Goal: Information Seeking & Learning: Understand process/instructions

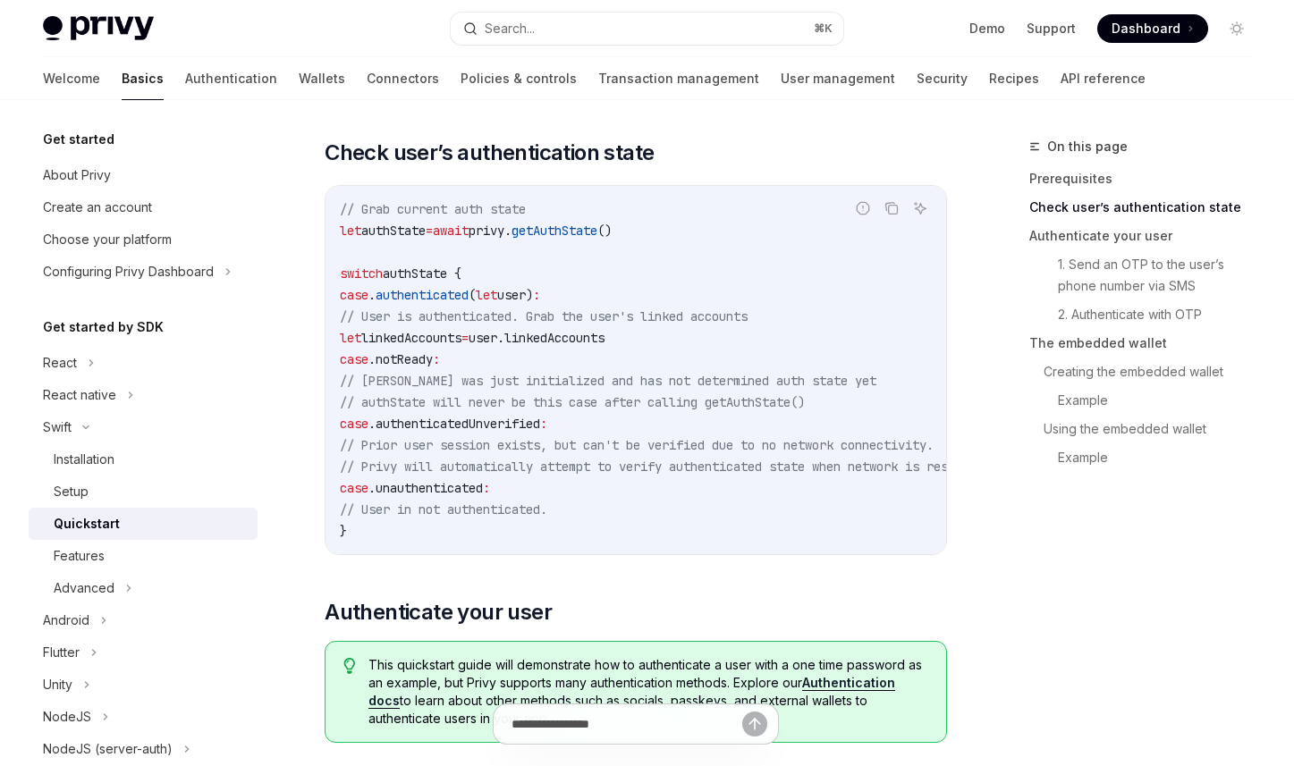
scroll to position [258, 0]
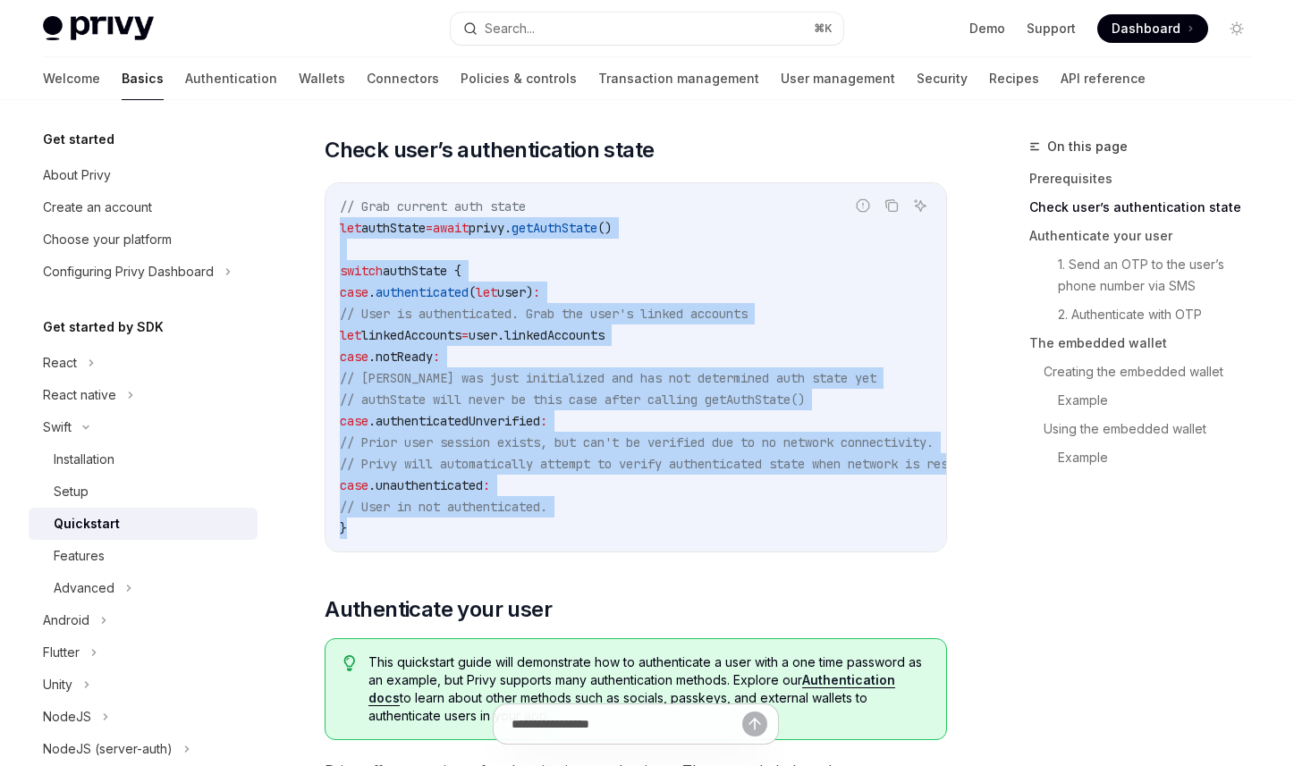
drag, startPoint x: 515, startPoint y: 528, endPoint x: 327, endPoint y: 223, distance: 358.2
click at [327, 223] on div "// Grab current auth state let authState = await privy. getAuthState () switch …" at bounding box center [636, 367] width 621 height 368
click at [600, 450] on span "// Prior user session exists, but can't be verified due to no network connectiv…" at bounding box center [637, 443] width 594 height 16
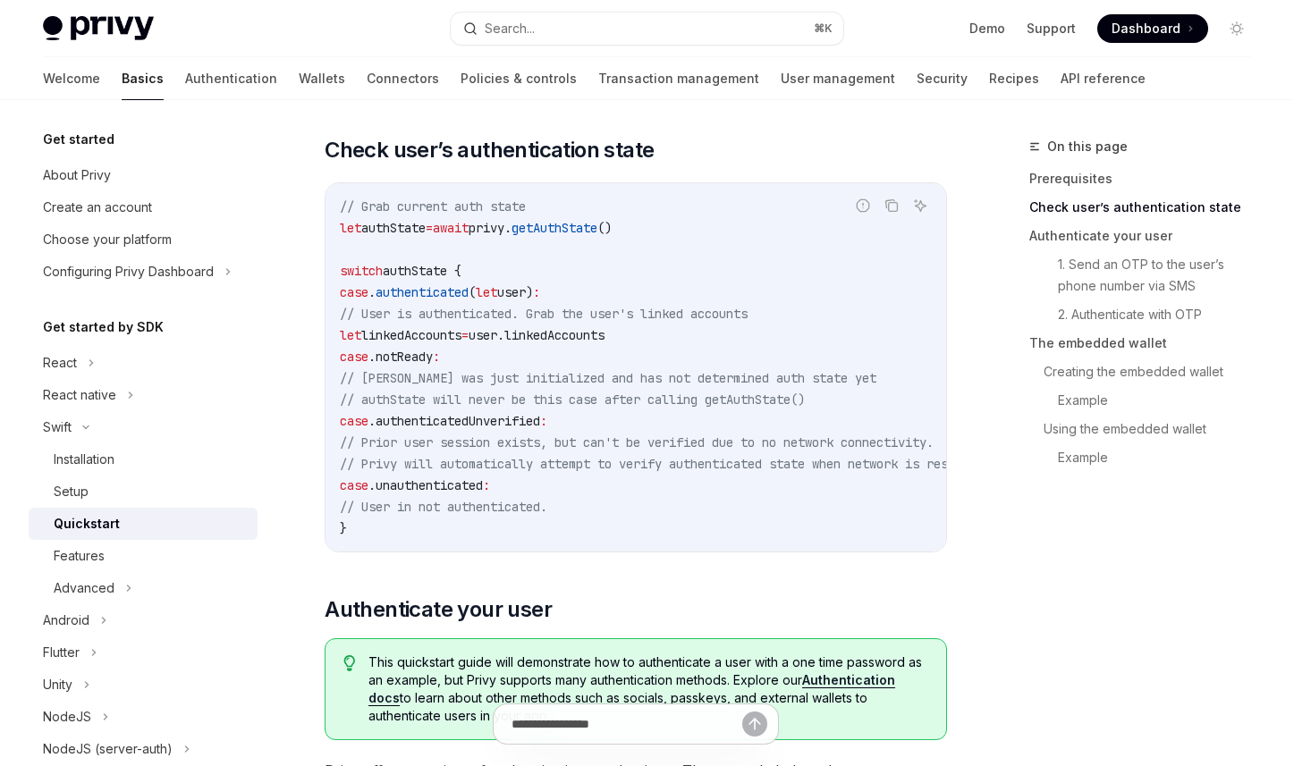
click at [637, 460] on span "// Privy will automatically attempt to verify authenticated state when network …" at bounding box center [665, 464] width 651 height 16
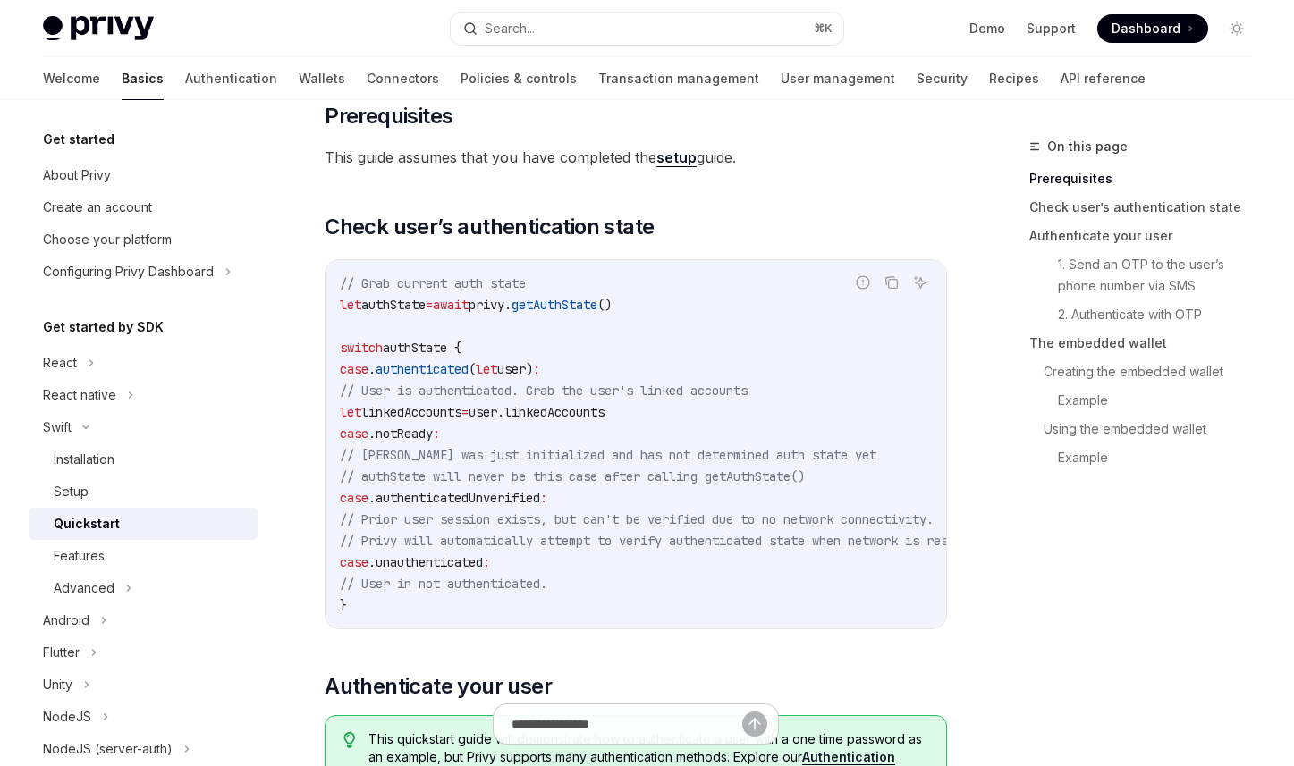
scroll to position [183, 0]
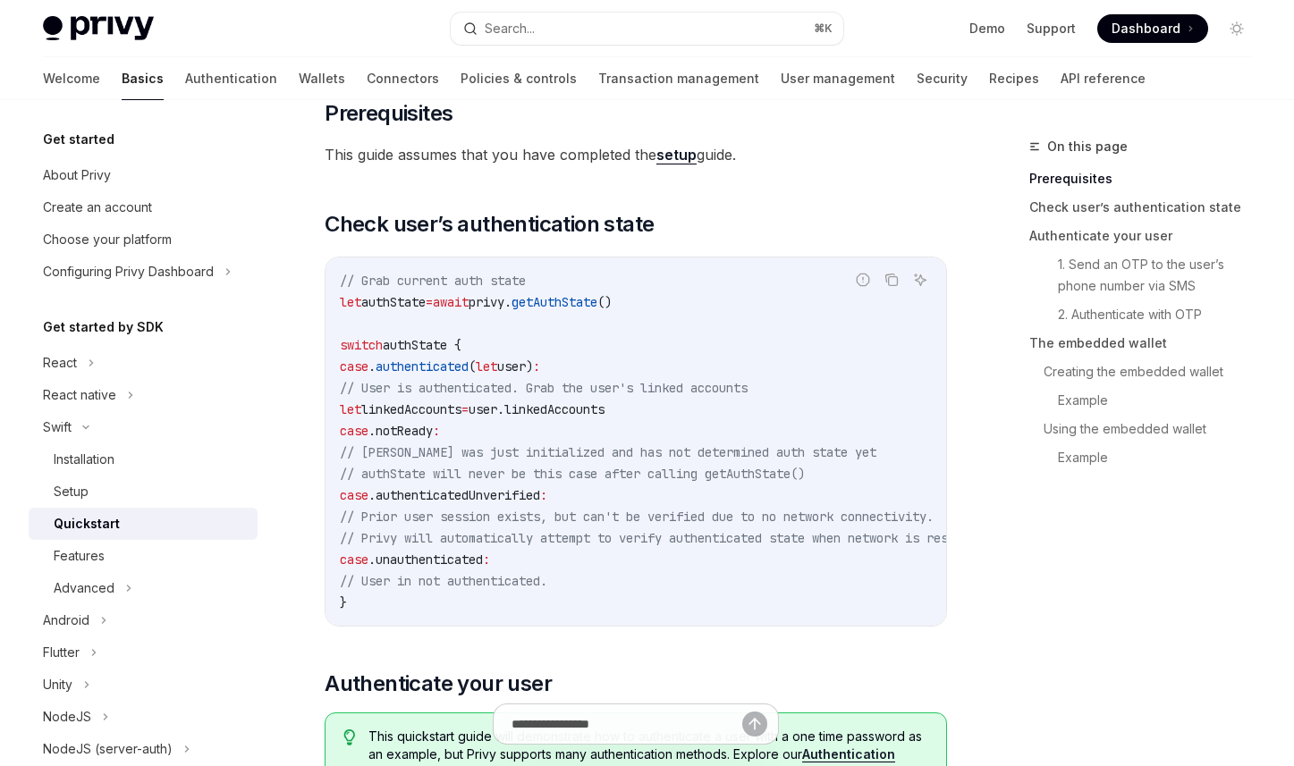
click at [719, 353] on code "// Grab current auth state let authState = await privy. getAuthState () switch …" at bounding box center [687, 441] width 694 height 343
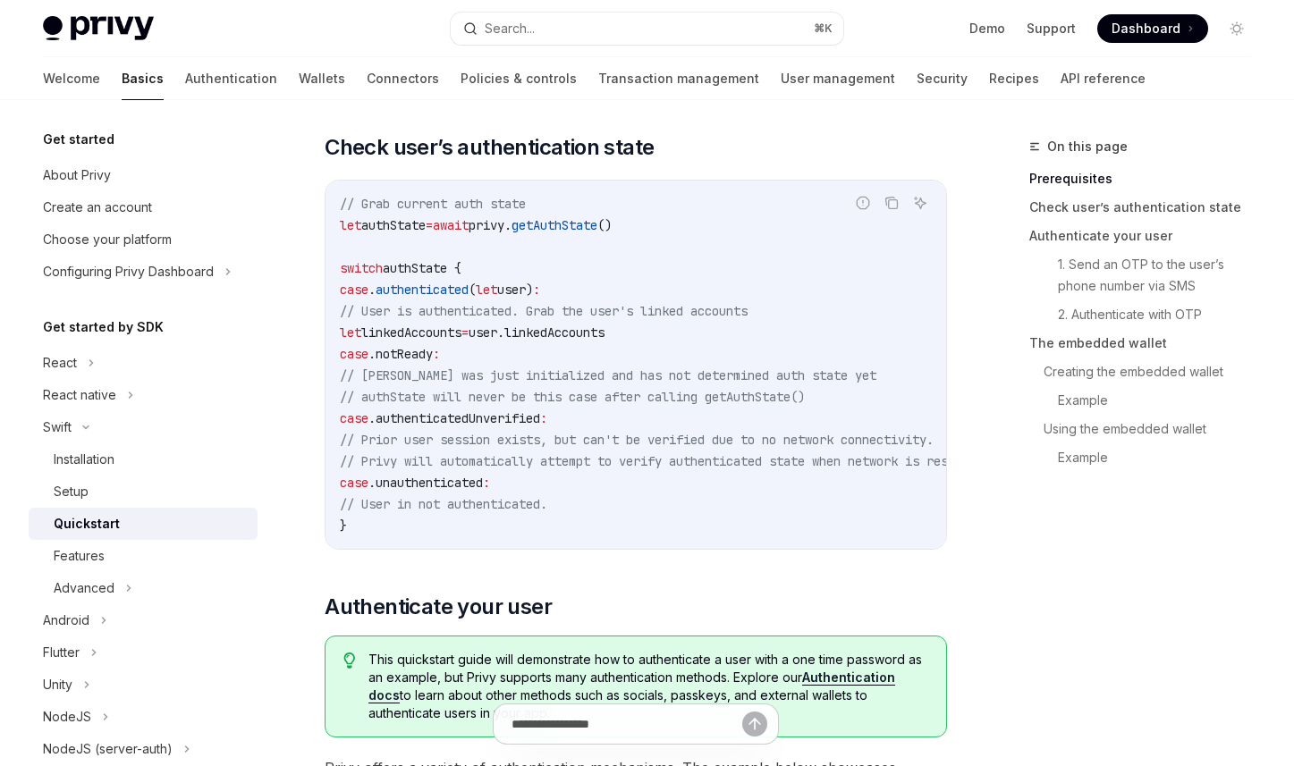
scroll to position [259, 0]
click at [690, 419] on code "// Grab current auth state let authState = await privy. getAuthState () switch …" at bounding box center [687, 365] width 694 height 343
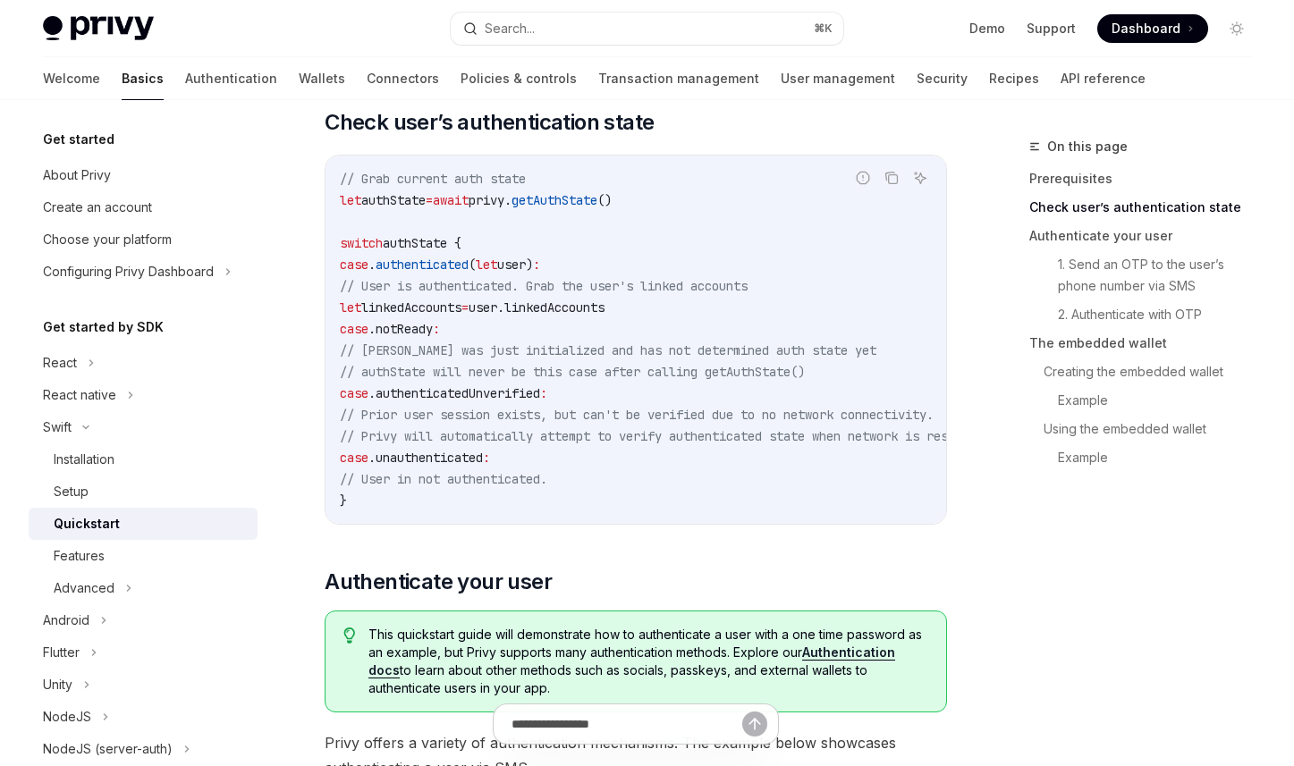
click at [825, 461] on code "// Grab current auth state let authState = await privy. getAuthState () switch …" at bounding box center [687, 339] width 694 height 343
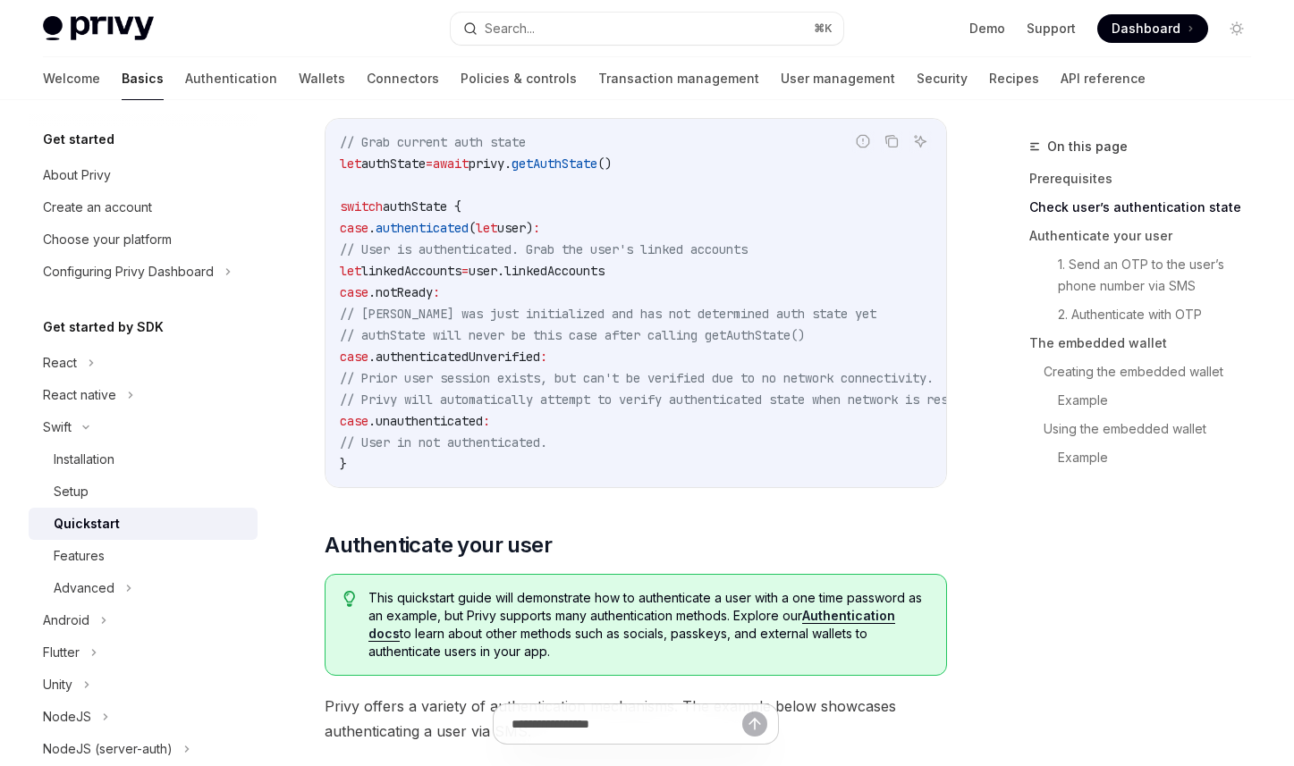
scroll to position [321, 0]
click at [837, 439] on code "// Grab current auth state let authState = await privy. getAuthState () switch …" at bounding box center [687, 303] width 694 height 343
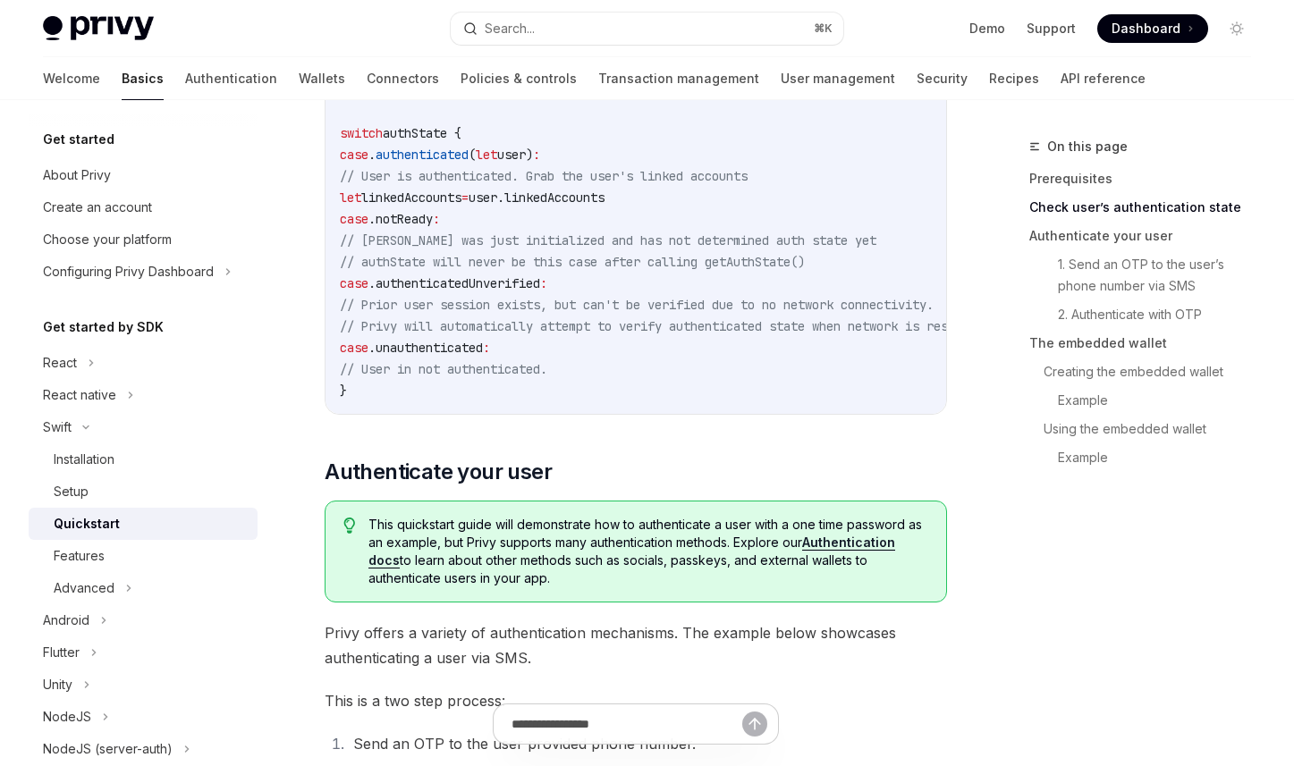
click at [762, 346] on code "// Grab current auth state let authState = await privy. getAuthState () switch …" at bounding box center [687, 229] width 694 height 343
click at [775, 352] on code "// Grab current auth state let authState = await privy. getAuthState () switch …" at bounding box center [687, 229] width 694 height 343
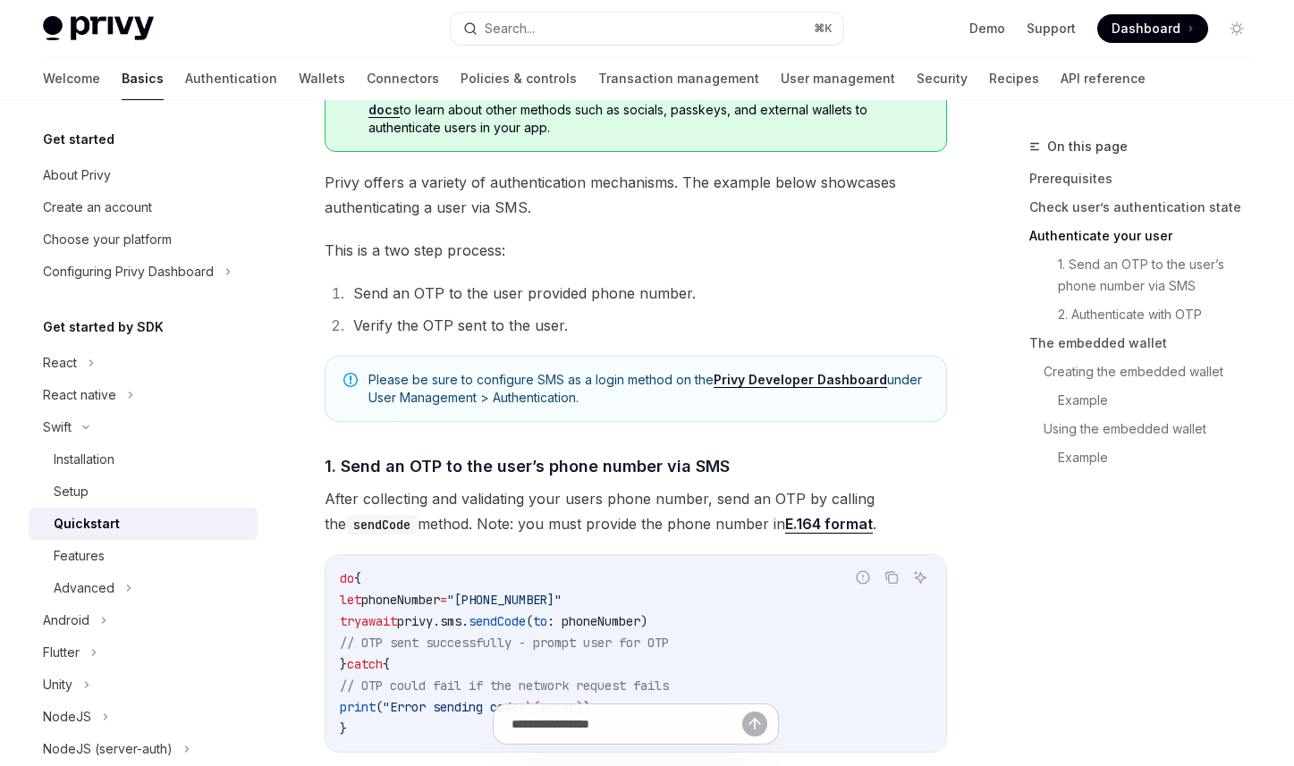
scroll to position [843, 0]
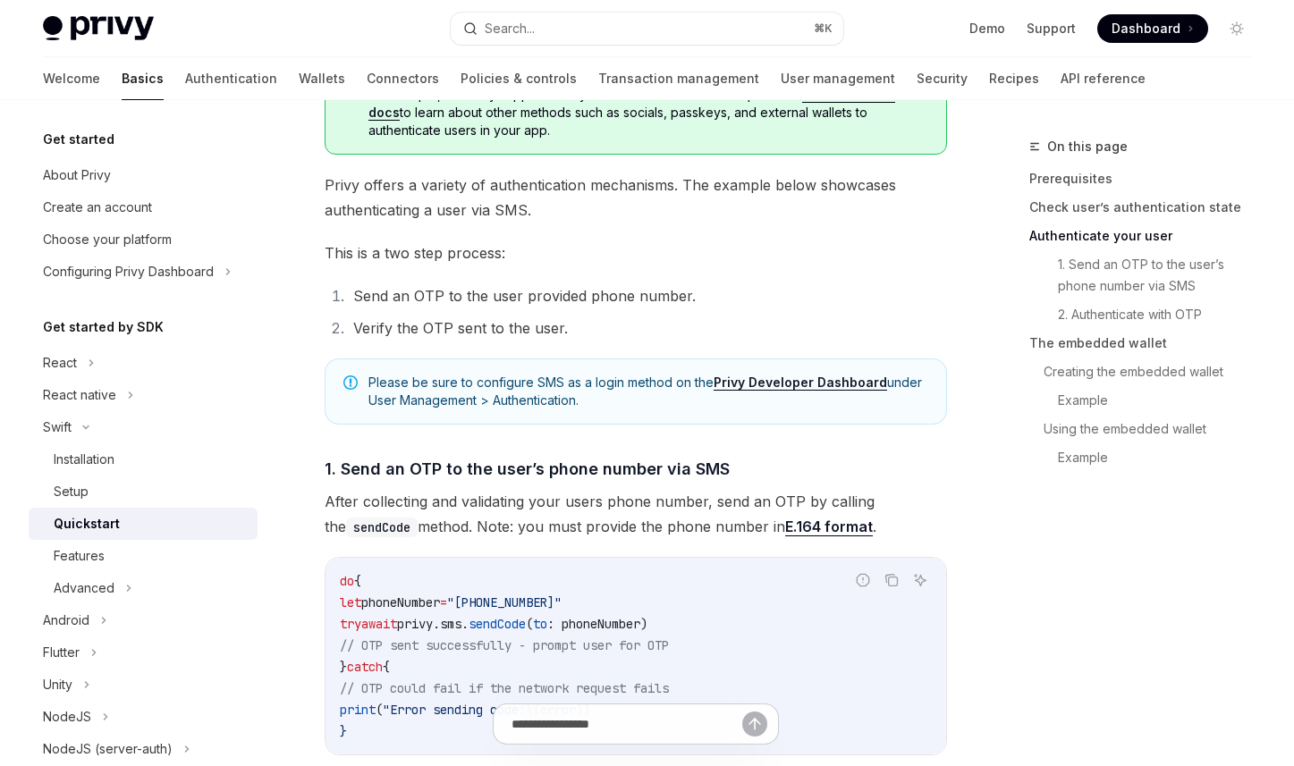
click at [630, 385] on span "Please be sure to configure SMS as a login method on the Privy Developer Dashbo…" at bounding box center [648, 392] width 560 height 36
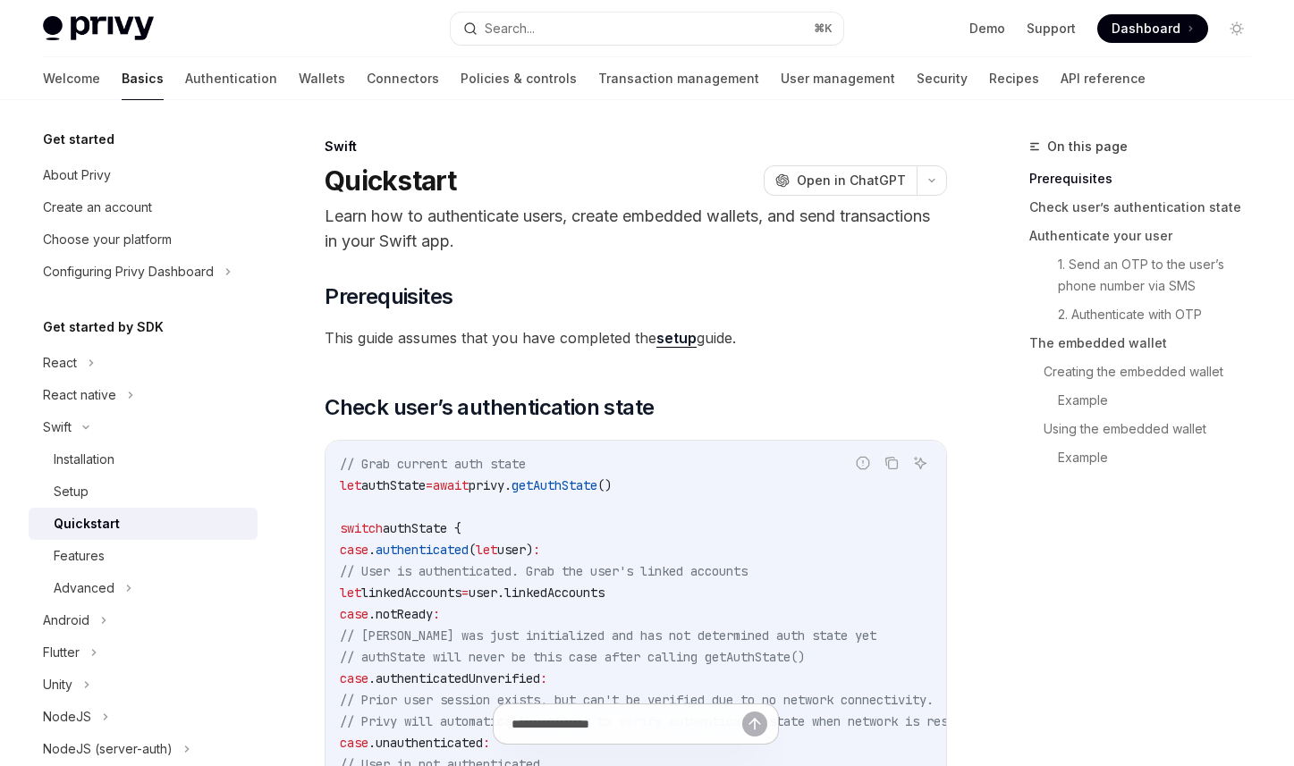
scroll to position [150, 0]
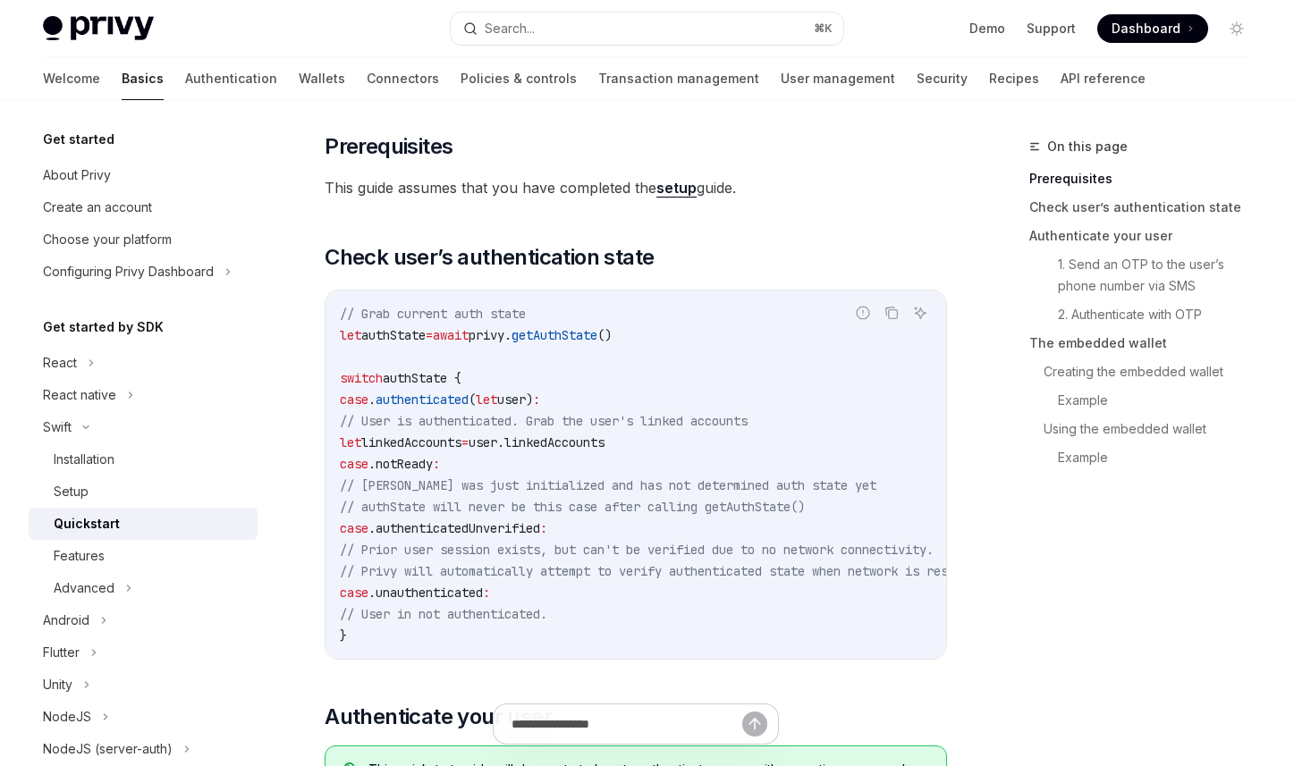
click at [701, 351] on code "// Grab current auth state let authState = await privy. getAuthState () switch …" at bounding box center [687, 474] width 694 height 343
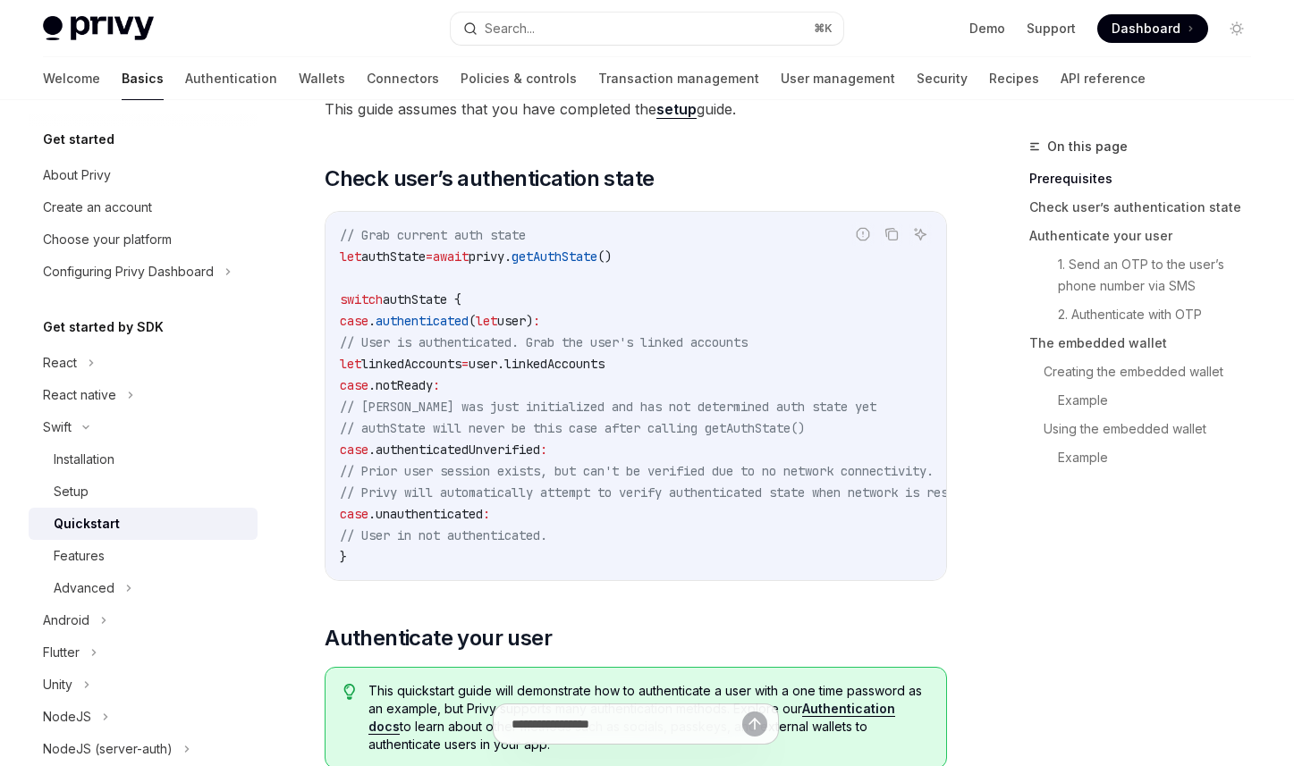
scroll to position [414, 0]
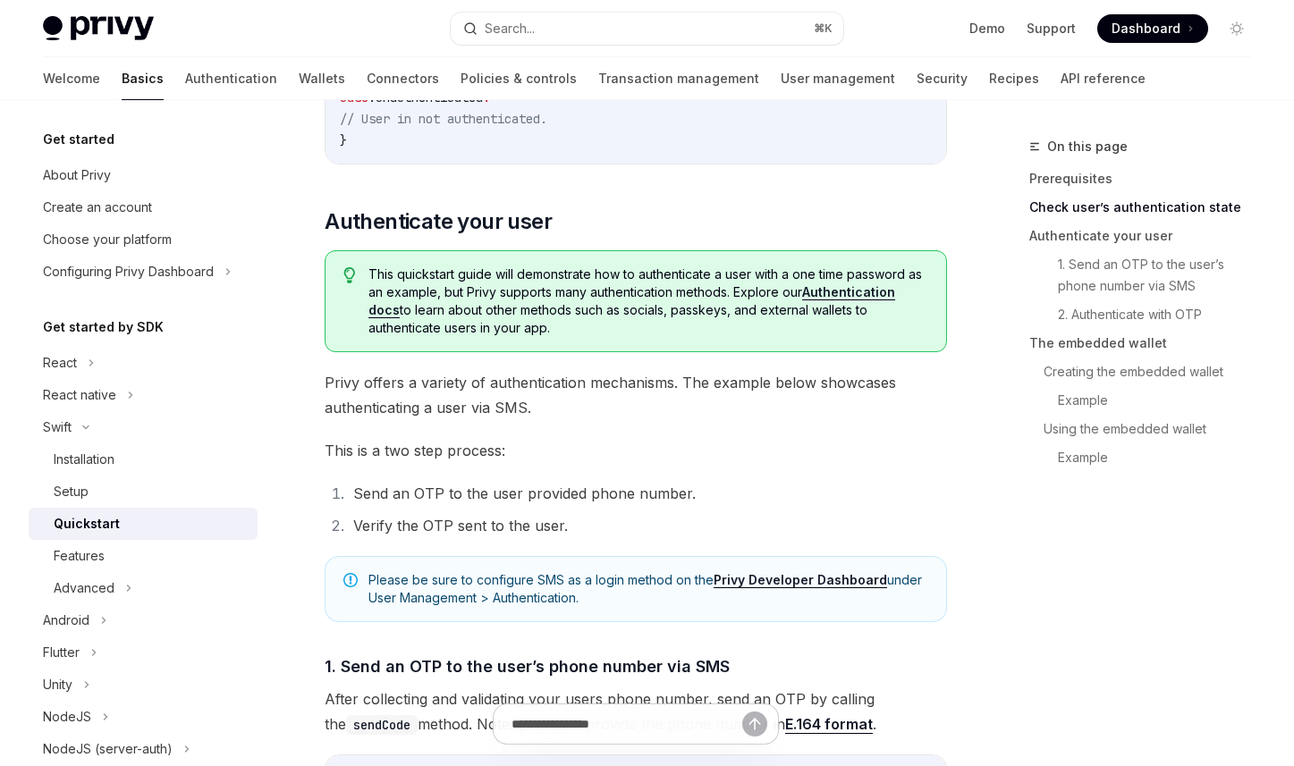
click at [825, 500] on li "Send an OTP to the user provided phone number." at bounding box center [647, 493] width 599 height 25
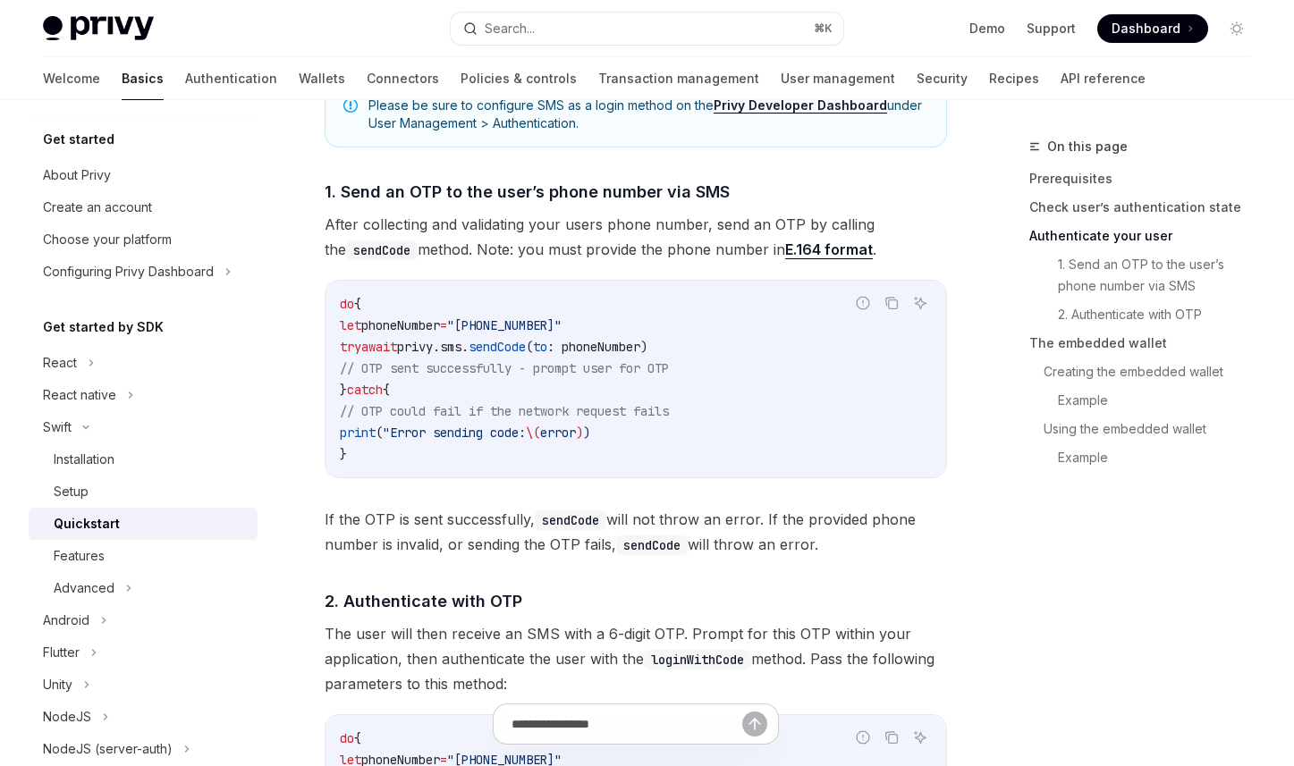
click at [848, 478] on div "do { let phoneNumber = "[PHONE_NUMBER]" try await privy. sms . sendCode ( to : …" at bounding box center [636, 379] width 621 height 197
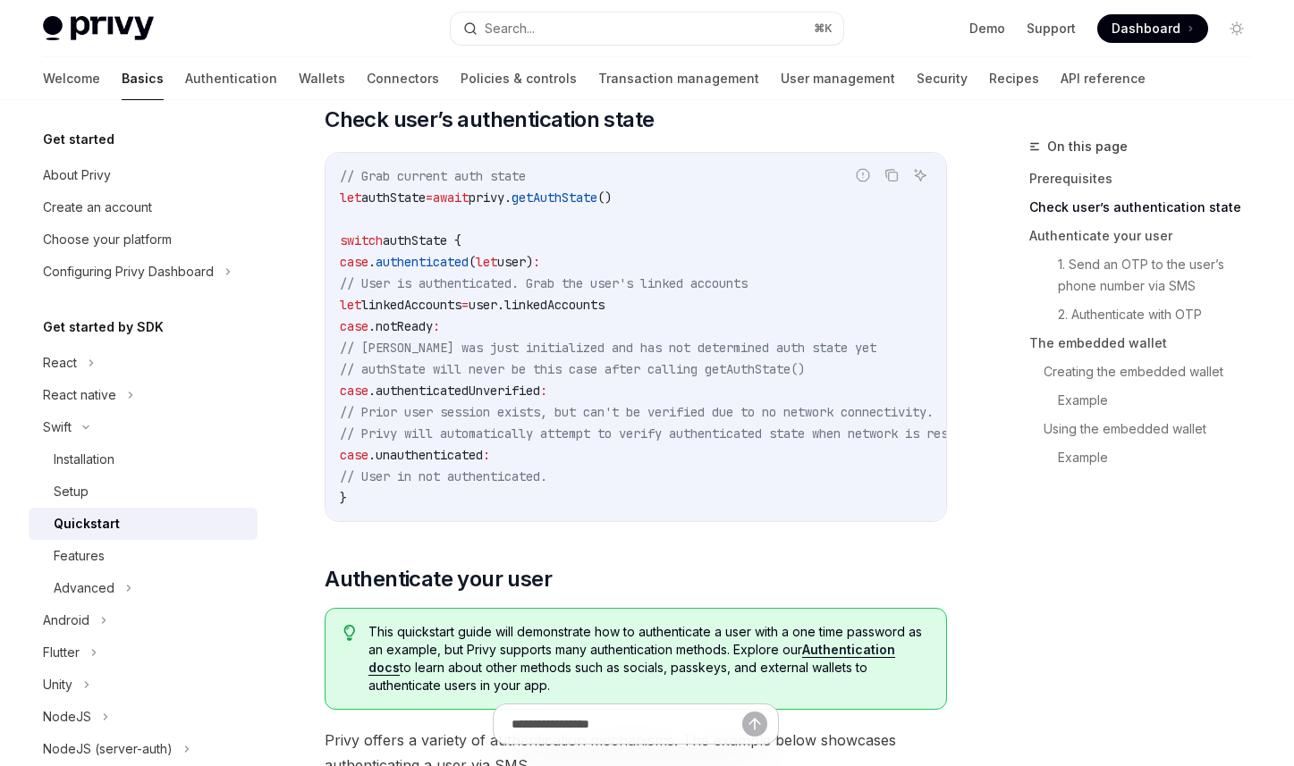
scroll to position [286, 0]
click at [698, 478] on code "// Grab current auth state let authState = await privy. getAuthState () switch …" at bounding box center [687, 338] width 694 height 343
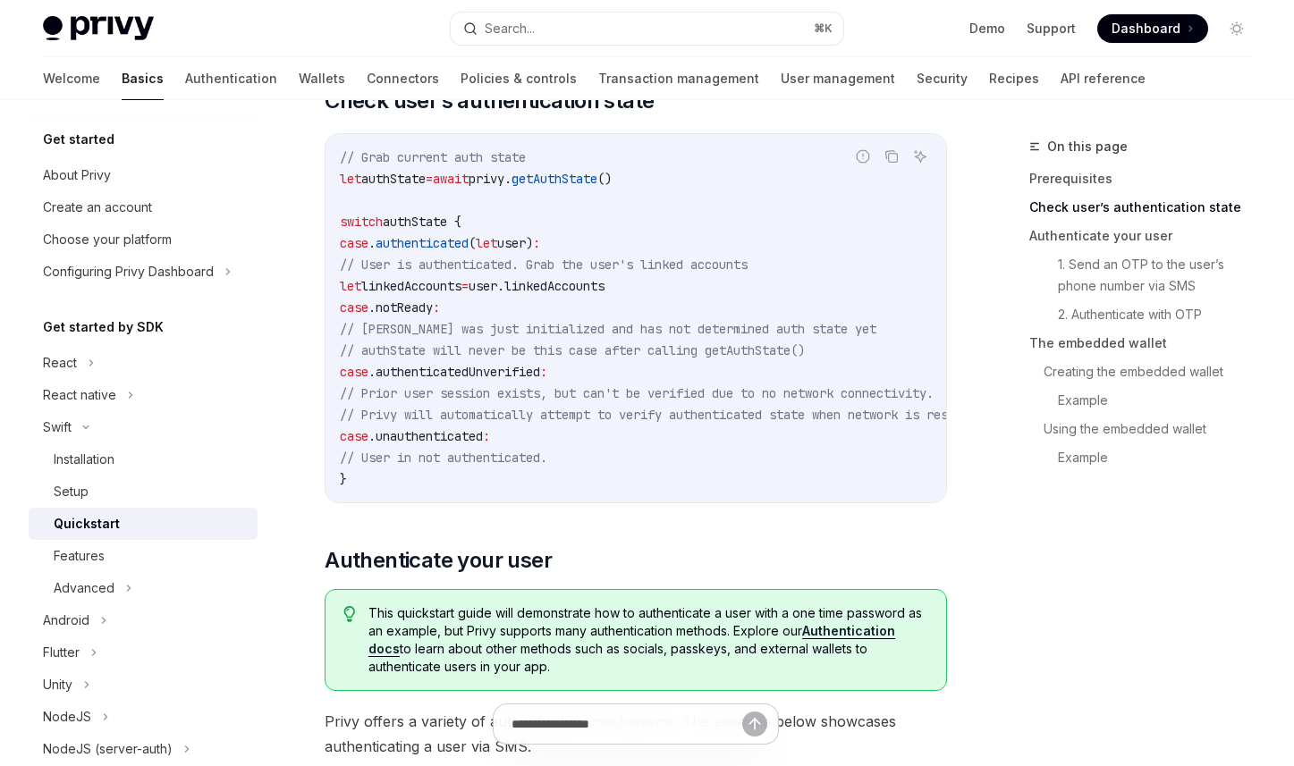
scroll to position [312, 0]
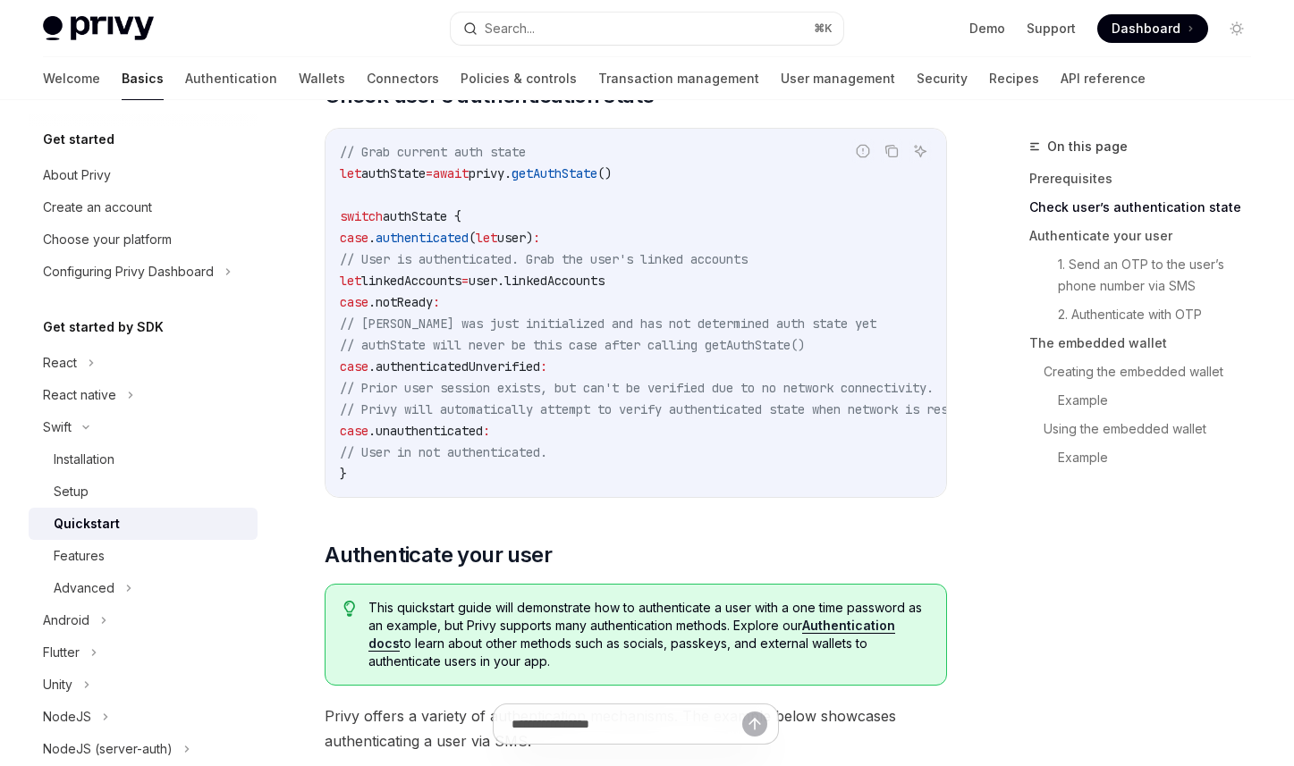
click at [735, 418] on code "// Grab current auth state let authState = await privy. getAuthState () switch …" at bounding box center [687, 312] width 694 height 343
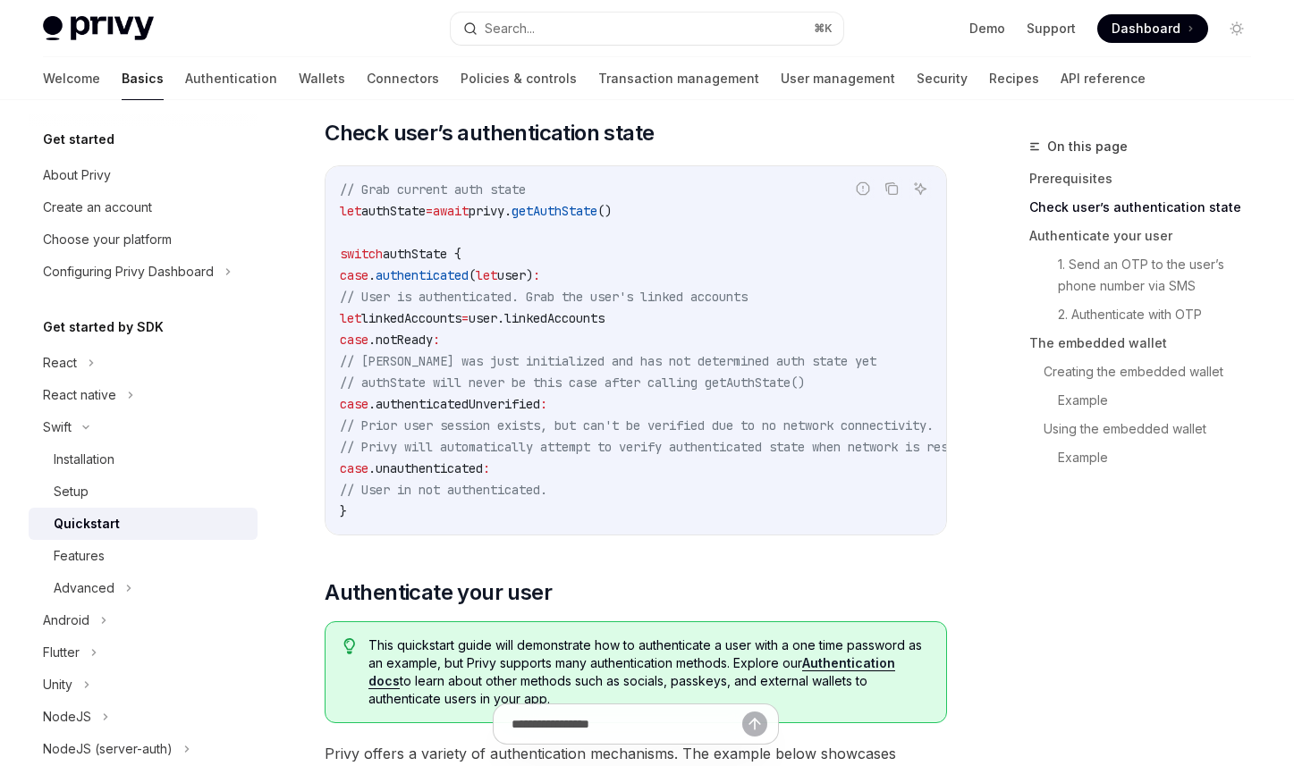
click at [780, 459] on code "// Grab current auth state let authState = await privy. getAuthState () switch …" at bounding box center [687, 350] width 694 height 343
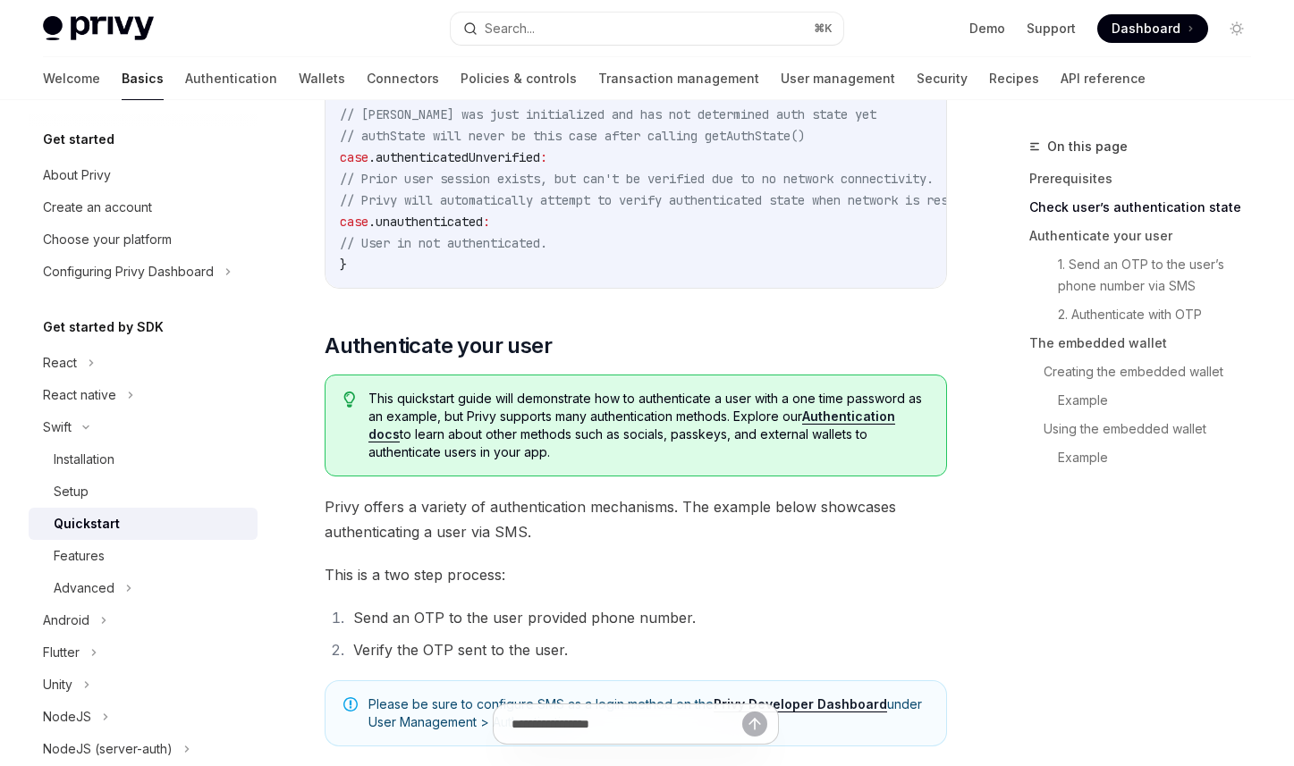
click at [867, 512] on span "Privy offers a variety of authentication mechanisms. The example below showcase…" at bounding box center [636, 520] width 622 height 50
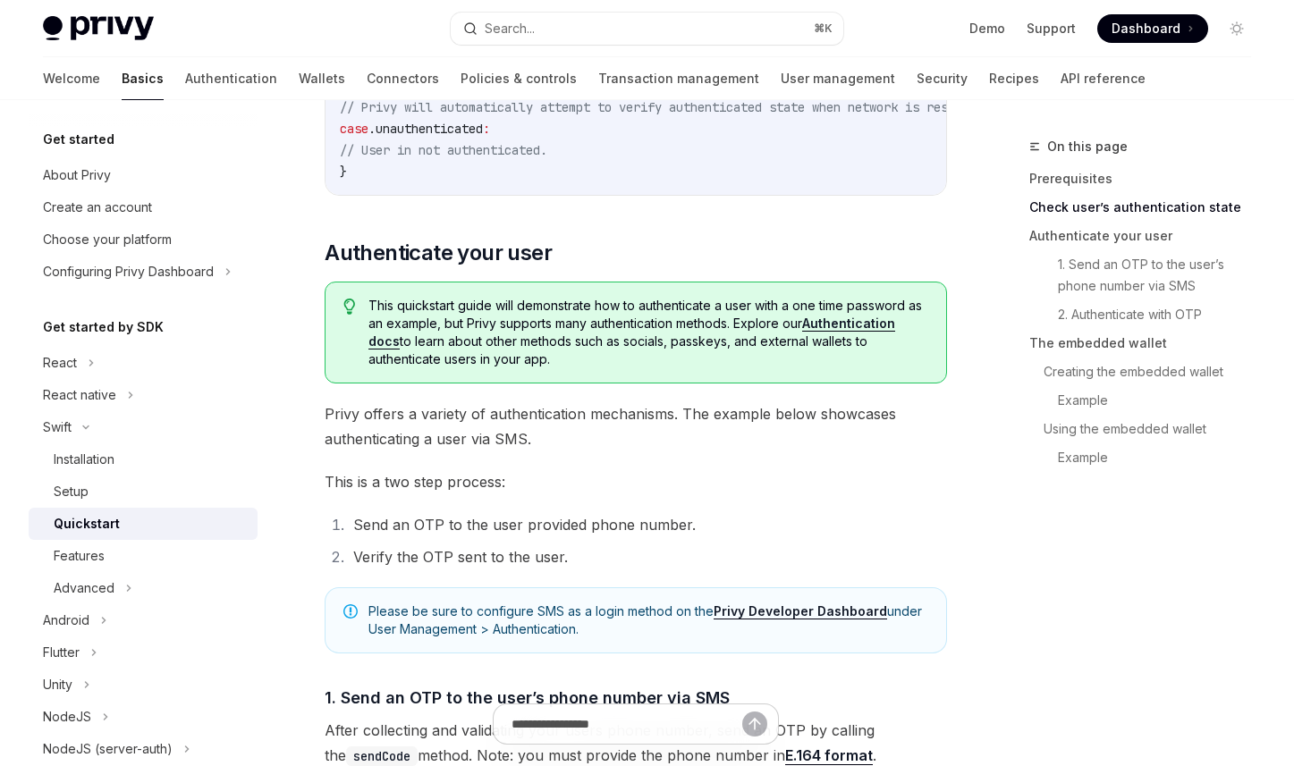
scroll to position [615, 0]
click at [772, 493] on span "This is a two step process:" at bounding box center [636, 481] width 622 height 25
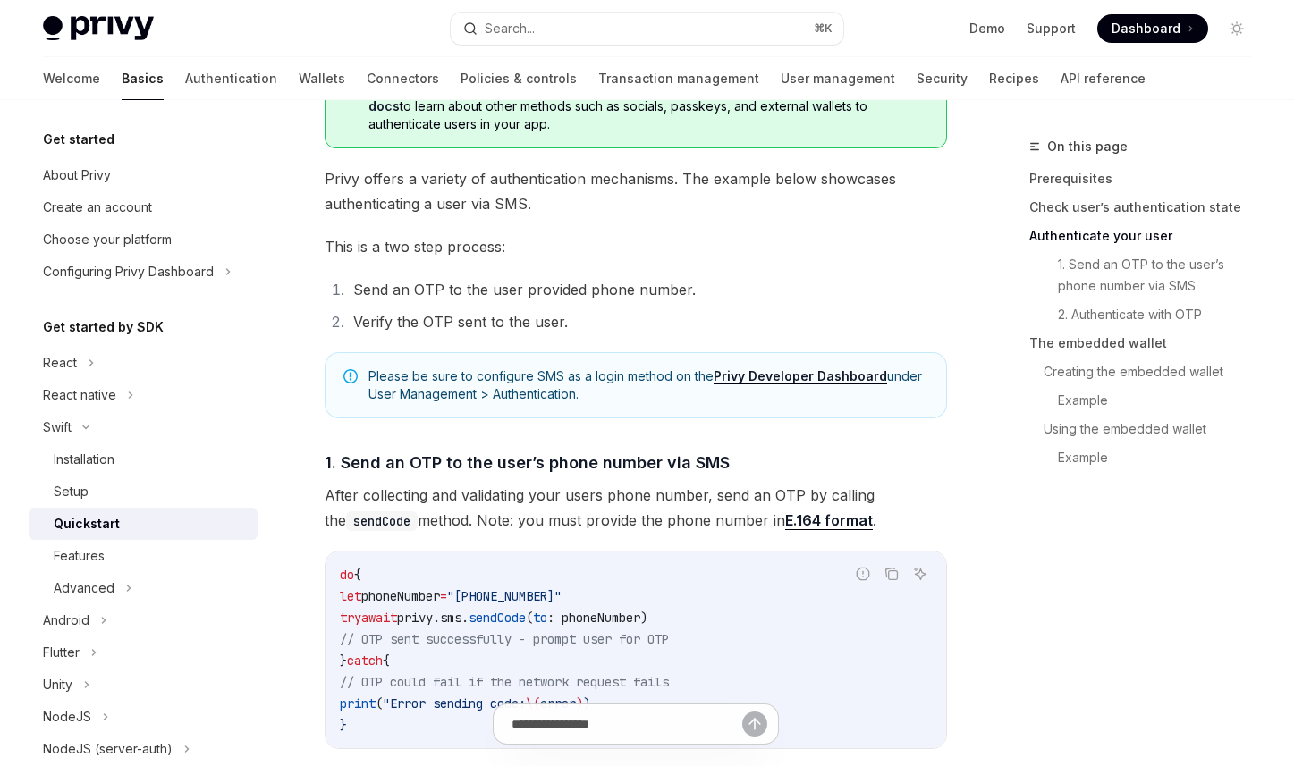
click at [995, 567] on div "On this page Prerequisites Check user’s authentication state Authenticate your …" at bounding box center [1130, 451] width 272 height 630
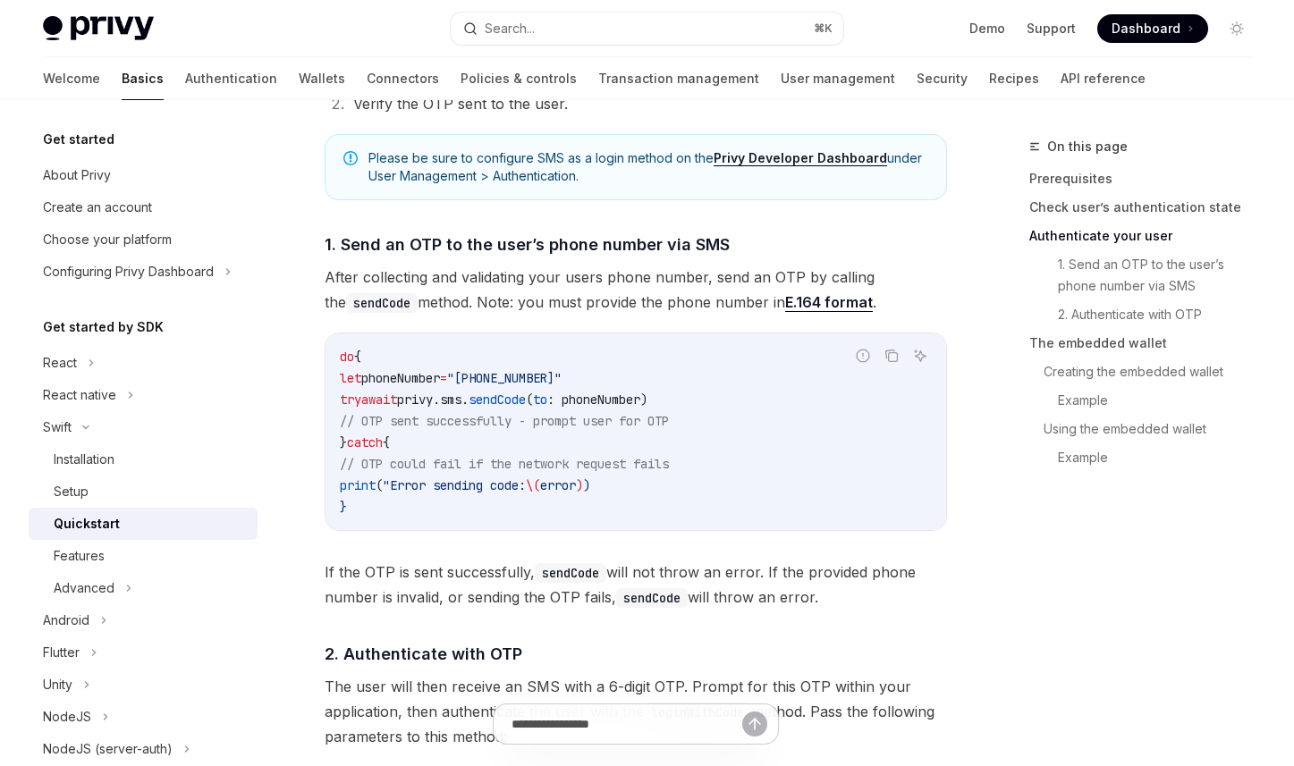
click at [738, 462] on code "do { let phoneNumber = "[PHONE_NUMBER]" try await privy. sms . sendCode ( to : …" at bounding box center [636, 432] width 592 height 172
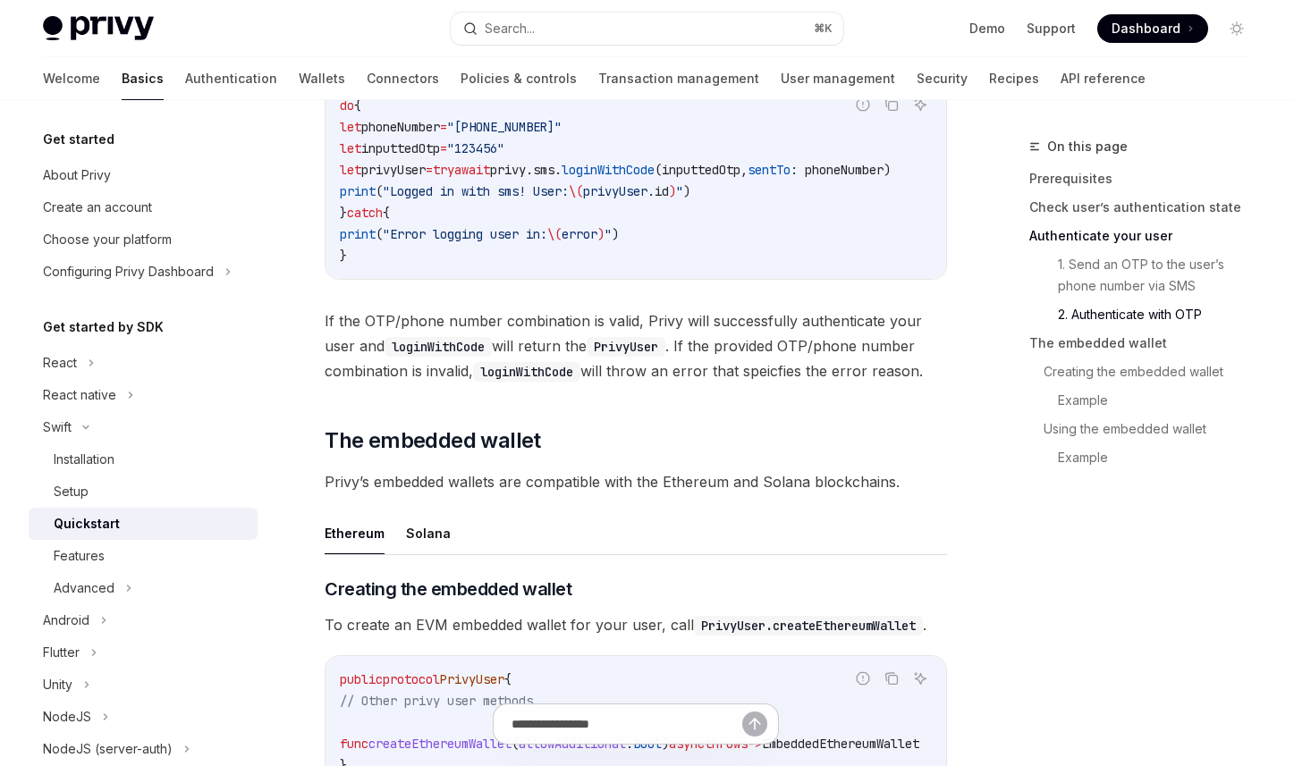
click at [783, 521] on div "​ Prerequisites This guide assumes that you have completed the setup guide. ​ C…" at bounding box center [636, 500] width 622 height 3942
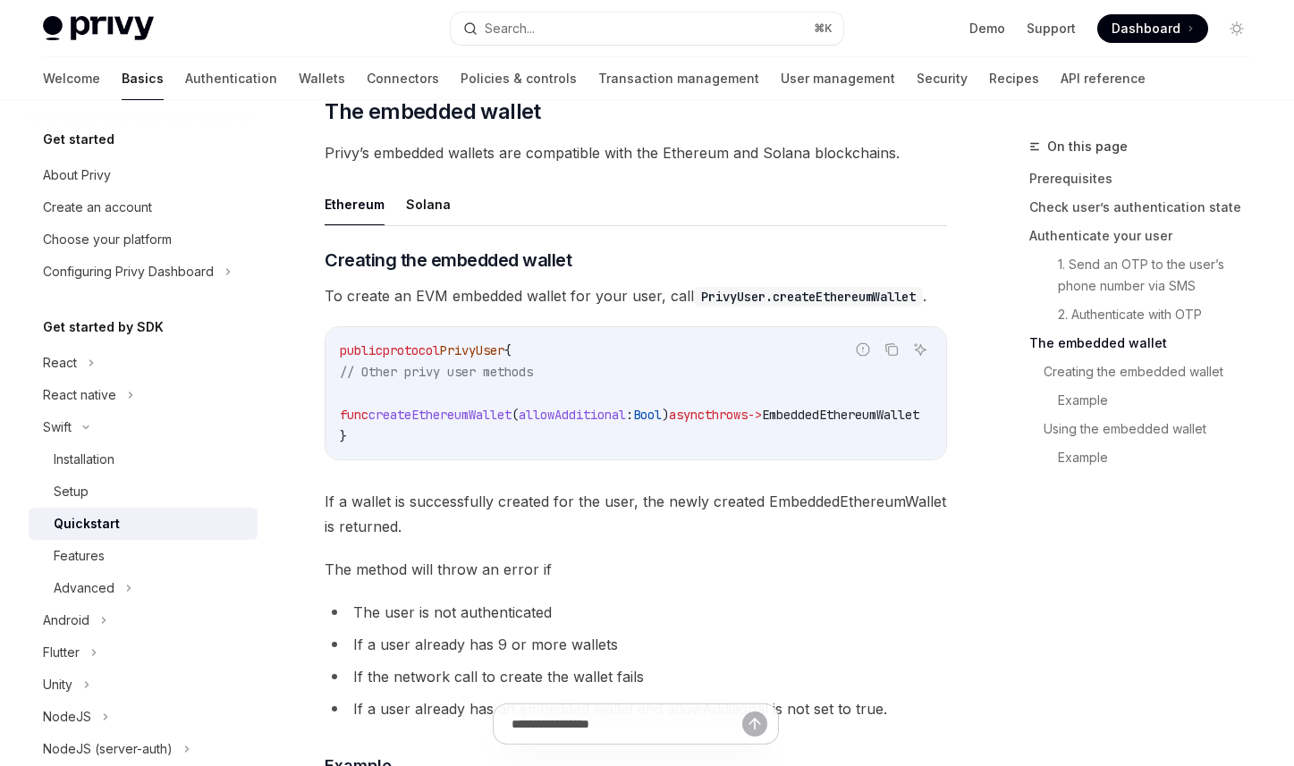
scroll to position [2049, 0]
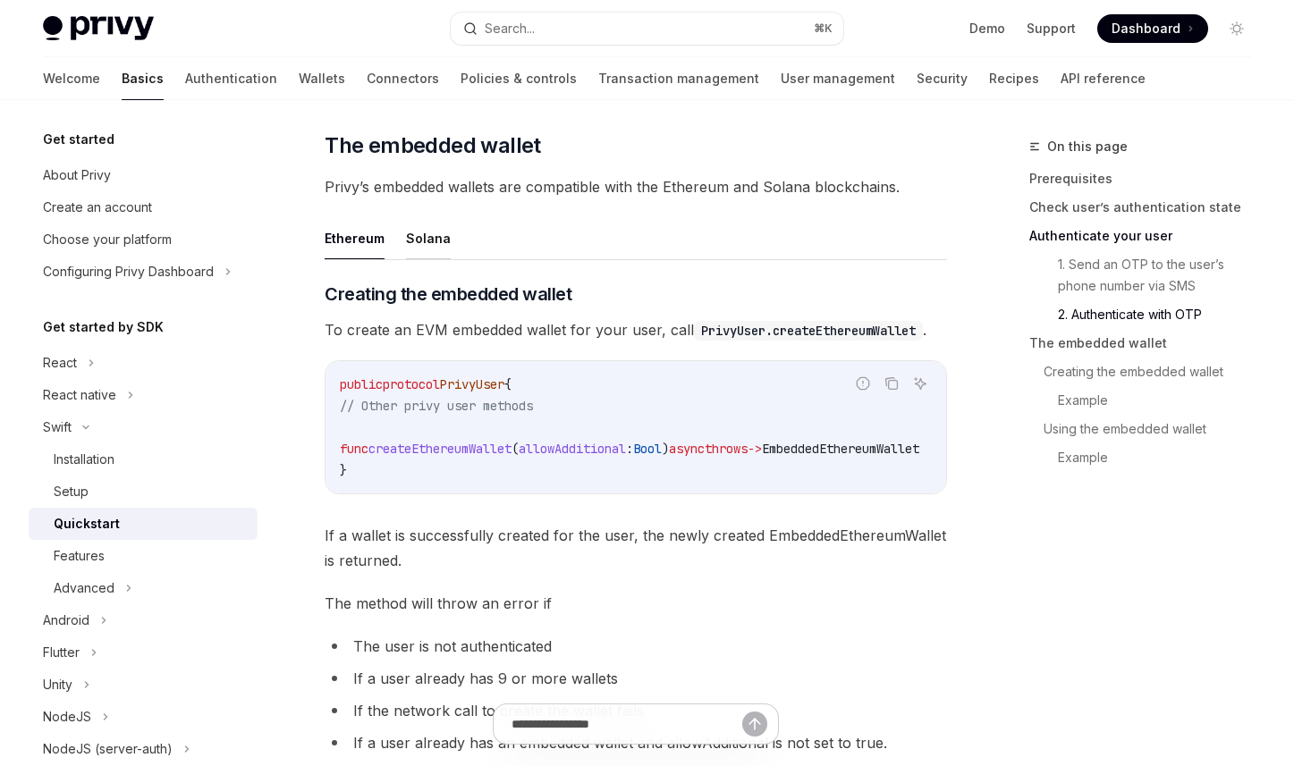
click at [410, 237] on button "Solana" at bounding box center [428, 238] width 45 height 42
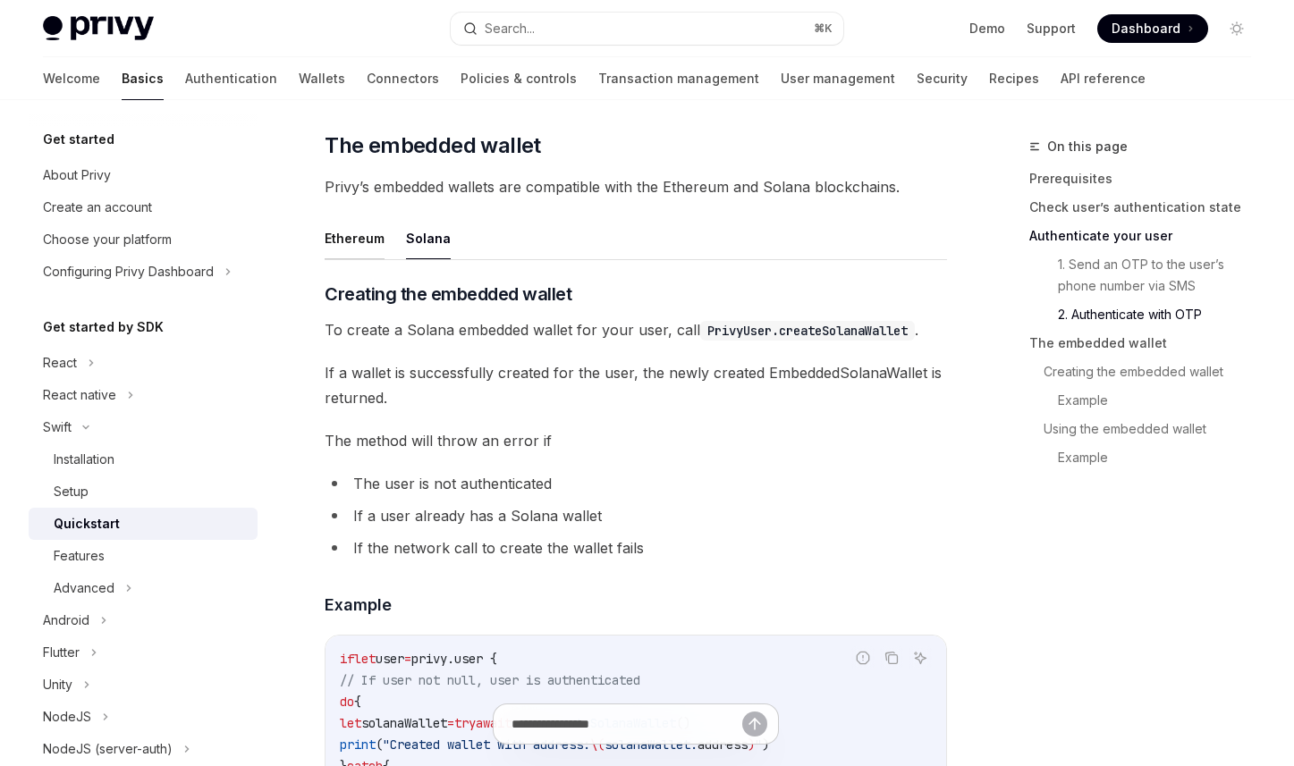
click at [354, 258] on button "Ethereum" at bounding box center [355, 238] width 60 height 42
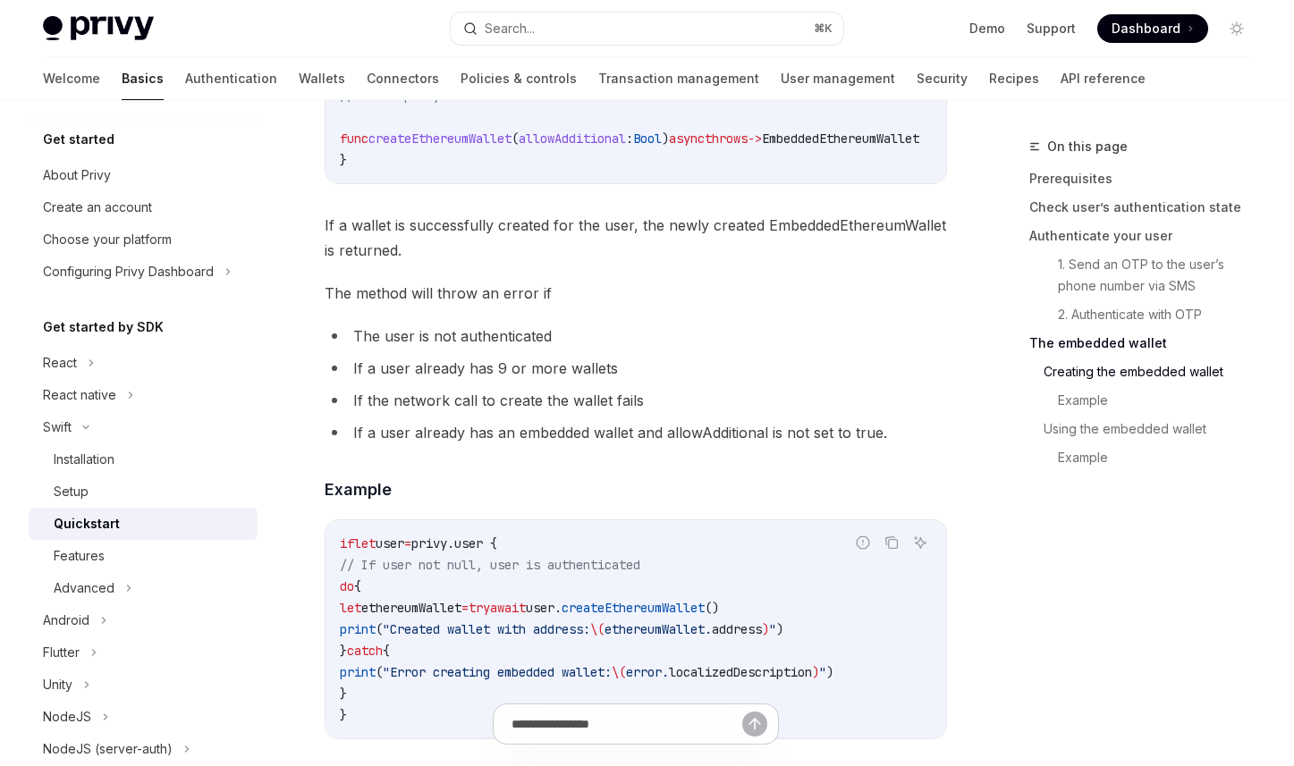
click at [644, 440] on ul "The user is not authenticated If a user already has 9 or more wallets If the ne…" at bounding box center [636, 385] width 622 height 122
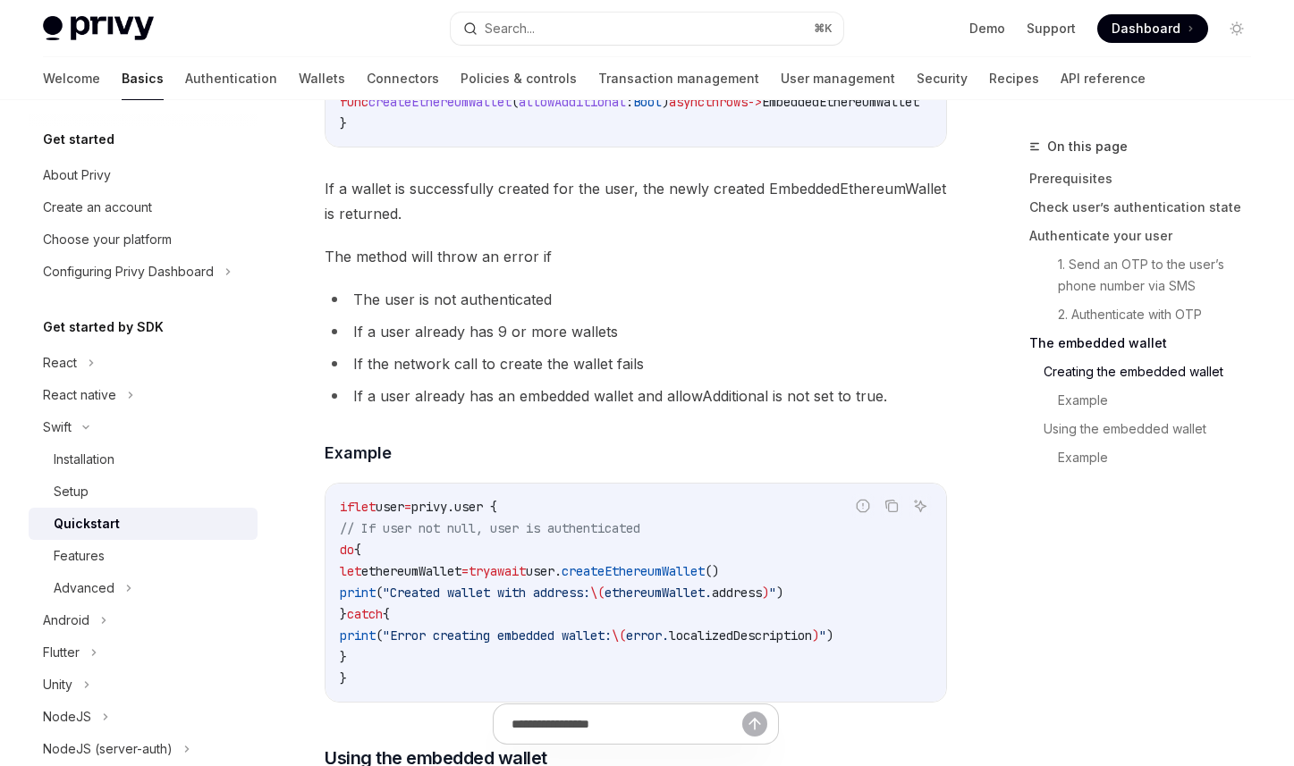
scroll to position [2517, 0]
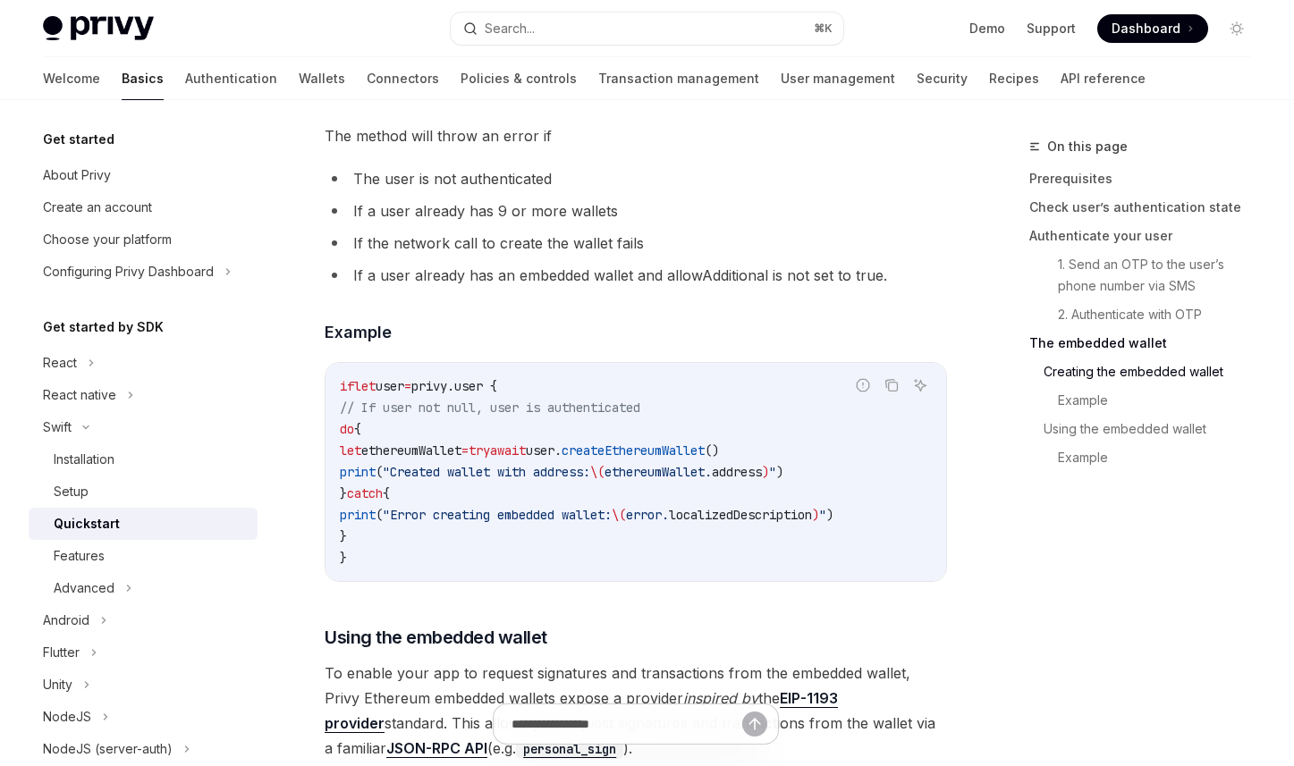
click at [701, 480] on span "ethereumWallet." at bounding box center [658, 472] width 107 height 16
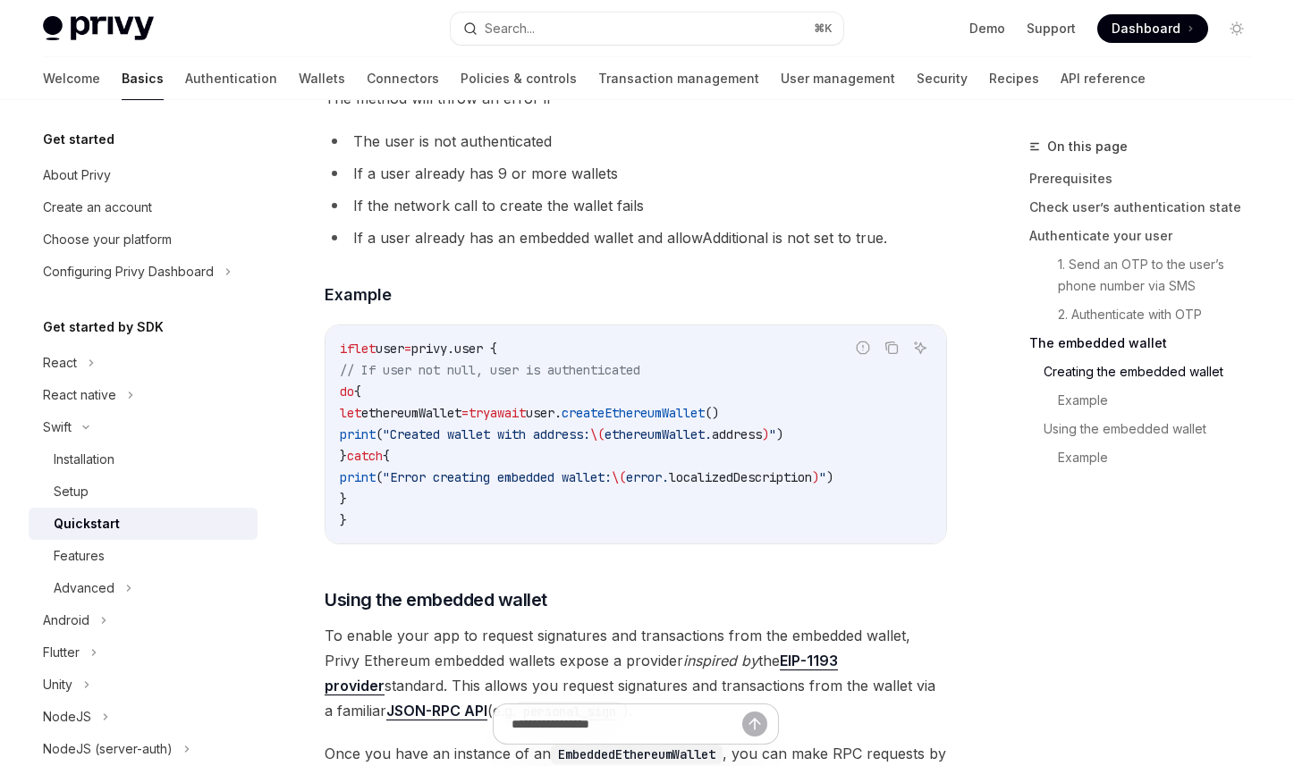
scroll to position [2552, 0]
click at [712, 490] on code "if let user = privy.user { // If user not null, user is authenticated do { let …" at bounding box center [636, 436] width 592 height 193
click at [723, 308] on h4 "​ Example" at bounding box center [636, 296] width 622 height 24
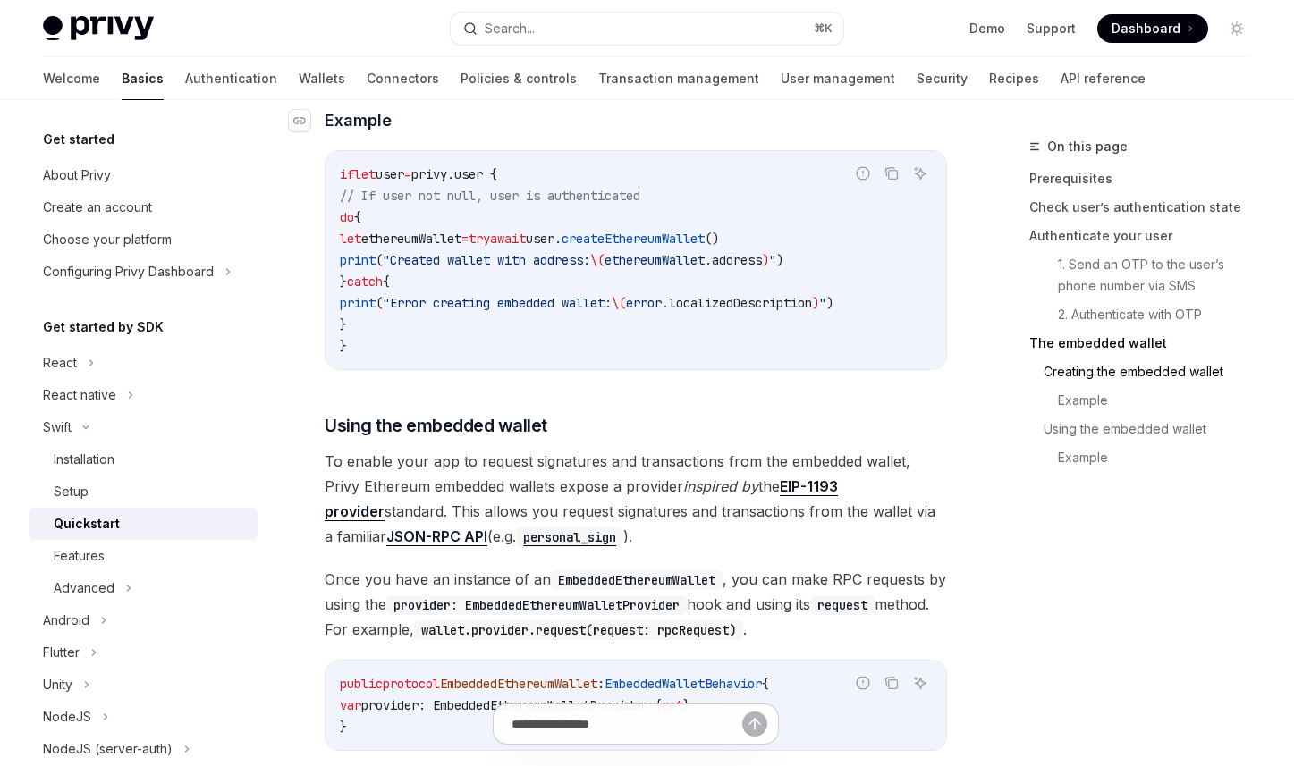
scroll to position [2791, 0]
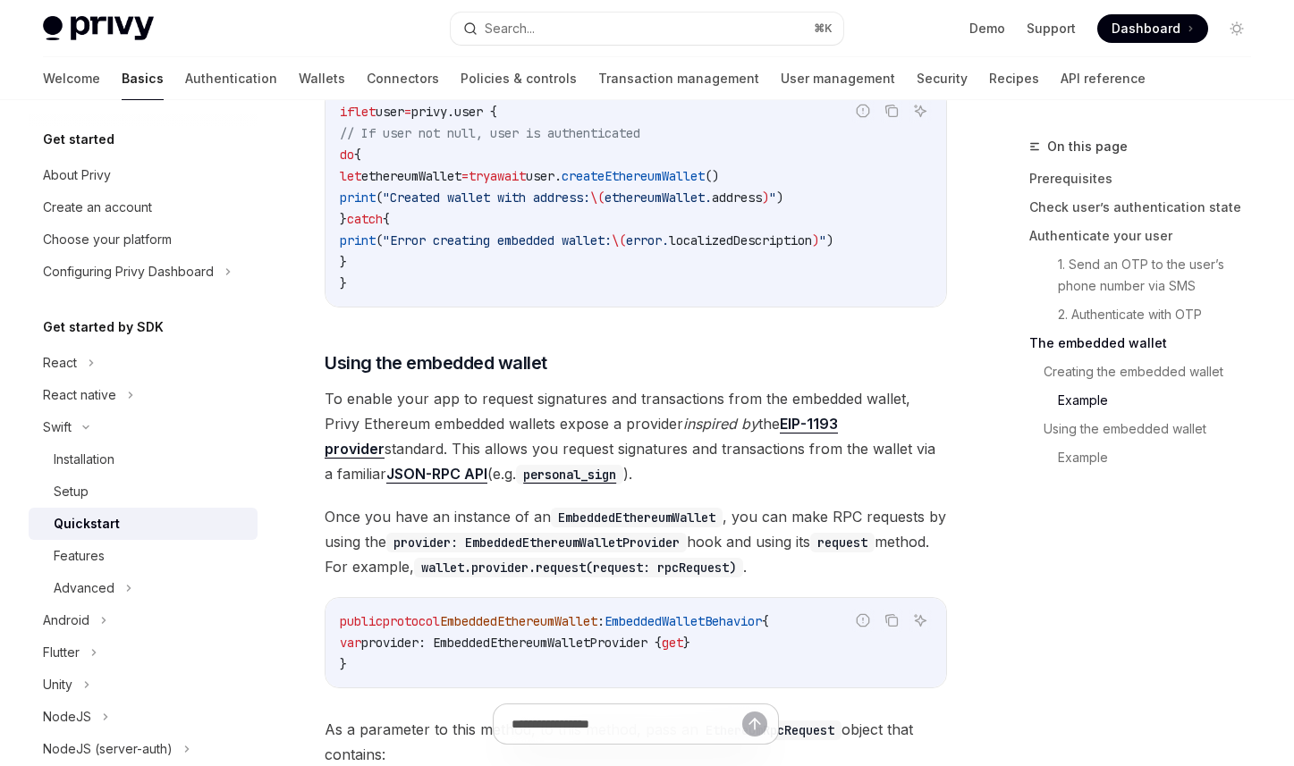
click at [625, 487] on span "To enable your app to request signatures and transactions from the embedded wal…" at bounding box center [636, 436] width 622 height 100
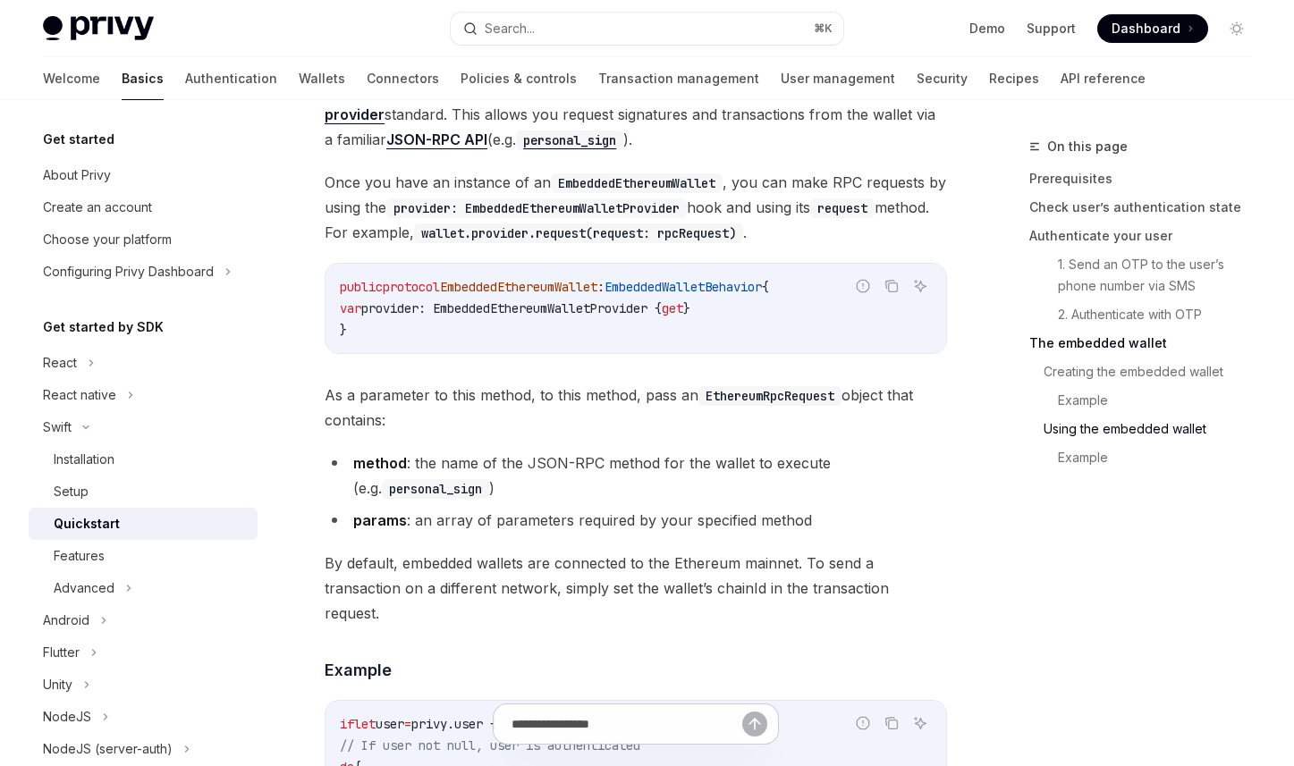
scroll to position [3175, 0]
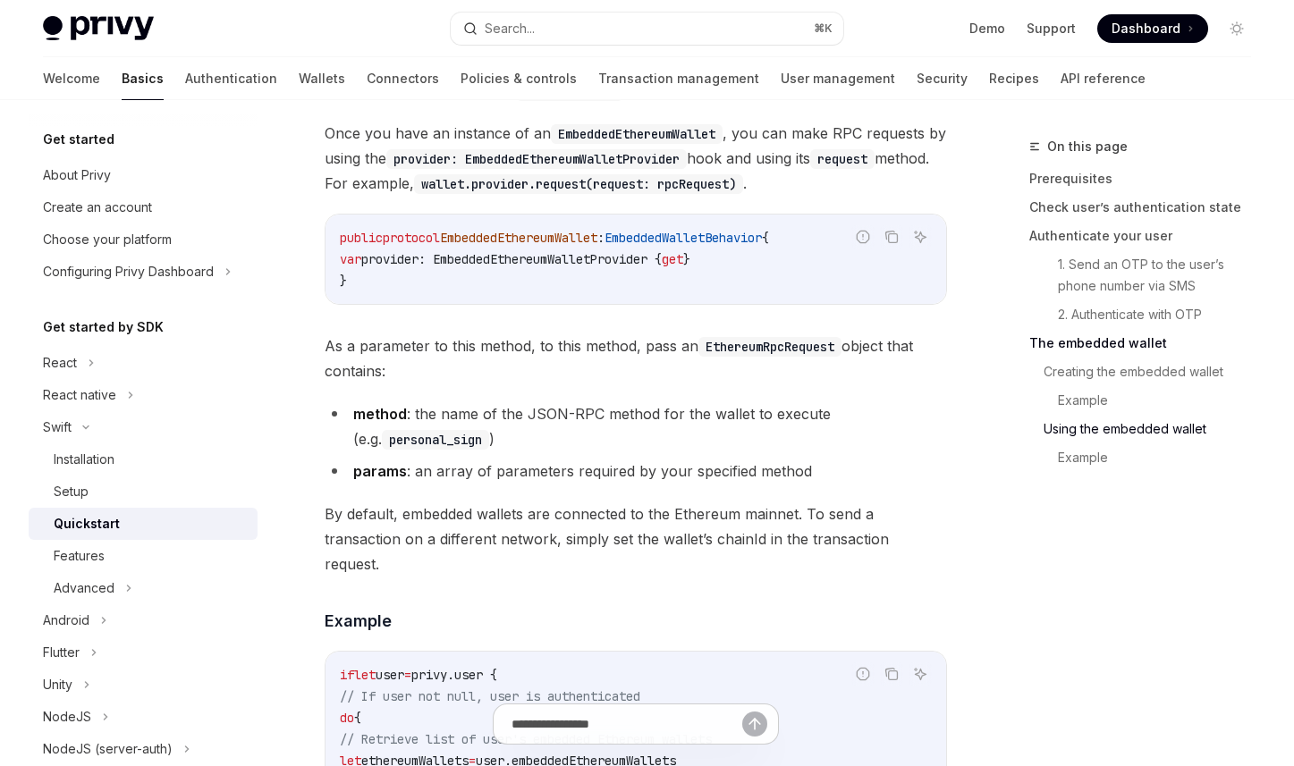
click at [657, 523] on div "​ Creating the embedded wallet To create an EVM embedded wallet for your user, …" at bounding box center [636, 103] width 622 height 1894
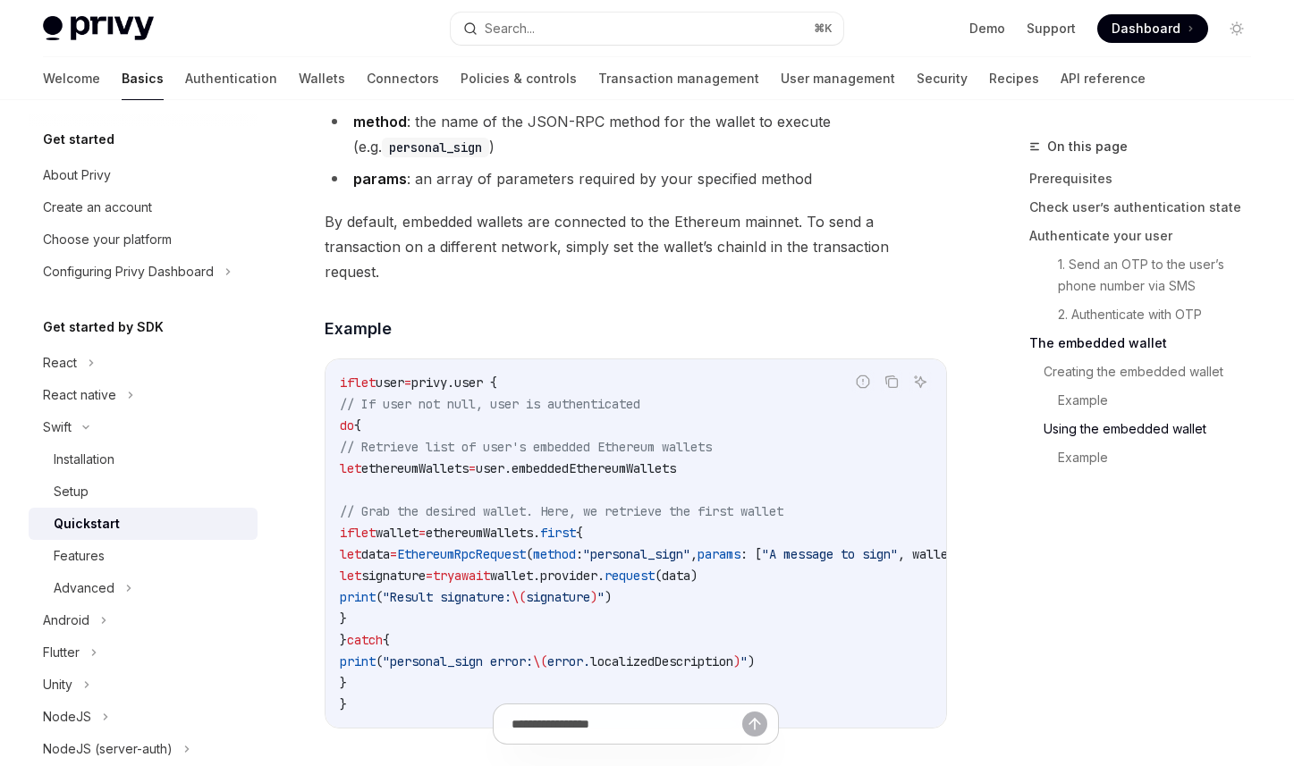
scroll to position [3511, 0]
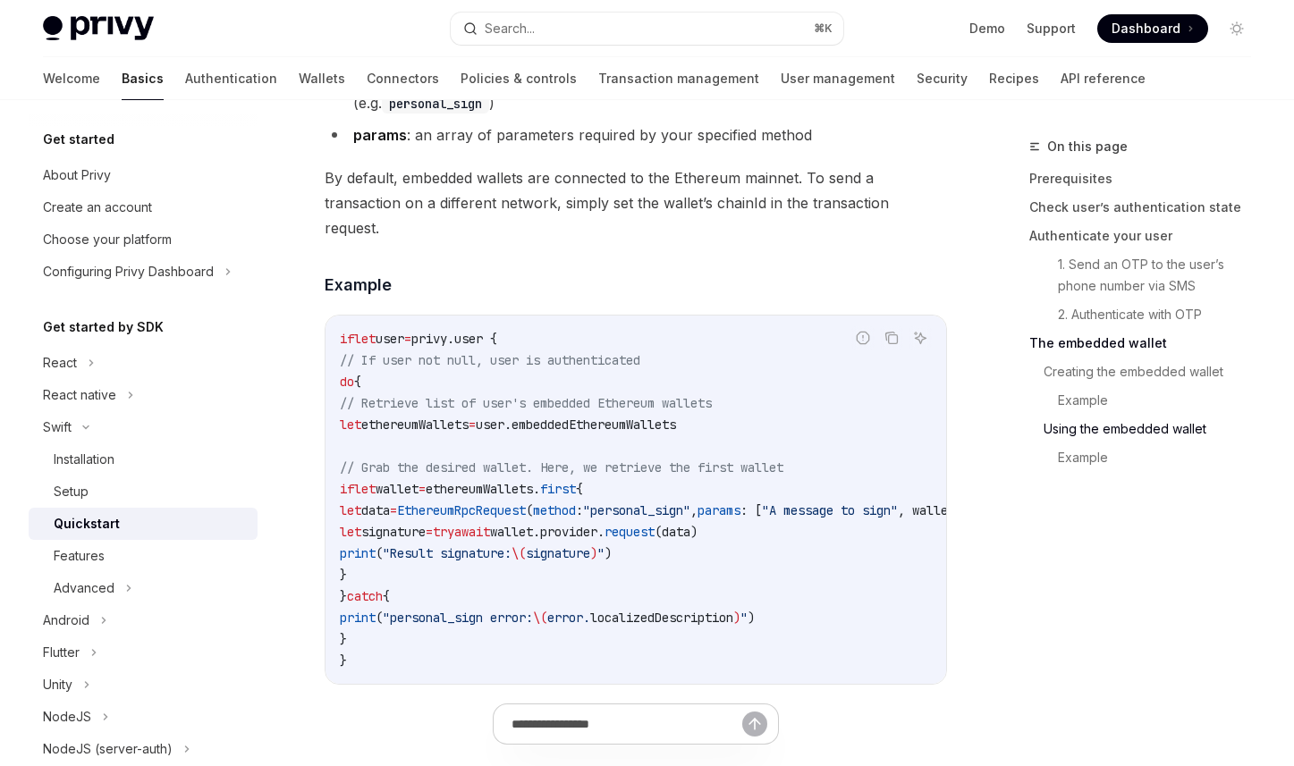
click at [731, 572] on code "if let user = privy.user { // If user not null, user is authenticated do { // R…" at bounding box center [705, 499] width 730 height 343
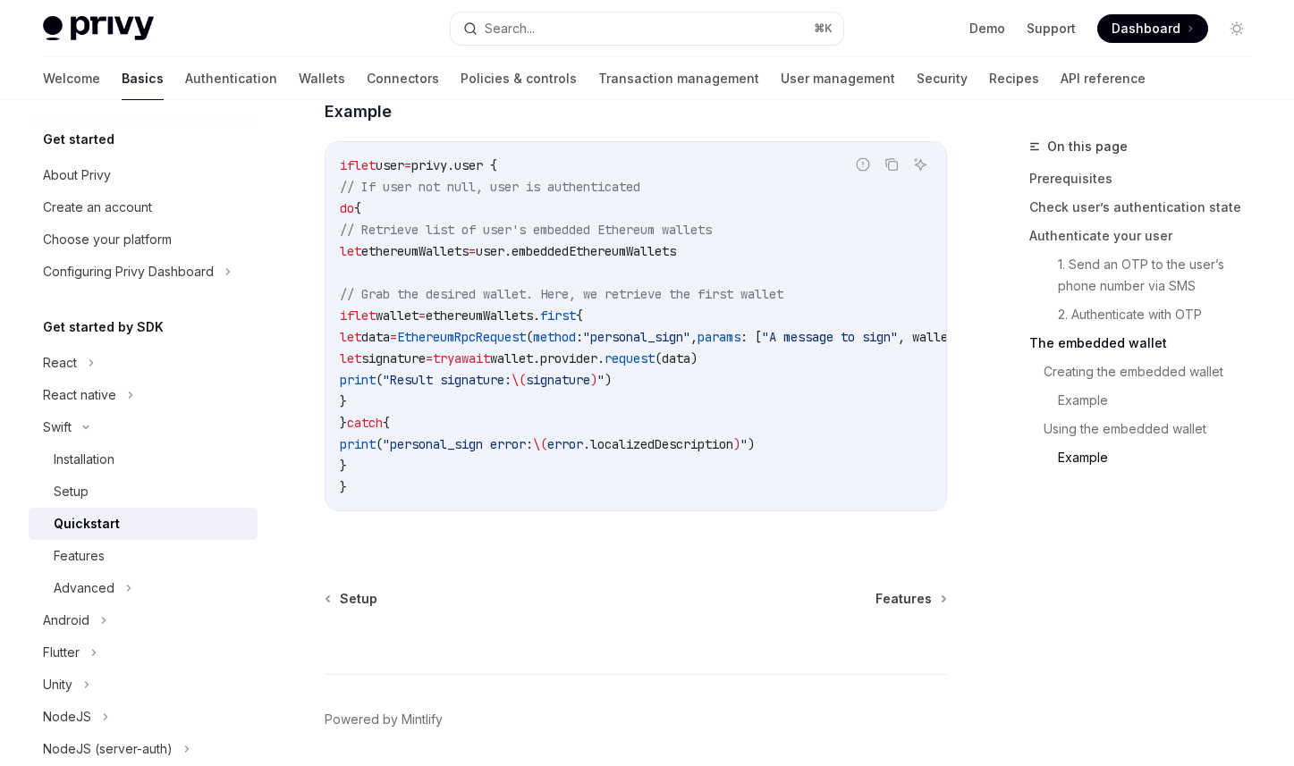
click at [776, 472] on code "if let user = privy.user { // If user not null, user is authenticated do { // R…" at bounding box center [705, 326] width 730 height 343
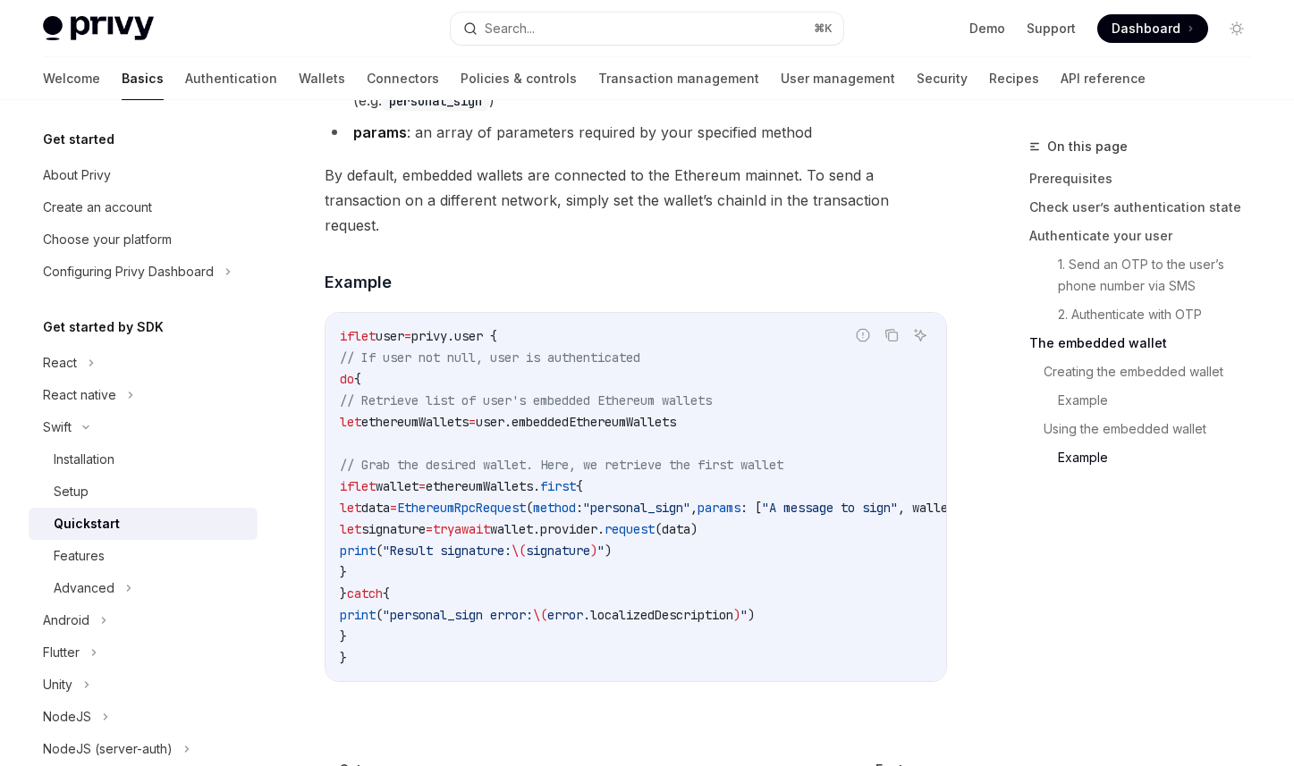
scroll to position [3430, 0]
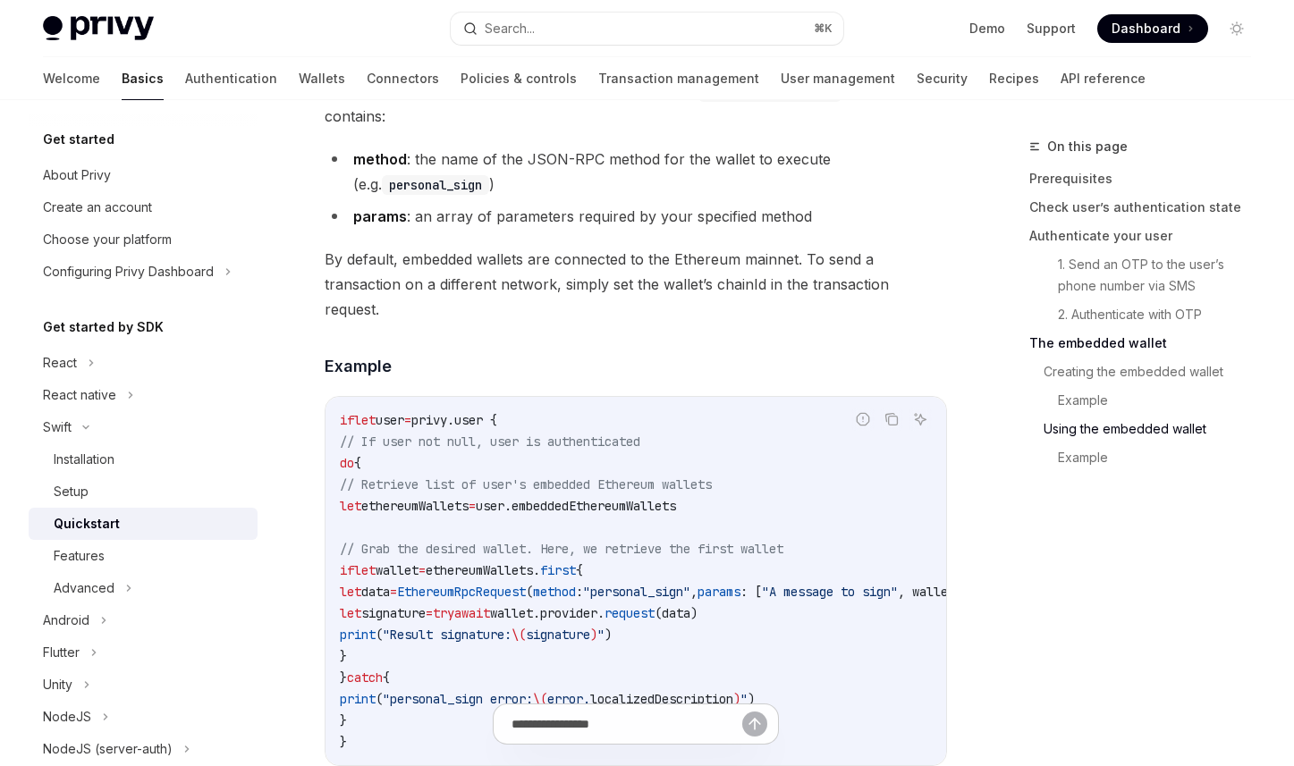
click at [712, 491] on span "// Retrieve list of user's embedded Ethereum wallets" at bounding box center [526, 485] width 372 height 16
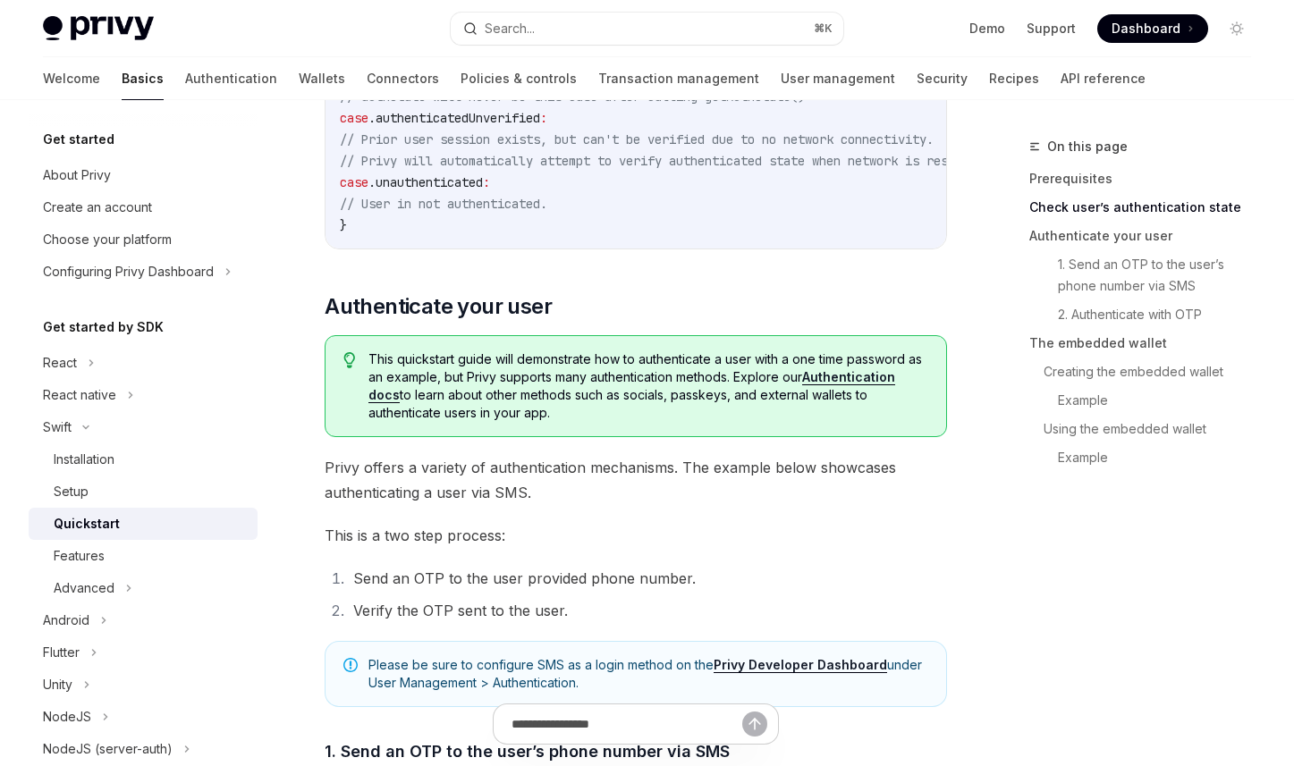
scroll to position [555, 0]
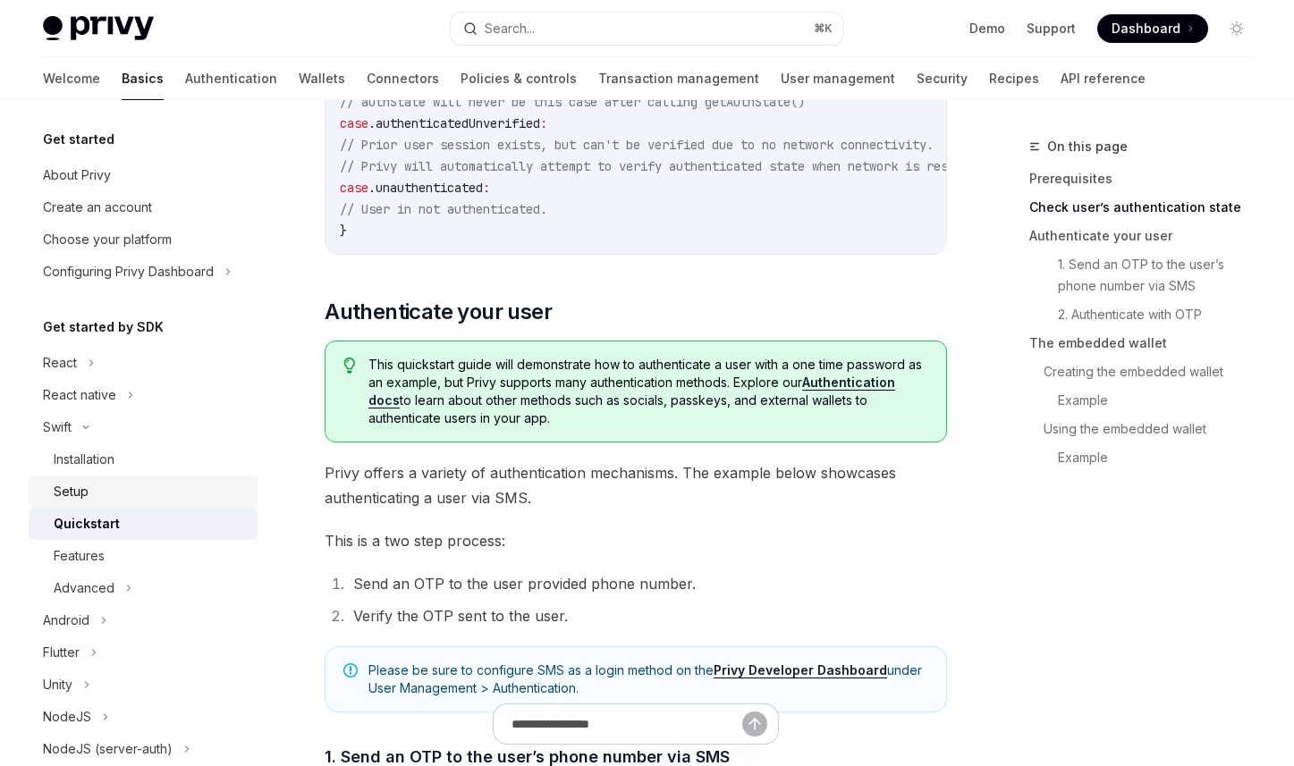
click at [111, 491] on div "Setup" at bounding box center [150, 491] width 193 height 21
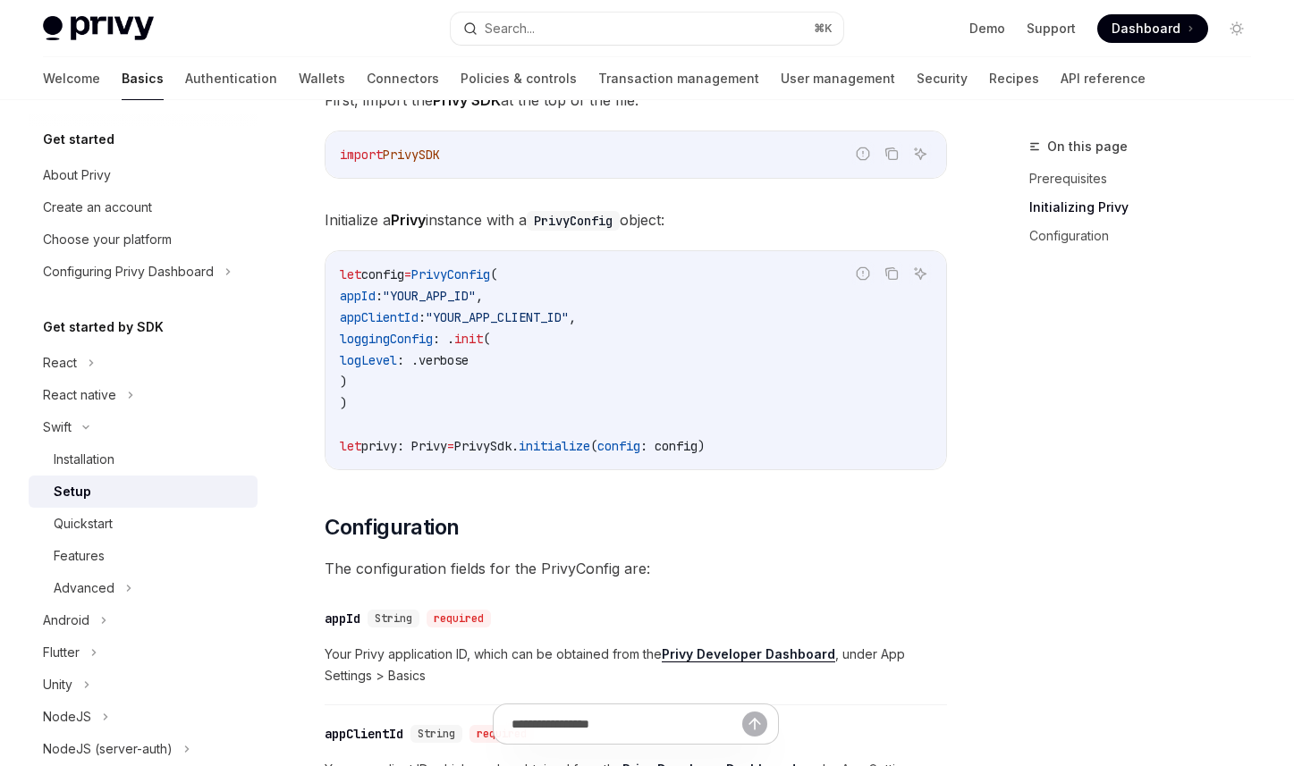
click at [619, 434] on code "let config = PrivyConfig ( appId : "YOUR_APP_ID" , appClientId : "YOUR_APP_CLIE…" at bounding box center [636, 360] width 592 height 193
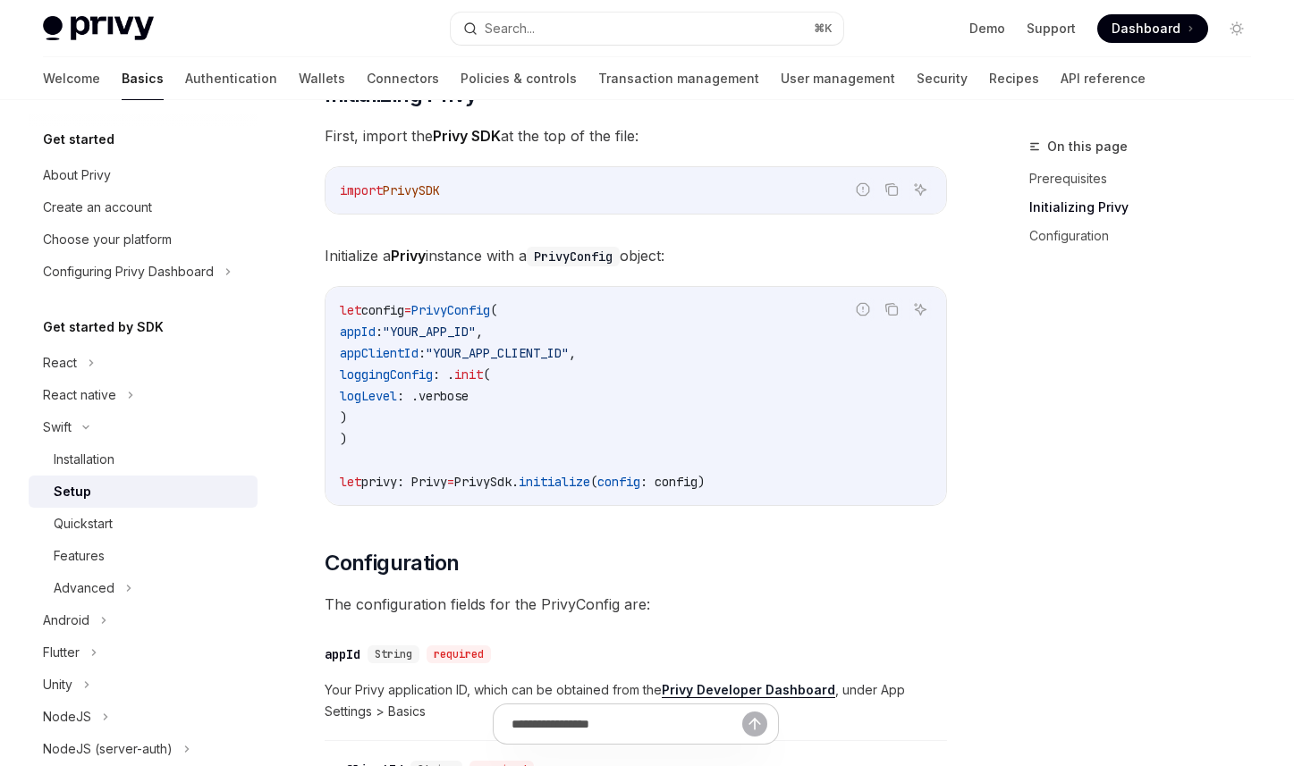
scroll to position [364, 0]
click at [131, 518] on div "Quickstart" at bounding box center [150, 523] width 193 height 21
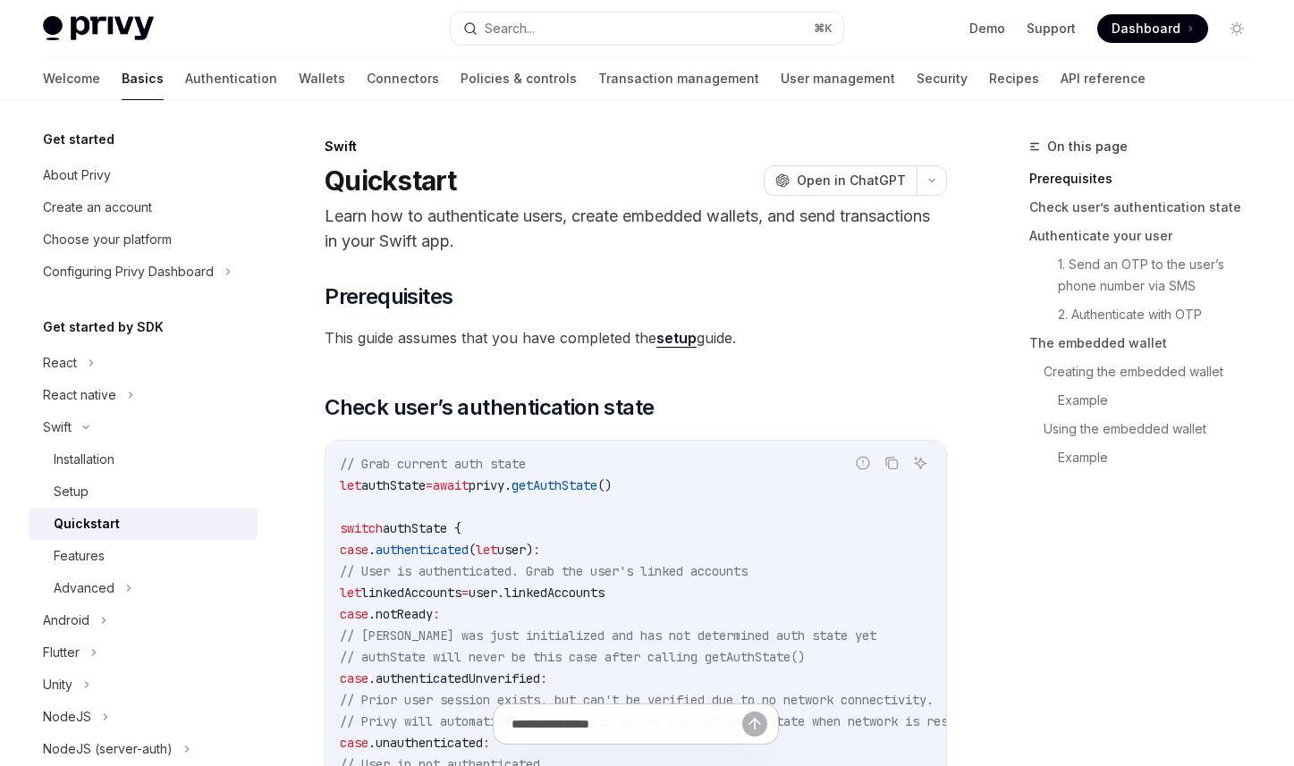
click at [630, 497] on code "// Grab current auth state let authState = await privy. getAuthState () switch …" at bounding box center [687, 624] width 694 height 343
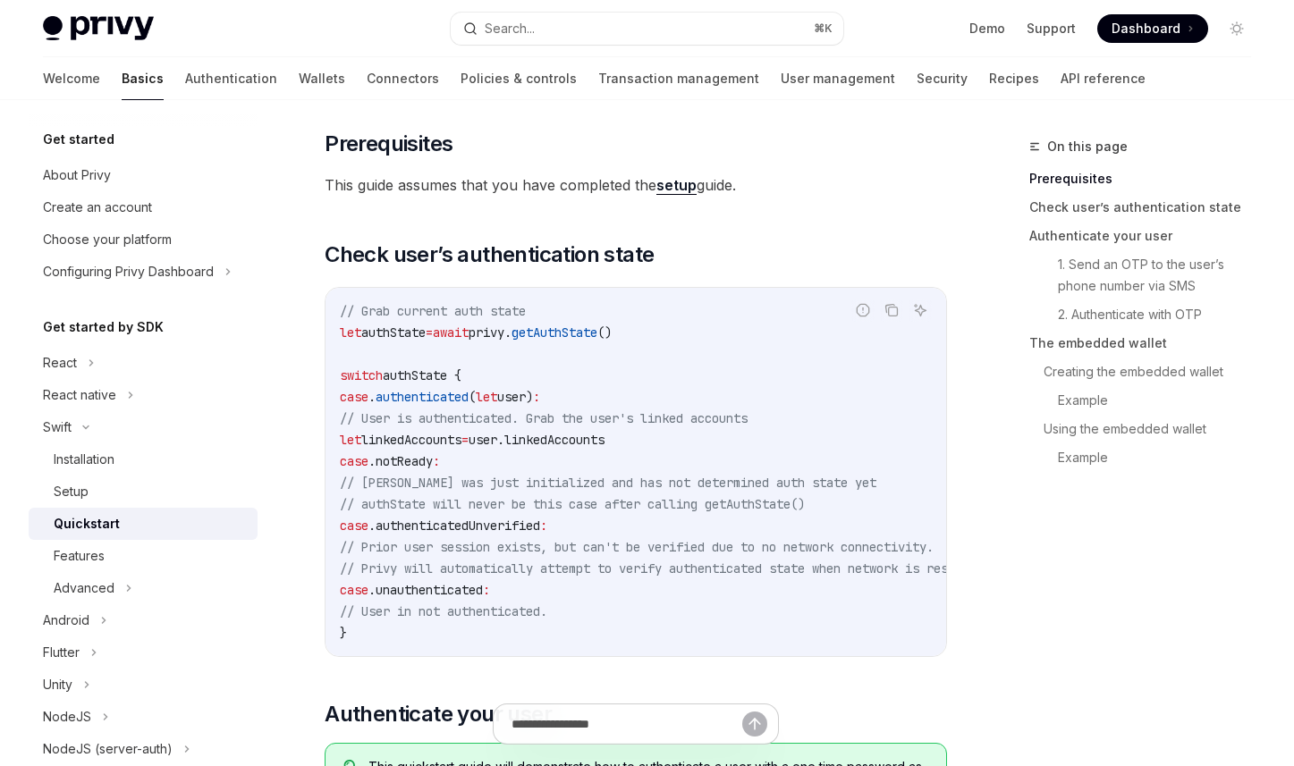
click at [738, 379] on code "// Grab current auth state let authState = await privy. getAuthState () switch …" at bounding box center [687, 471] width 694 height 343
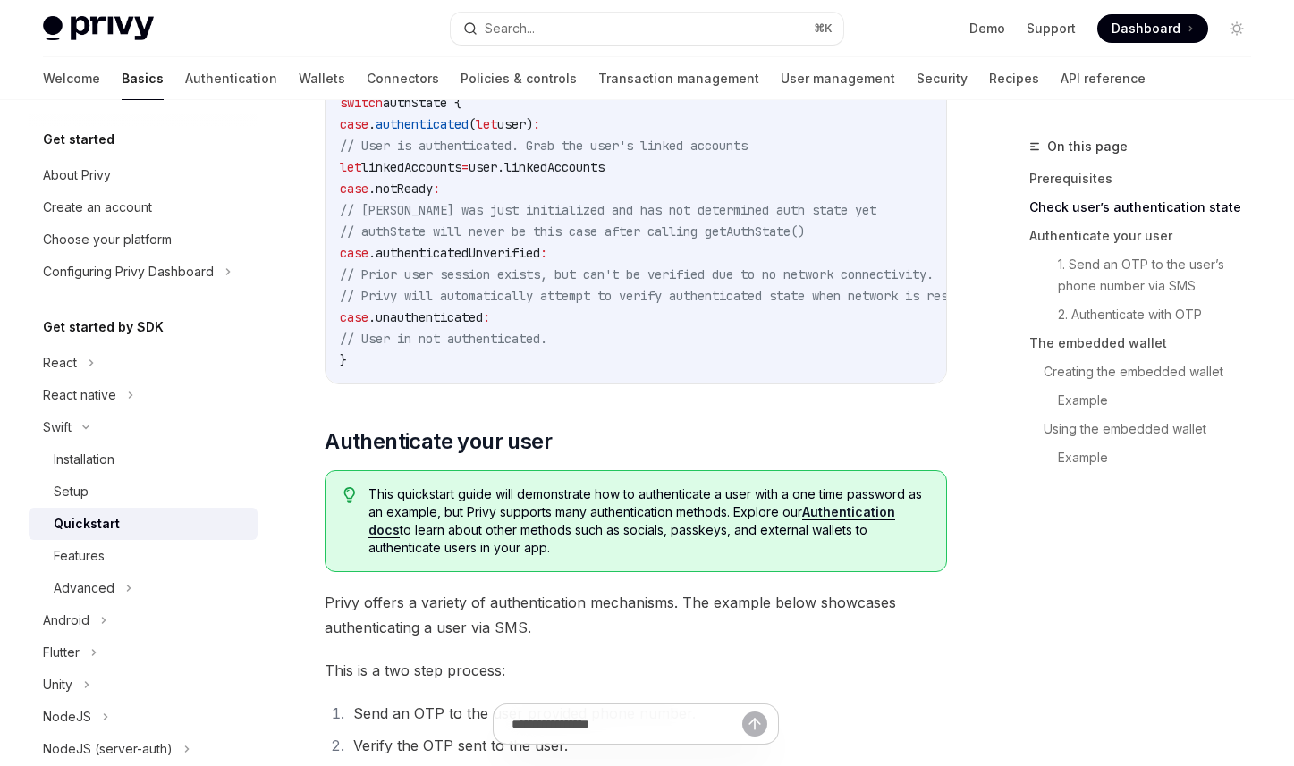
scroll to position [559, 0]
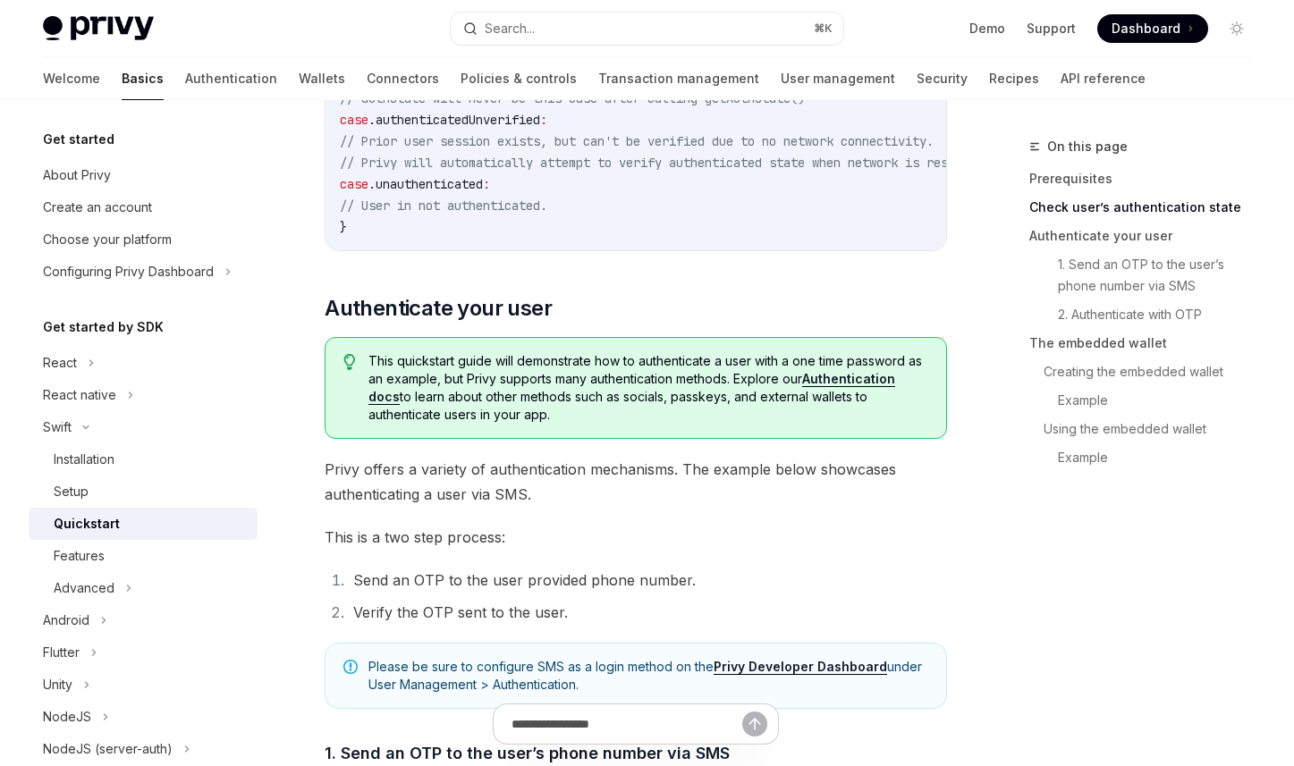
click at [758, 484] on span "Privy offers a variety of authentication mechanisms. The example below showcase…" at bounding box center [636, 482] width 622 height 50
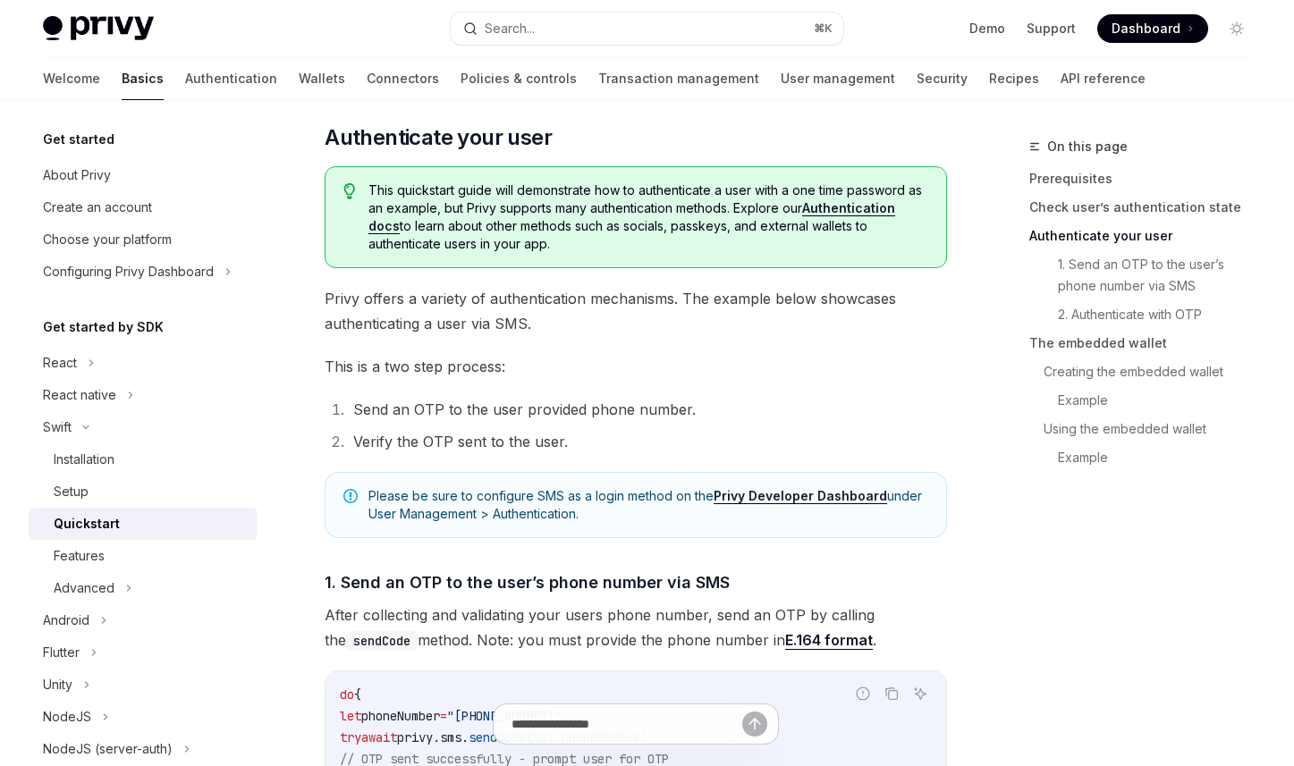
click at [825, 419] on li "Send an OTP to the user provided phone number." at bounding box center [647, 409] width 599 height 25
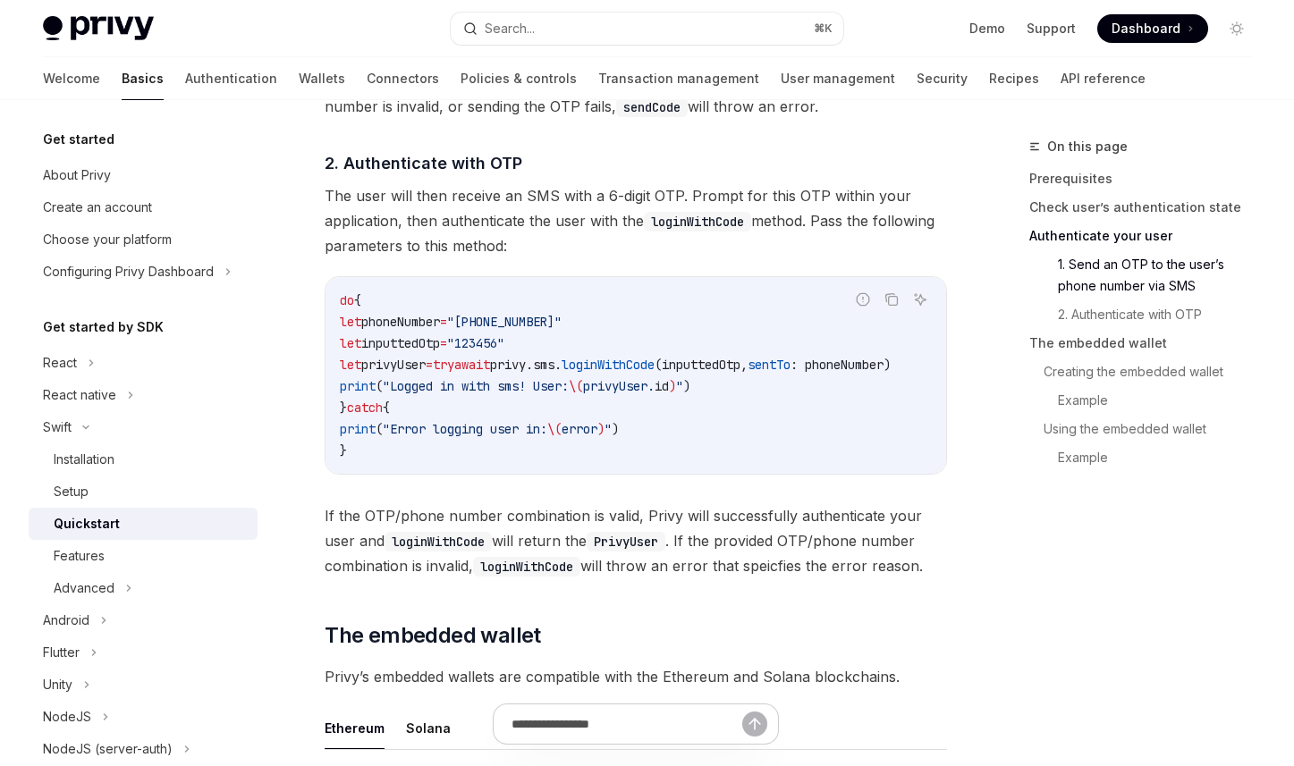
scroll to position [1581, 0]
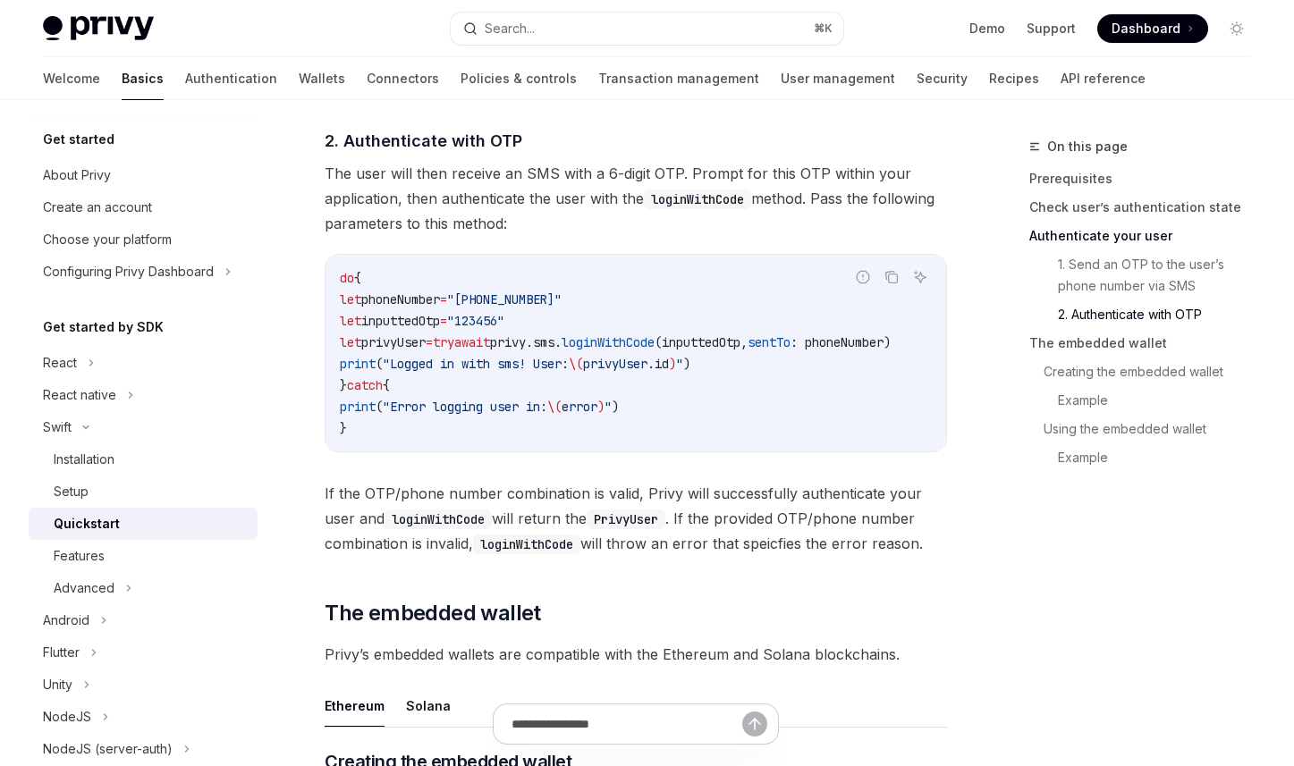
click at [915, 605] on div "​ Prerequisites This guide assumes that you have completed the setup guide. ​ C…" at bounding box center [636, 672] width 622 height 3942
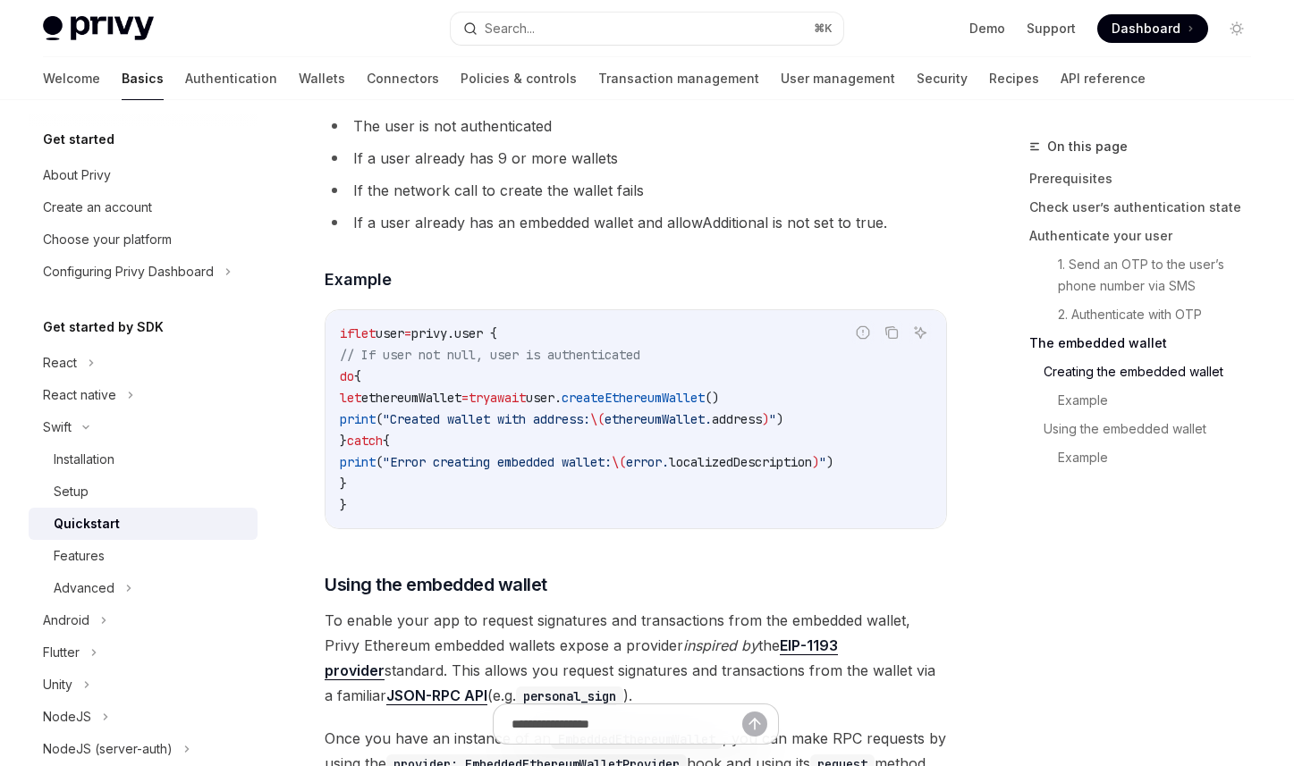
scroll to position [2585, 0]
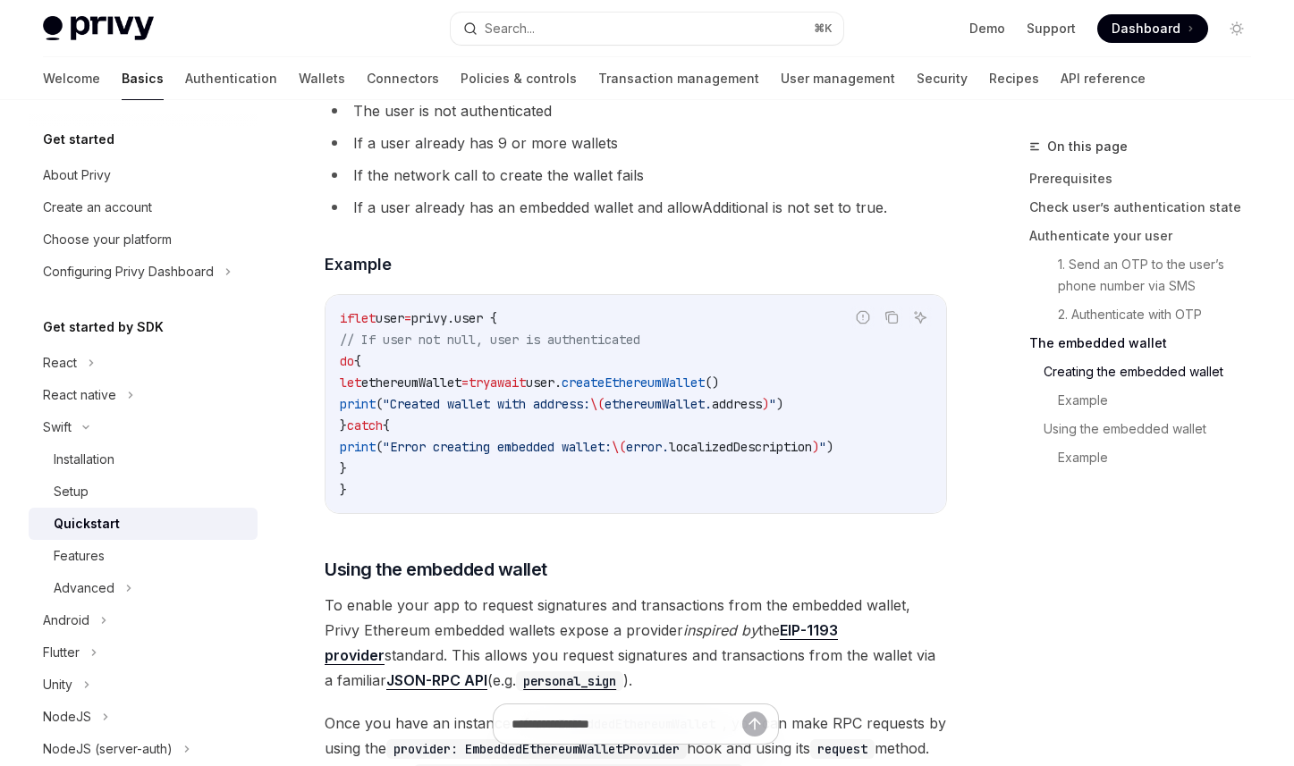
click at [723, 453] on code "if let user = privy.user { // If user not null, user is authenticated do { let …" at bounding box center [636, 404] width 592 height 193
click at [783, 582] on h3 "​ Using the embedded wallet" at bounding box center [636, 569] width 622 height 25
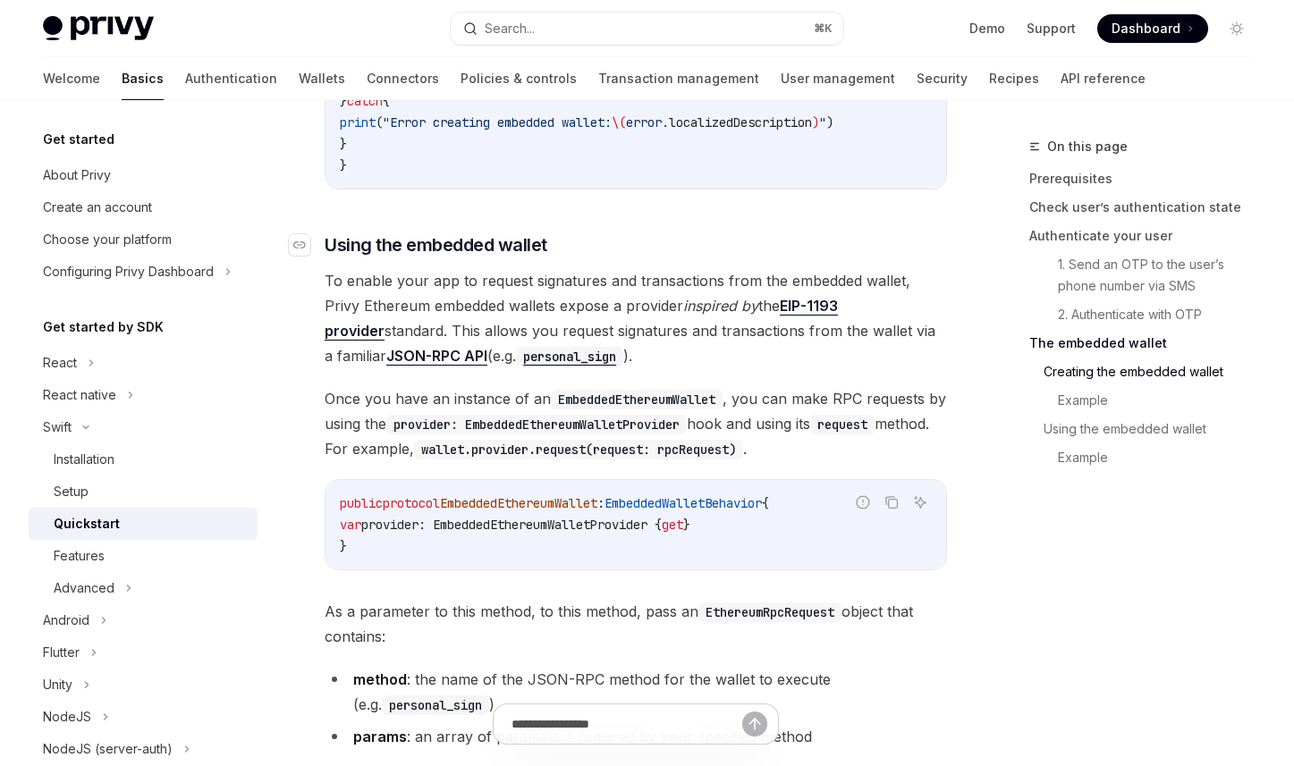
scroll to position [3008, 0]
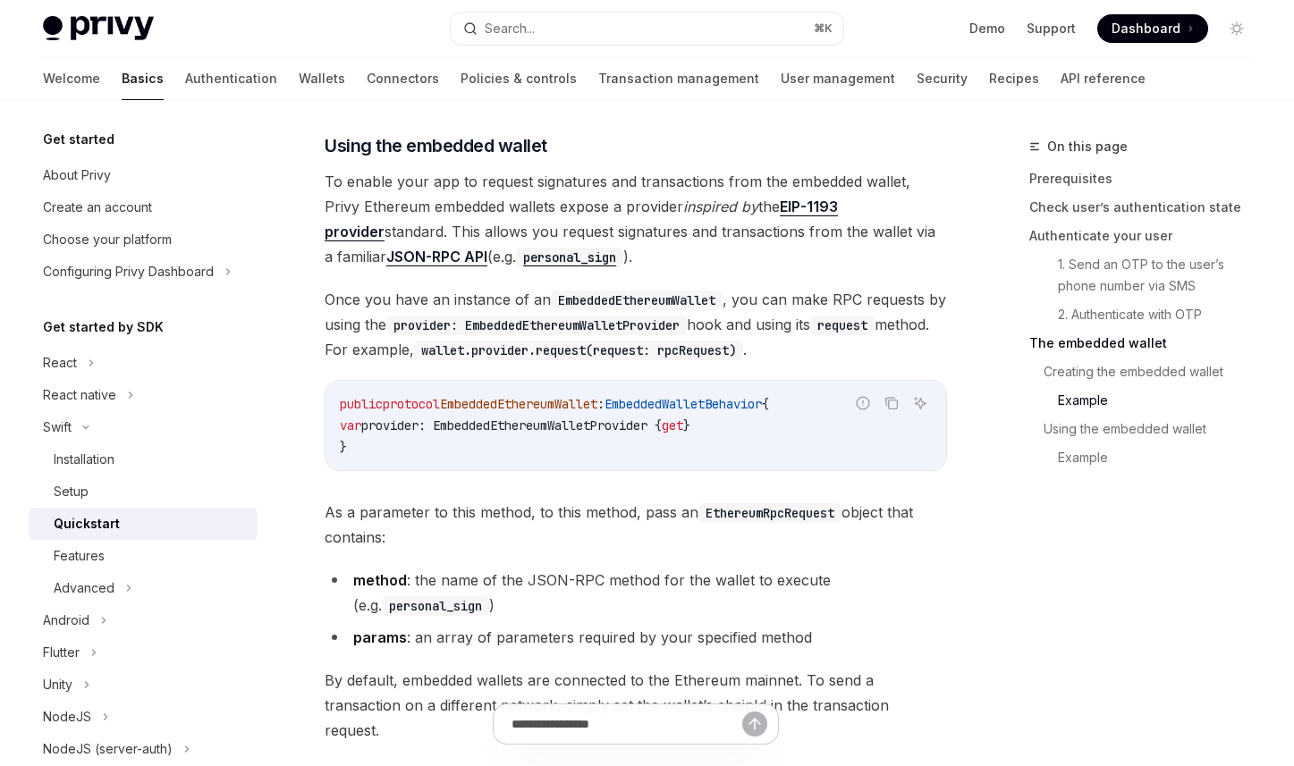
click at [640, 458] on code "public protocol EmbeddedEthereumWallet : EmbeddedWalletBehavior { var provider:…" at bounding box center [636, 425] width 592 height 64
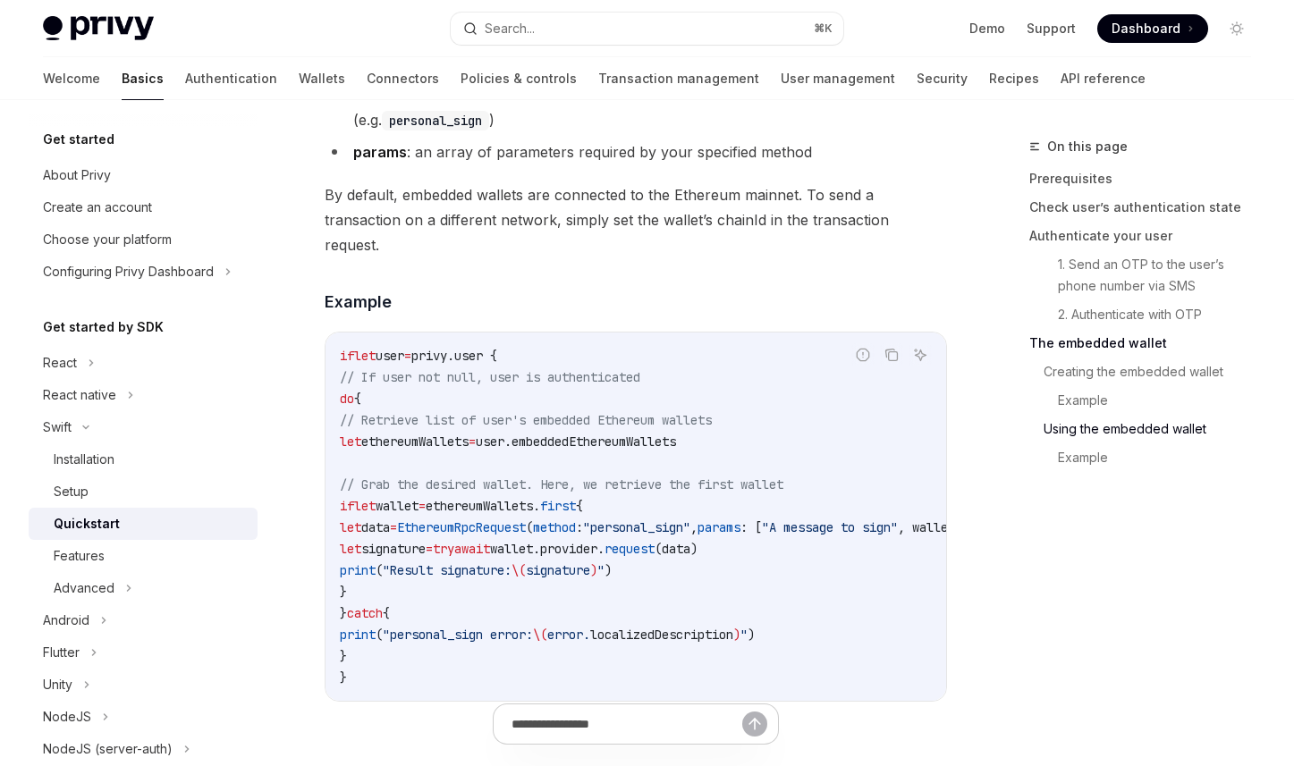
scroll to position [3702, 0]
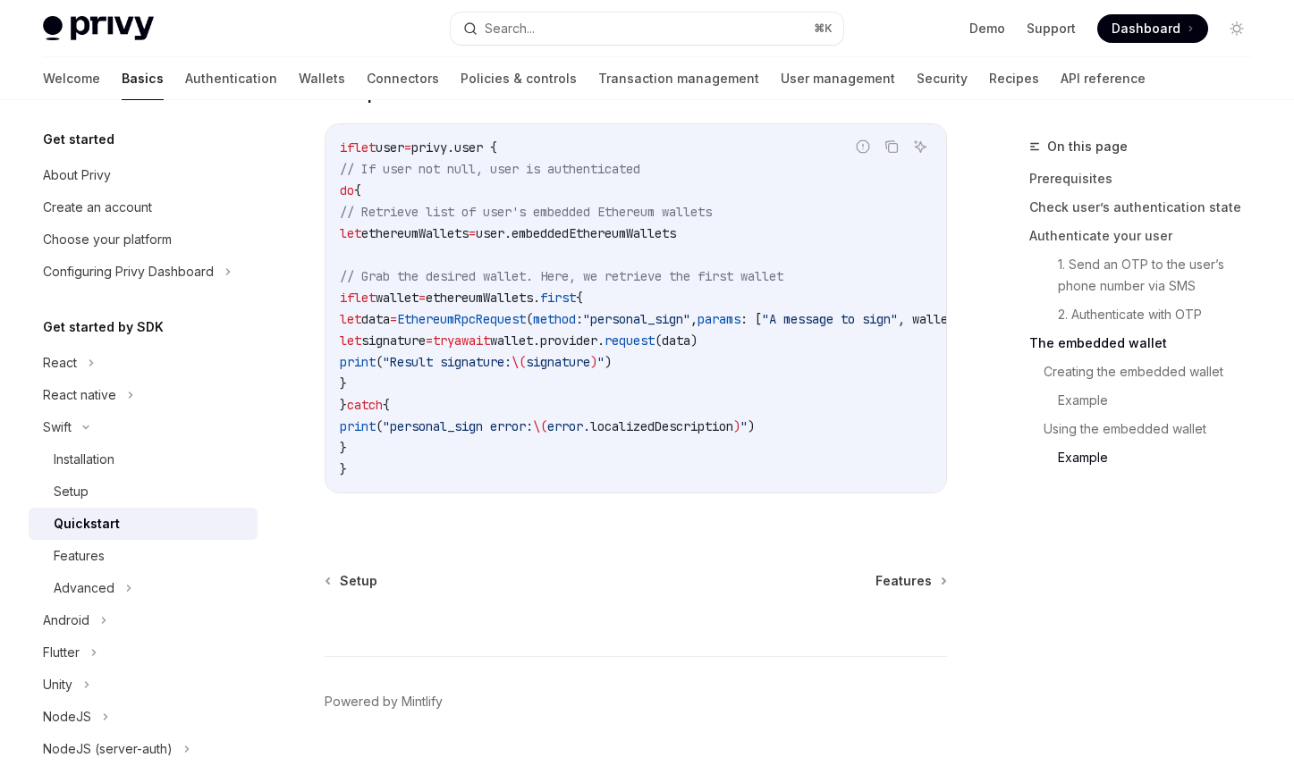
click at [690, 418] on code "if let user = privy.user { // If user not null, user is authenticated do { // R…" at bounding box center [705, 308] width 730 height 343
click at [512, 365] on span ""Result signature:" at bounding box center [447, 362] width 129 height 16
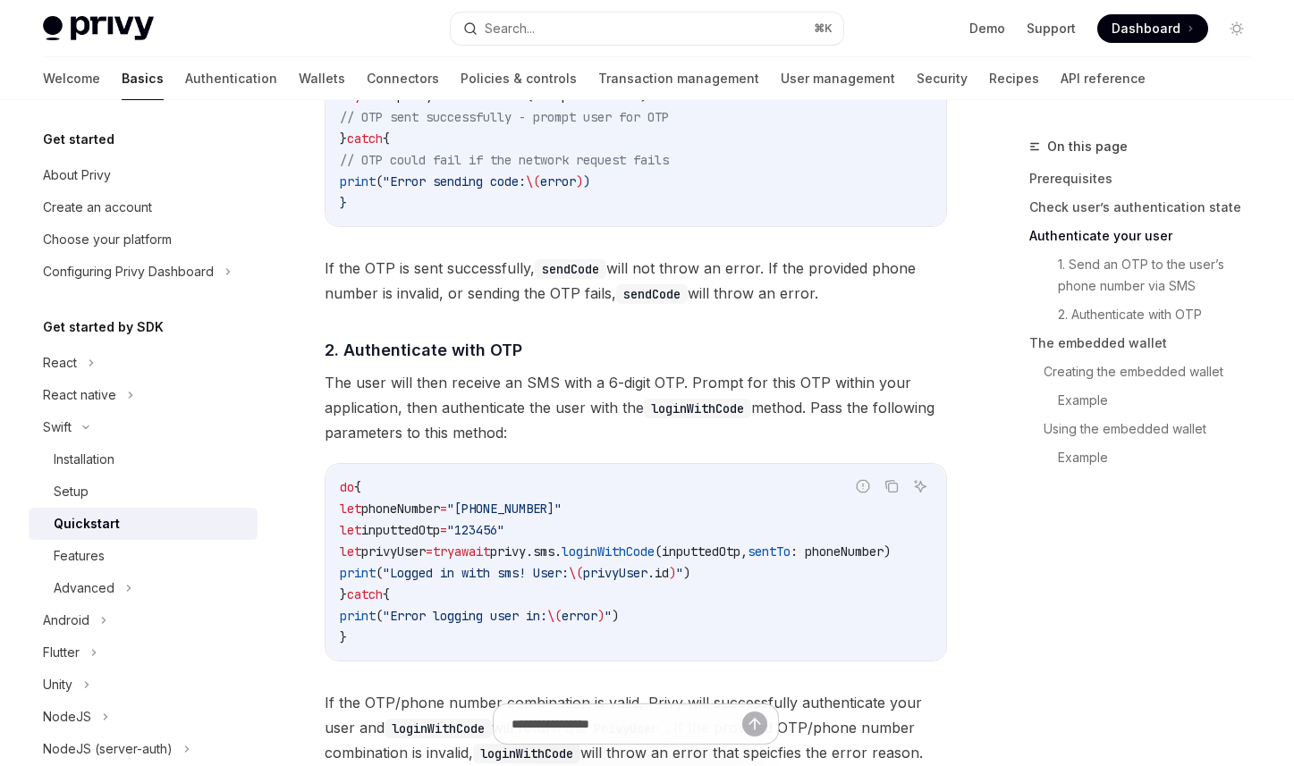
scroll to position [0, 0]
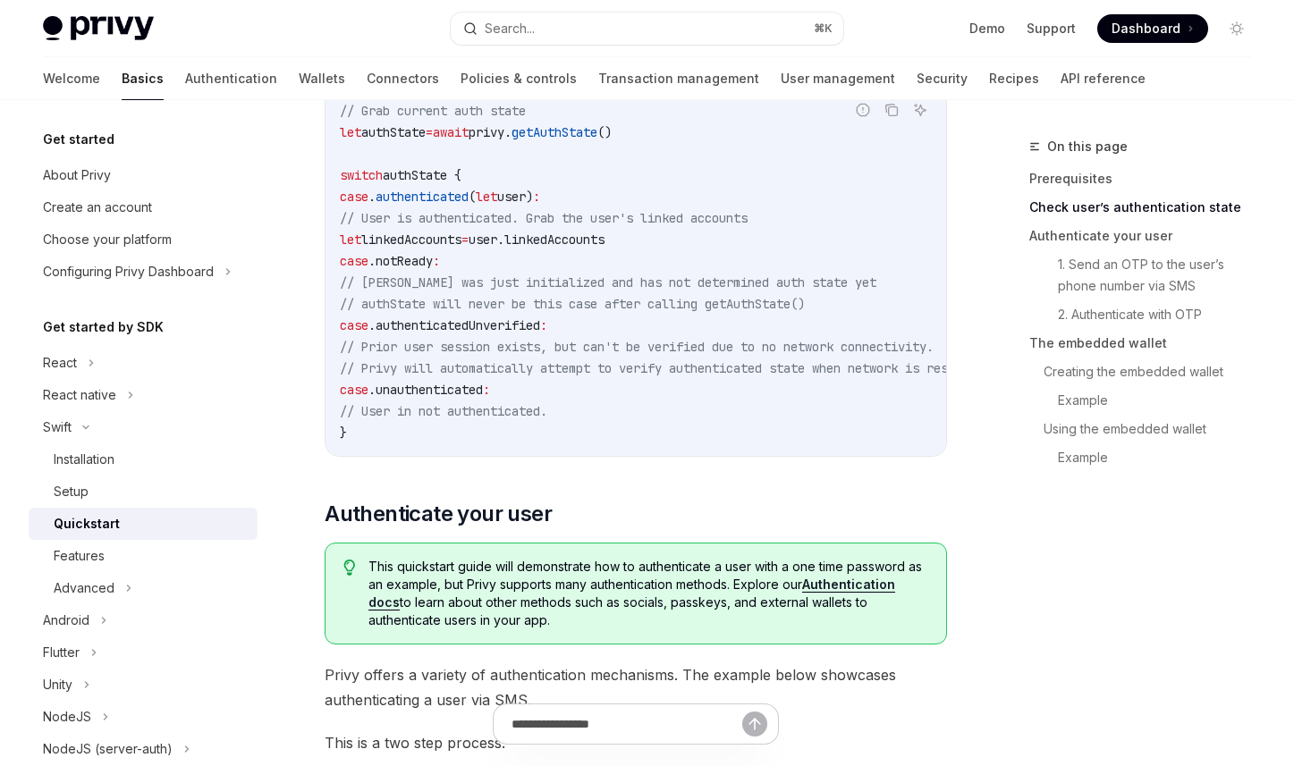
click at [711, 371] on span "// Privy will automatically attempt to verify authenticated state when network …" at bounding box center [665, 368] width 651 height 16
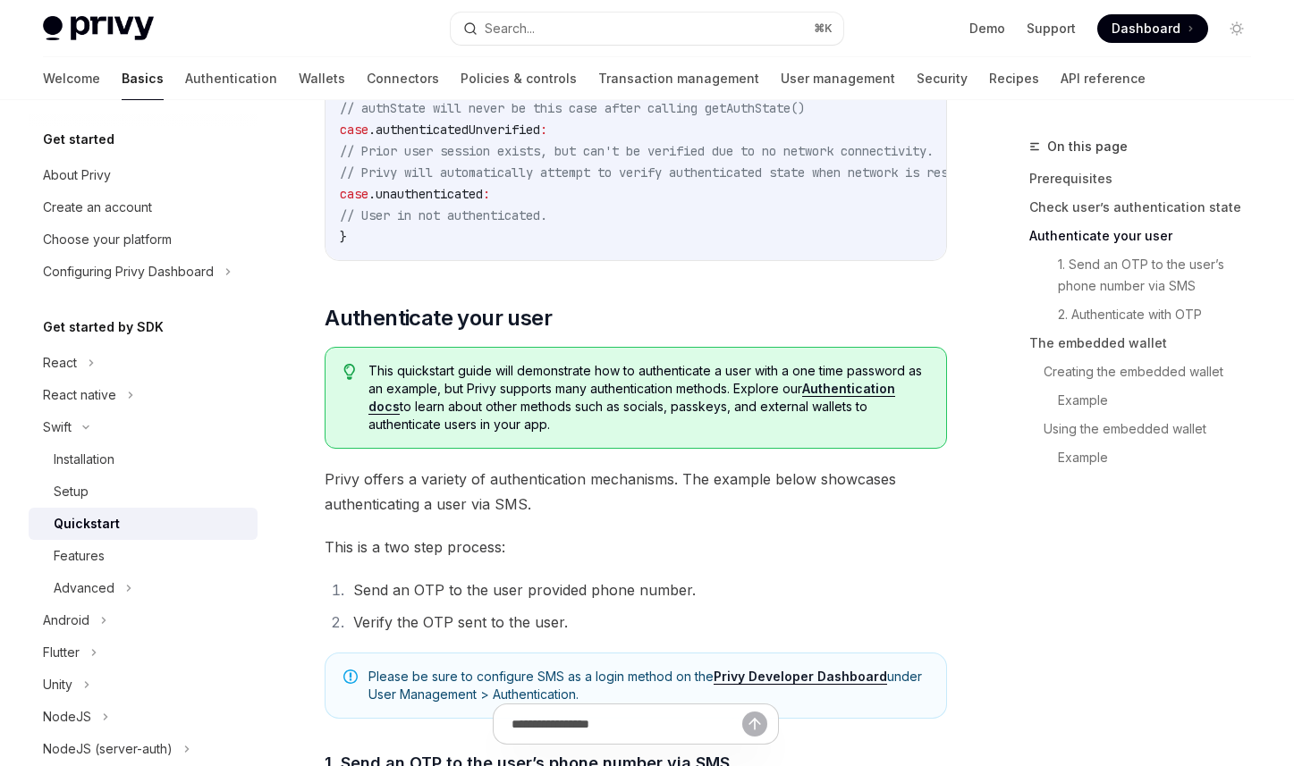
scroll to position [830, 0]
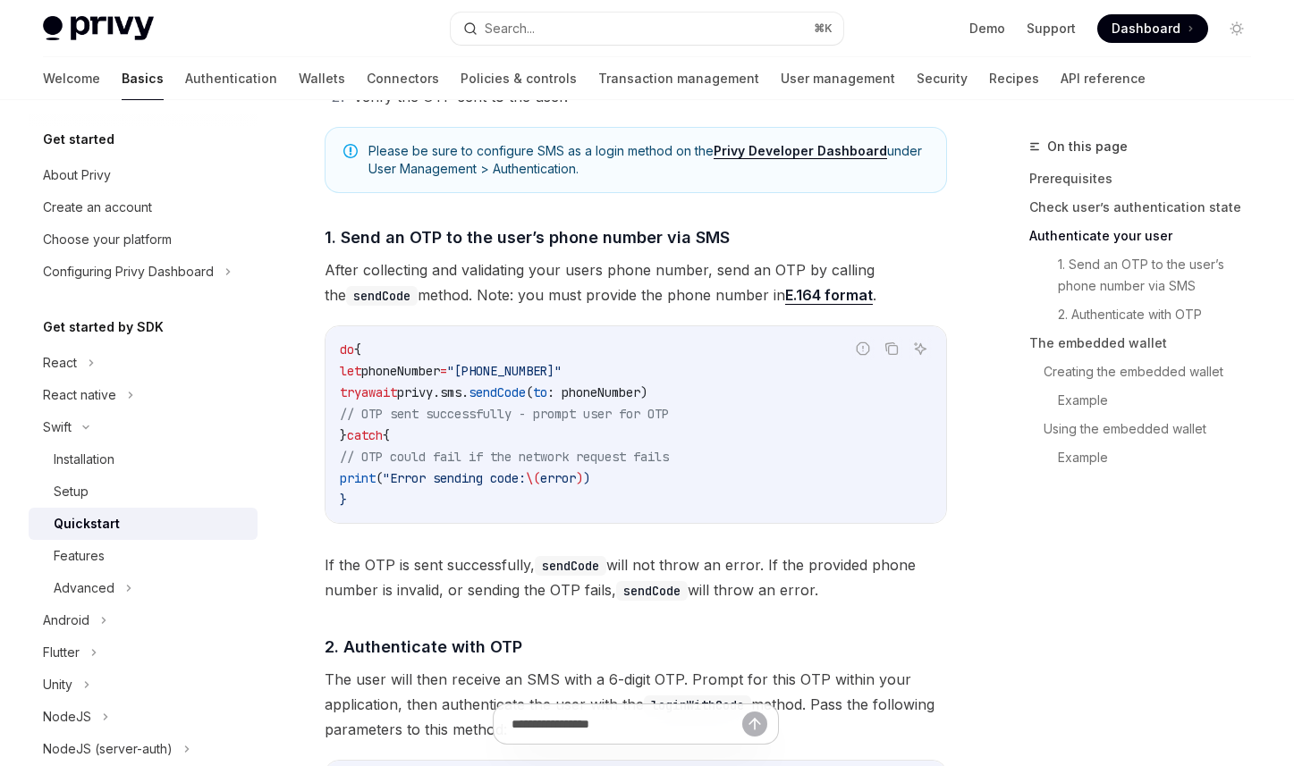
click at [707, 504] on code "do { let phoneNumber = "[PHONE_NUMBER]" try await privy. sms . sendCode ( to : …" at bounding box center [636, 425] width 592 height 172
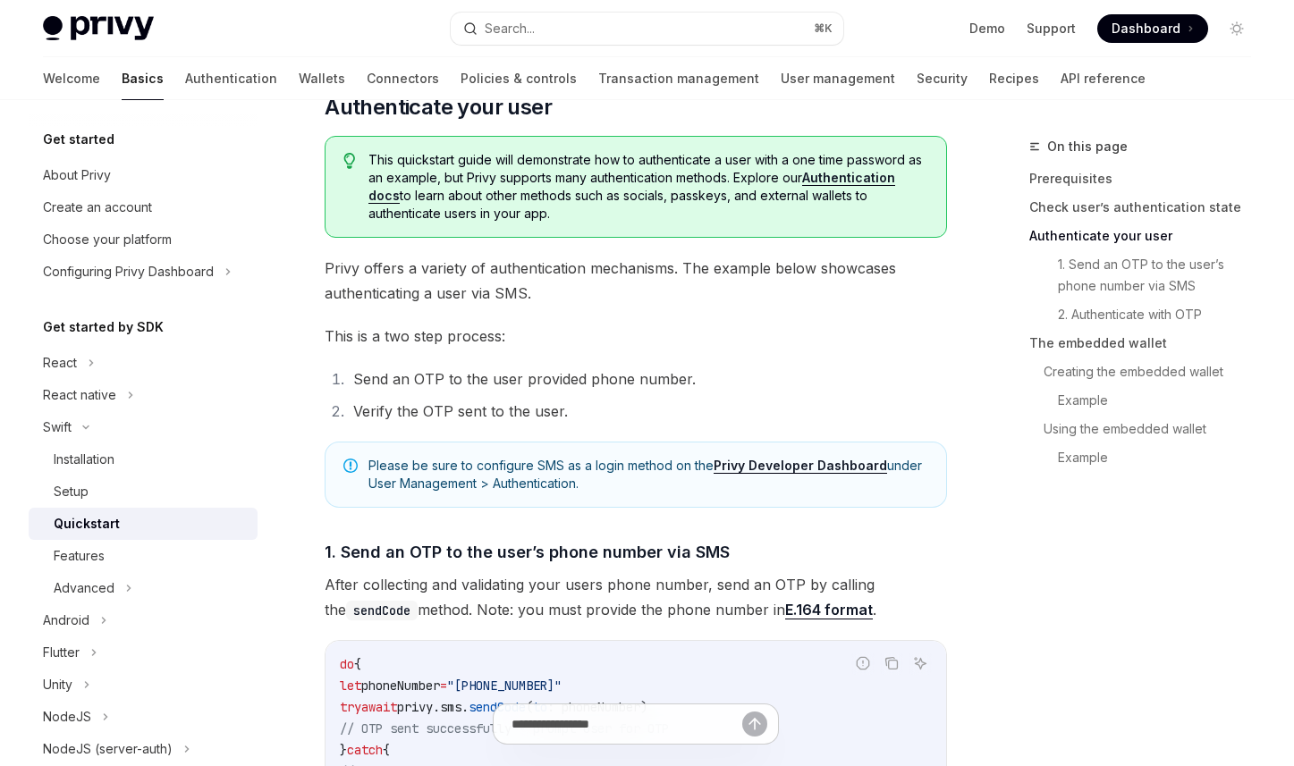
scroll to position [757, 0]
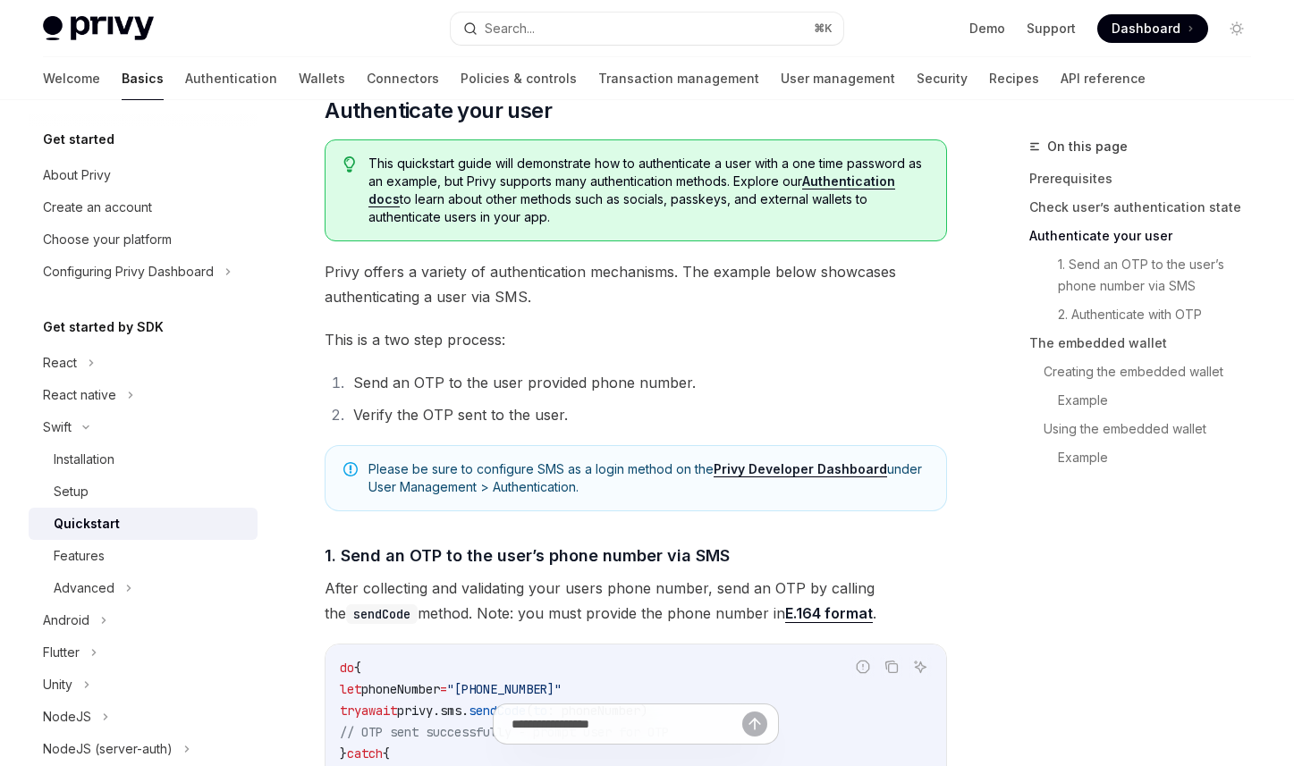
click at [629, 393] on li "Send an OTP to the user provided phone number." at bounding box center [647, 382] width 599 height 25
click at [638, 568] on span "1. Send an OTP to the user’s phone number via SMS" at bounding box center [527, 556] width 405 height 24
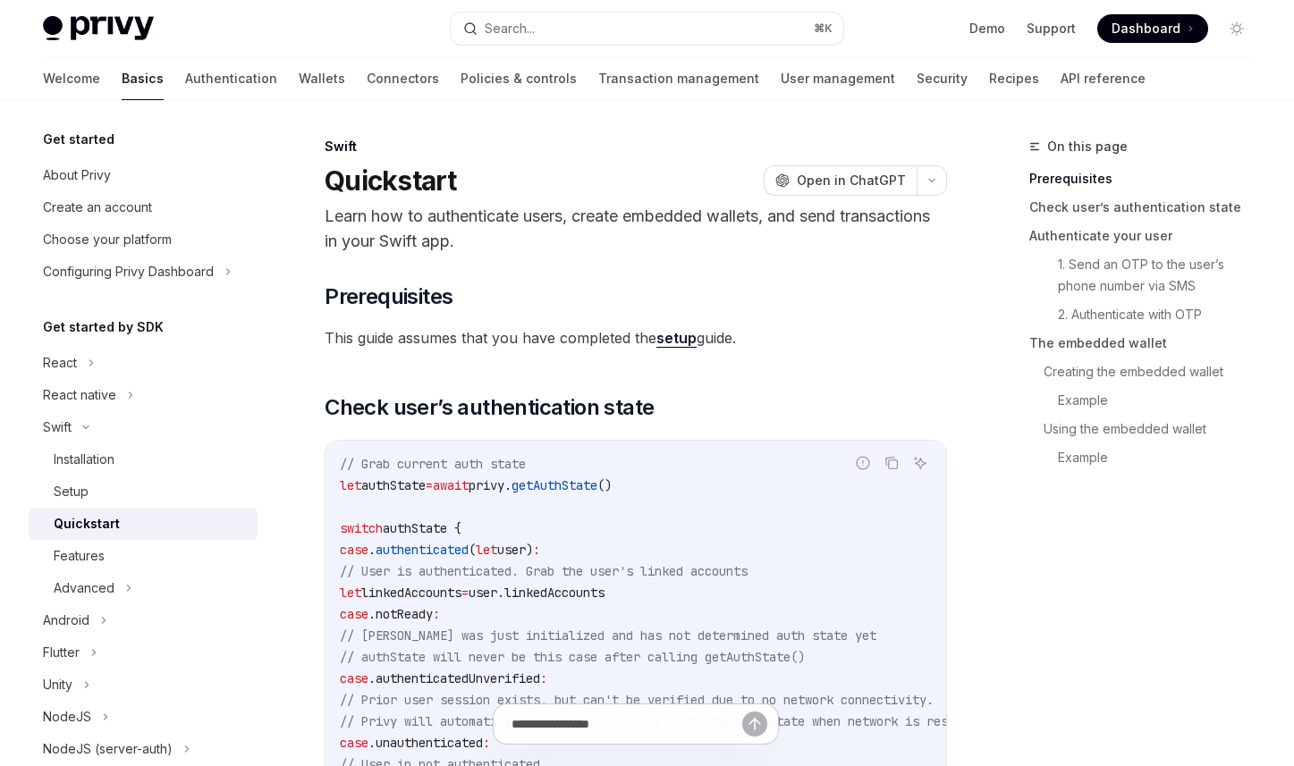
scroll to position [275, 0]
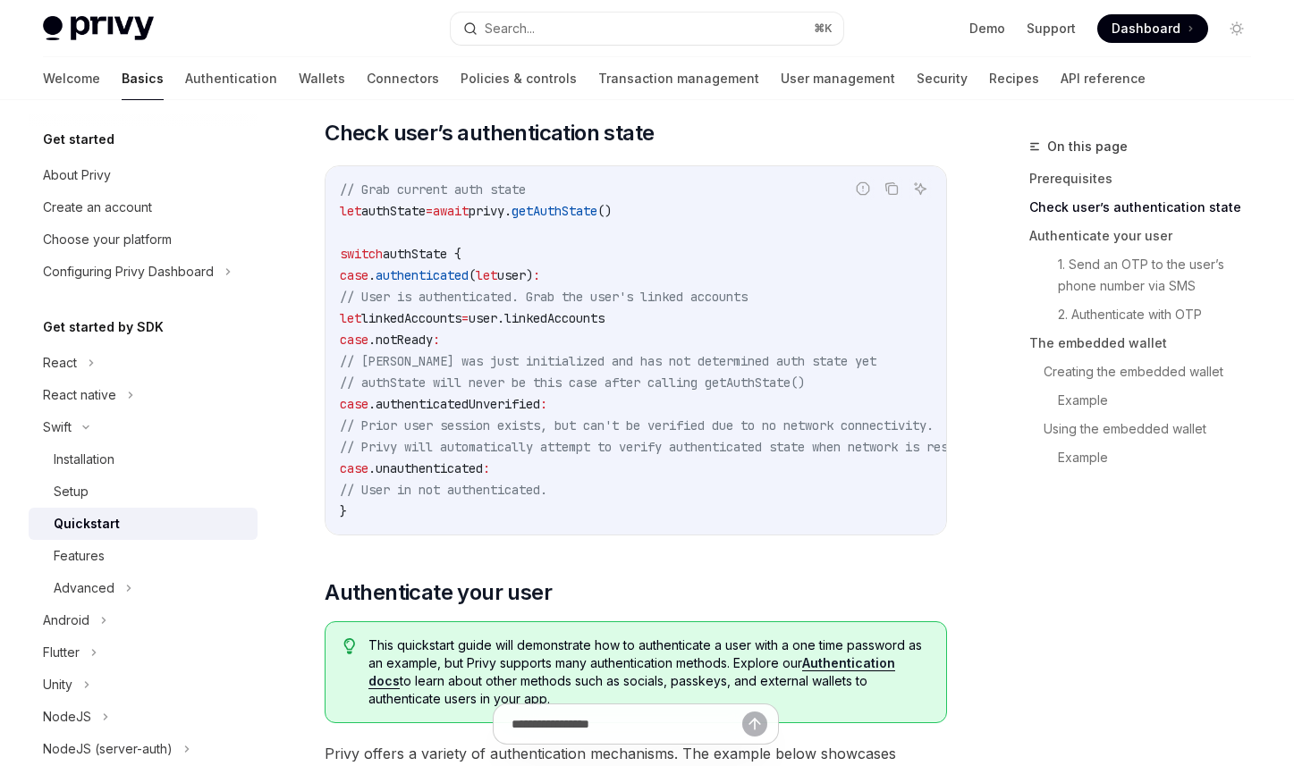
click at [628, 421] on span "// Prior user session exists, but can't be verified due to no network connectiv…" at bounding box center [637, 426] width 594 height 16
click at [637, 423] on span "// Prior user session exists, but can't be verified due to no network connectiv…" at bounding box center [637, 426] width 594 height 16
click at [639, 383] on span "// authState will never be this case after calling getAuthState()" at bounding box center [572, 383] width 465 height 16
click at [461, 311] on span "linkedAccounts" at bounding box center [411, 318] width 100 height 16
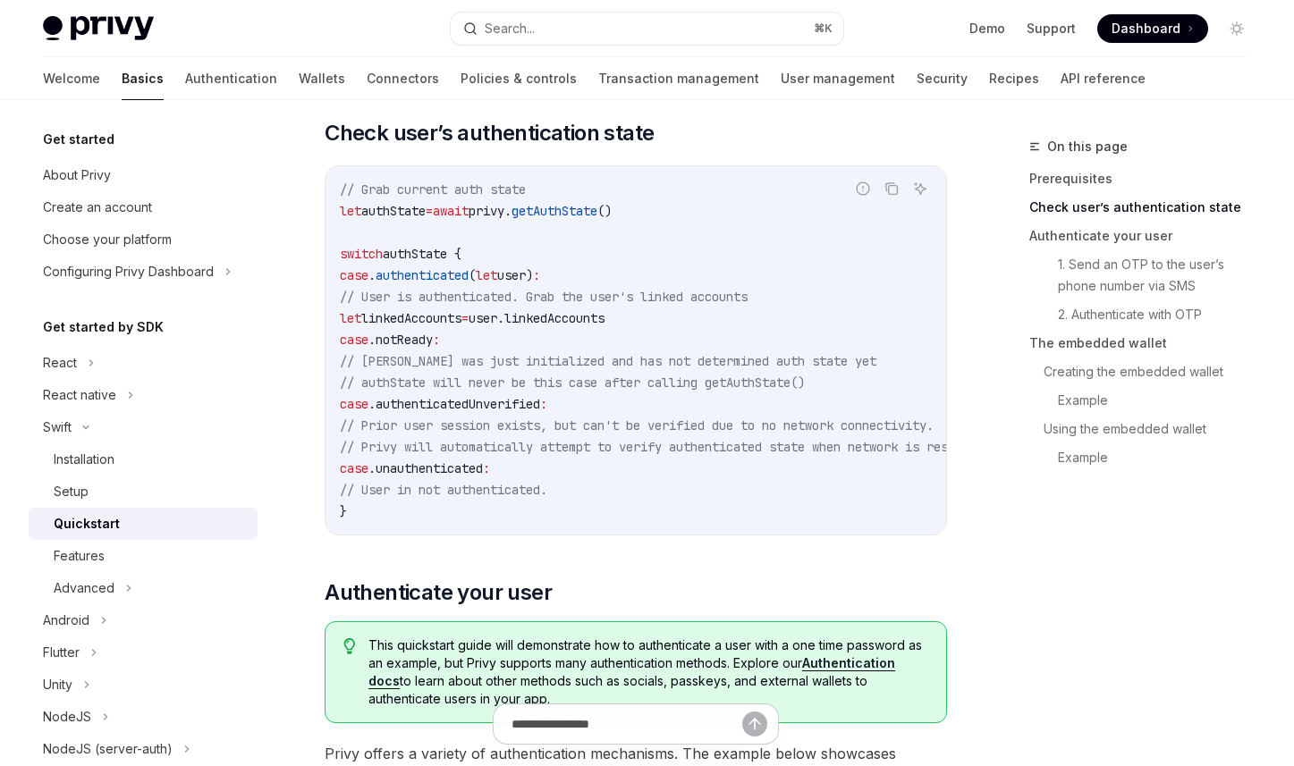
click at [461, 311] on span "linkedAccounts" at bounding box center [411, 318] width 100 height 16
click at [539, 351] on code "// Grab current auth state let authState = await privy. getAuthState () switch …" at bounding box center [687, 350] width 694 height 343
click at [571, 377] on span "// authState will never be this case after calling getAuthState()" at bounding box center [572, 383] width 465 height 16
click at [588, 203] on span "getAuthState" at bounding box center [555, 211] width 86 height 16
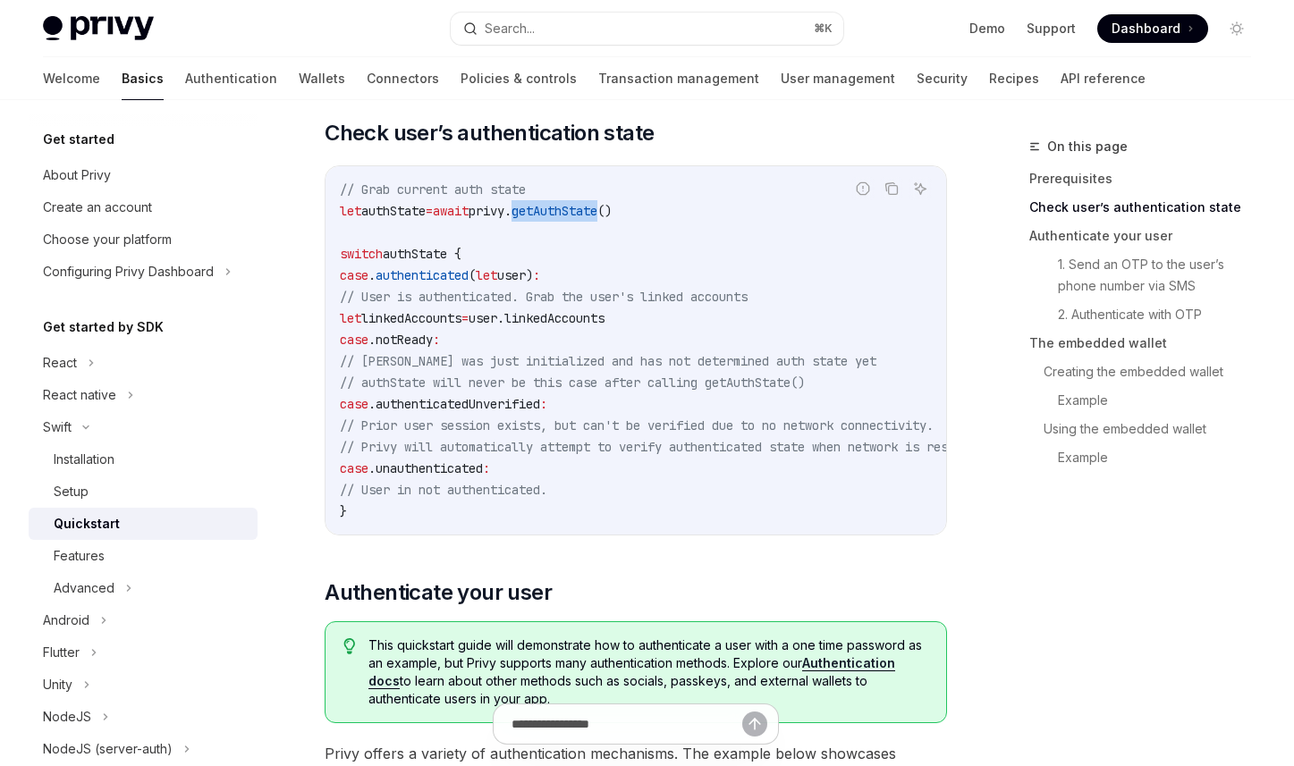
click at [593, 206] on span "getAuthState" at bounding box center [555, 211] width 86 height 16
click at [596, 206] on span "getAuthState" at bounding box center [555, 211] width 86 height 16
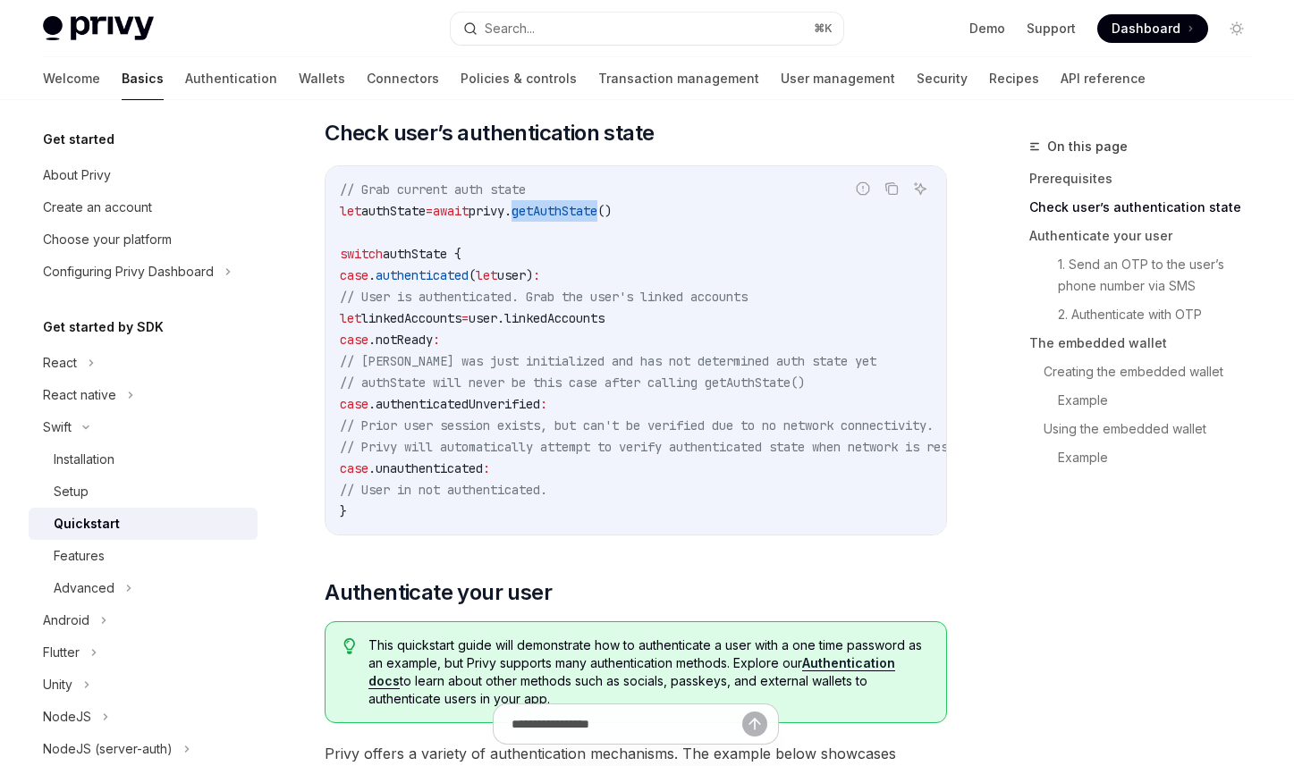
click at [596, 206] on span "getAuthState" at bounding box center [555, 211] width 86 height 16
click at [630, 241] on code "// Grab current auth state let authState = await privy. getAuthState () switch …" at bounding box center [687, 350] width 694 height 343
click at [597, 216] on span "getAuthState" at bounding box center [555, 211] width 86 height 16
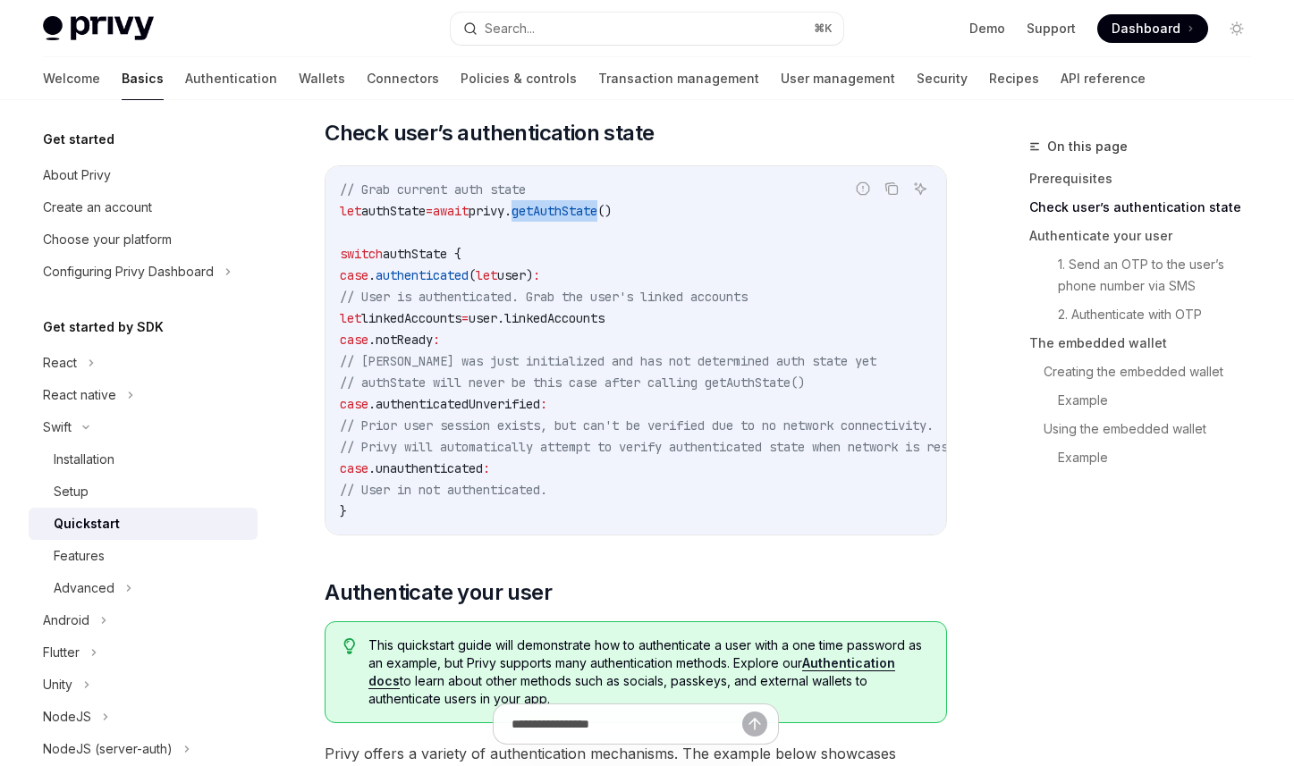
click at [597, 216] on span "getAuthState" at bounding box center [555, 211] width 86 height 16
click at [151, 548] on div "Features" at bounding box center [150, 556] width 193 height 21
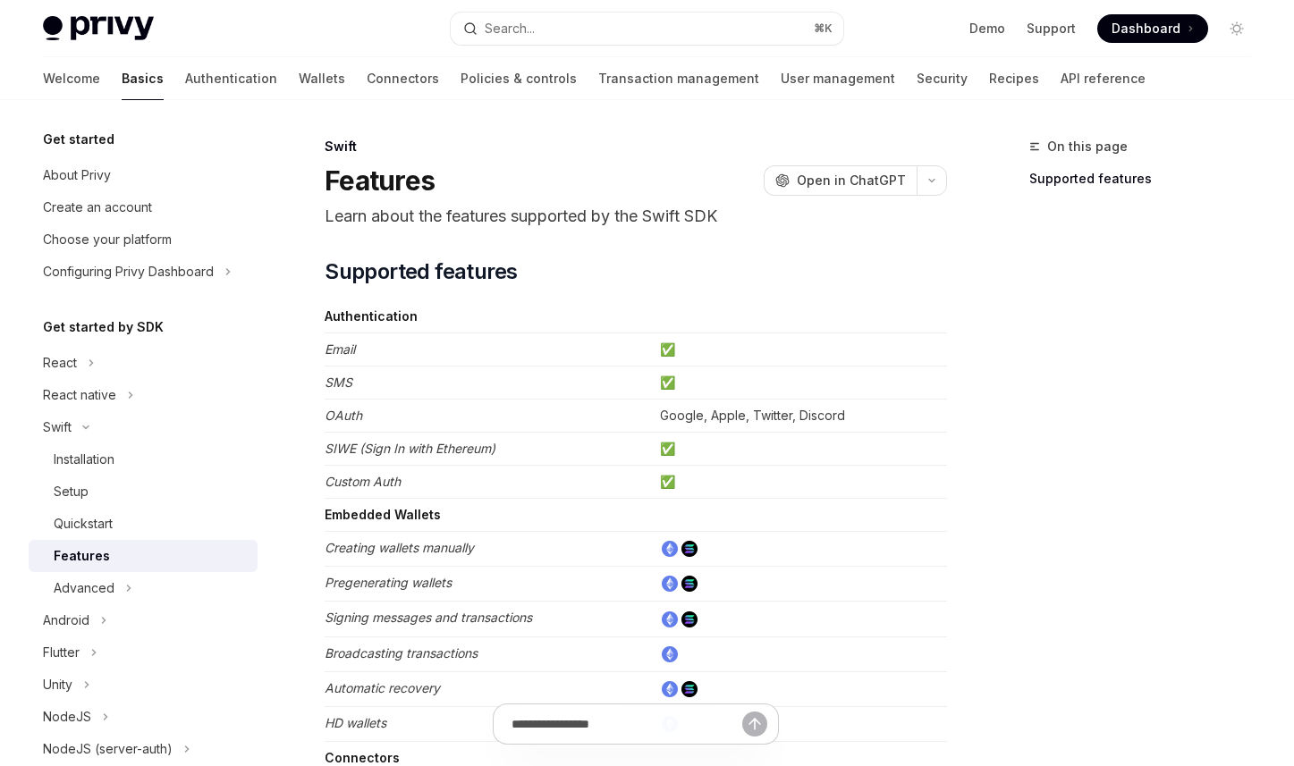
scroll to position [333, 0]
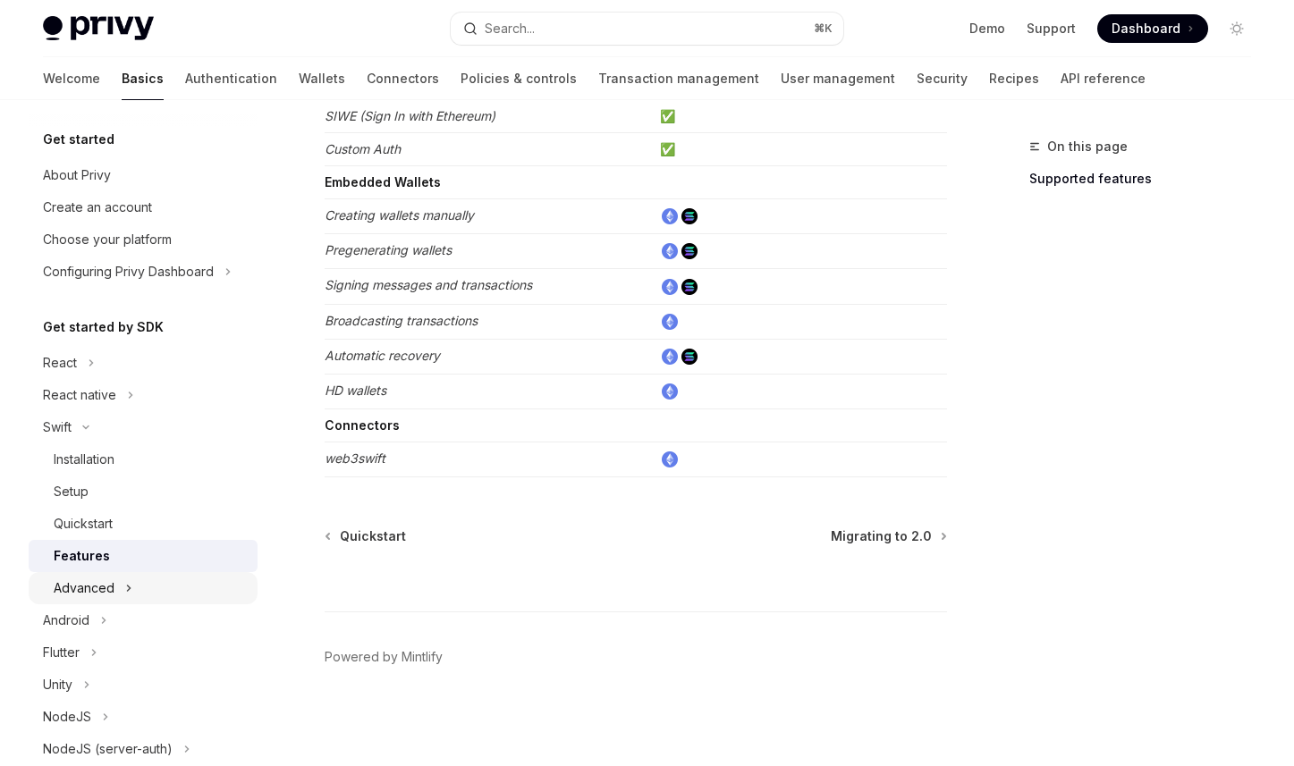
click at [133, 584] on div "Advanced" at bounding box center [143, 588] width 229 height 32
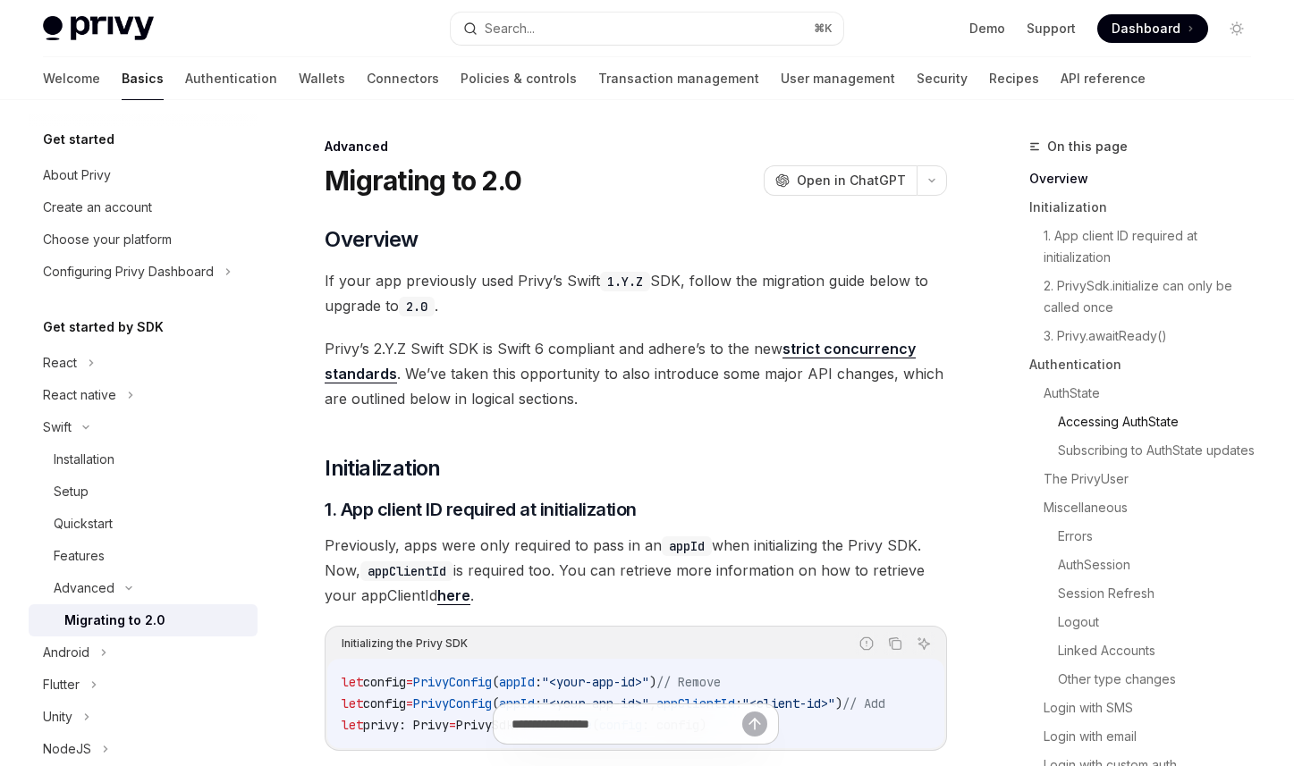
click at [1119, 411] on link "Accessing AuthState" at bounding box center [1161, 422] width 207 height 29
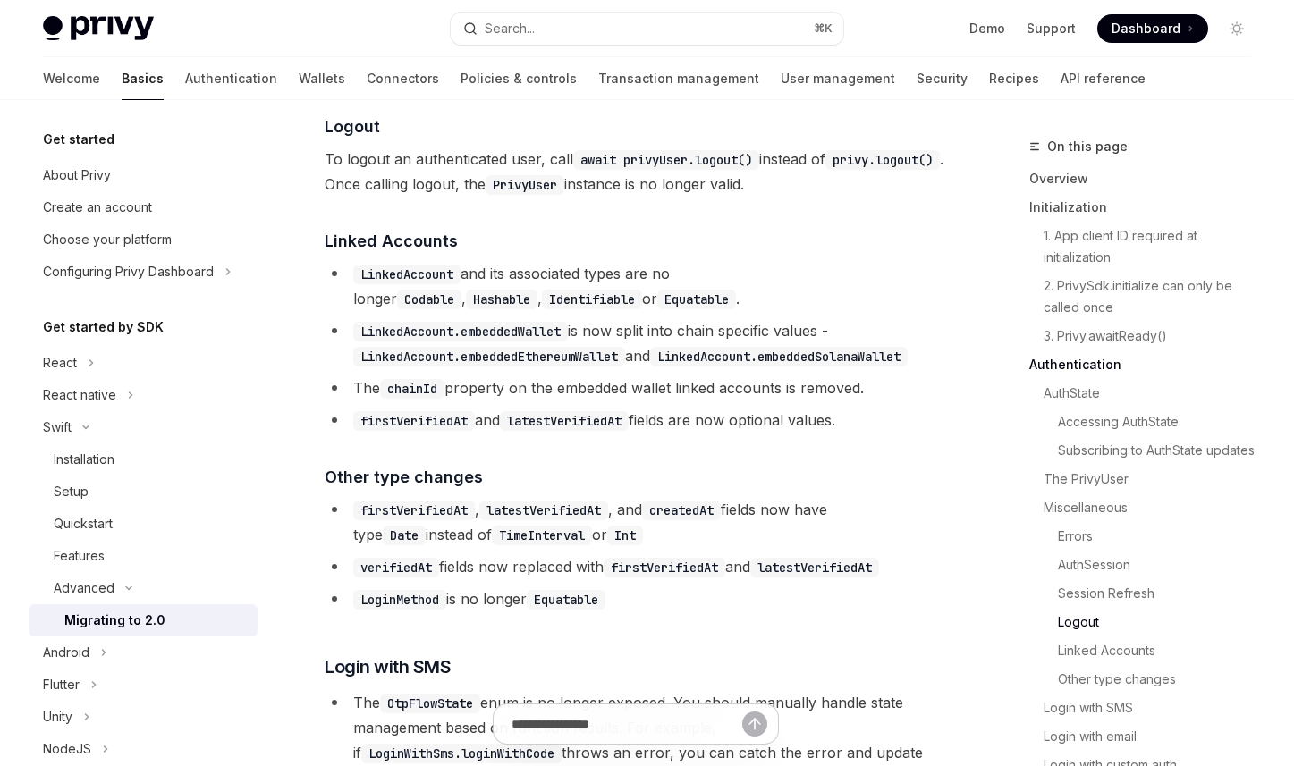
scroll to position [3639, 0]
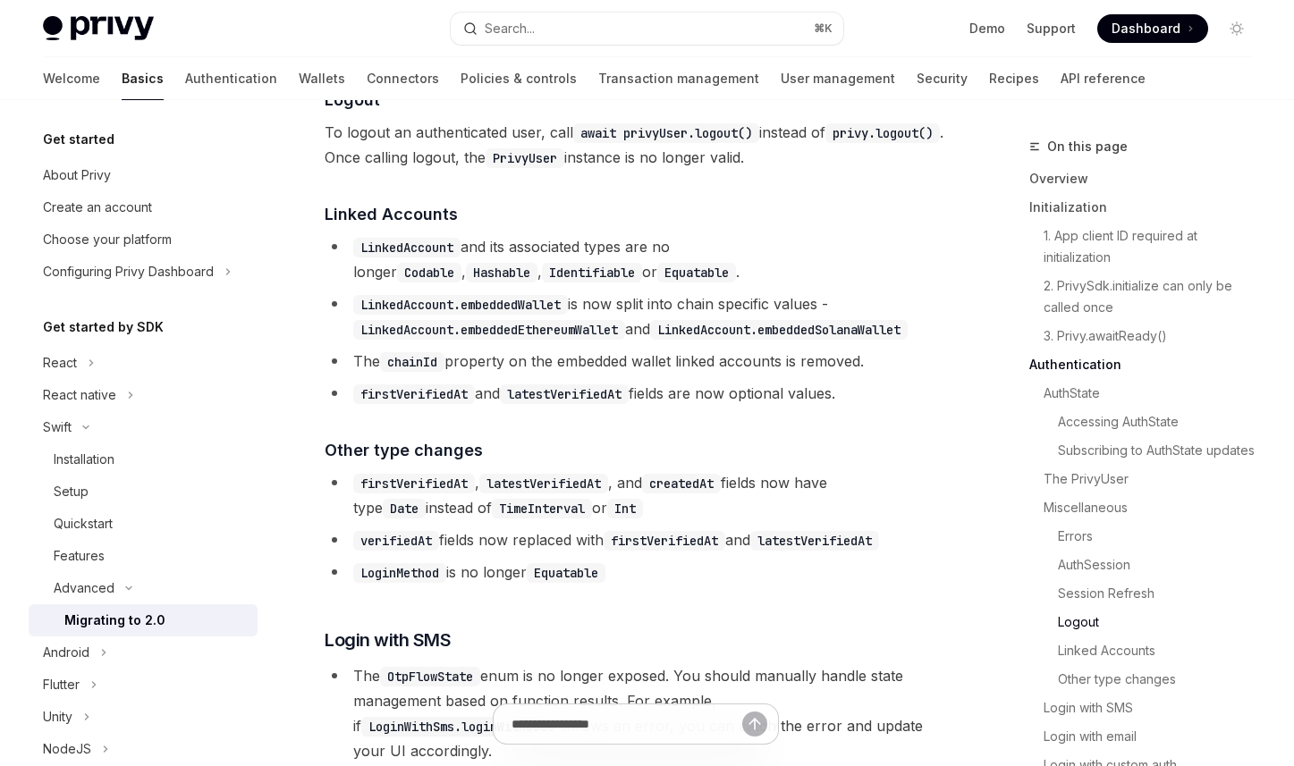
click at [788, 488] on li "firstVerifiedAt , latestVerifiedAt , and createdAt fields now have type Date in…" at bounding box center [636, 495] width 622 height 50
click at [1103, 596] on link "Session Refresh" at bounding box center [1161, 594] width 207 height 29
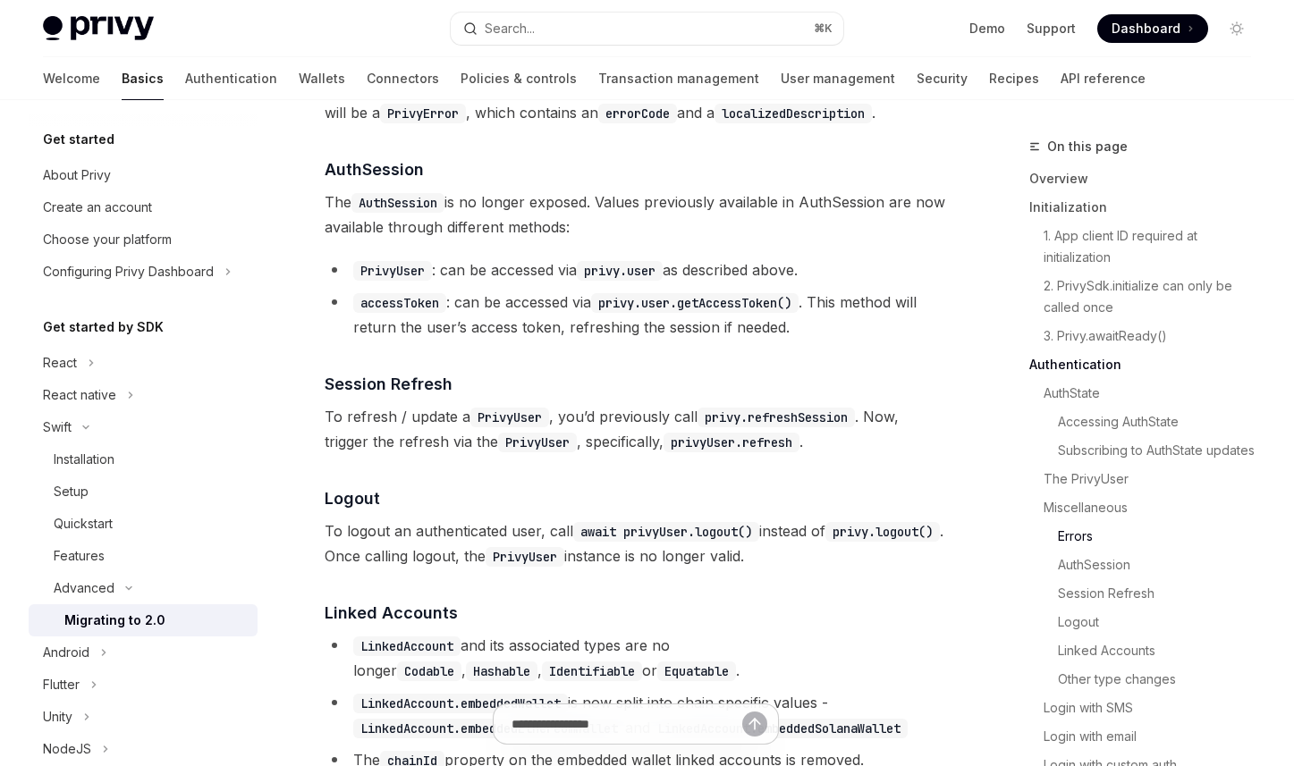
scroll to position [3242, 0]
click at [860, 232] on span "The AuthSession is no longer exposed. Values previously available in AuthSessio…" at bounding box center [636, 213] width 622 height 50
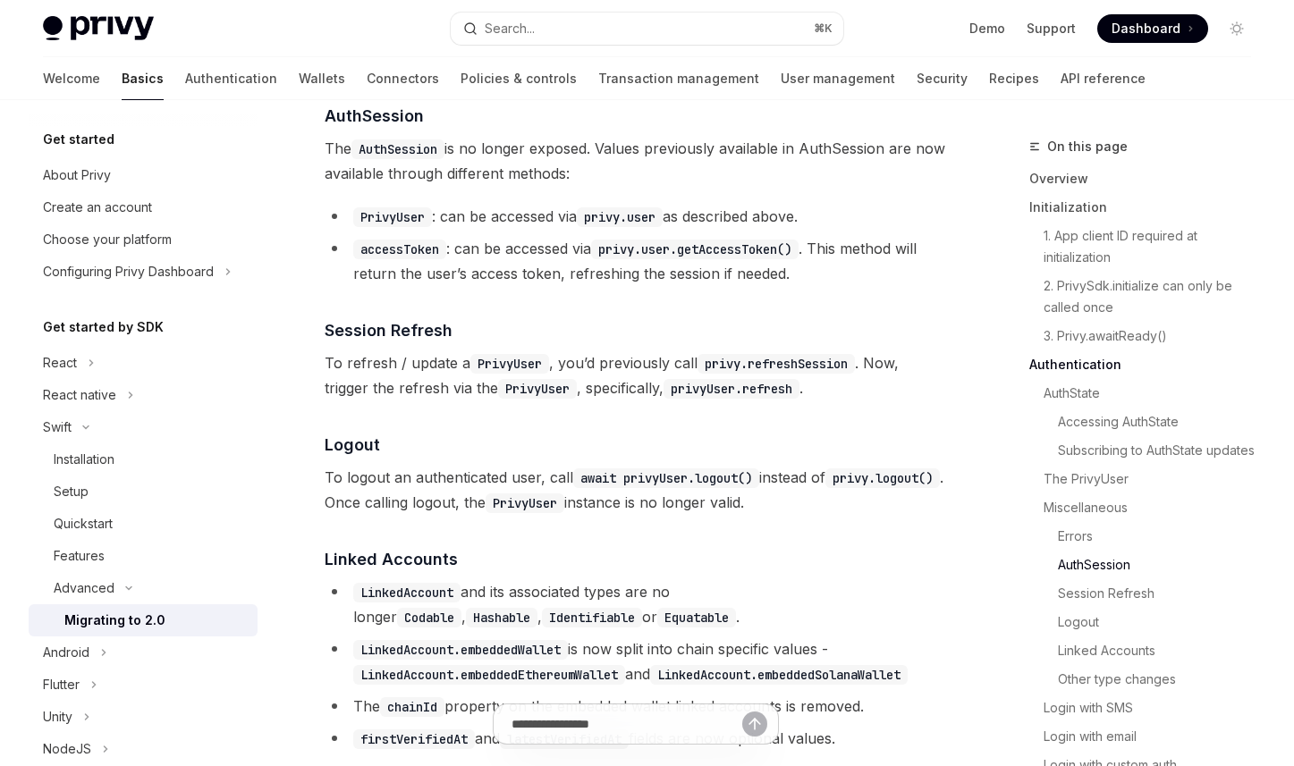
click at [875, 225] on li "PrivyUser : can be accessed via privy.user as described above." at bounding box center [636, 216] width 622 height 25
click at [891, 401] on span "To refresh / update a PrivyUser , you’d previously call privy.refreshSession . …" at bounding box center [636, 376] width 622 height 50
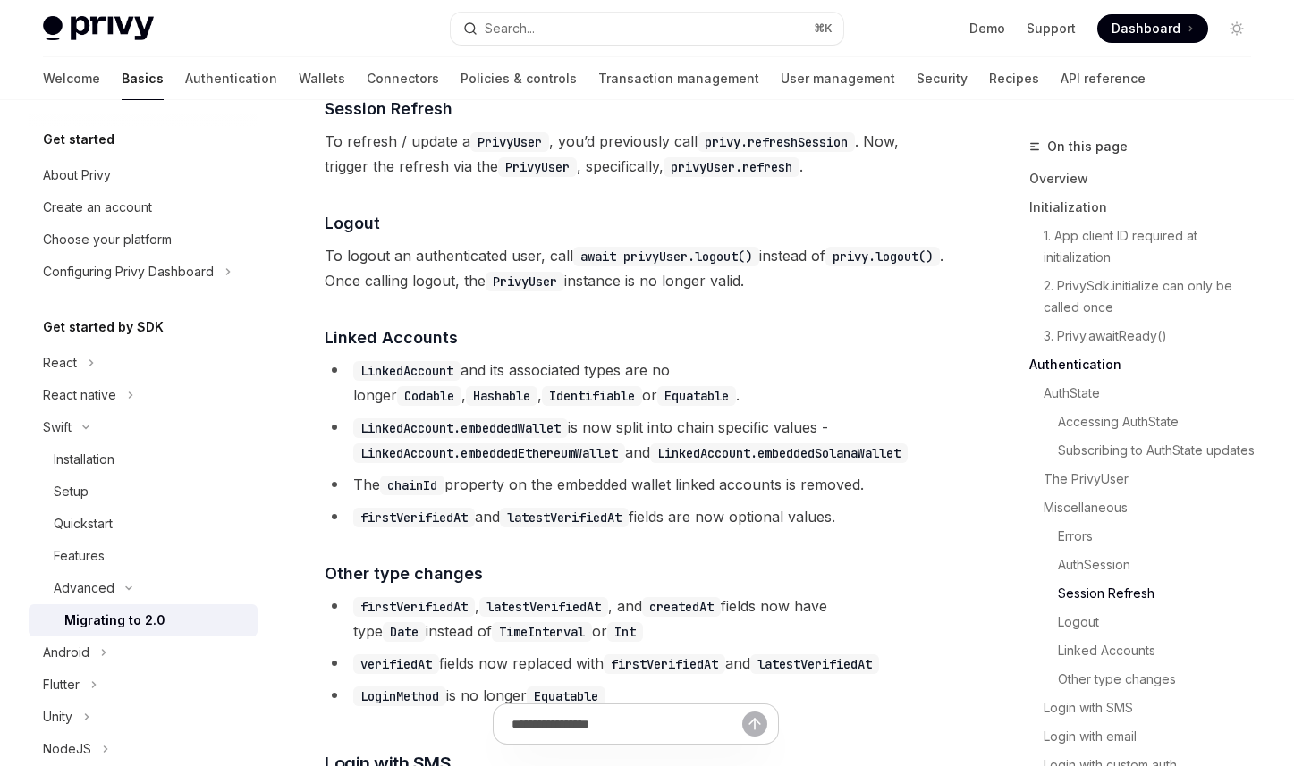
scroll to position [3517, 0]
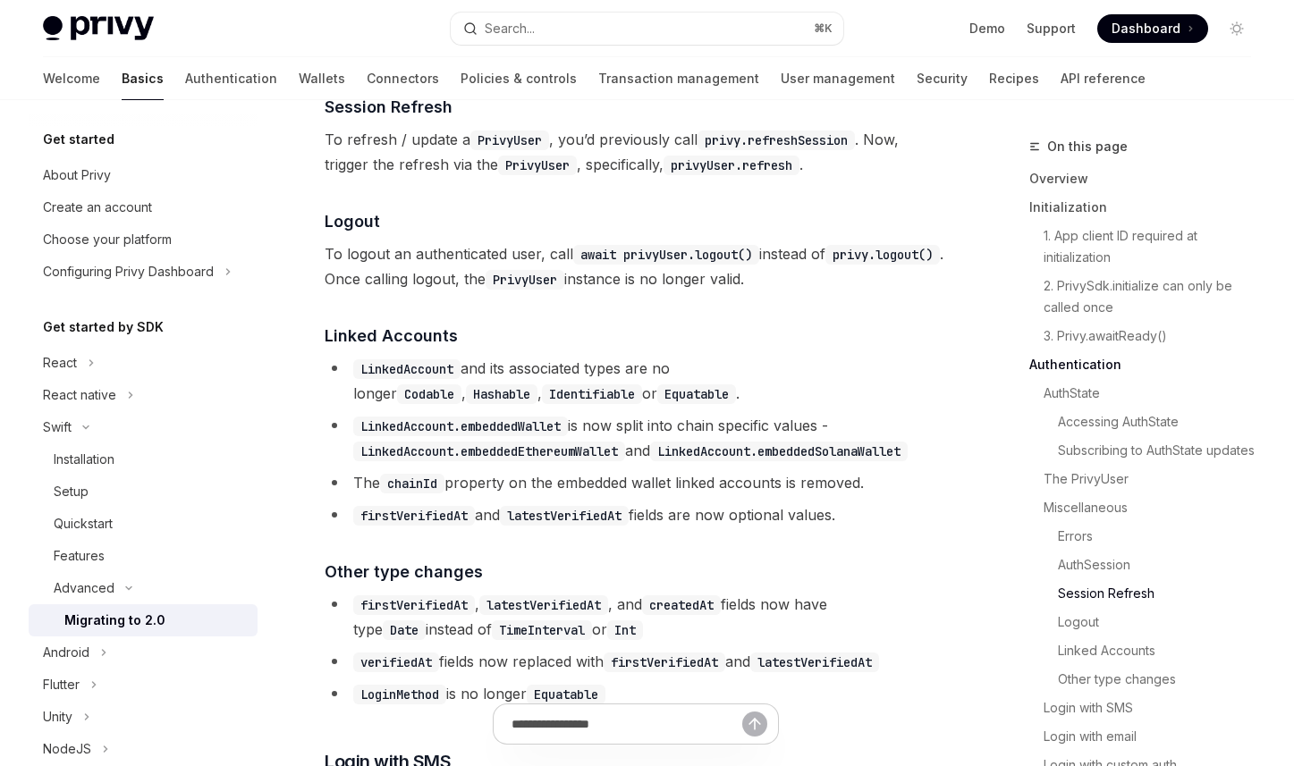
click at [800, 173] on code "privyUser.refresh" at bounding box center [732, 166] width 136 height 20
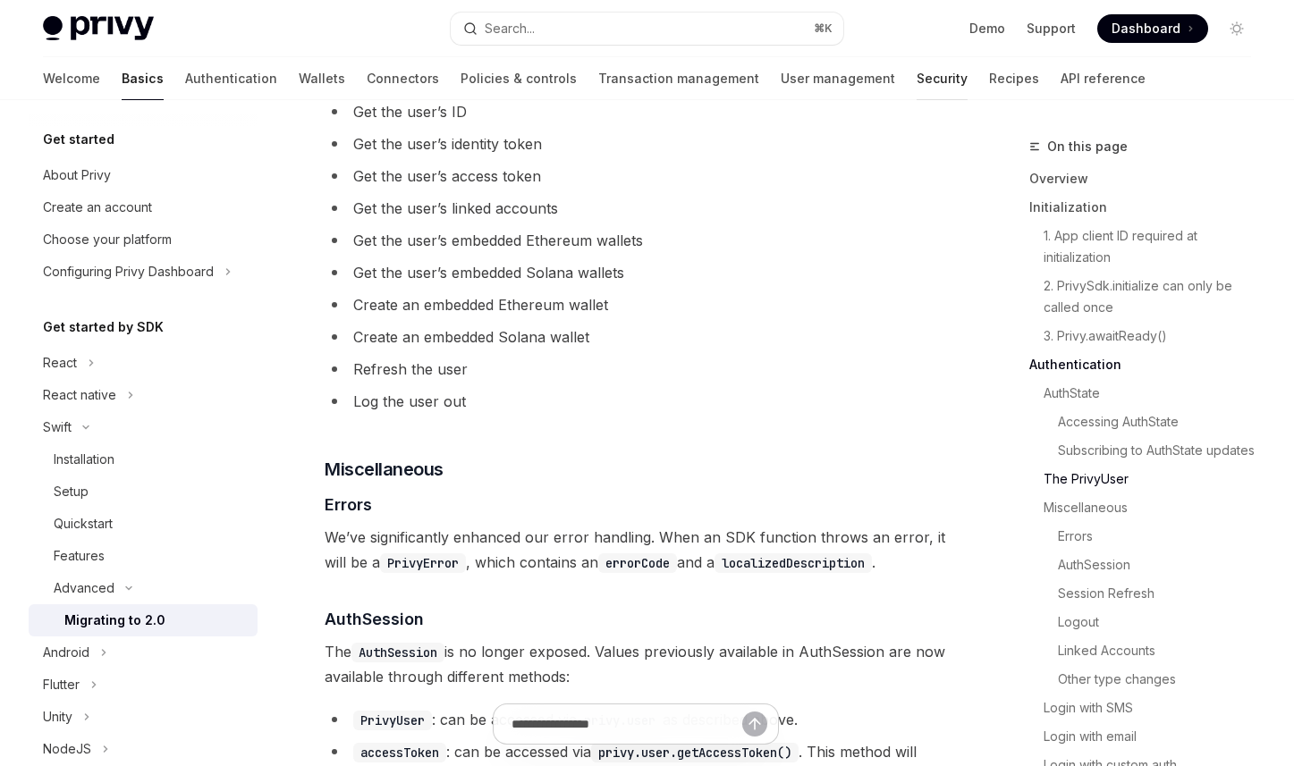
scroll to position [3198, 0]
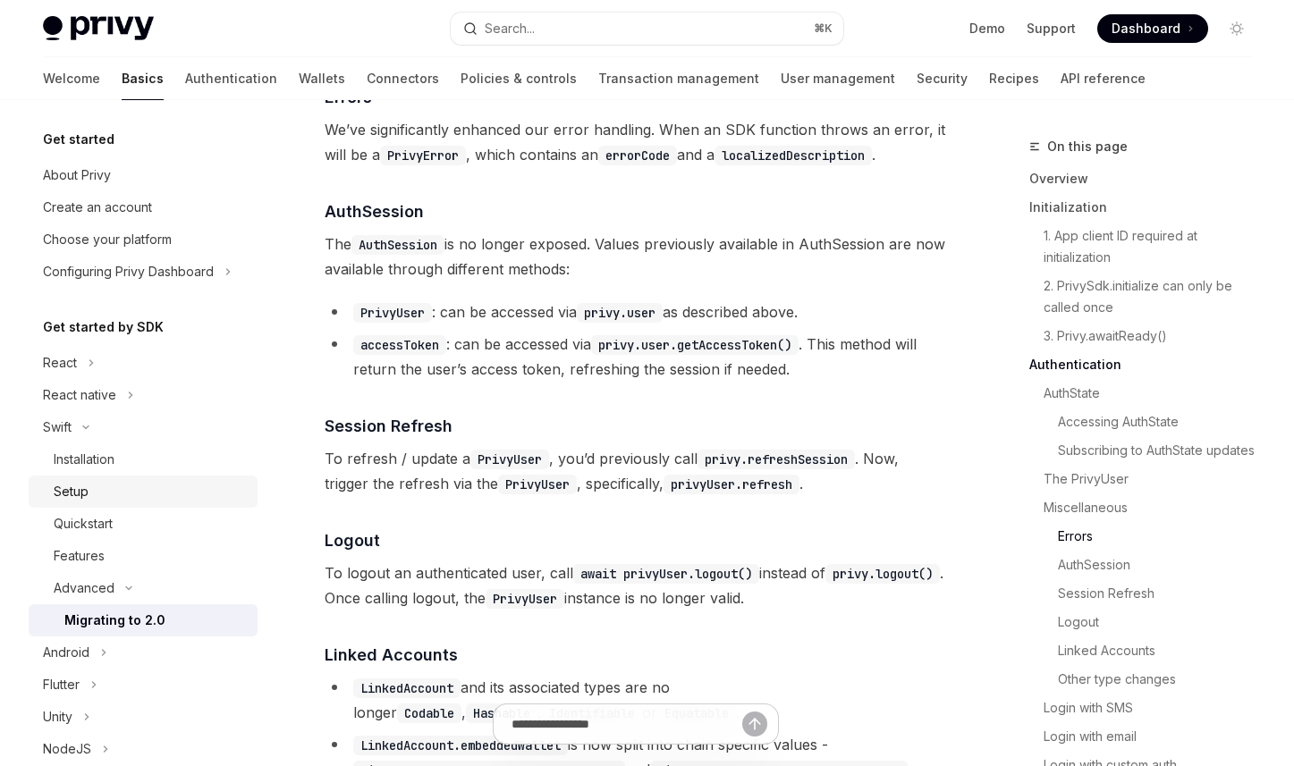
click at [124, 490] on div "Setup" at bounding box center [150, 491] width 193 height 21
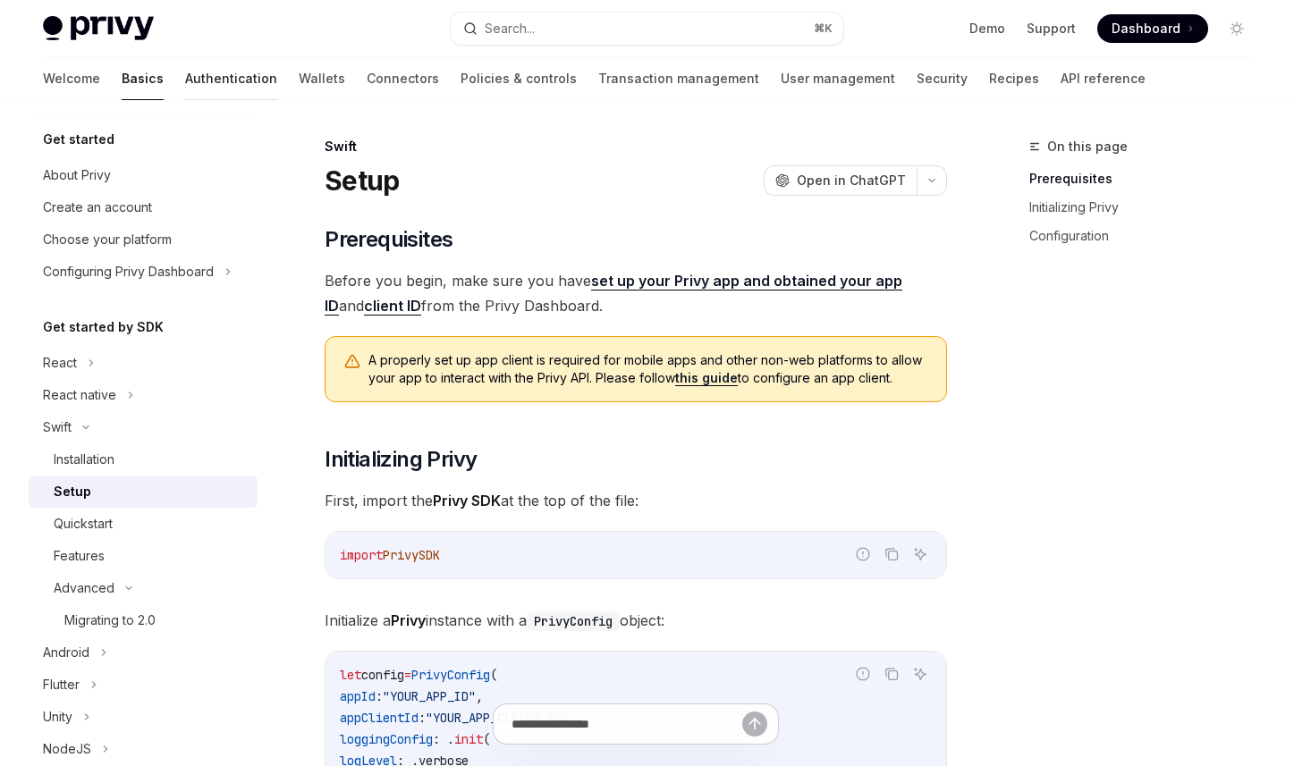
click at [185, 89] on link "Authentication" at bounding box center [231, 78] width 92 height 43
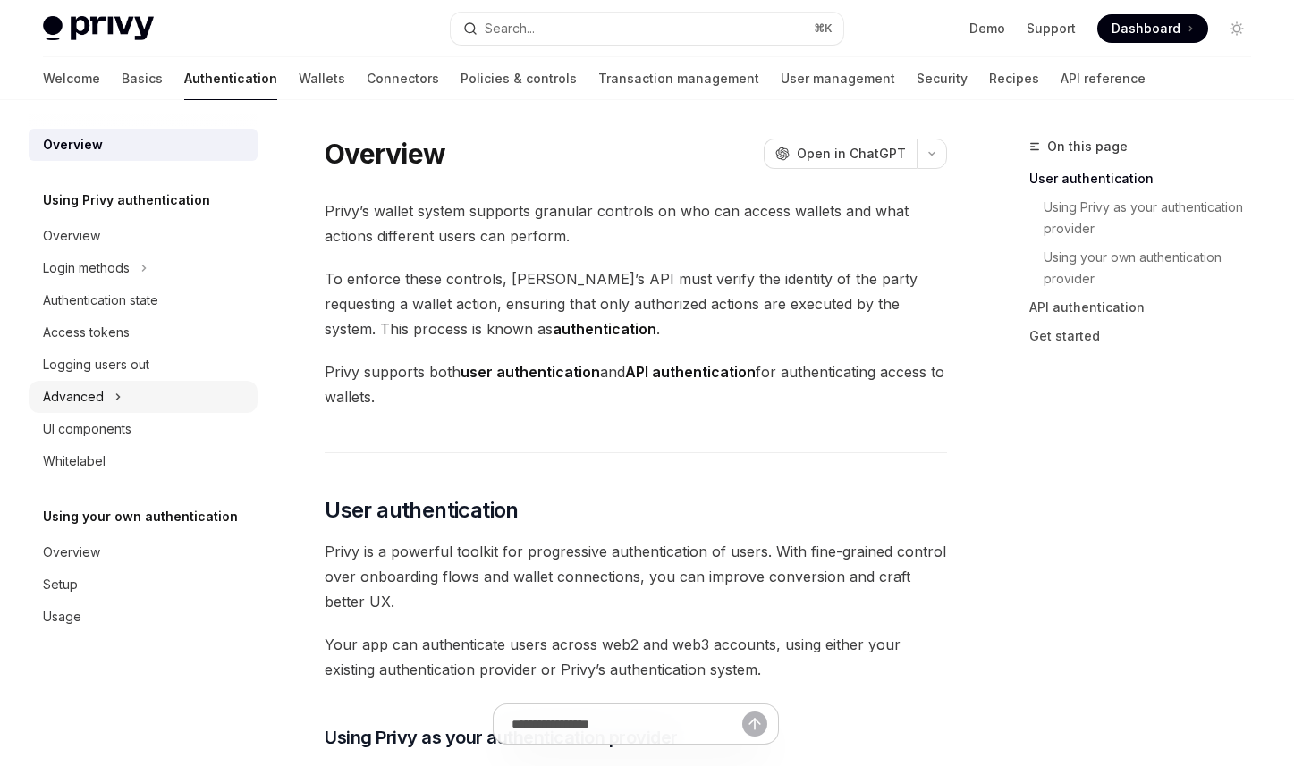
click at [173, 404] on div "Advanced" at bounding box center [143, 397] width 229 height 32
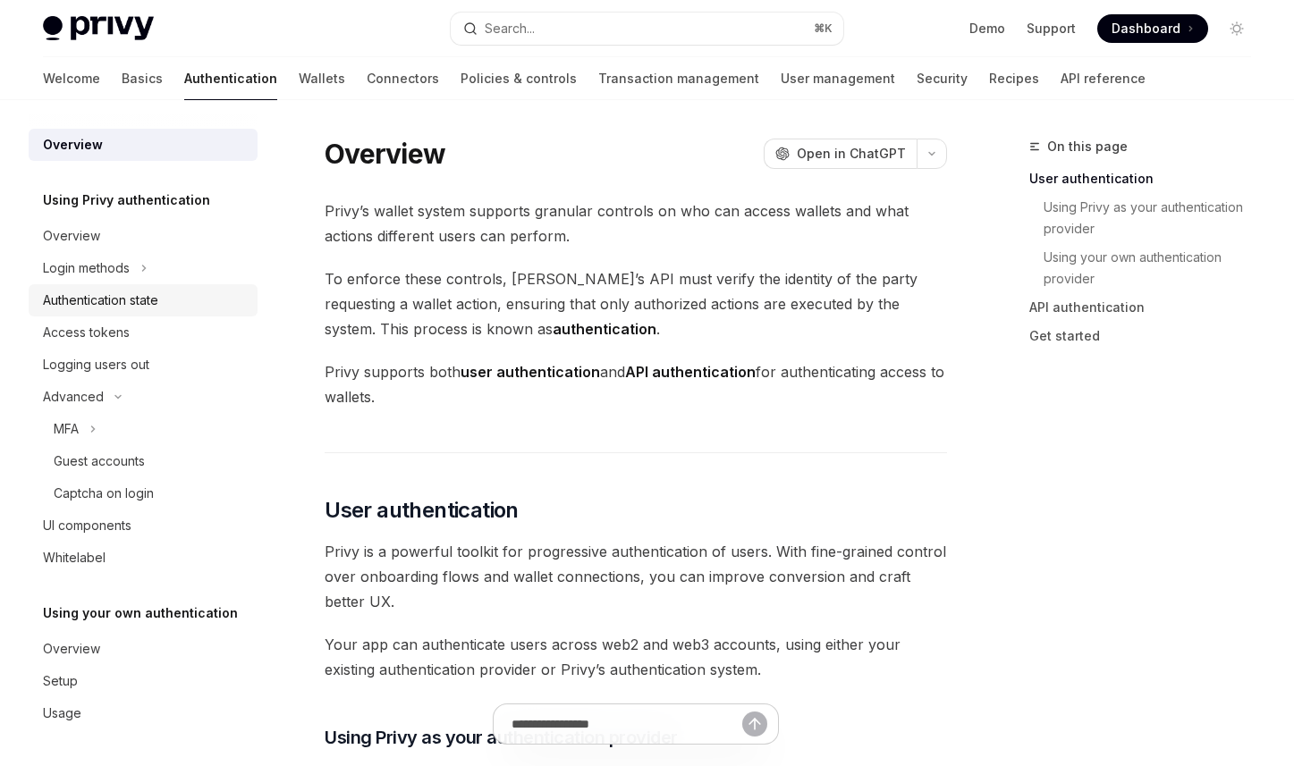
click at [165, 303] on div "Authentication state" at bounding box center [145, 300] width 204 height 21
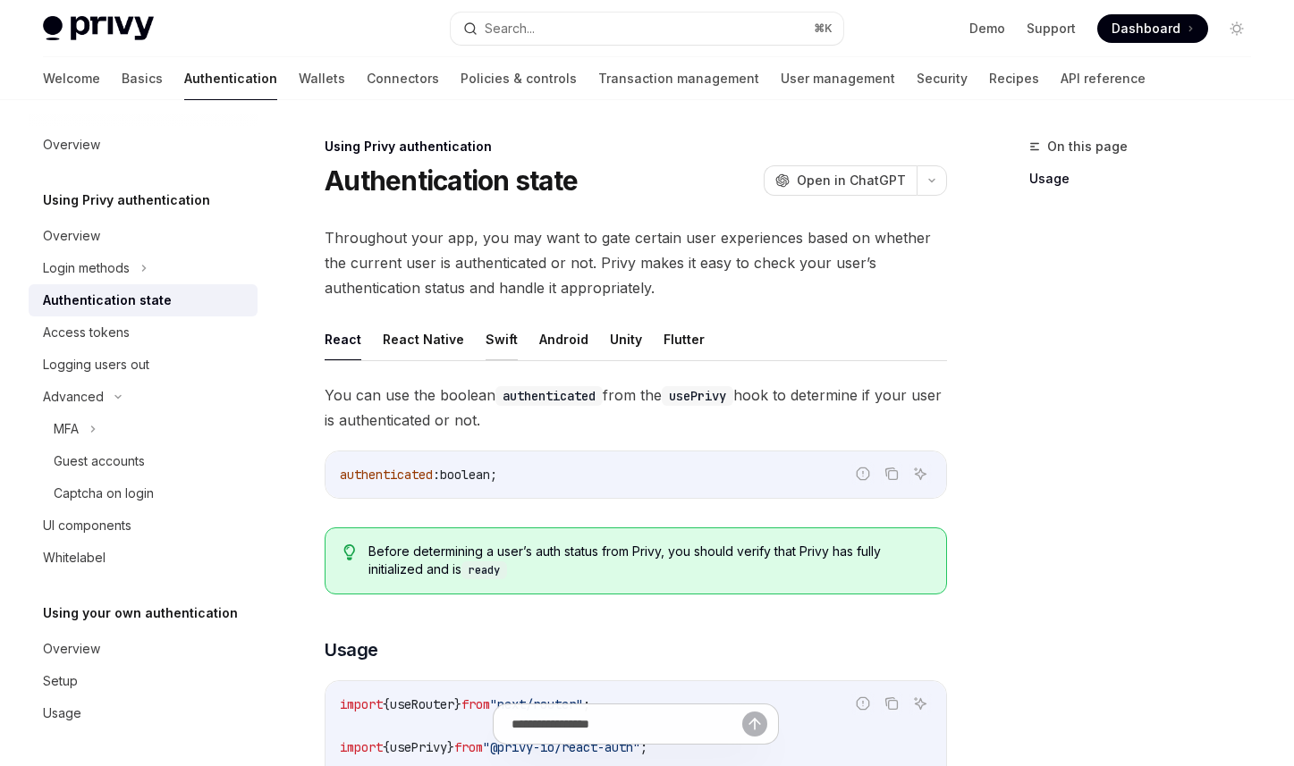
click at [486, 351] on button "Swift" at bounding box center [502, 339] width 32 height 42
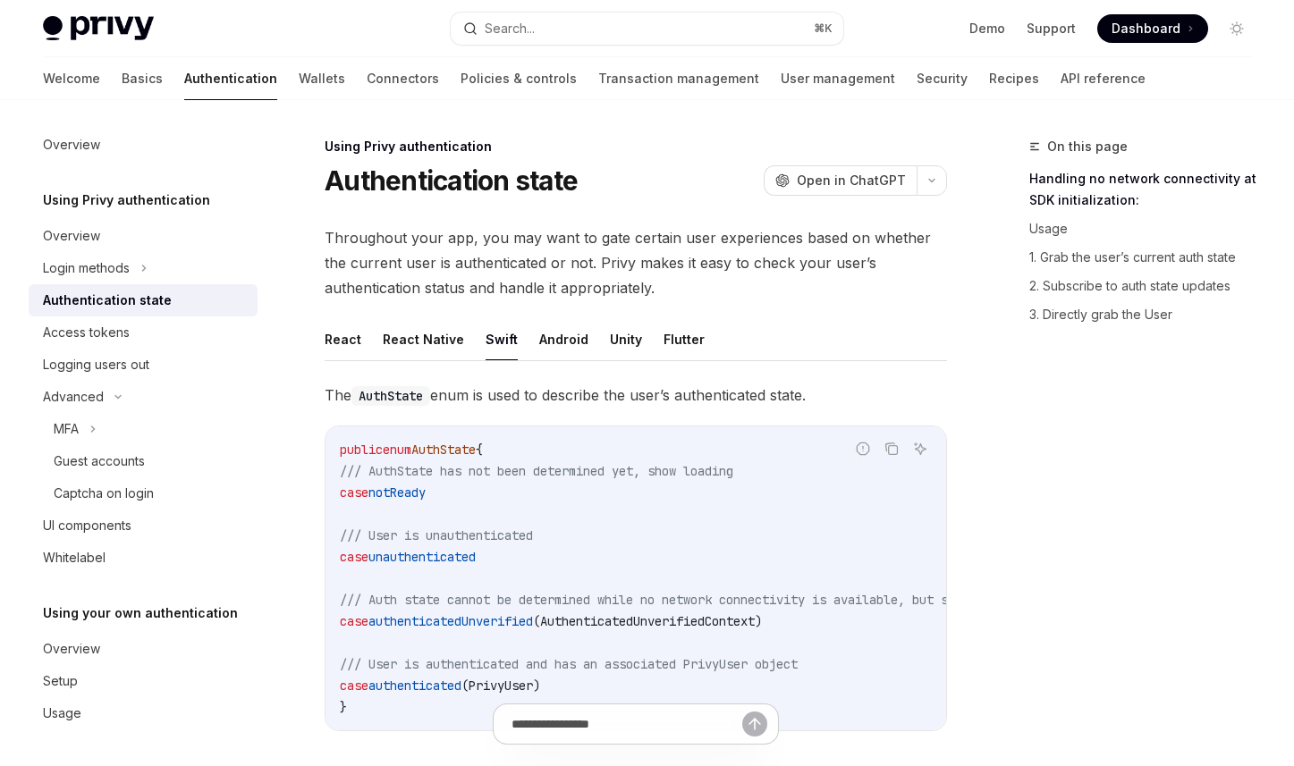
click at [486, 351] on button "Swift" at bounding box center [502, 339] width 32 height 42
type textarea "*"
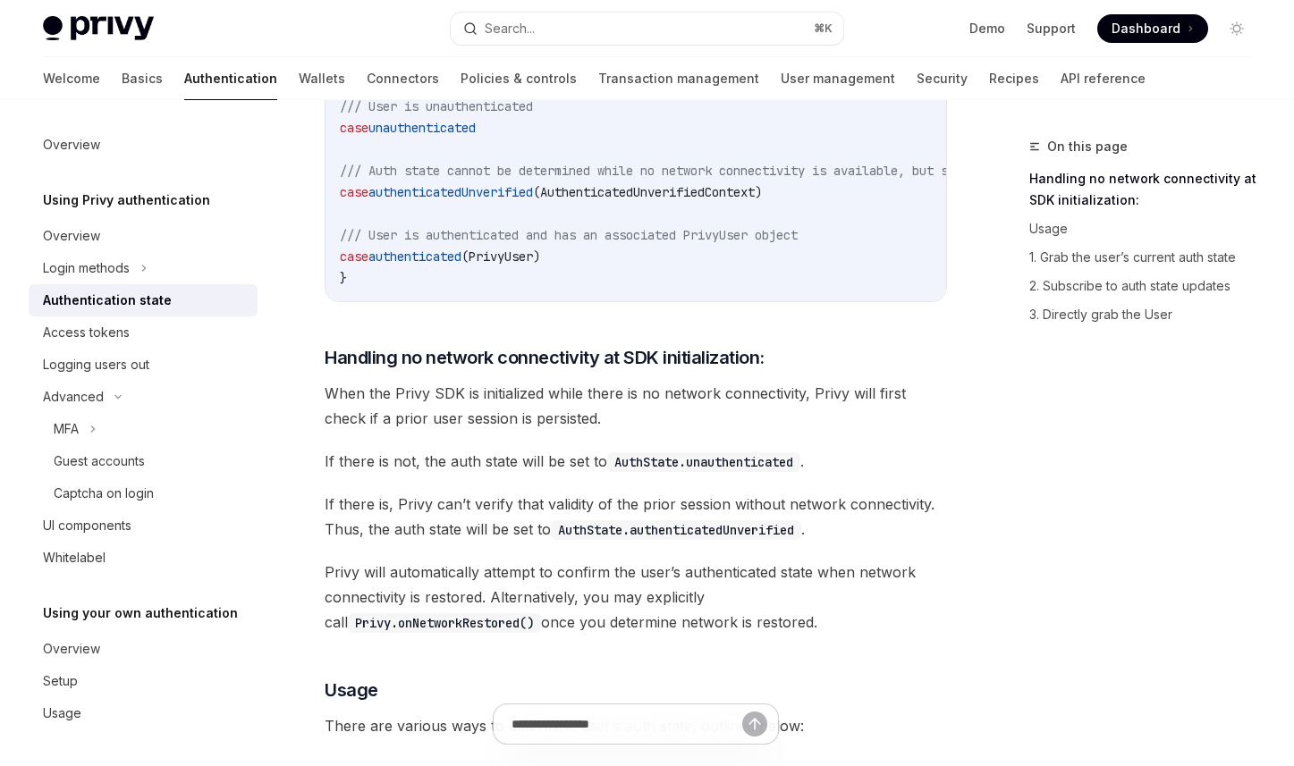
scroll to position [533, 0]
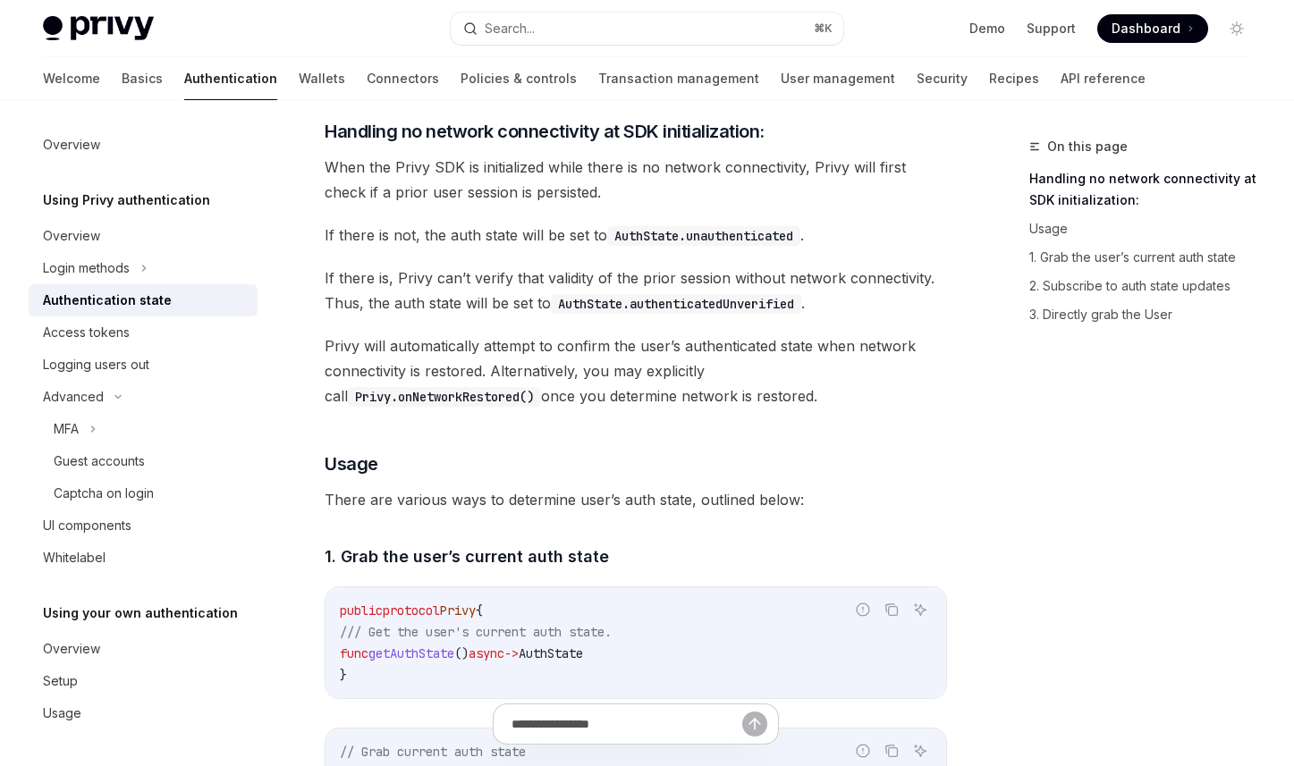
scroll to position [659, 0]
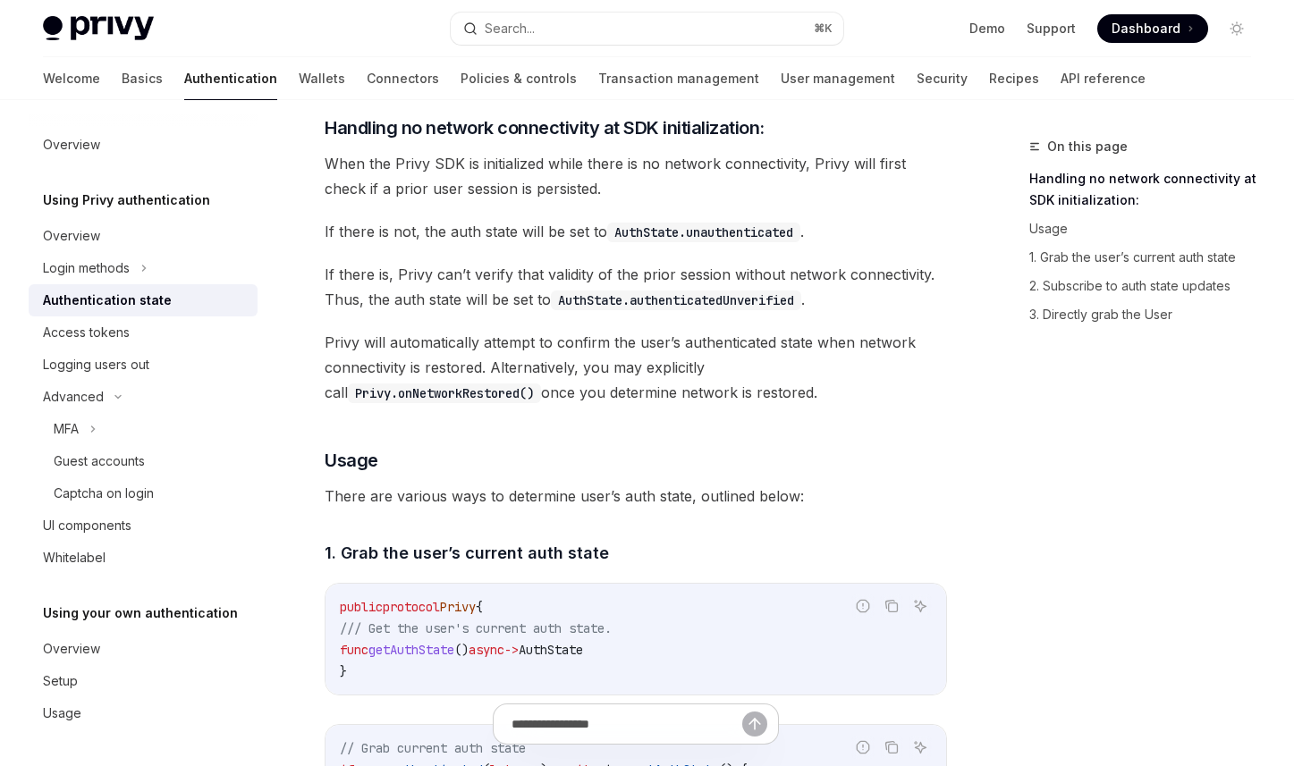
click at [453, 210] on div "The AuthState enum is used to describe the user’s authenticated state. Report i…" at bounding box center [636, 748] width 622 height 2049
click at [521, 244] on span "If there is not, the auth state will be set to AuthState.unauthenticated ." at bounding box center [636, 231] width 622 height 25
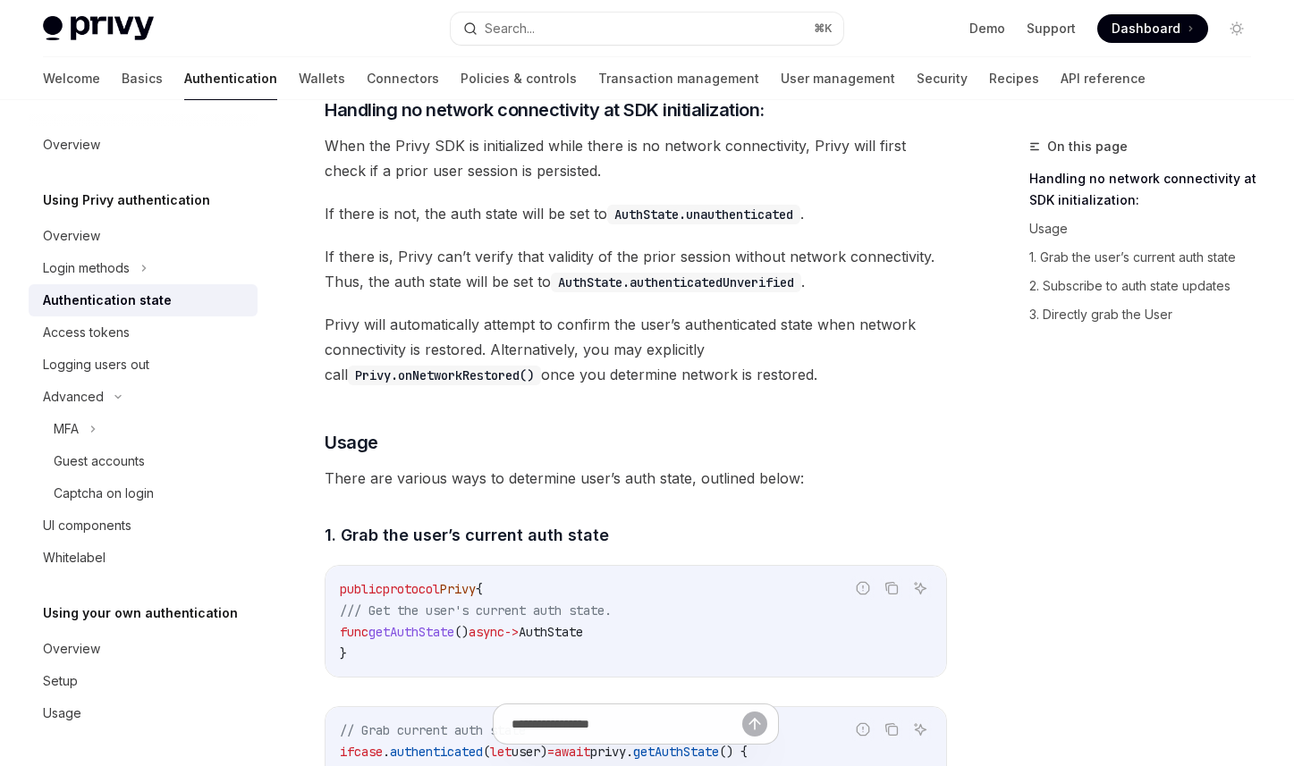
scroll to position [681, 0]
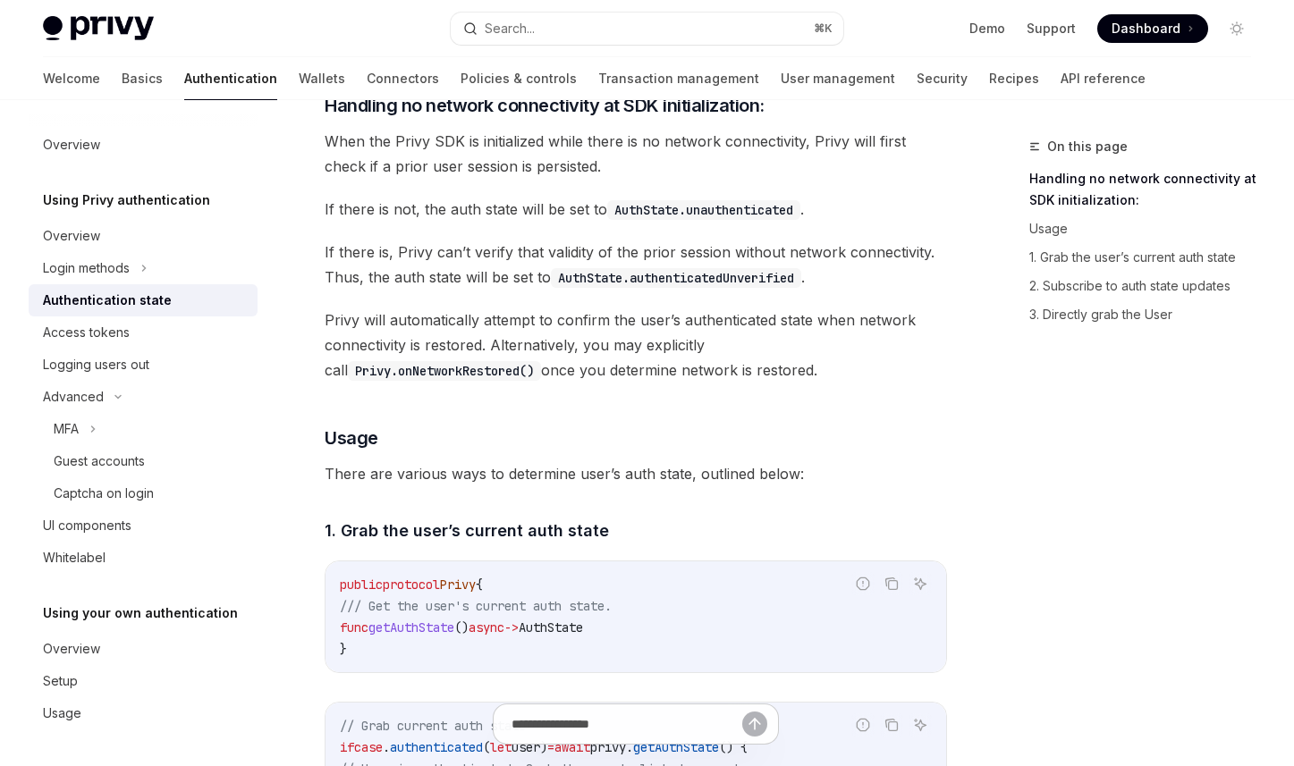
click at [773, 371] on span "Privy will automatically attempt to confirm the user’s authenticated state when…" at bounding box center [636, 345] width 622 height 75
click at [685, 424] on div "The AuthState enum is used to describe the user’s authenticated state. Report i…" at bounding box center [636, 725] width 622 height 2049
click at [876, 409] on div "The AuthState enum is used to describe the user’s authenticated state. Report i…" at bounding box center [636, 725] width 622 height 2049
click at [541, 361] on code "Privy.onNetworkRestored()" at bounding box center [444, 371] width 193 height 20
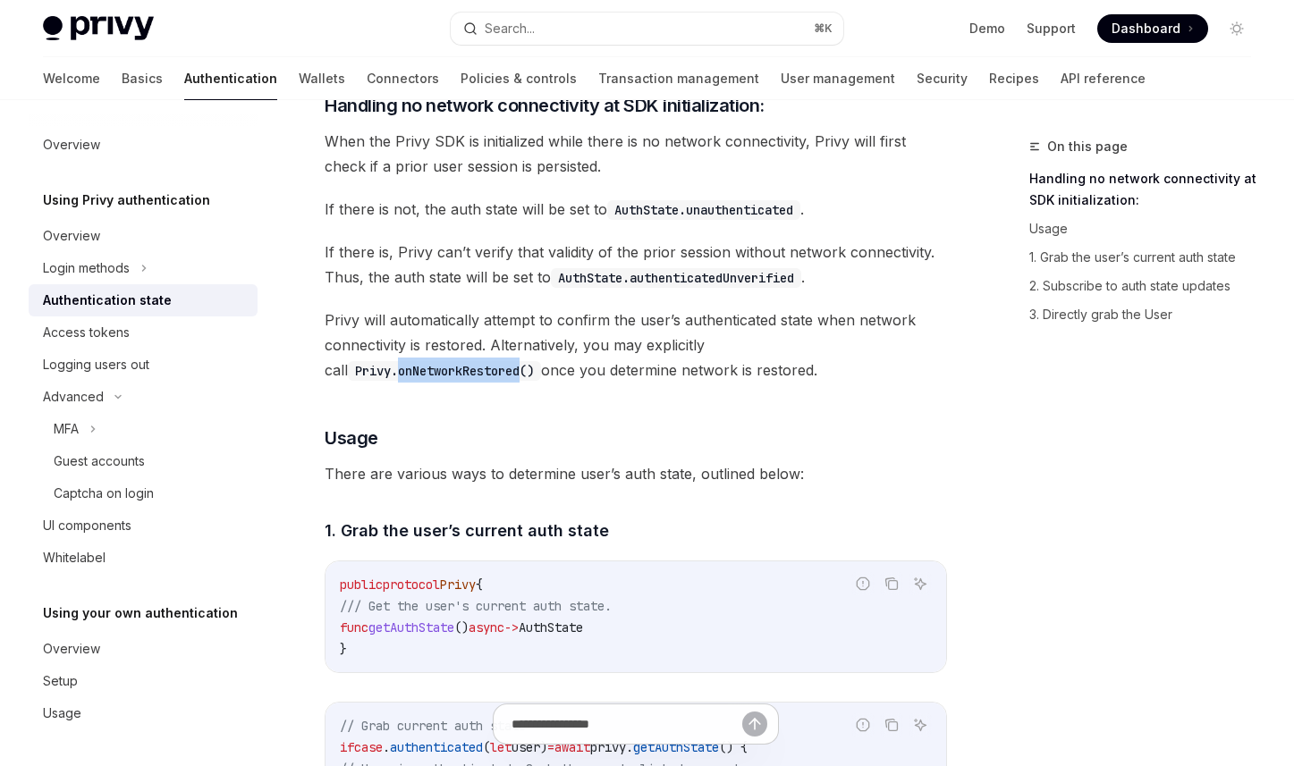
click at [541, 361] on code "Privy.onNetworkRestored()" at bounding box center [444, 371] width 193 height 20
click at [861, 407] on div "The AuthState enum is used to describe the user’s authenticated state. Report i…" at bounding box center [636, 725] width 622 height 2049
click at [708, 400] on div "The AuthState enum is used to describe the user’s authenticated state. Report i…" at bounding box center [636, 725] width 622 height 2049
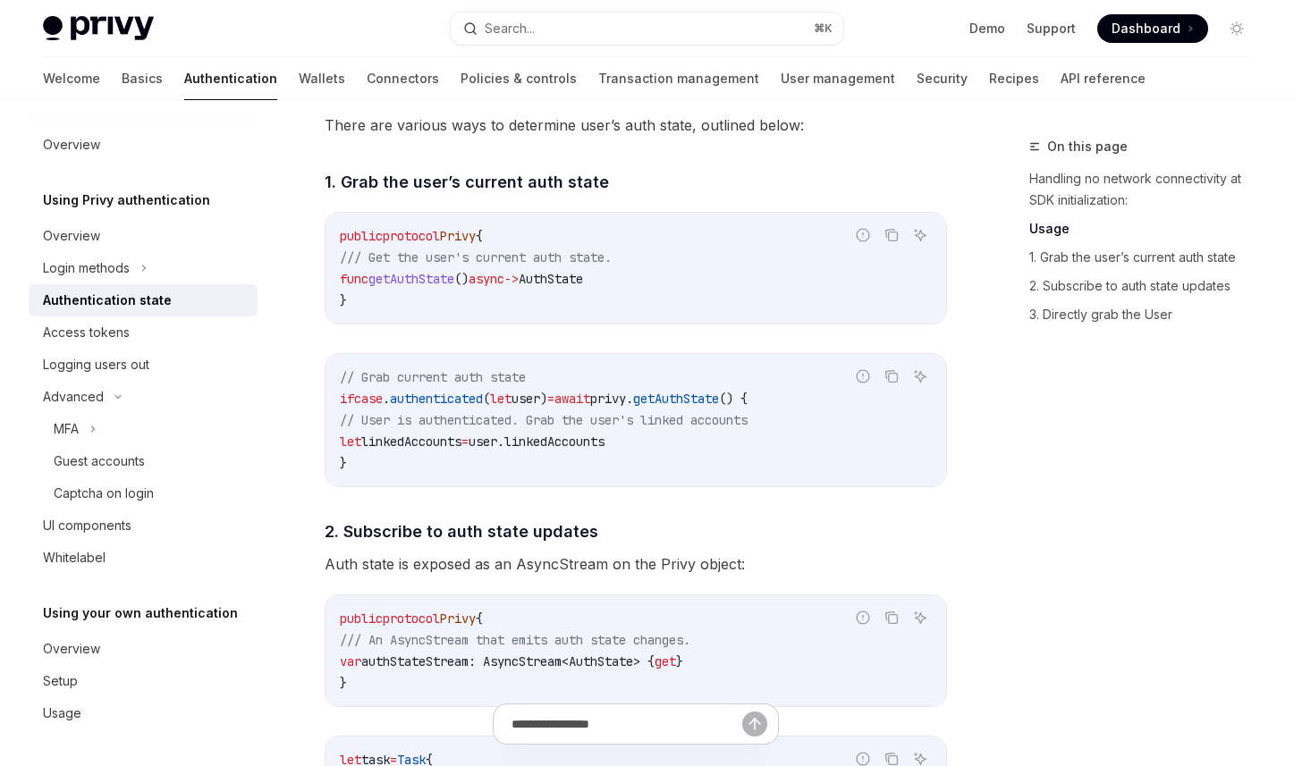
scroll to position [1048, 0]
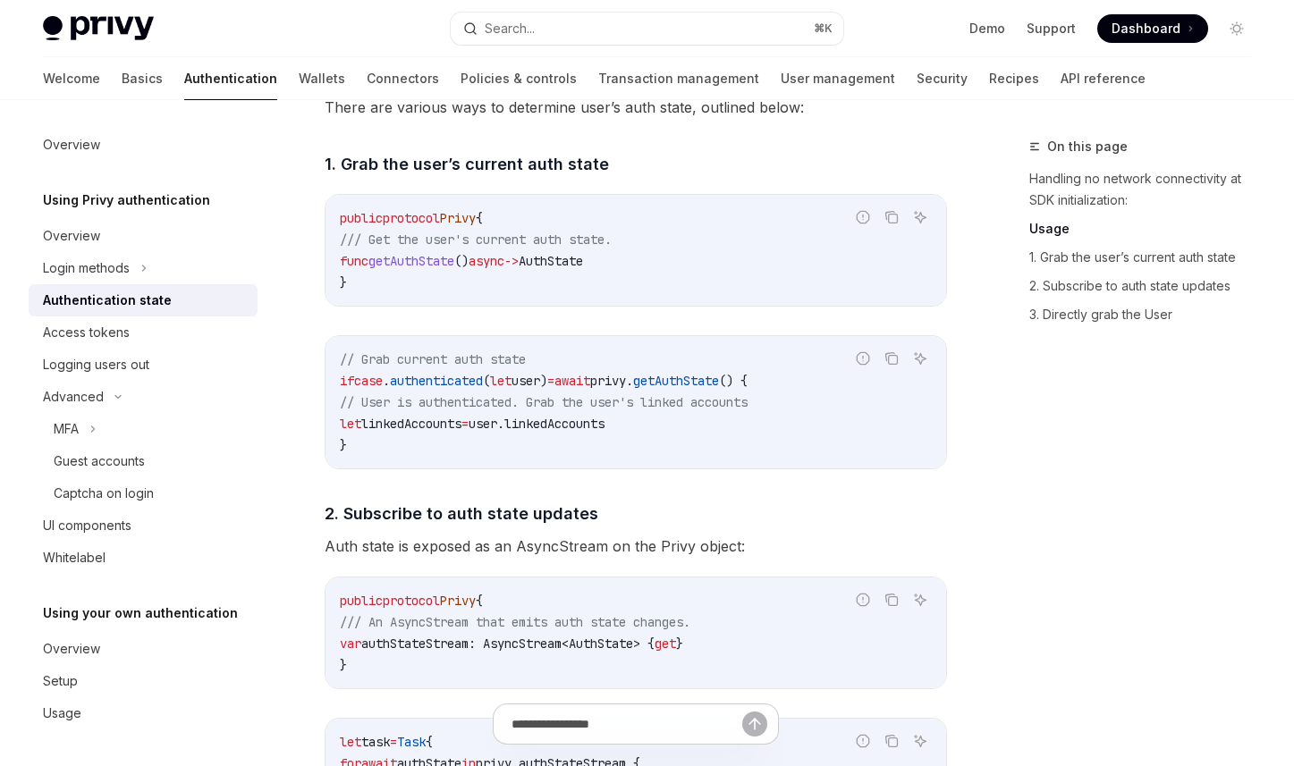
click at [1029, 535] on div "On this page Handling no network connectivity at SDK initialization: Usage 1. G…" at bounding box center [1130, 451] width 272 height 630
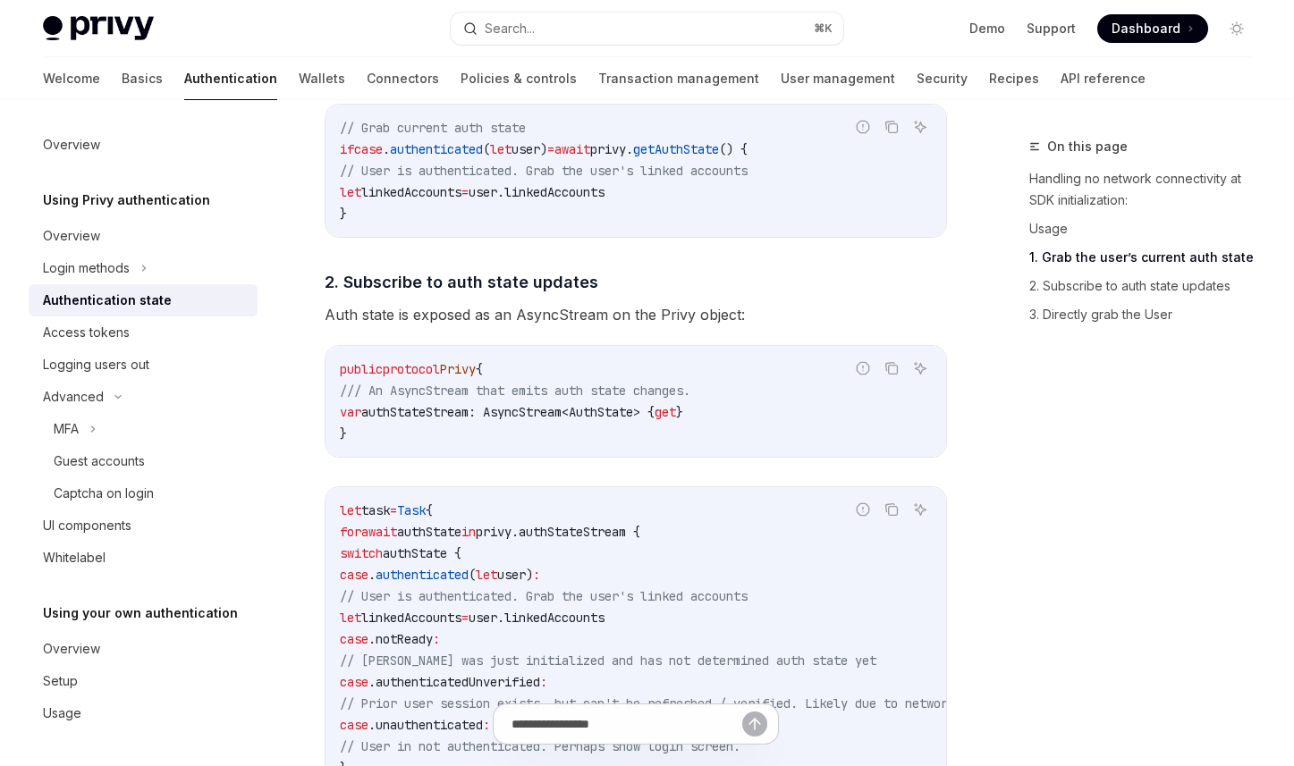
scroll to position [1426, 0]
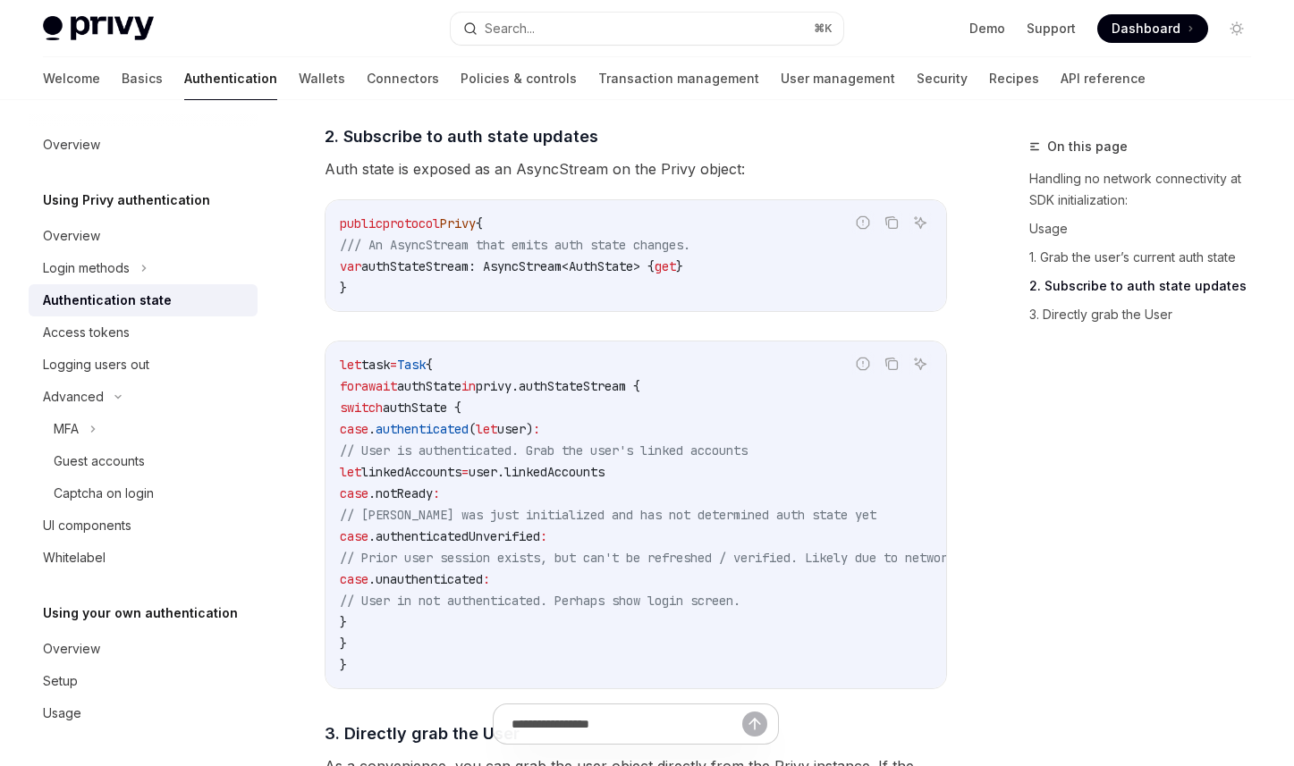
click at [1010, 559] on div "On this page Handling no network connectivity at SDK initialization: Usage 1. G…" at bounding box center [1130, 451] width 272 height 630
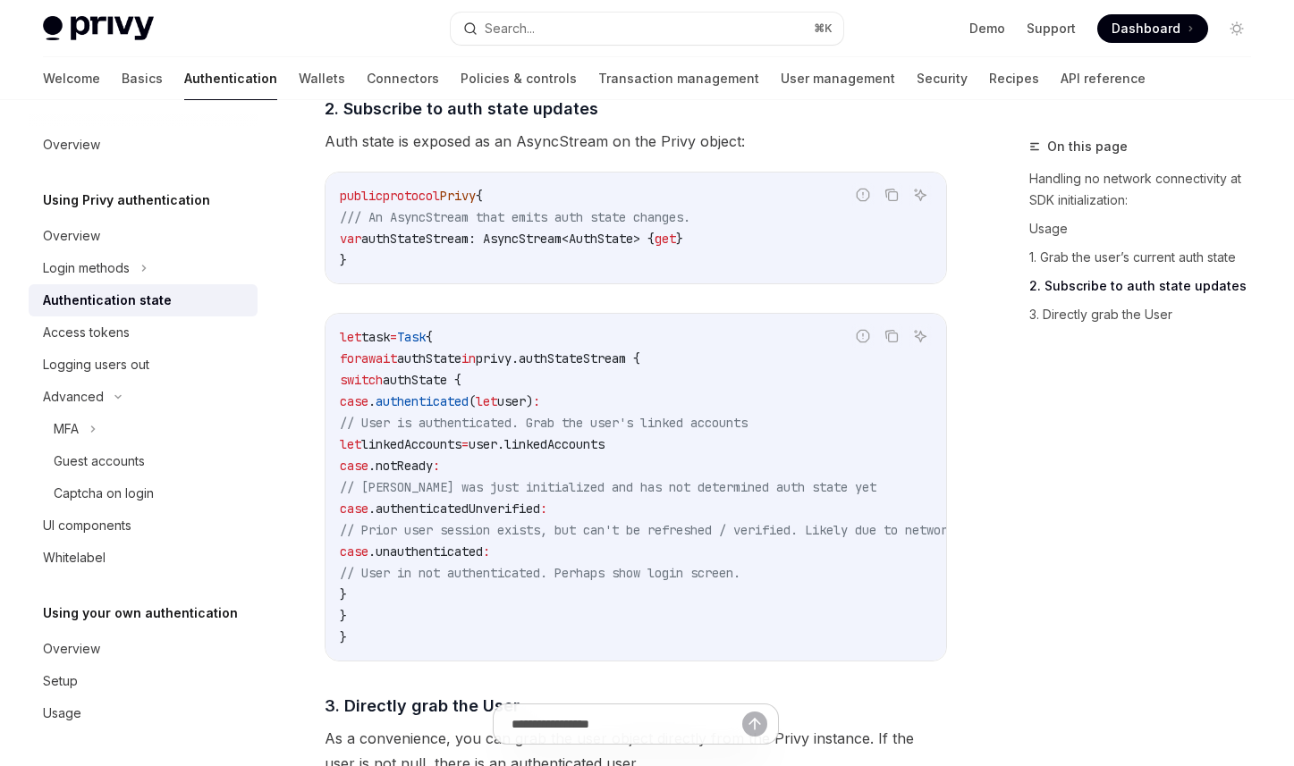
scroll to position [1458, 0]
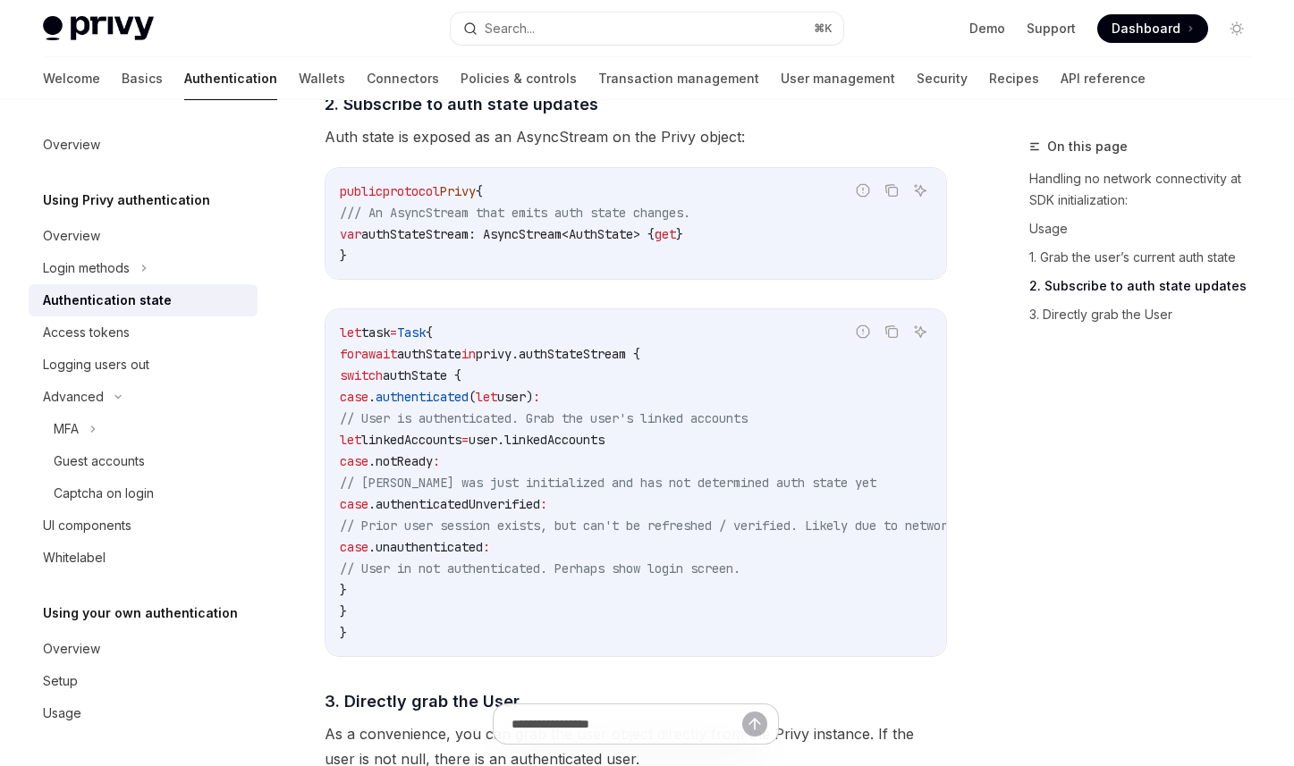
click at [1023, 572] on div "On this page Handling no network connectivity at SDK initialization: Usage 1. G…" at bounding box center [1130, 451] width 272 height 630
click at [740, 571] on span "// User in not authenticated. Perhaps show login screen." at bounding box center [540, 569] width 401 height 16
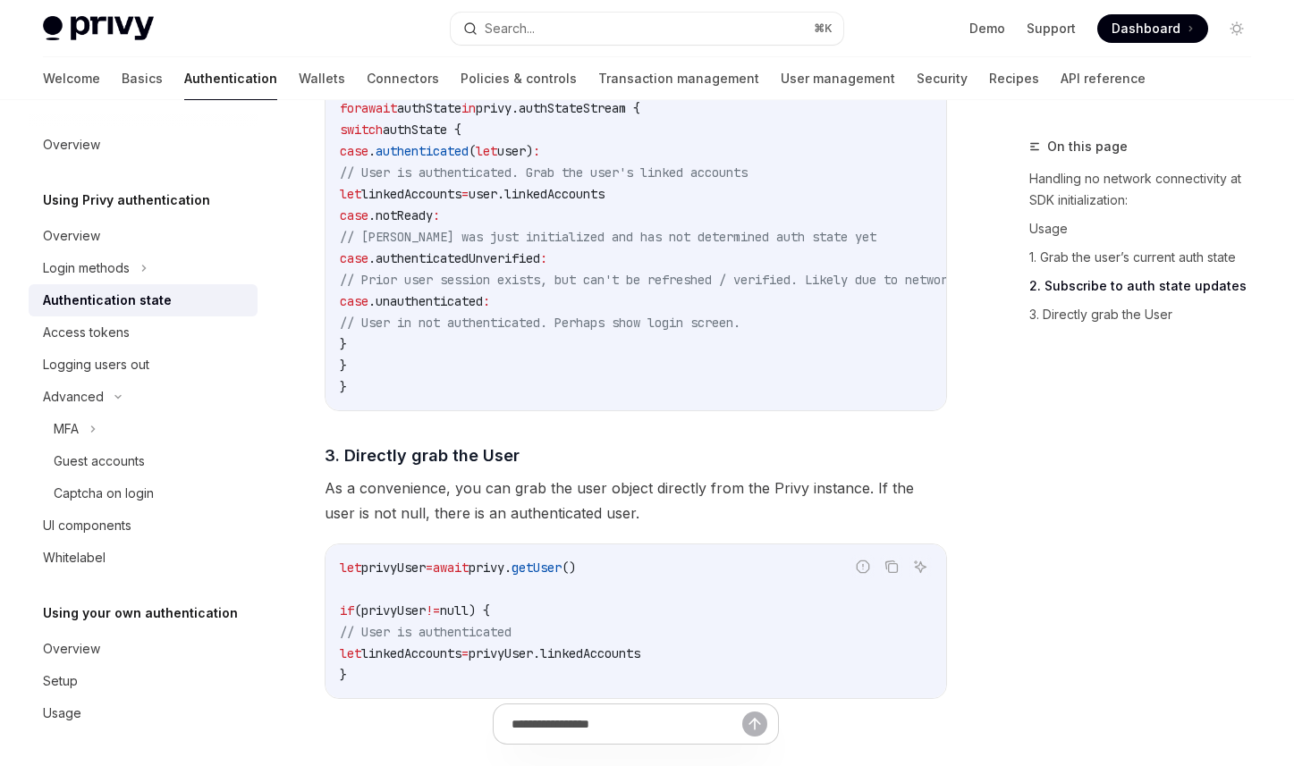
scroll to position [1763, 0]
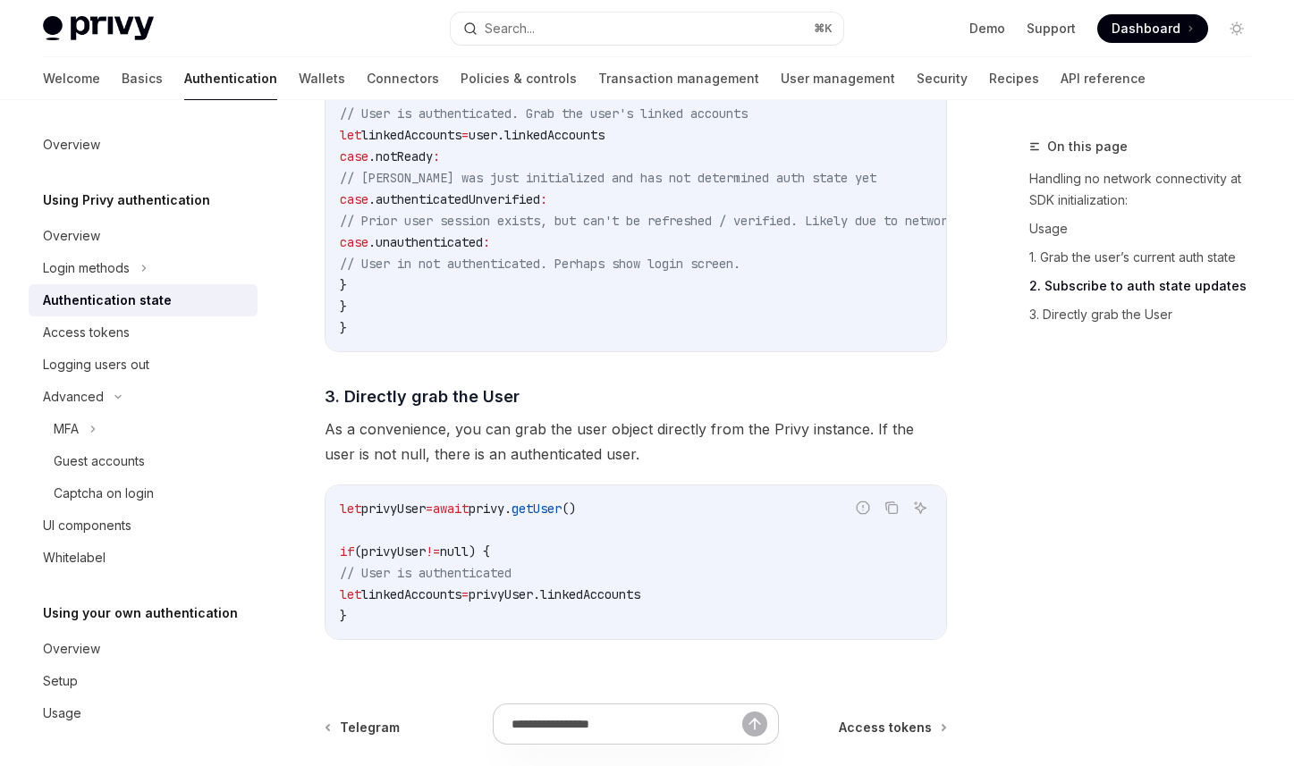
click at [1039, 564] on div "On this page Handling no network connectivity at SDK initialization: Usage 1. G…" at bounding box center [1130, 451] width 272 height 630
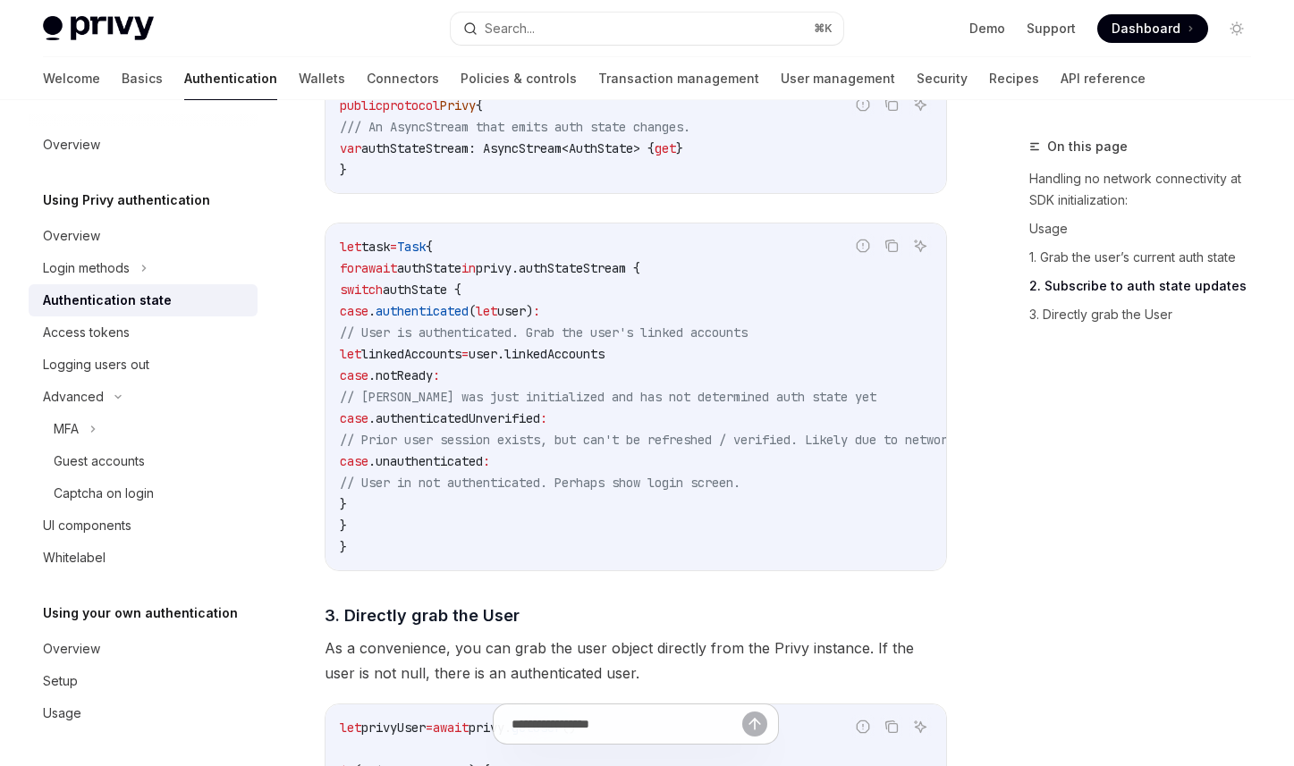
scroll to position [1543, 0]
click at [1057, 575] on div "On this page Handling no network connectivity at SDK initialization: Usage 1. G…" at bounding box center [1130, 451] width 272 height 630
click at [539, 391] on code "let task = Task { for await authState in privy.authStateStream { switch authSta…" at bounding box center [719, 398] width 758 height 322
click at [529, 417] on code "let task = Task { for await authState in privy.authStateStream { switch authSta…" at bounding box center [719, 398] width 758 height 322
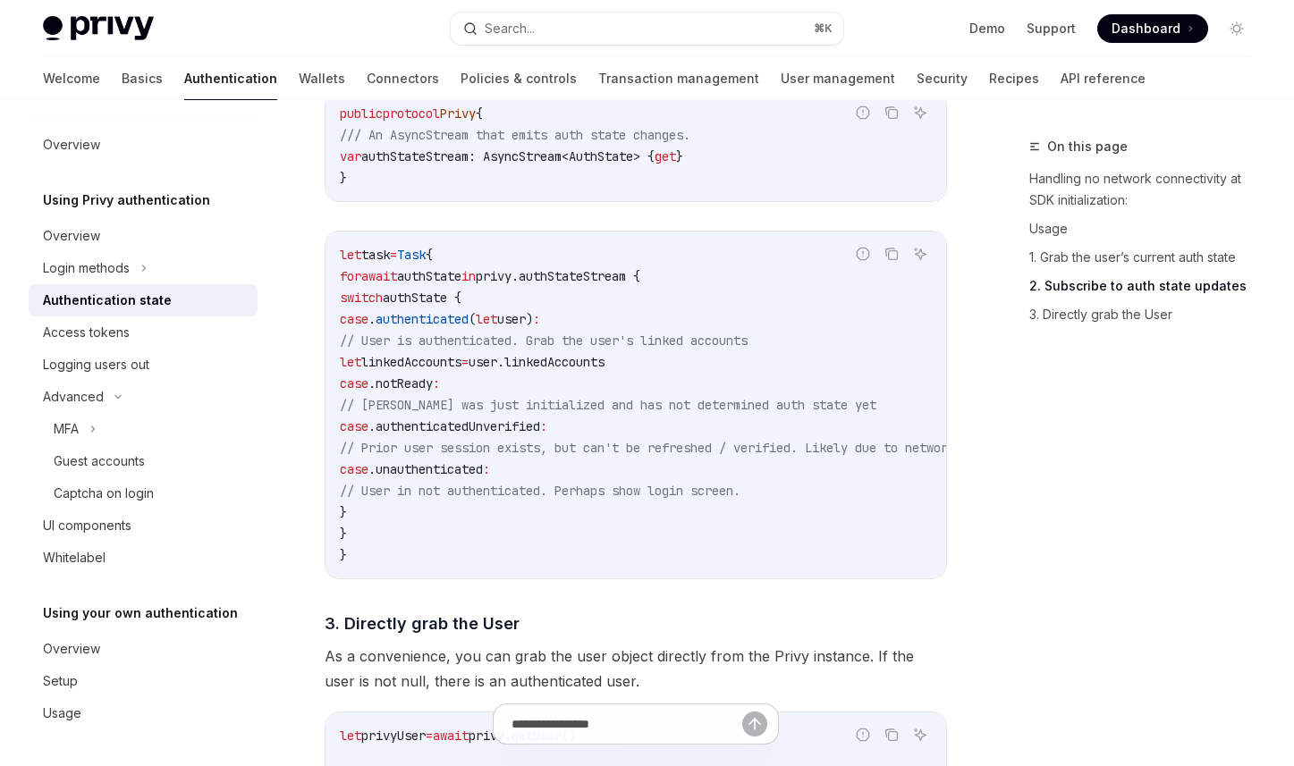
scroll to position [1512, 0]
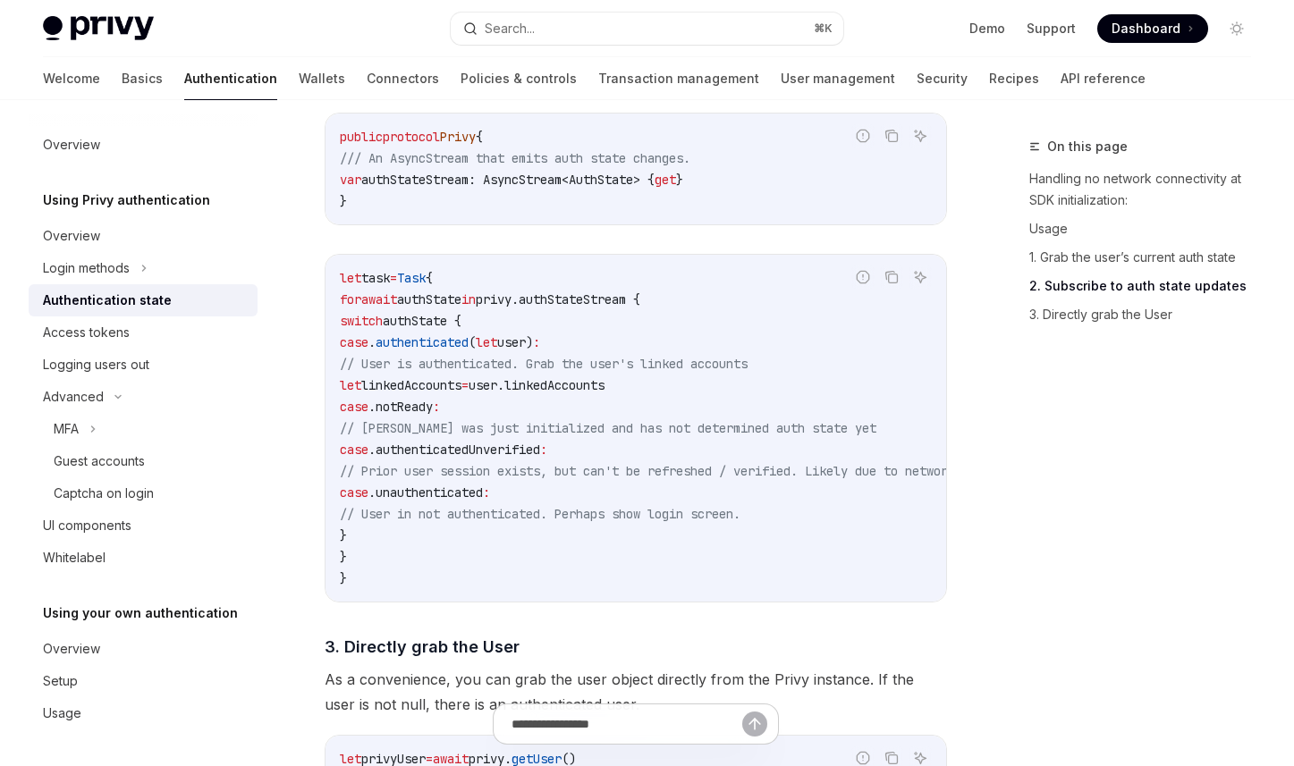
click at [540, 458] on span "authenticatedUnverified" at bounding box center [458, 450] width 165 height 16
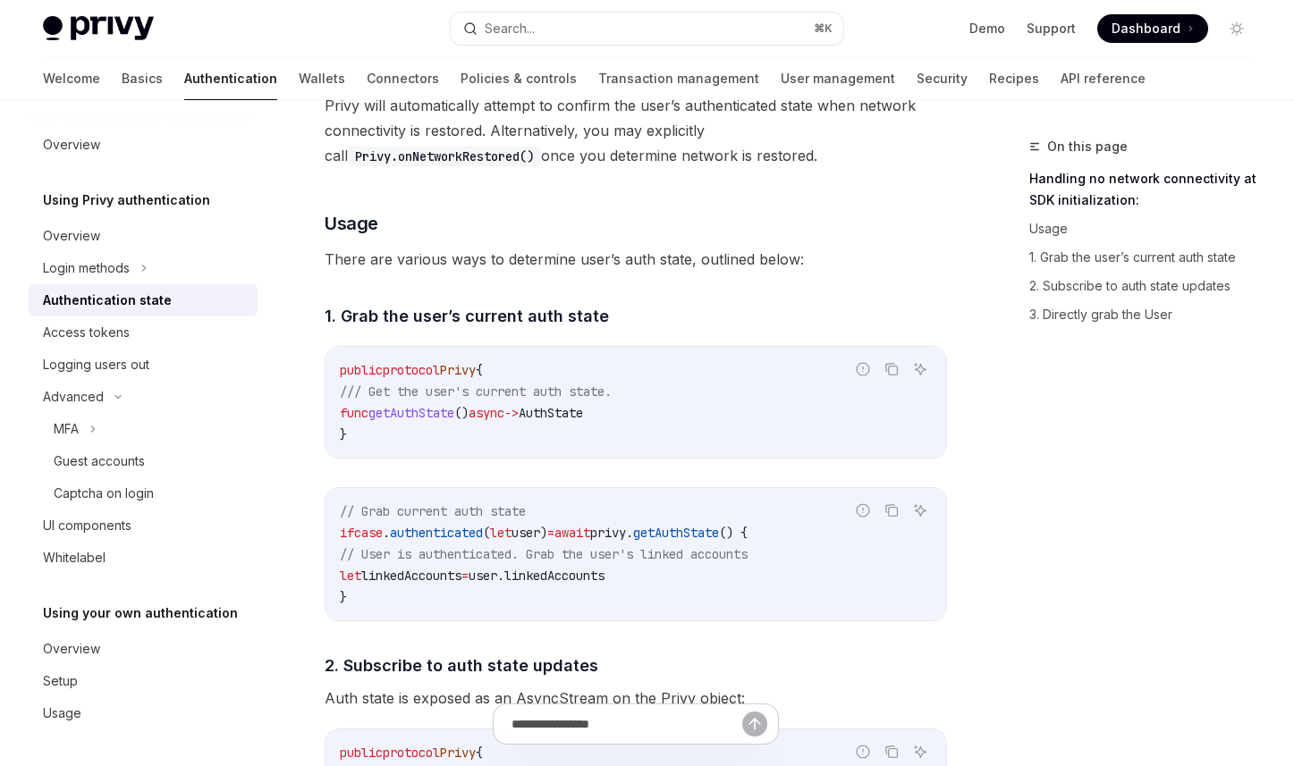
scroll to position [927, 0]
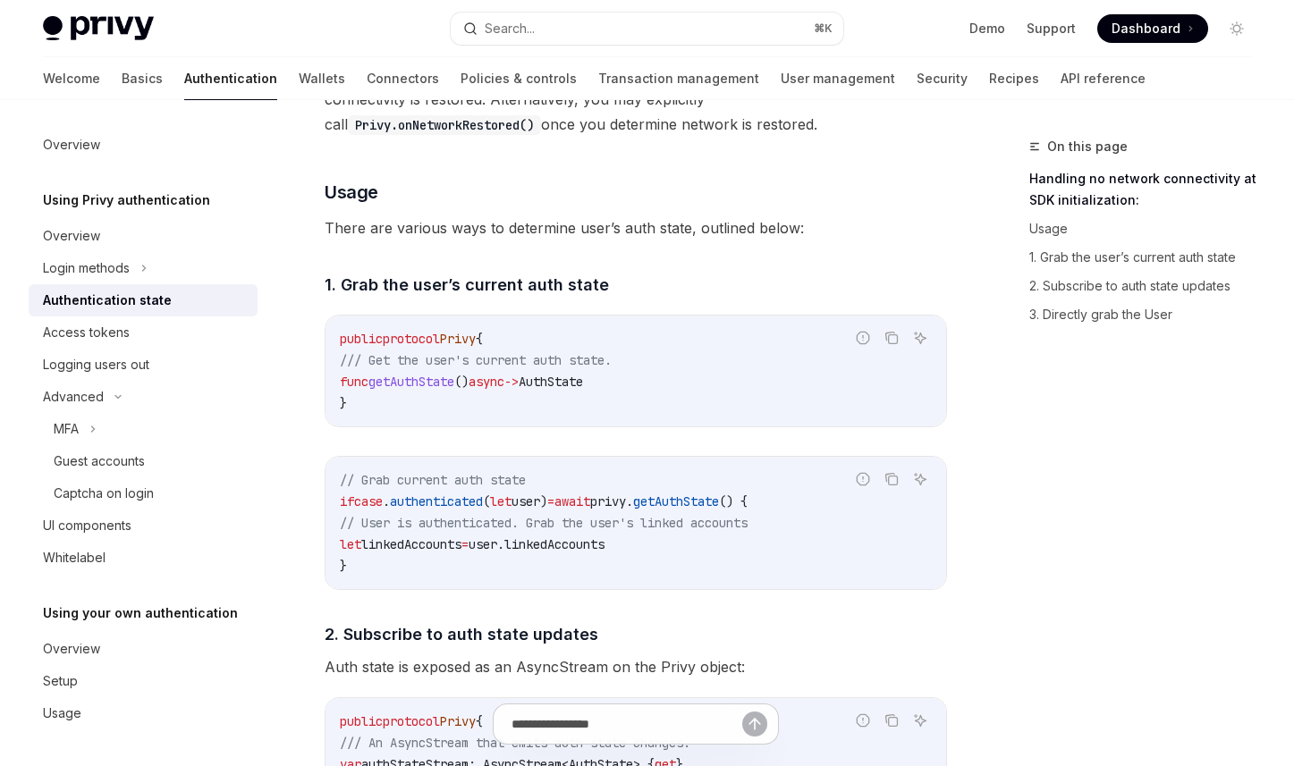
click at [444, 368] on span "/// Get the user's current auth state." at bounding box center [476, 360] width 272 height 16
click at [454, 382] on span "getAuthState" at bounding box center [411, 382] width 86 height 16
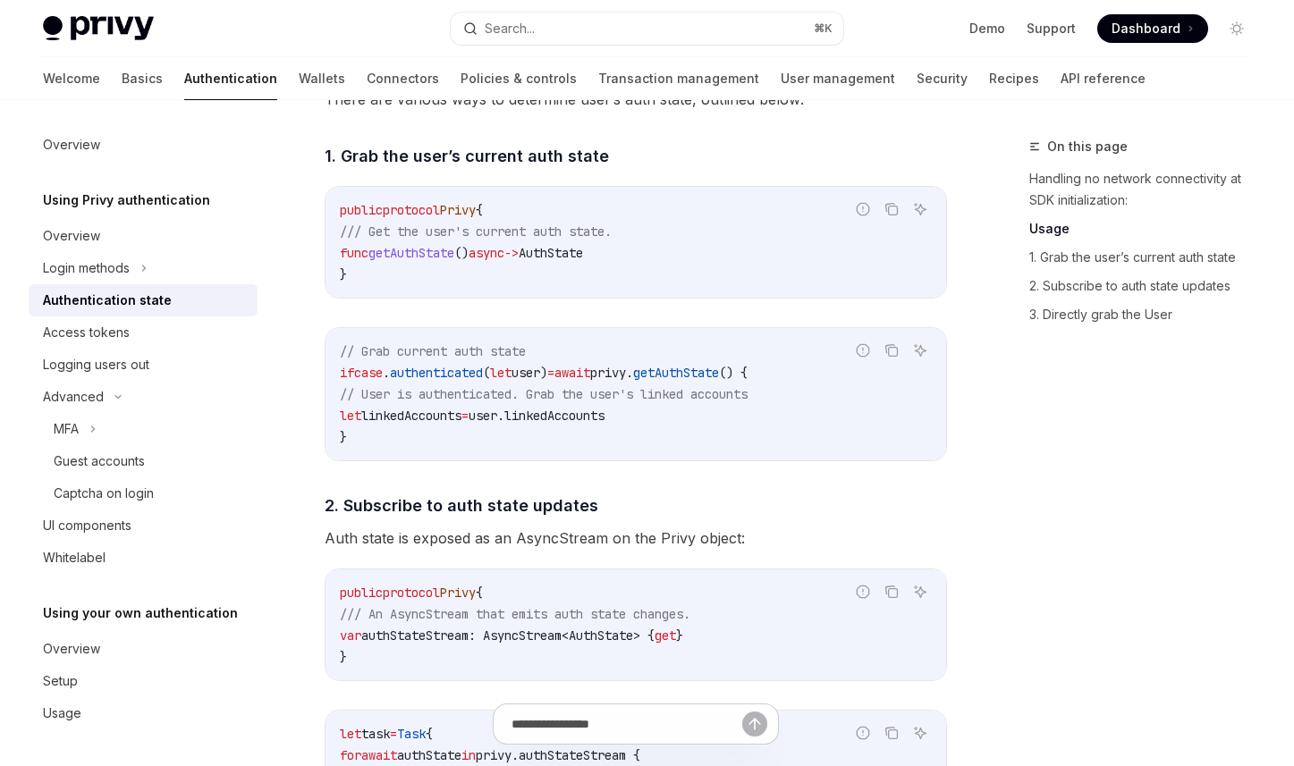
scroll to position [1057, 0]
click at [590, 478] on div "The AuthState enum is used to describe the user’s authenticated state. Report i…" at bounding box center [636, 350] width 622 height 2049
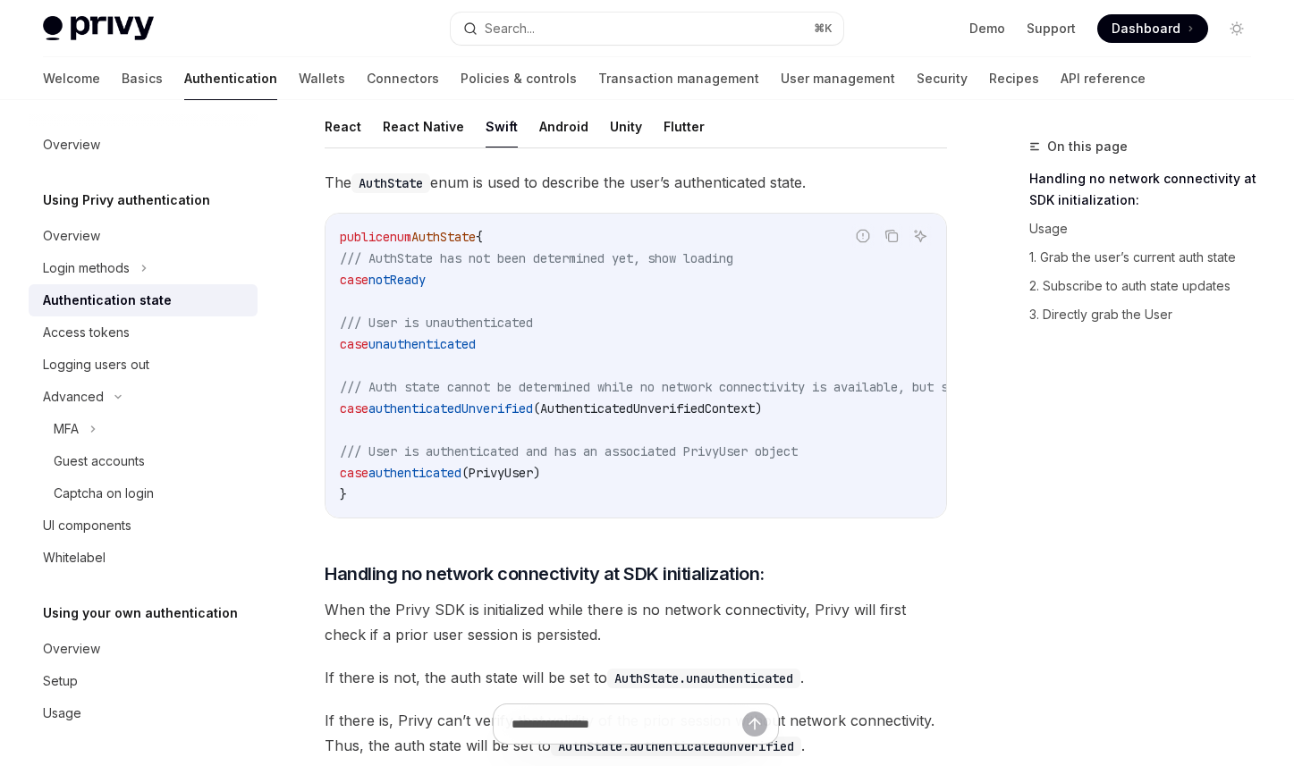
scroll to position [212, 0]
click at [520, 309] on code "public enum AuthState { /// AuthState has not been determined yet, show loading…" at bounding box center [765, 366] width 851 height 279
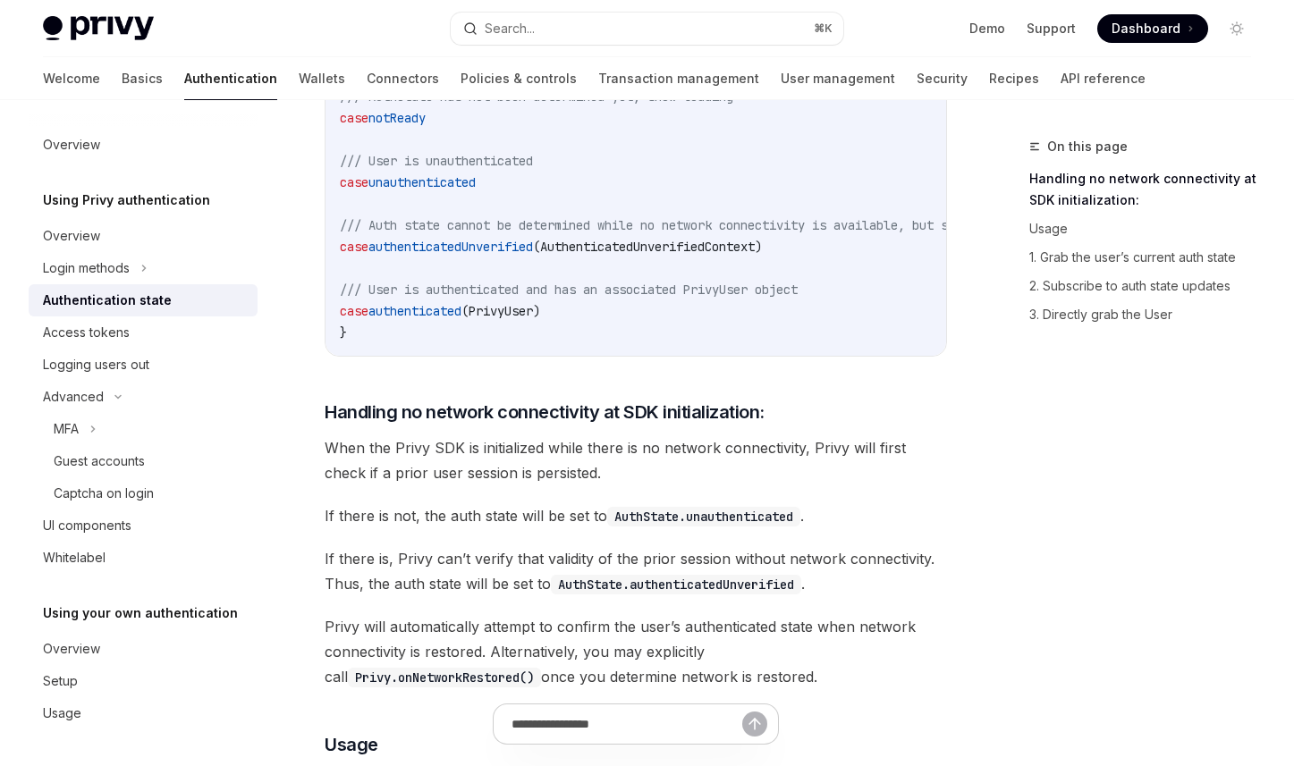
scroll to position [422, 0]
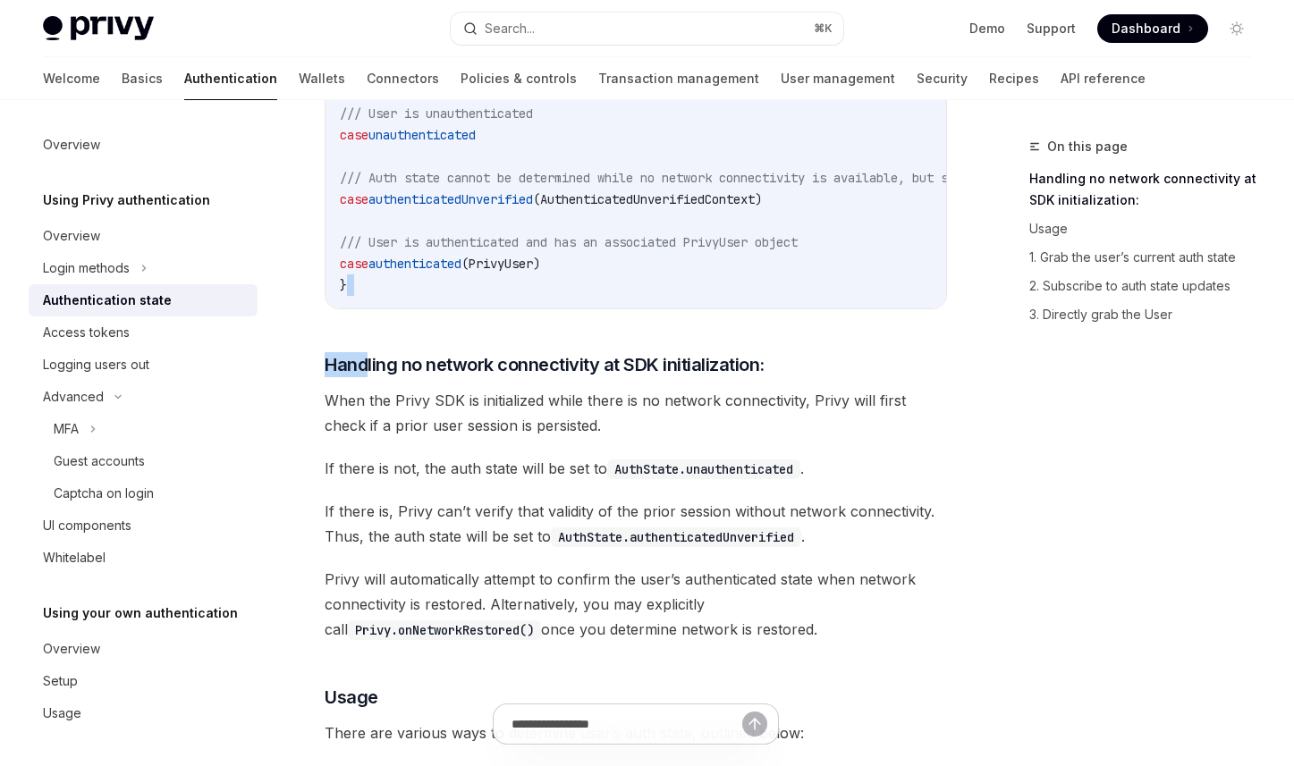
drag, startPoint x: 368, startPoint y: 372, endPoint x: 366, endPoint y: 289, distance: 83.2
click at [514, 481] on span "If there is not, the auth state will be set to AuthState.unauthenticated ." at bounding box center [636, 468] width 622 height 25
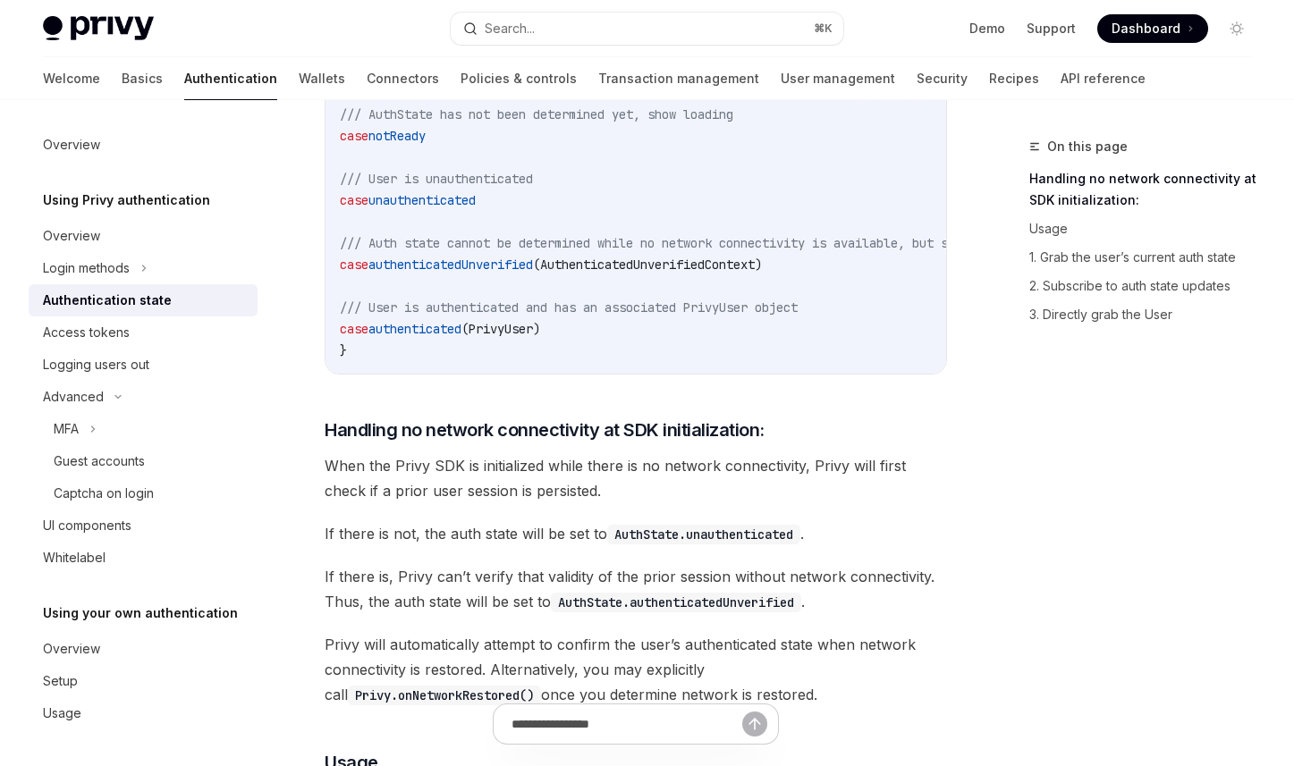
scroll to position [354, 0]
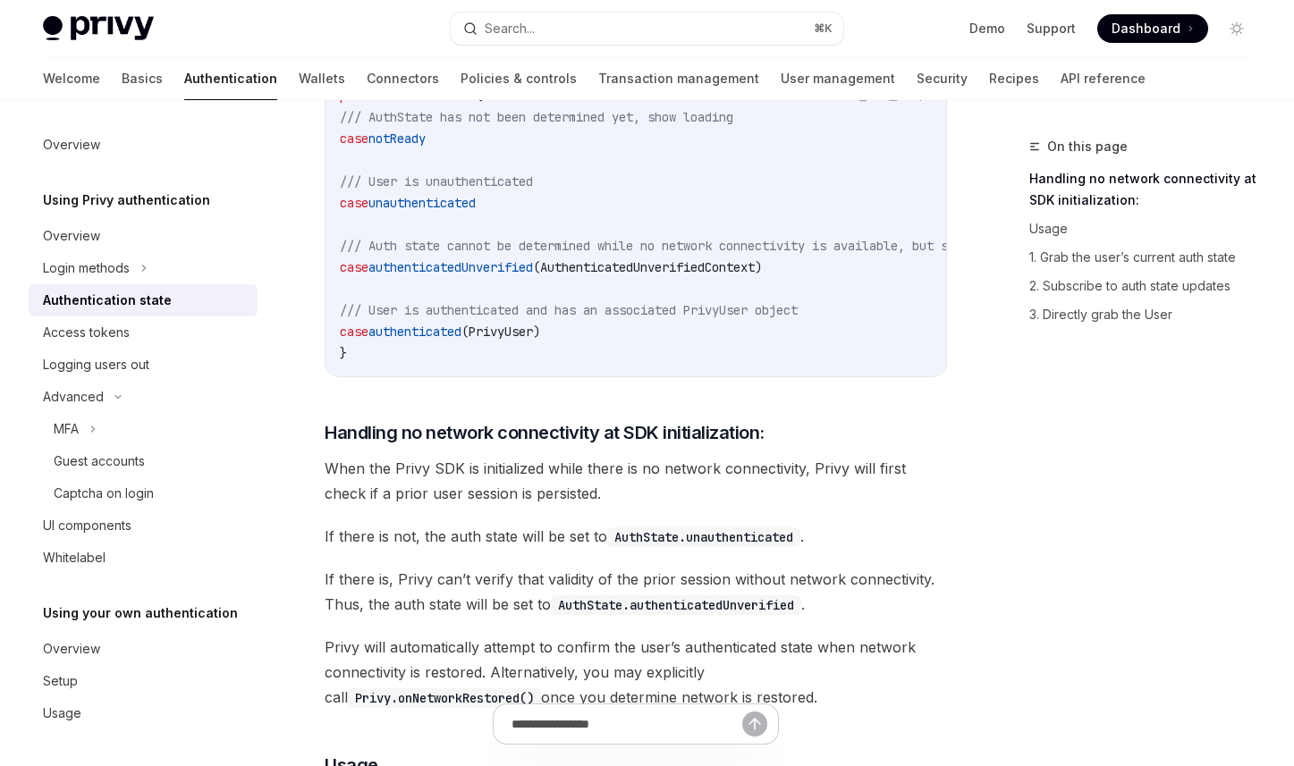
click at [529, 270] on span "authenticatedUnverified" at bounding box center [450, 267] width 165 height 16
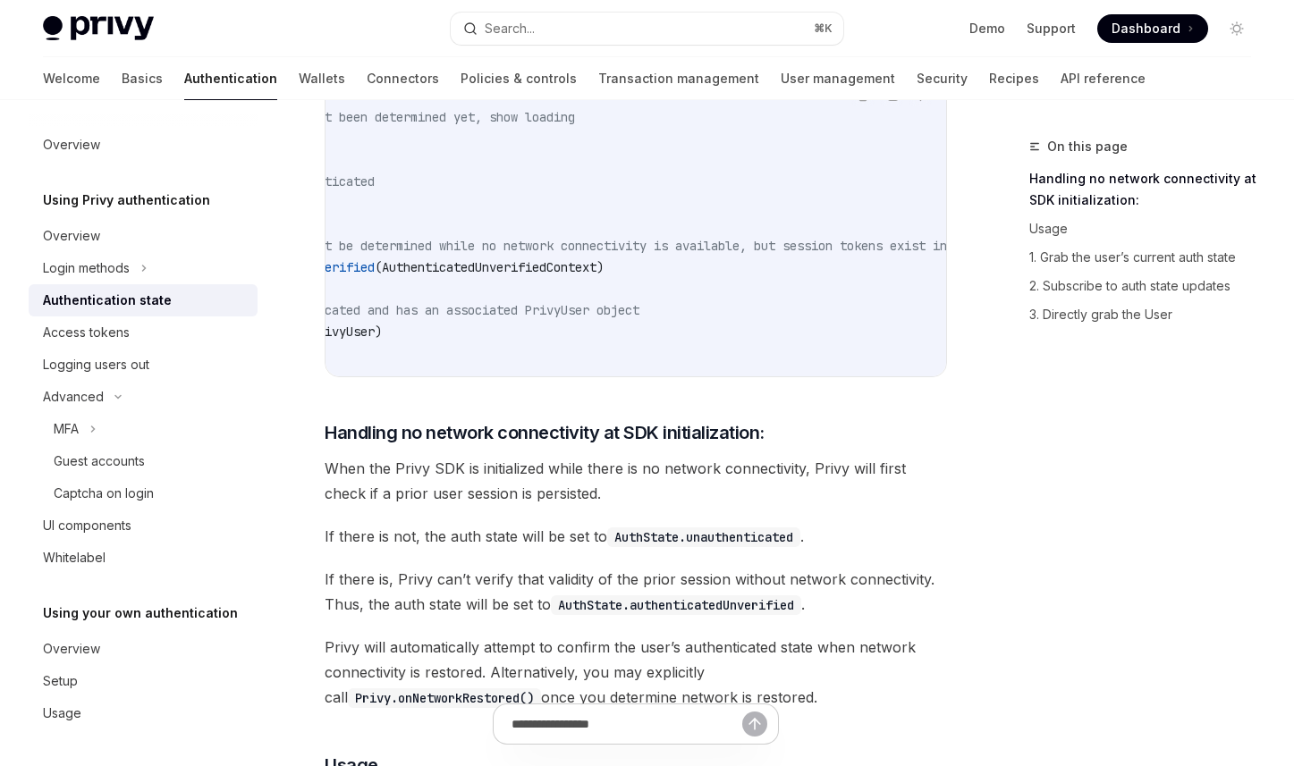
scroll to position [0, 0]
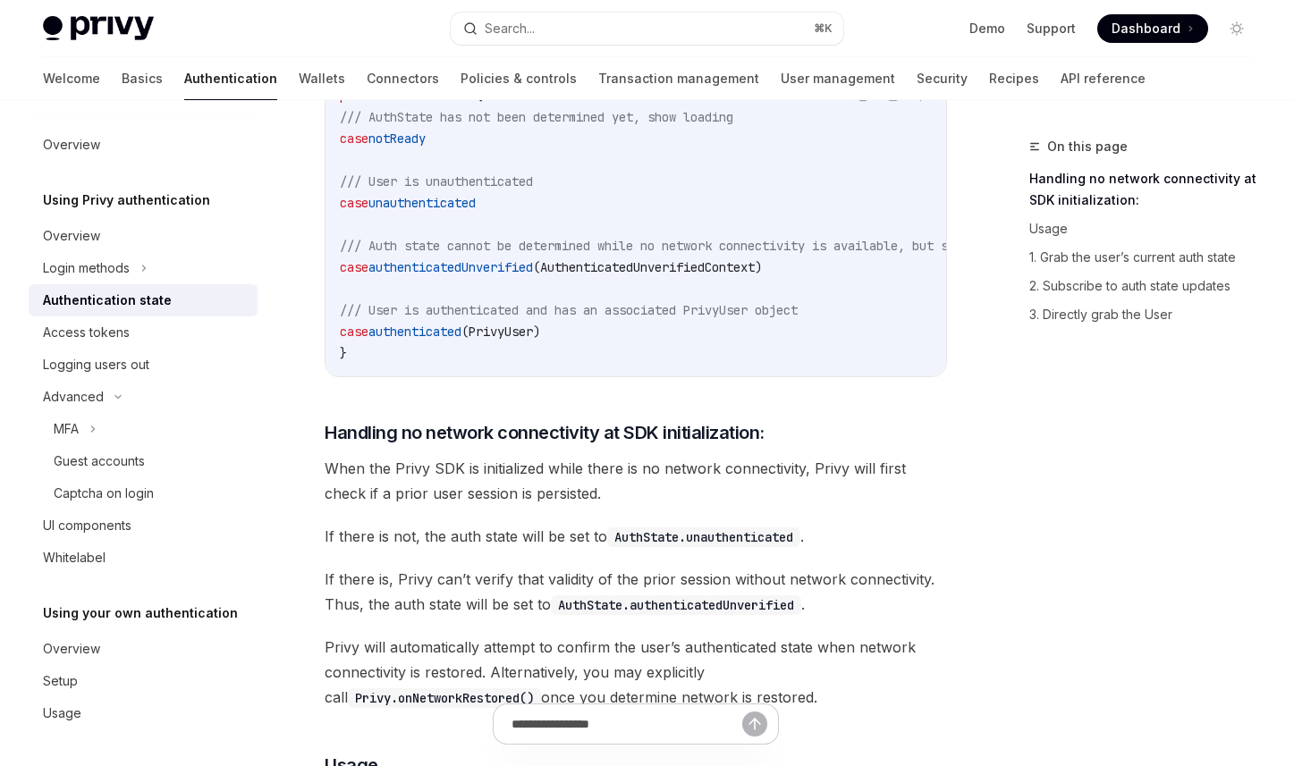
click at [360, 649] on span "Privy will automatically attempt to confirm the user’s authenticated state when…" at bounding box center [636, 672] width 622 height 75
click at [577, 658] on span "Privy will automatically attempt to confirm the user’s authenticated state when…" at bounding box center [636, 672] width 622 height 75
click at [681, 652] on span "Privy will automatically attempt to confirm the user’s authenticated state when…" at bounding box center [636, 672] width 622 height 75
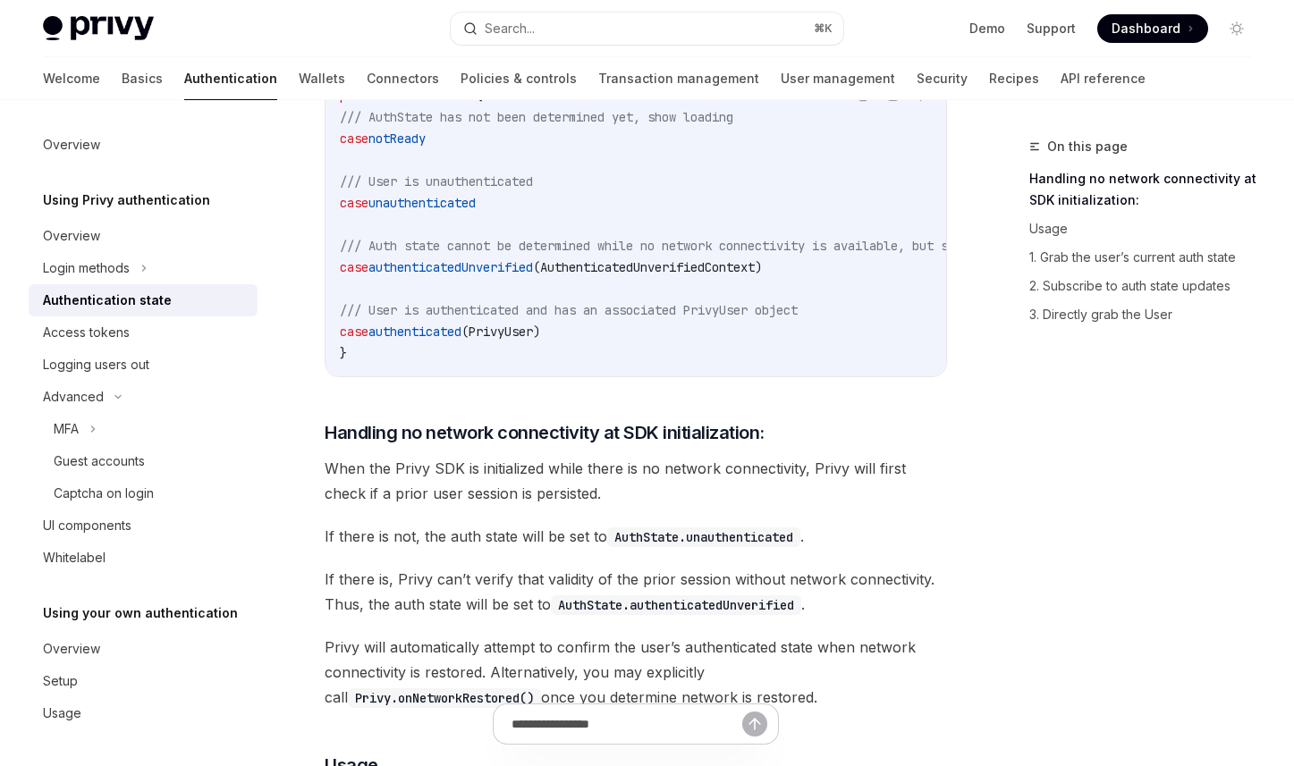
click at [427, 330] on span "authenticated" at bounding box center [414, 332] width 93 height 16
click at [553, 591] on span "If there is, Privy can’t verify that validity of the prior session without netw…" at bounding box center [636, 592] width 622 height 50
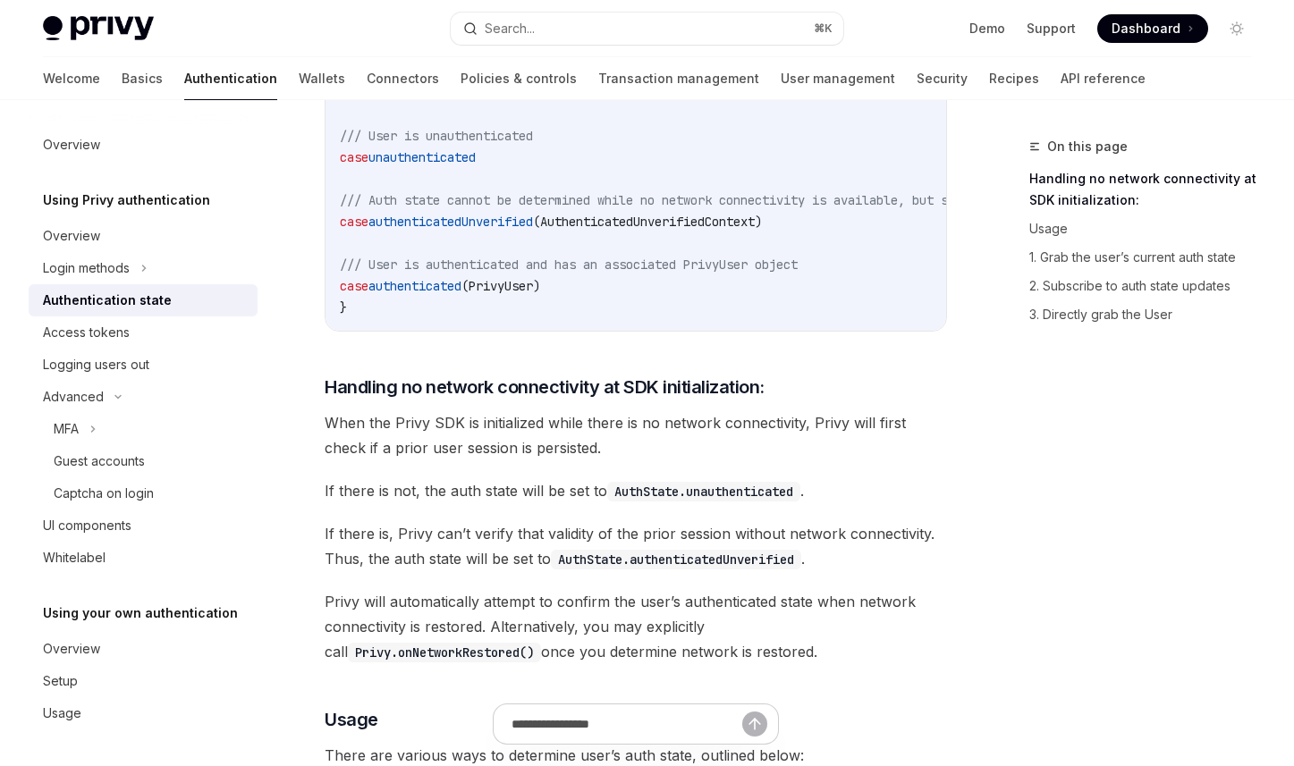
scroll to position [410, 0]
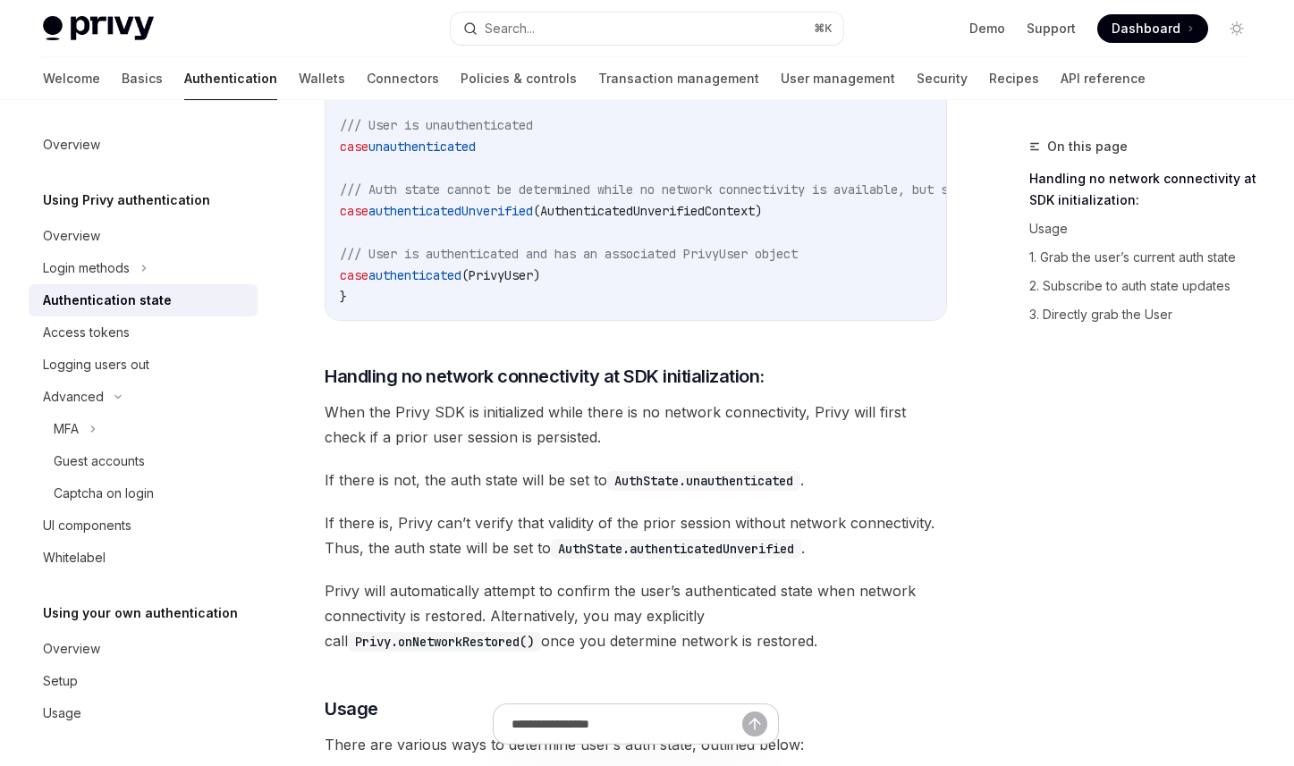
click at [359, 626] on span "Privy will automatically attempt to confirm the user’s authenticated state when…" at bounding box center [636, 616] width 622 height 75
click at [440, 624] on span "Privy will automatically attempt to confirm the user’s authenticated state when…" at bounding box center [636, 616] width 622 height 75
click at [539, 624] on span "Privy will automatically attempt to confirm the user’s authenticated state when…" at bounding box center [636, 616] width 622 height 75
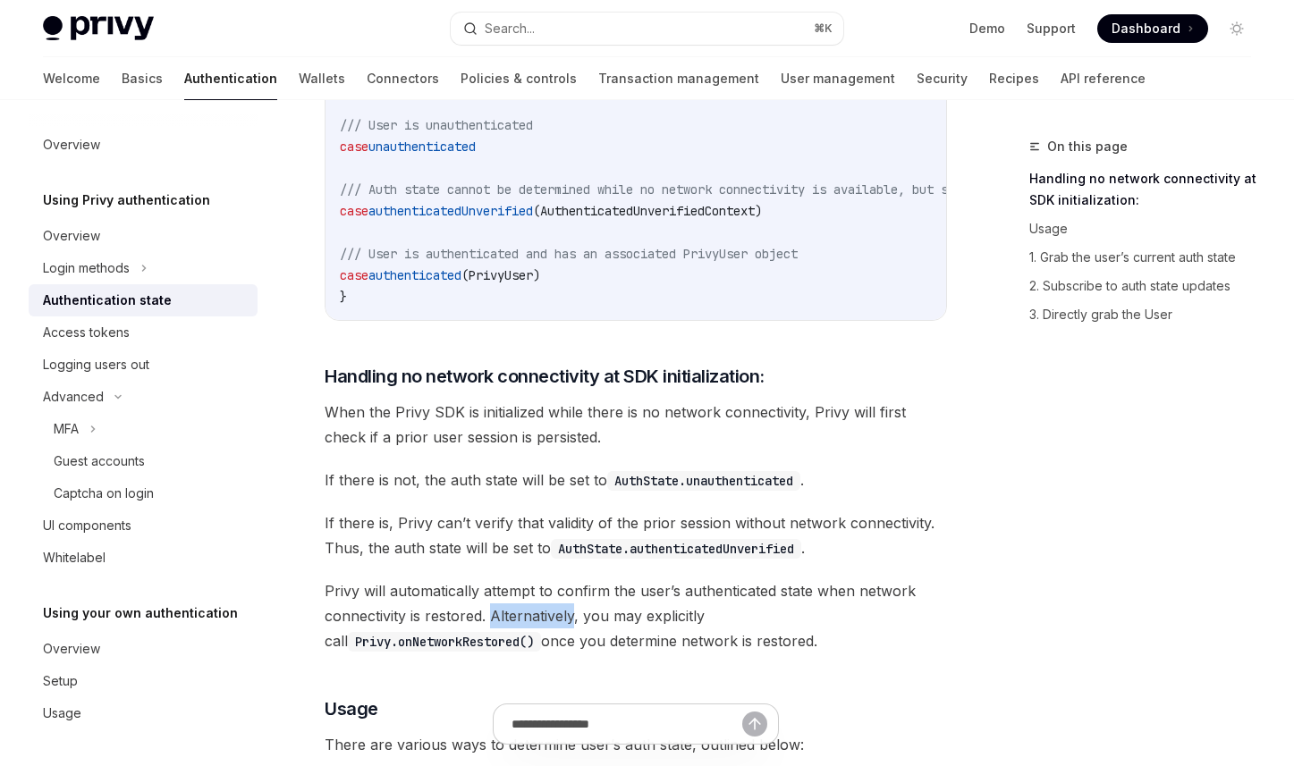
click at [539, 624] on span "Privy will automatically attempt to confirm the user’s authenticated state when…" at bounding box center [636, 616] width 622 height 75
click at [552, 646] on span "Privy will automatically attempt to confirm the user’s authenticated state when…" at bounding box center [636, 616] width 622 height 75
click at [541, 632] on code "Privy.onNetworkRestored()" at bounding box center [444, 642] width 193 height 20
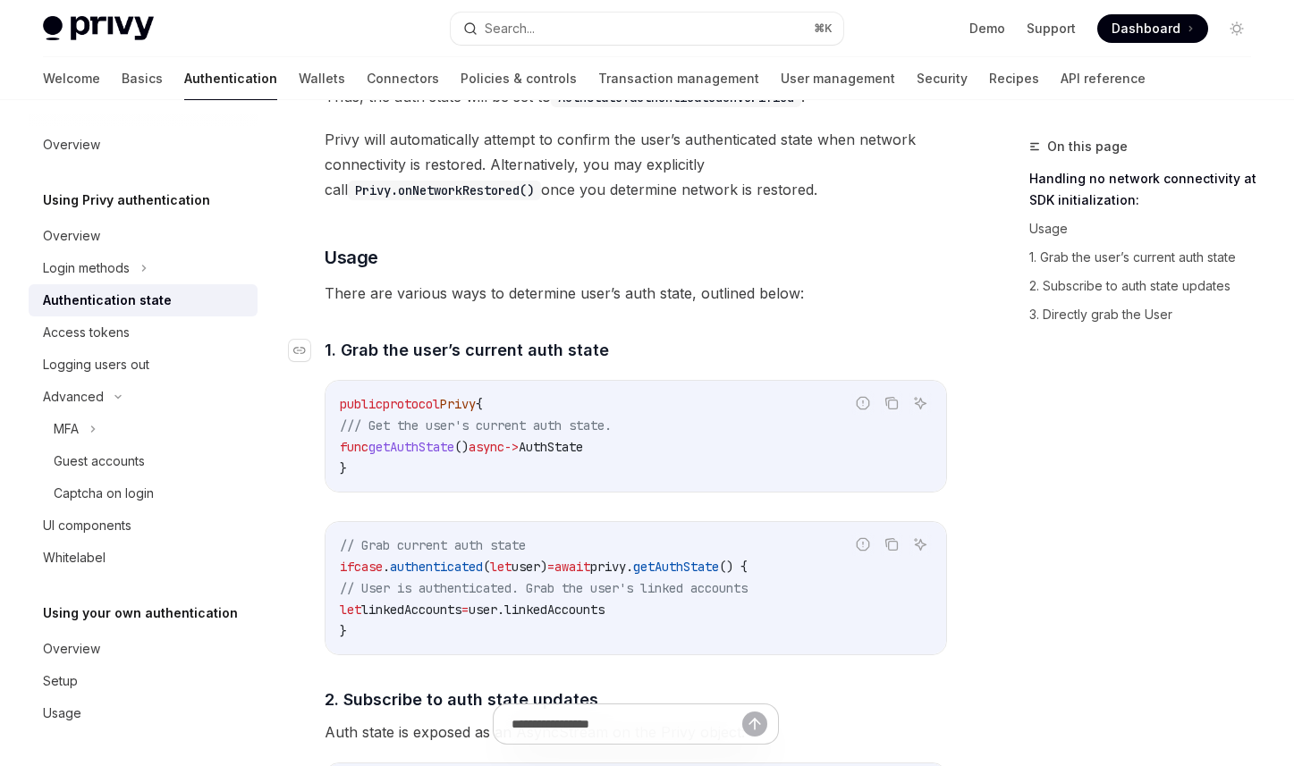
scroll to position [877, 0]
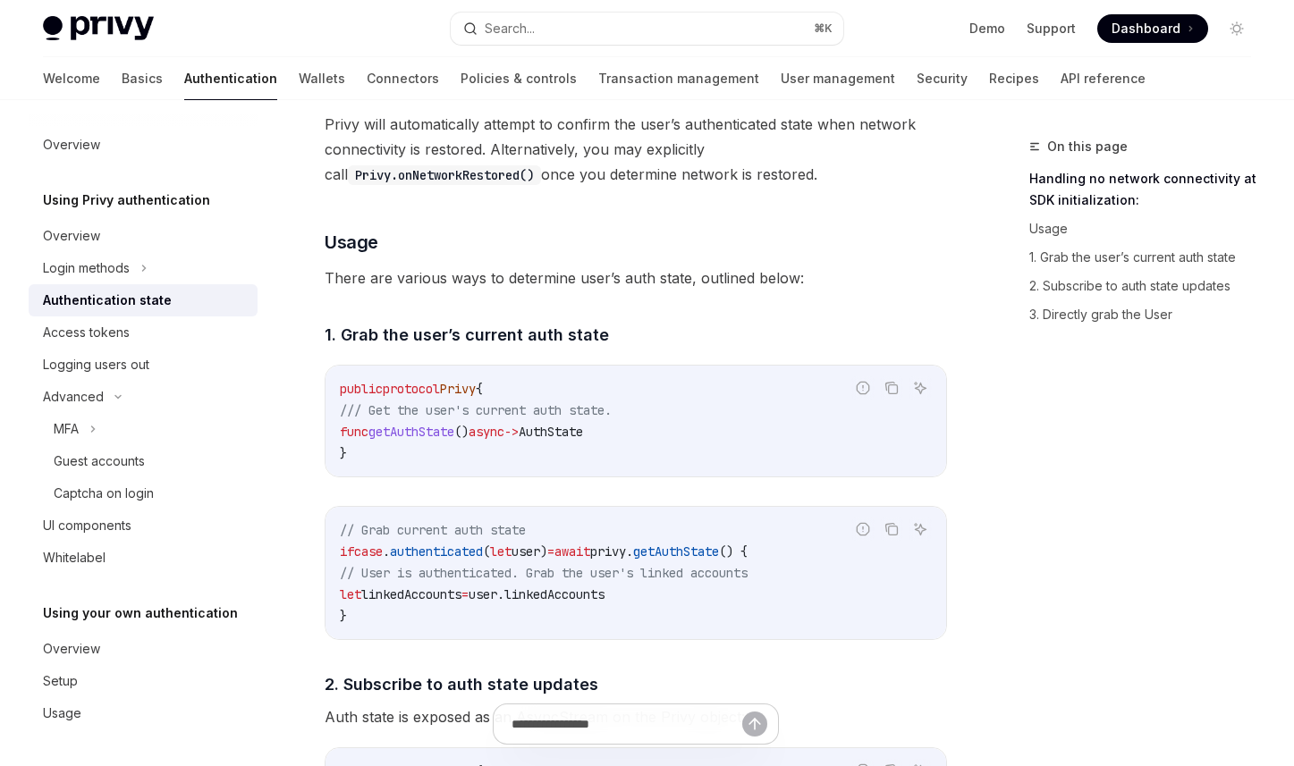
click at [426, 440] on span "getAuthState" at bounding box center [411, 432] width 86 height 16
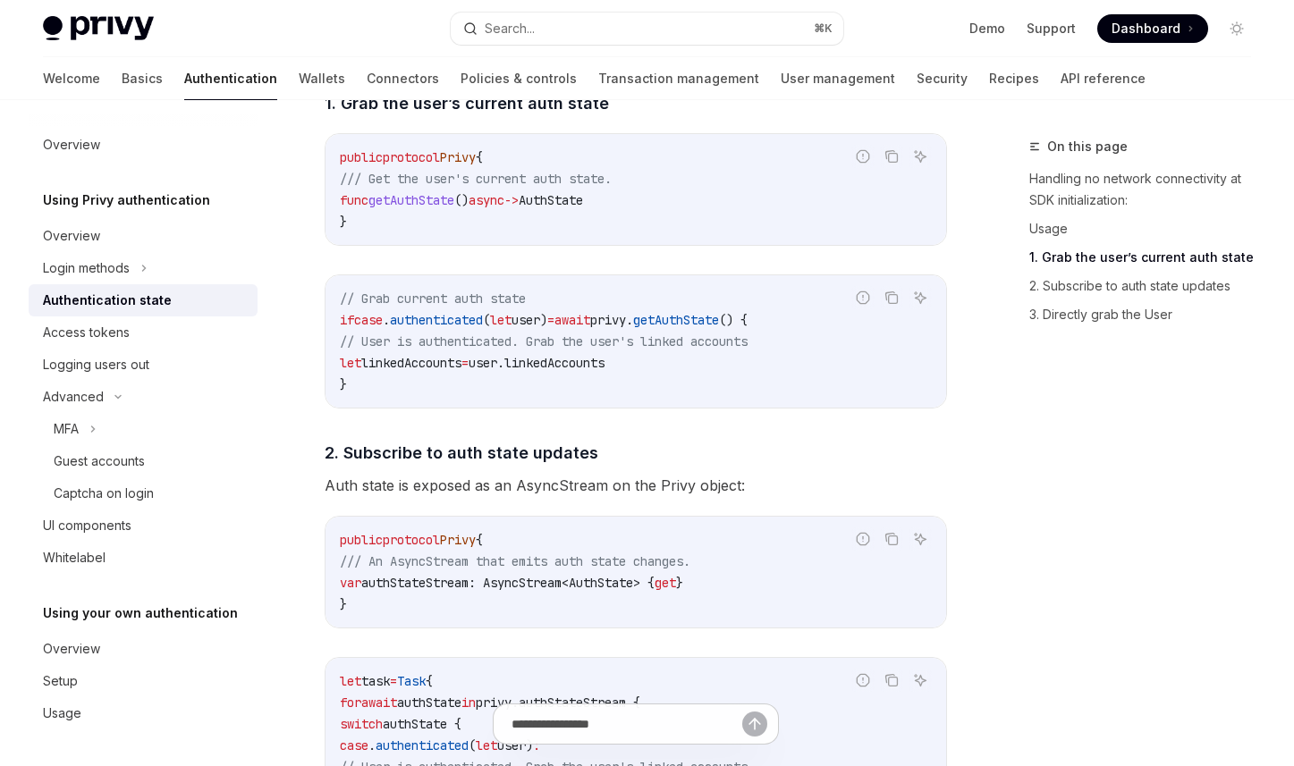
scroll to position [1192, 0]
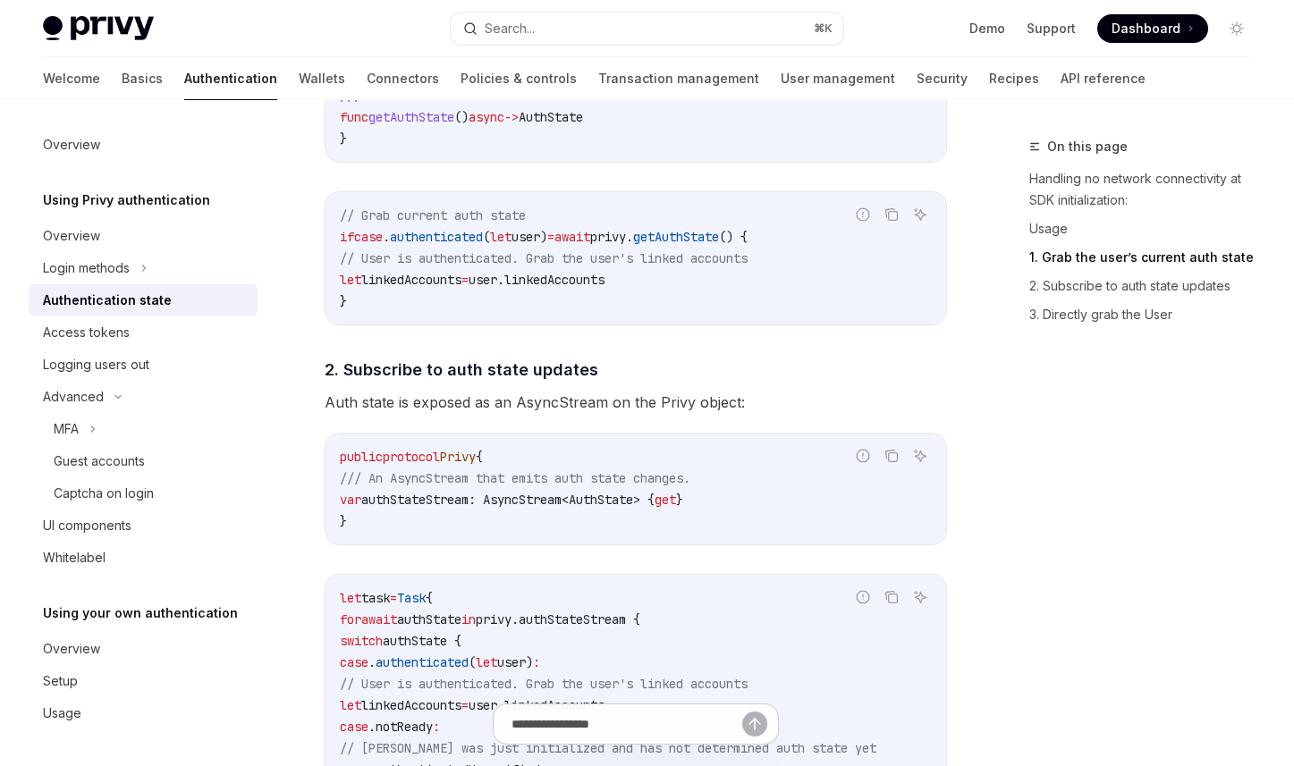
click at [447, 516] on code "public protocol Privy { /// An AsyncStream that emits auth state changes. var a…" at bounding box center [636, 489] width 592 height 86
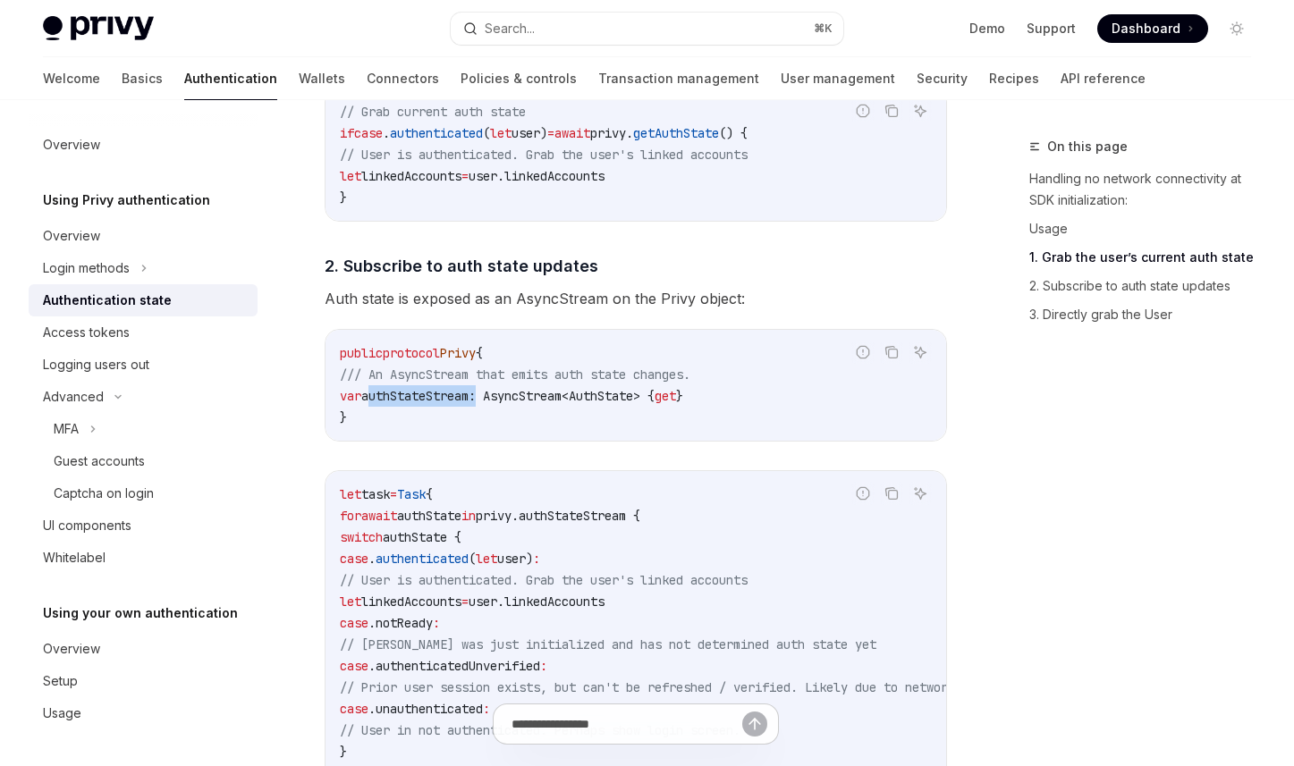
scroll to position [1297, 0]
click at [470, 402] on span "authStateStream: AsyncStream<AuthState> {" at bounding box center [507, 395] width 293 height 16
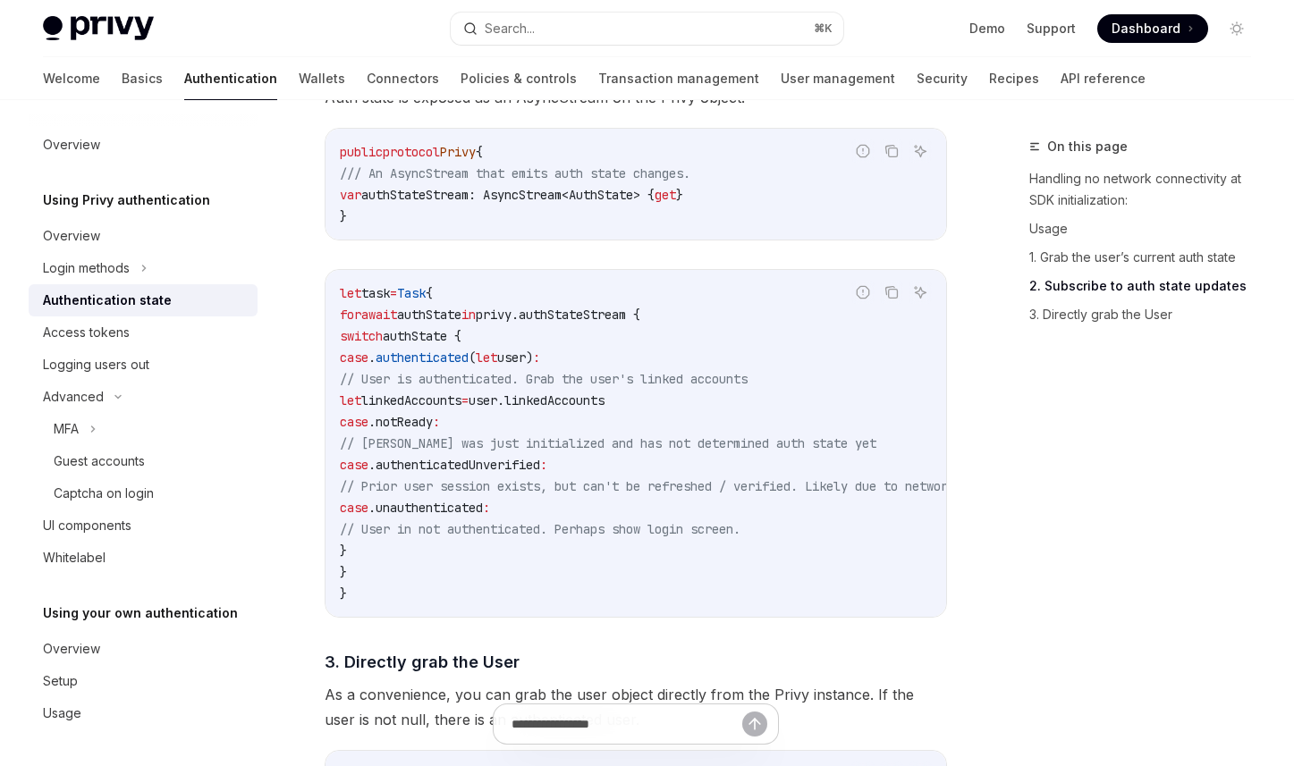
click at [490, 449] on span "// [PERSON_NAME] was just initialized and has not determined auth state yet" at bounding box center [608, 444] width 537 height 16
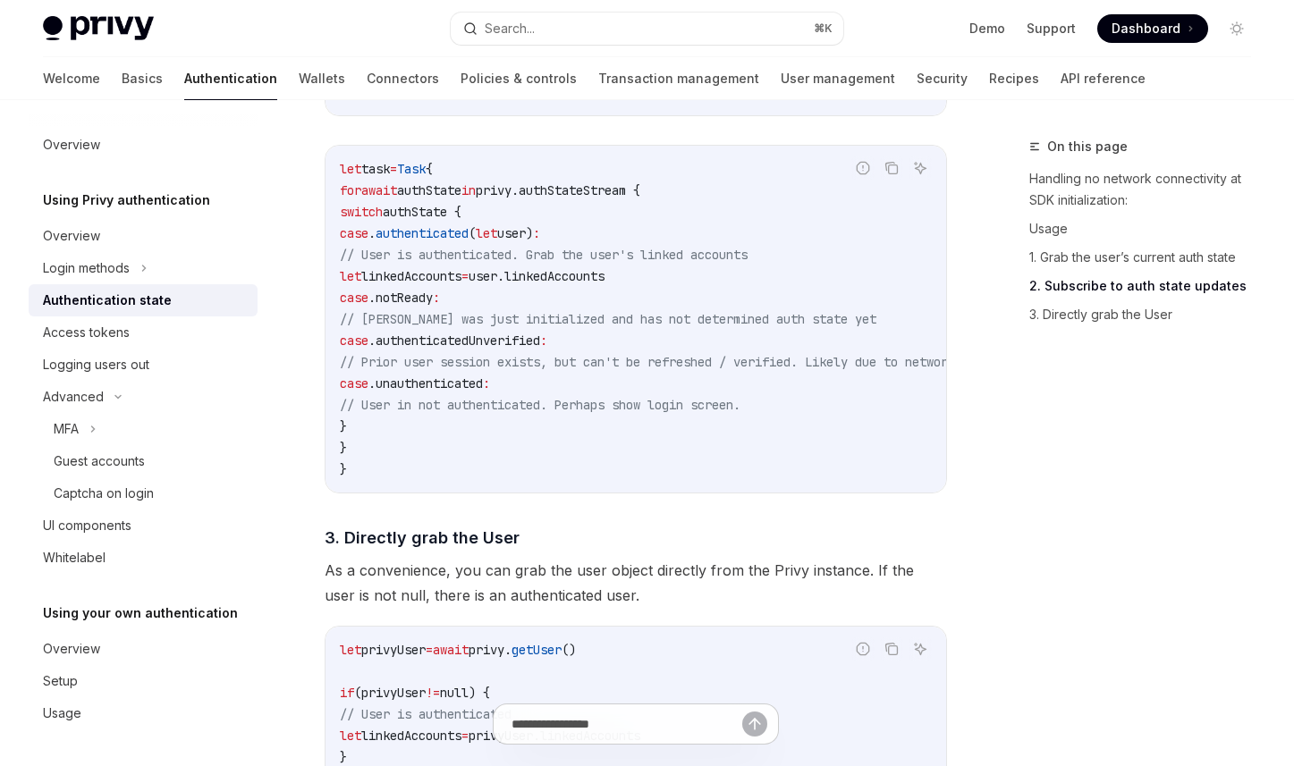
scroll to position [1778, 0]
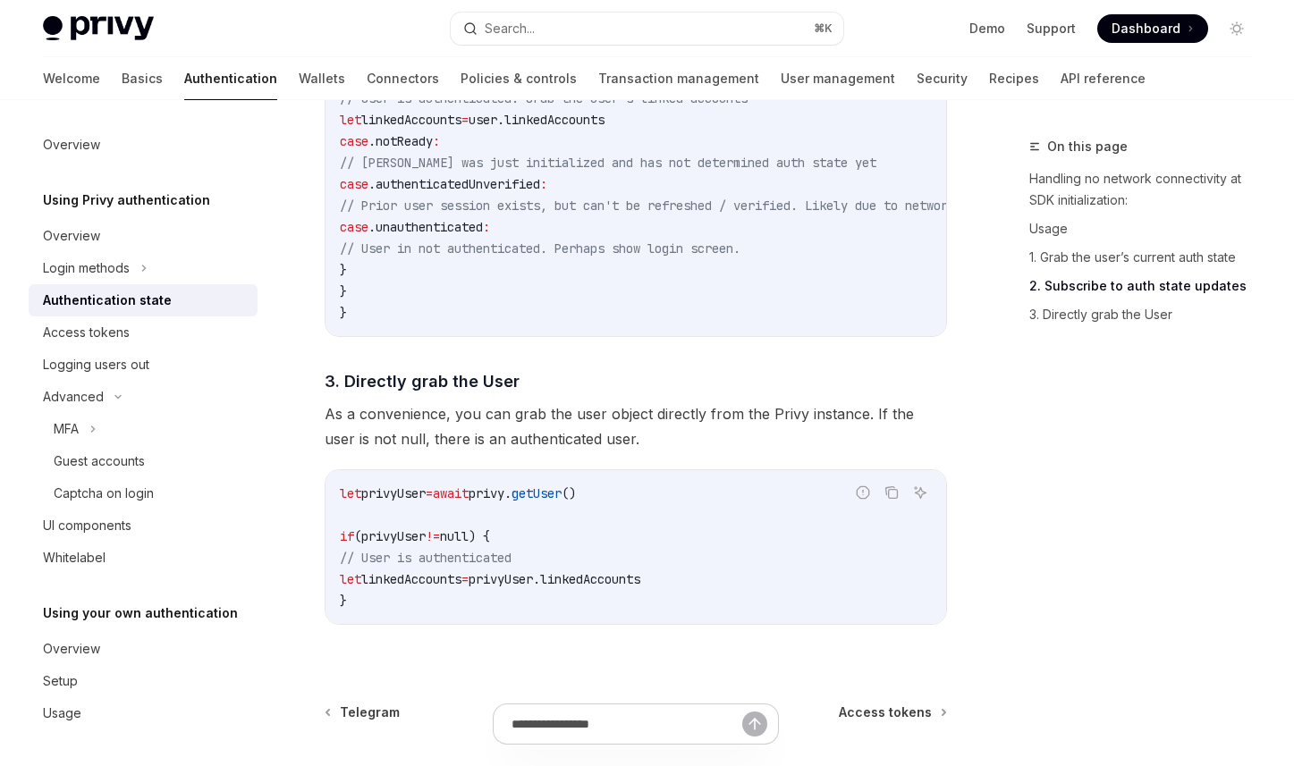
click at [740, 269] on code "let task = Task { for await authState in privy.authStateStream { switch authSta…" at bounding box center [719, 163] width 758 height 322
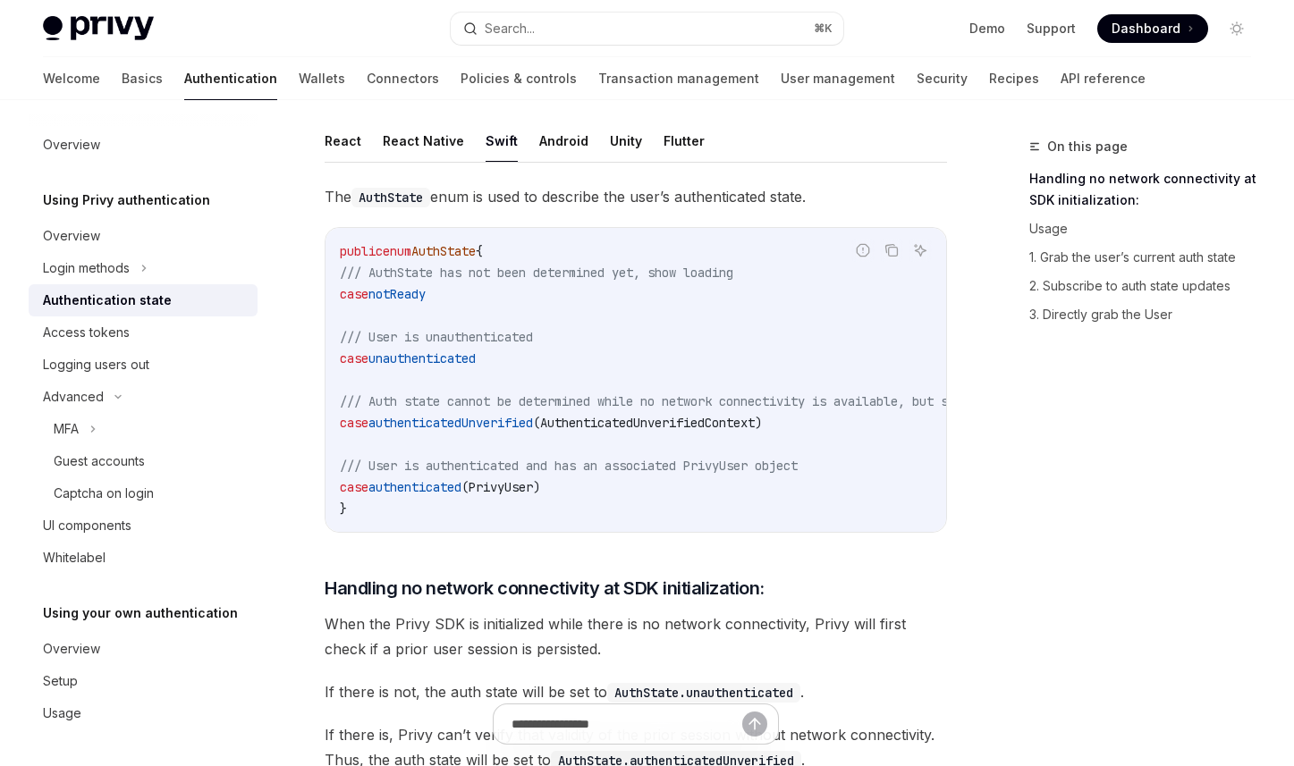
scroll to position [197, 0]
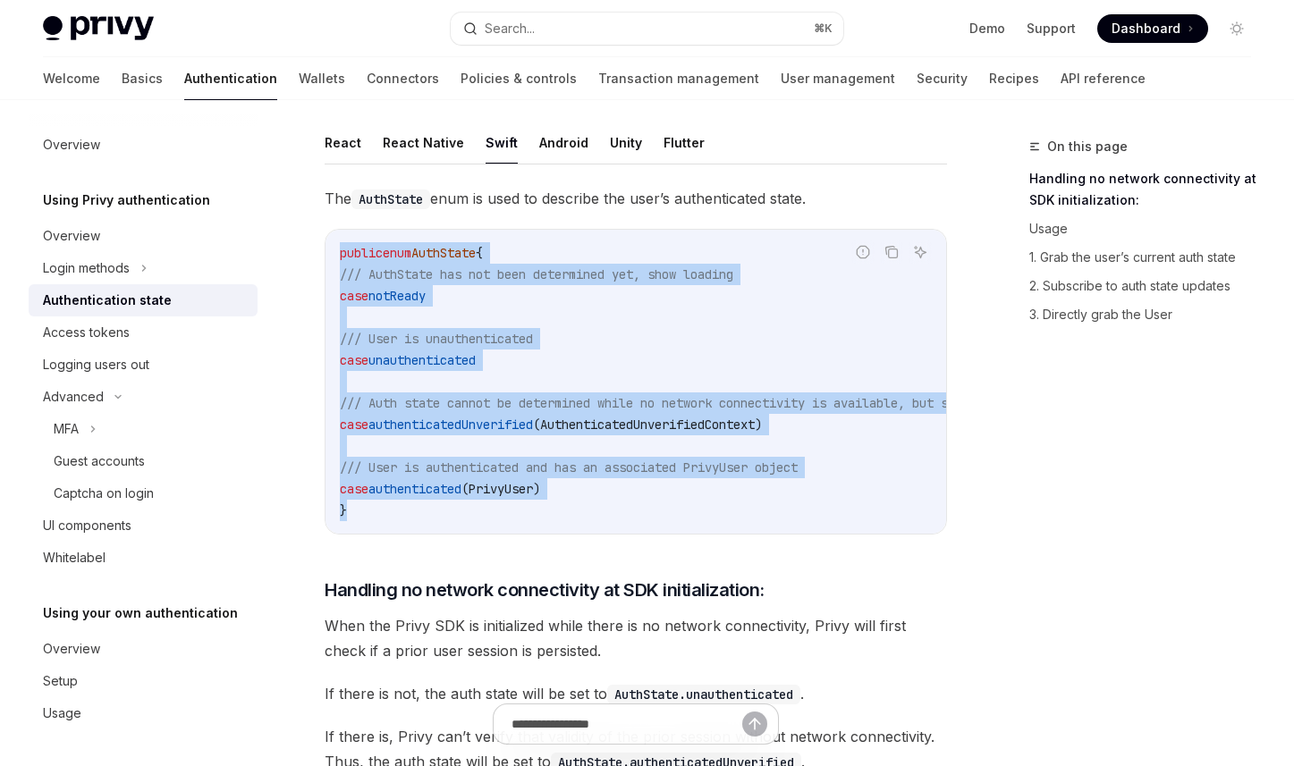
drag, startPoint x: 420, startPoint y: 516, endPoint x: 311, endPoint y: 260, distance: 278.1
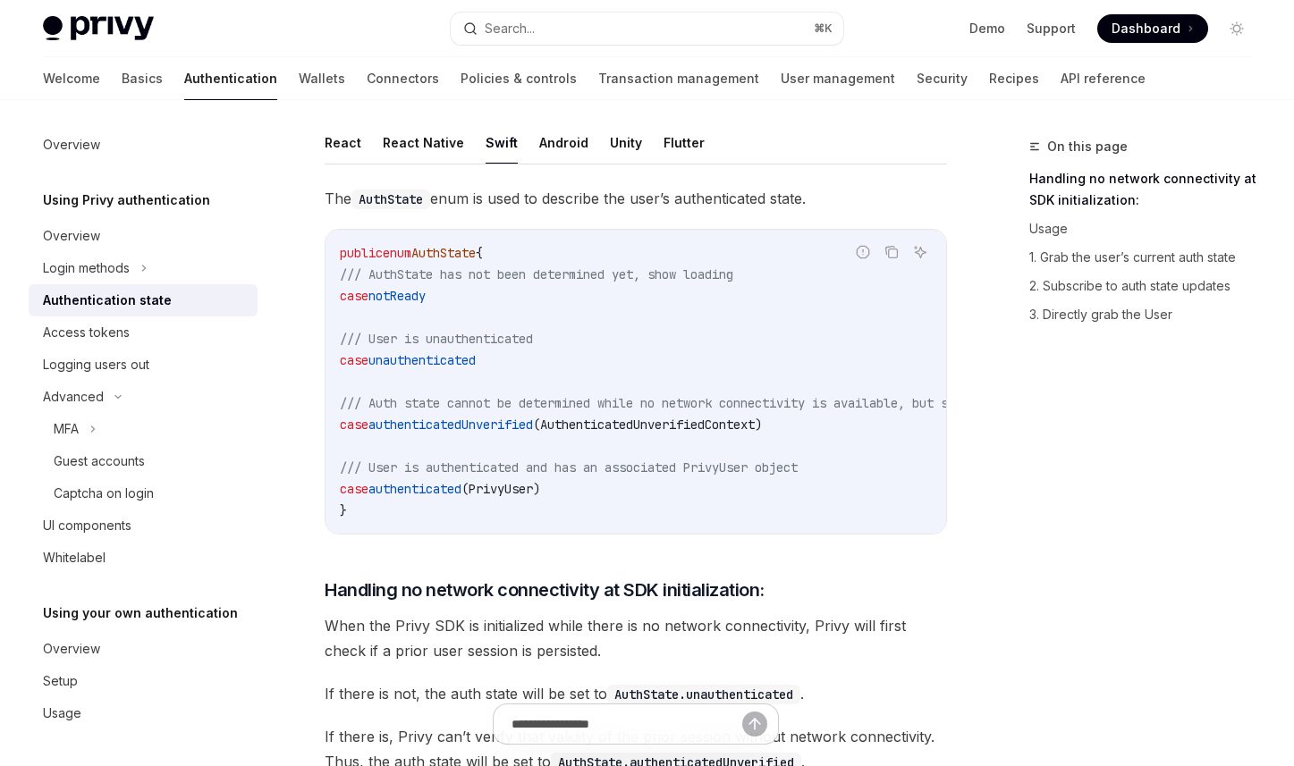
click at [427, 330] on code "public enum AuthState { /// AuthState has not been determined yet, show loading…" at bounding box center [765, 381] width 851 height 279
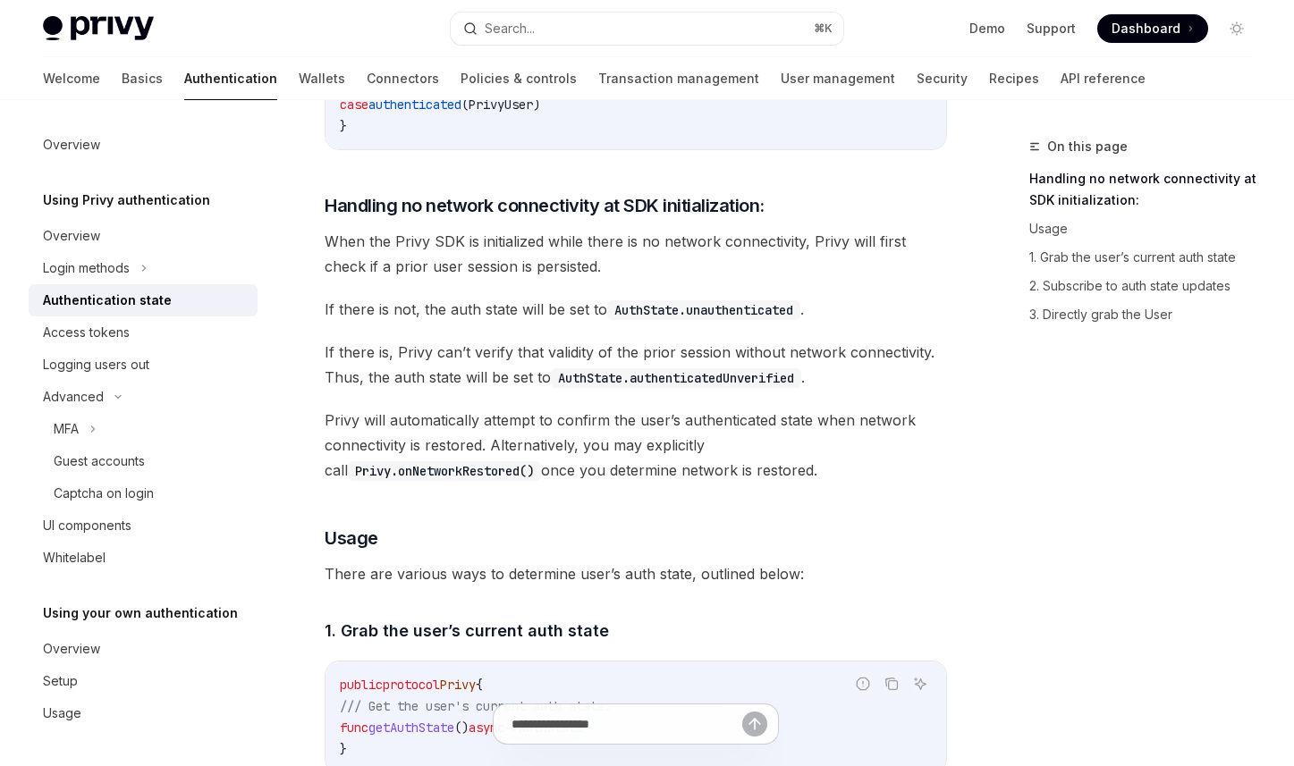
scroll to position [859, 0]
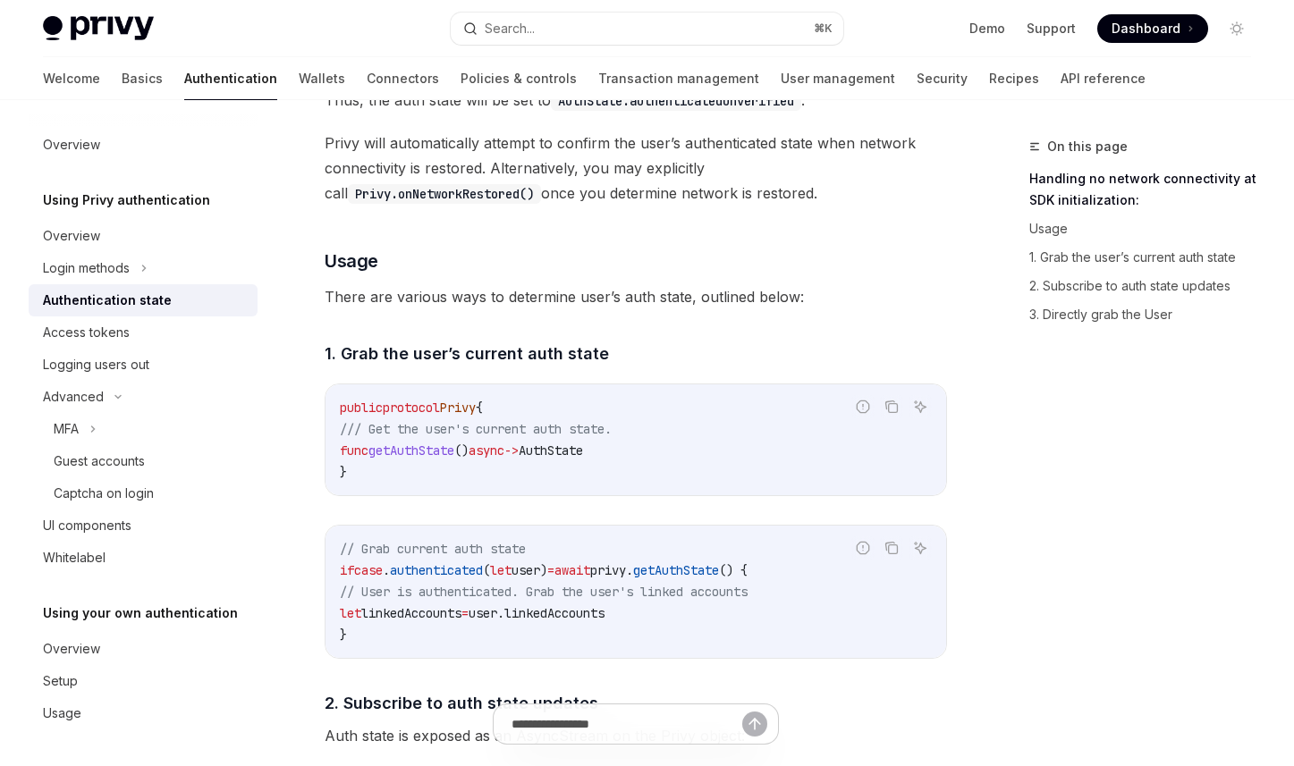
click at [440, 459] on span "getAuthState" at bounding box center [411, 451] width 86 height 16
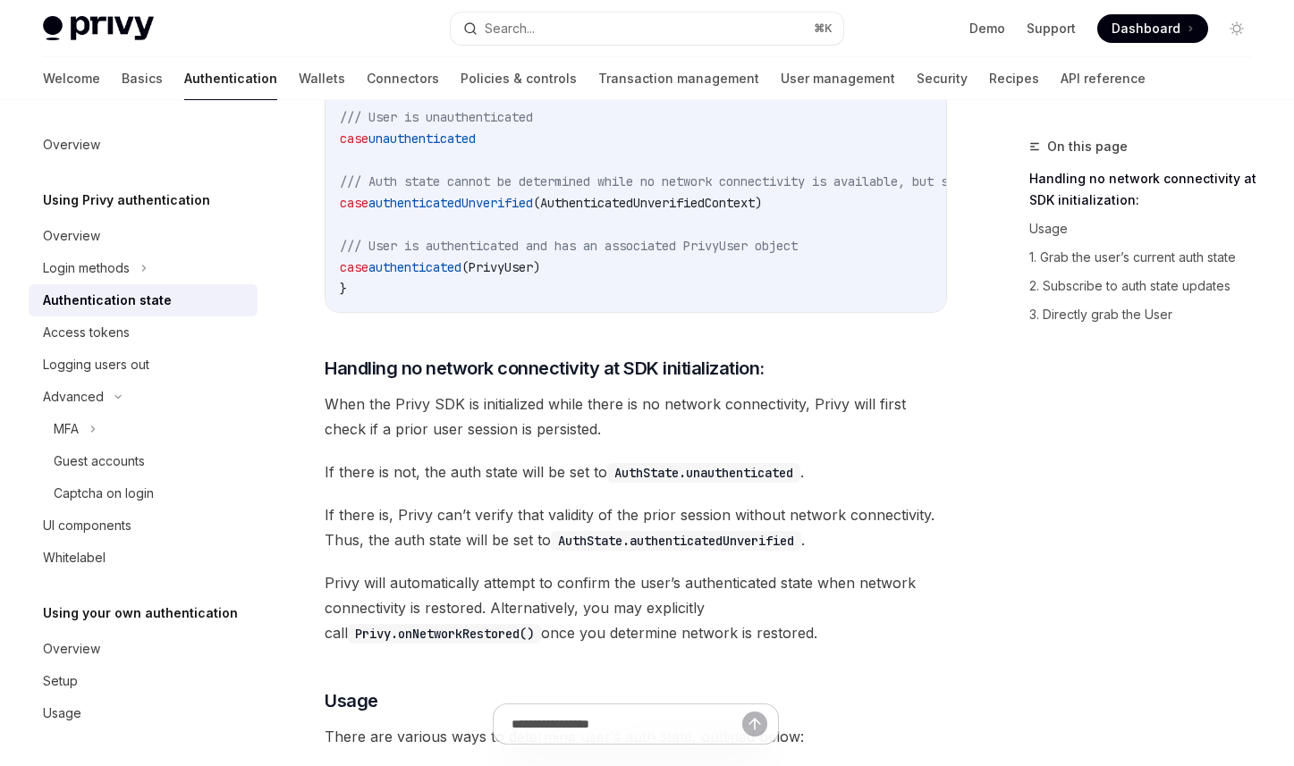
scroll to position [409, 0]
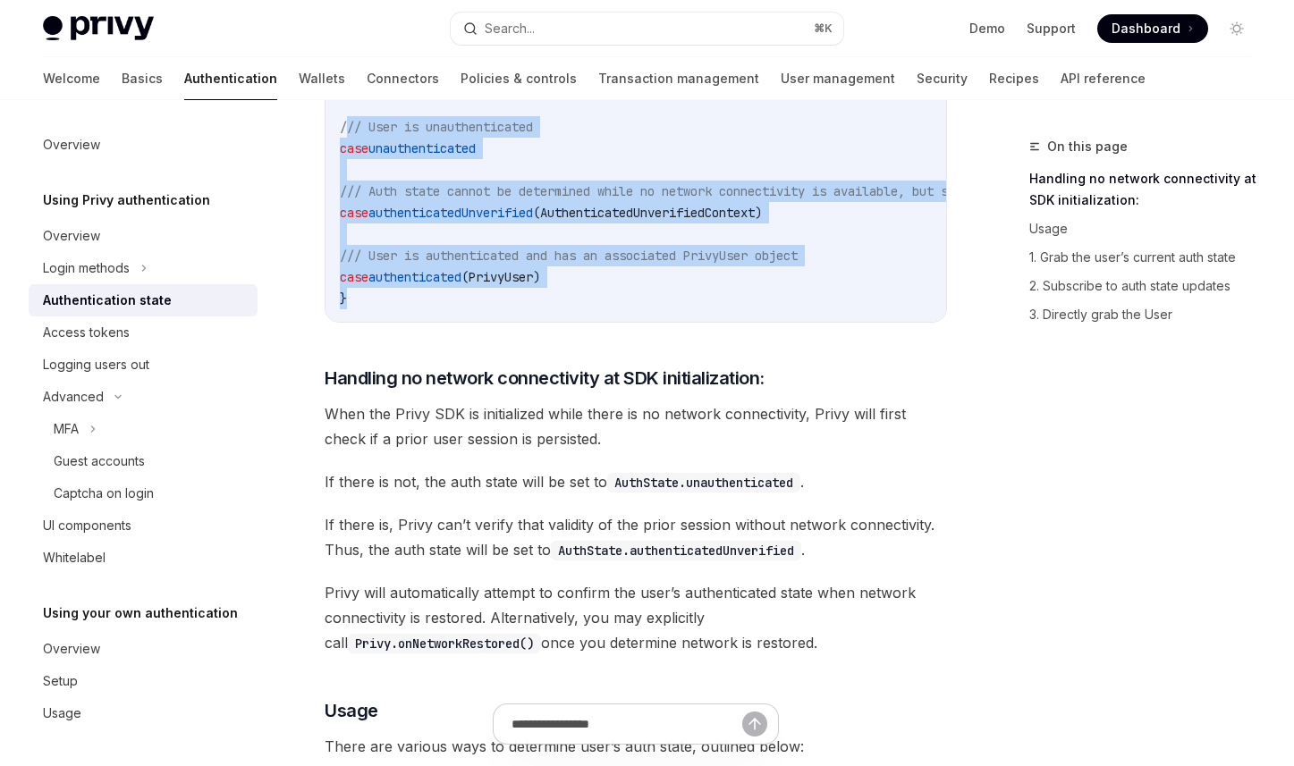
drag, startPoint x: 401, startPoint y: 309, endPoint x: 344, endPoint y: 137, distance: 180.7
click at [344, 136] on div "public enum AuthState { /// AuthState has not been determined yet, show loading…" at bounding box center [636, 170] width 621 height 304
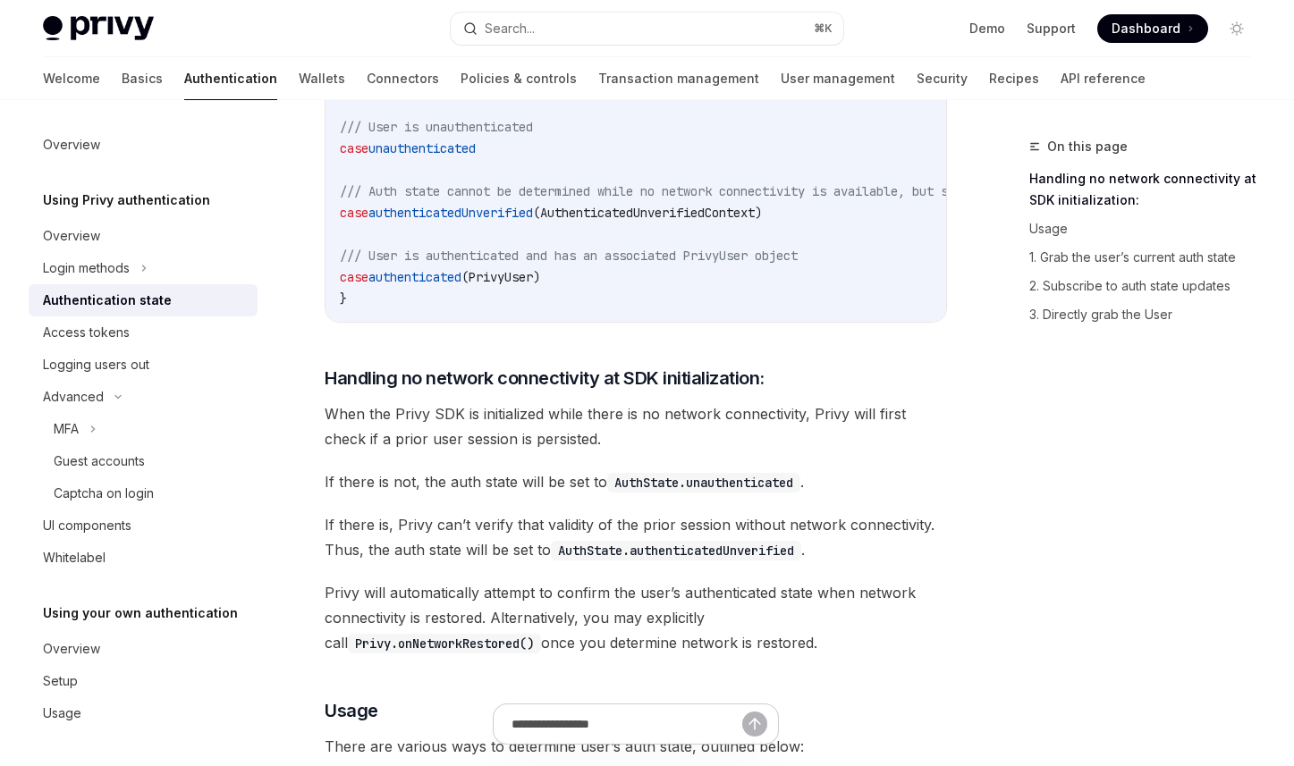
click at [405, 186] on span "/// Auth state cannot be determined while no network connectivity is available,…" at bounding box center [744, 191] width 808 height 16
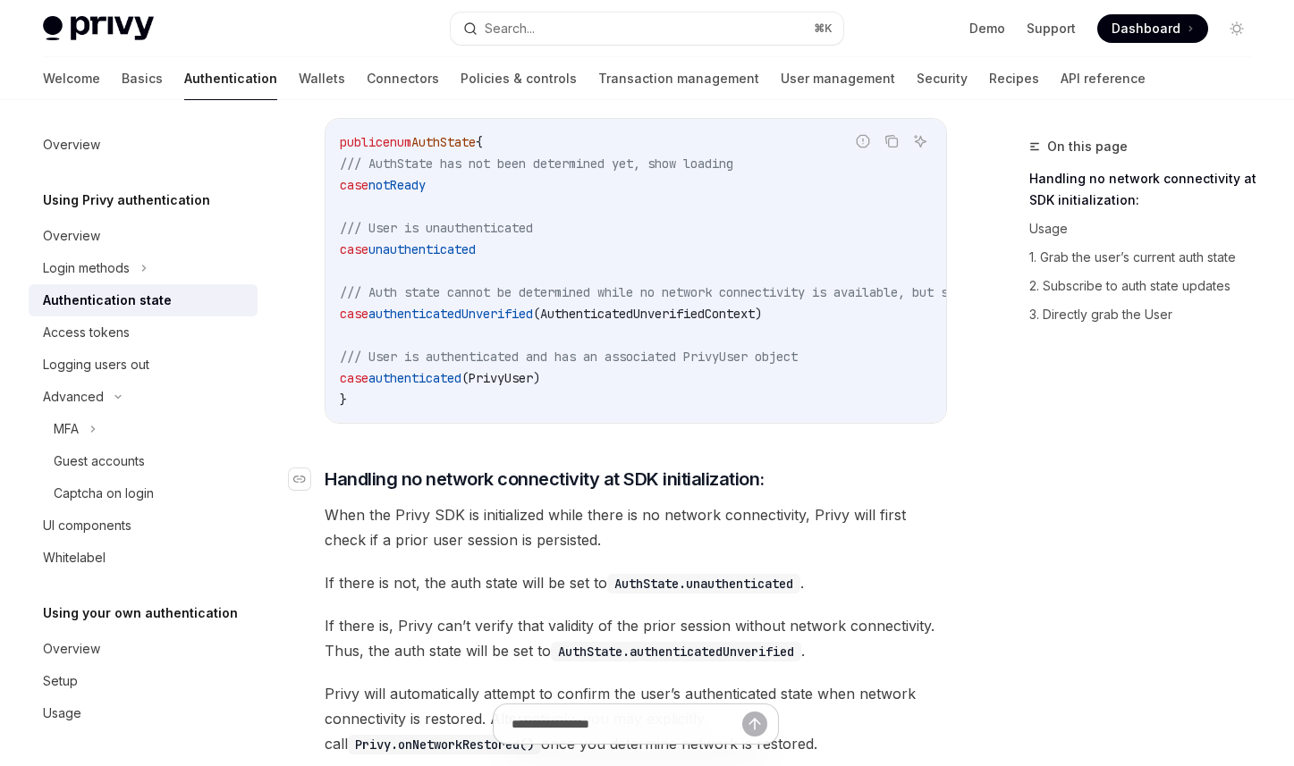
click at [785, 491] on h3 "​ Handling no network connectivity at SDK initialization:" at bounding box center [636, 479] width 622 height 25
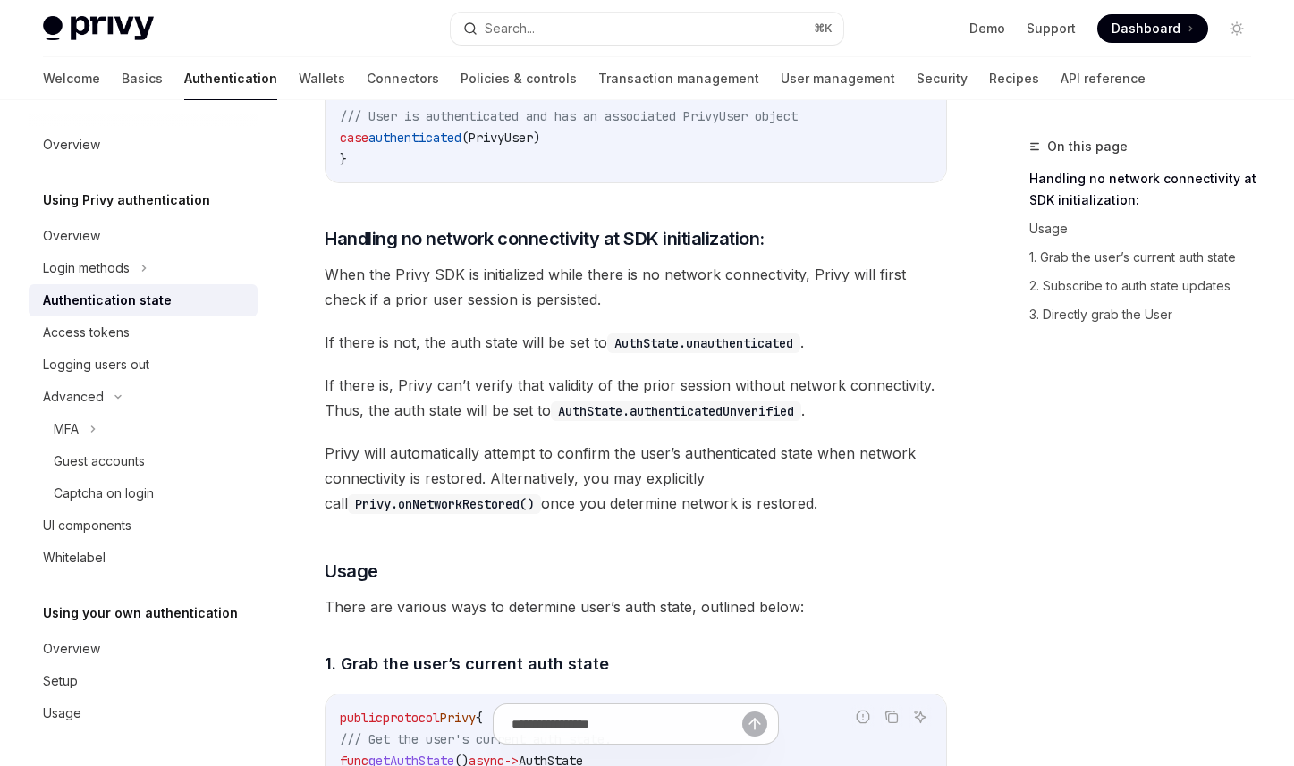
click at [566, 459] on span "Privy will automatically attempt to confirm the user’s authenticated state when…" at bounding box center [636, 478] width 622 height 75
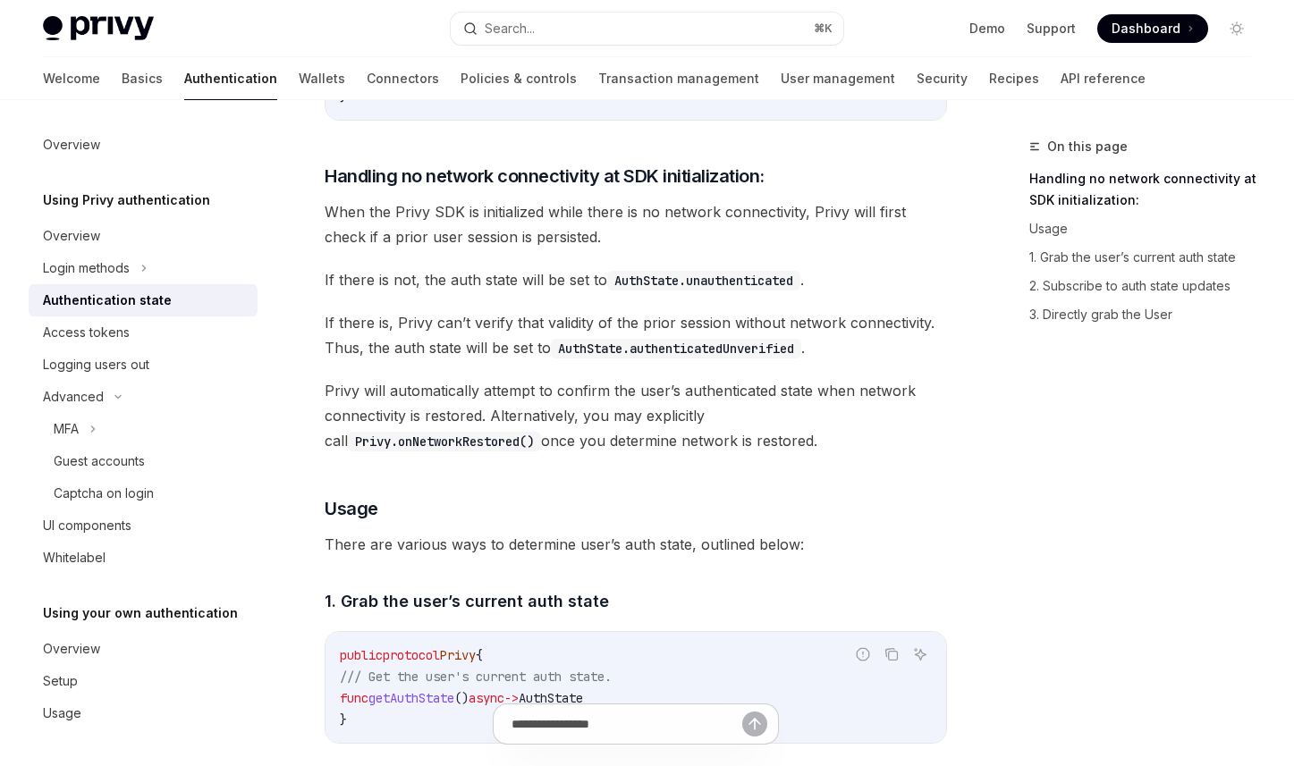
scroll to position [632, 0]
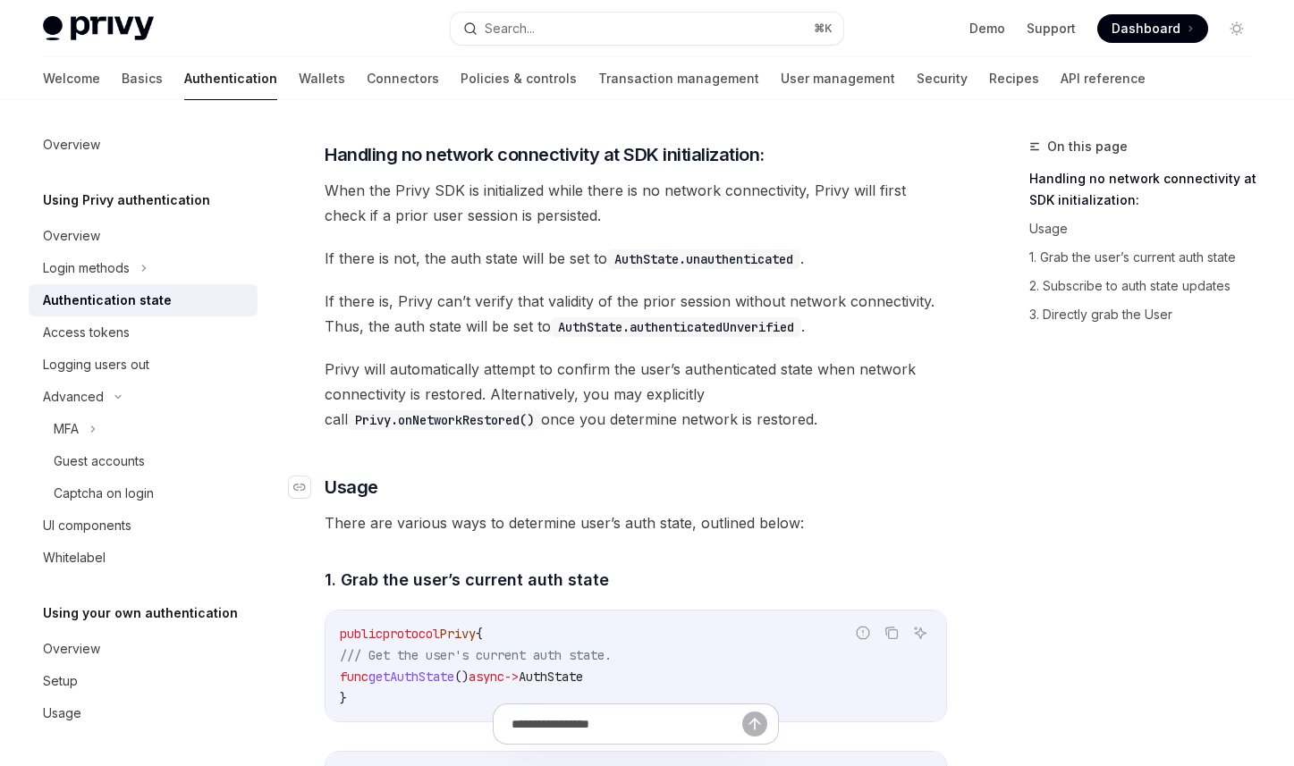
click at [664, 485] on h3 "​ Usage" at bounding box center [636, 487] width 622 height 25
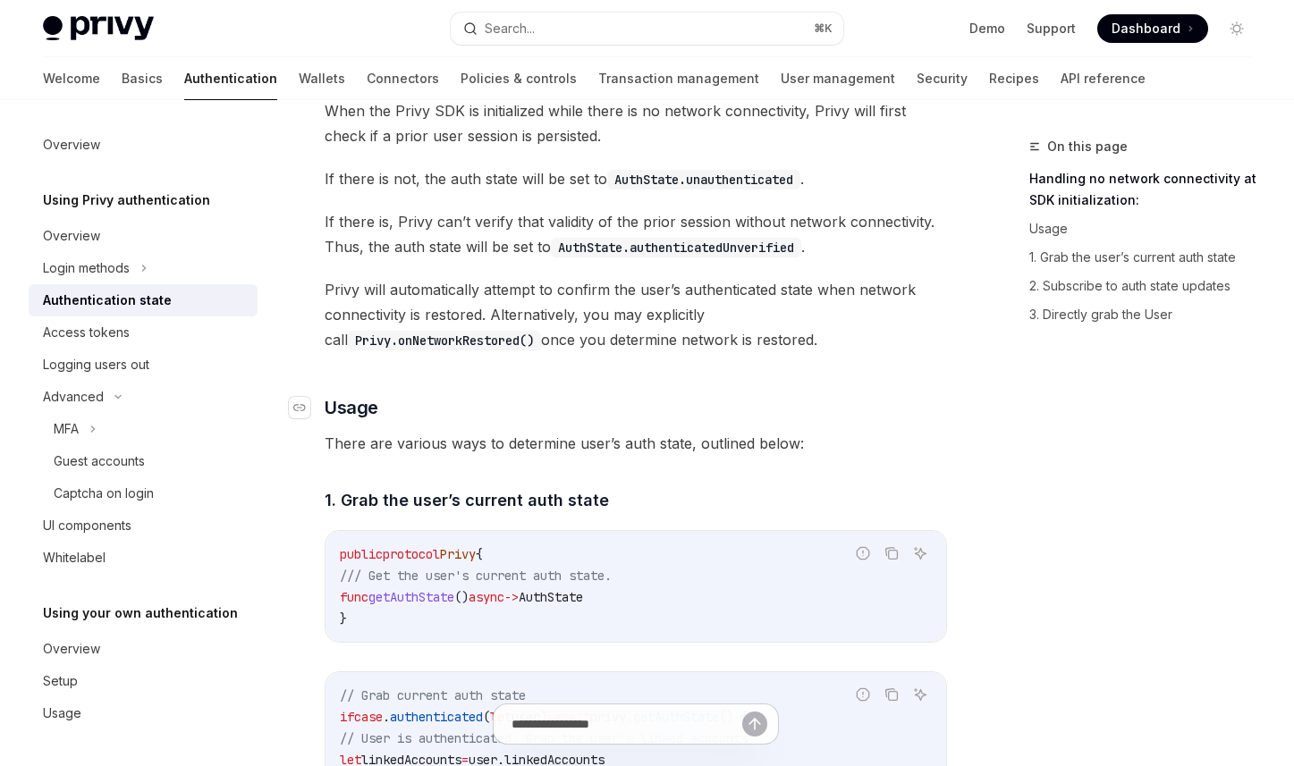
scroll to position [927, 0]
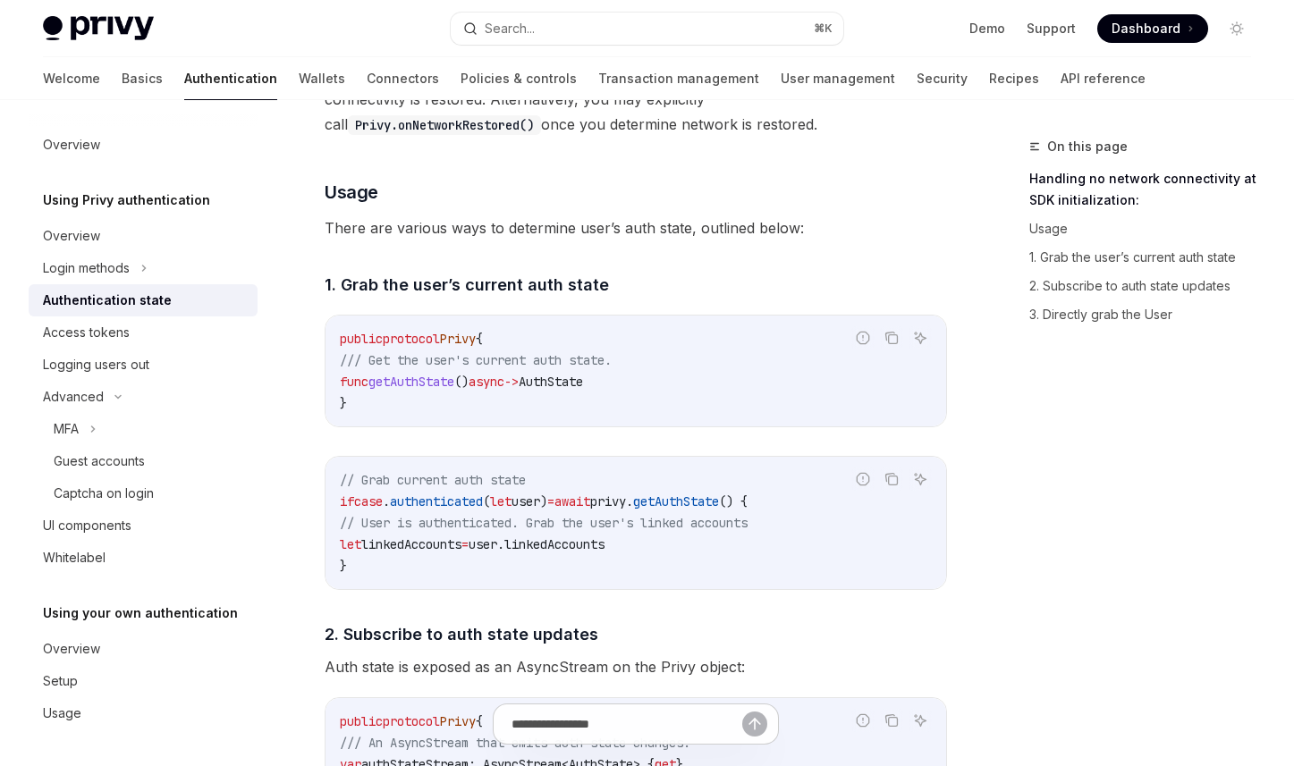
click at [504, 389] on span "async" at bounding box center [487, 382] width 36 height 16
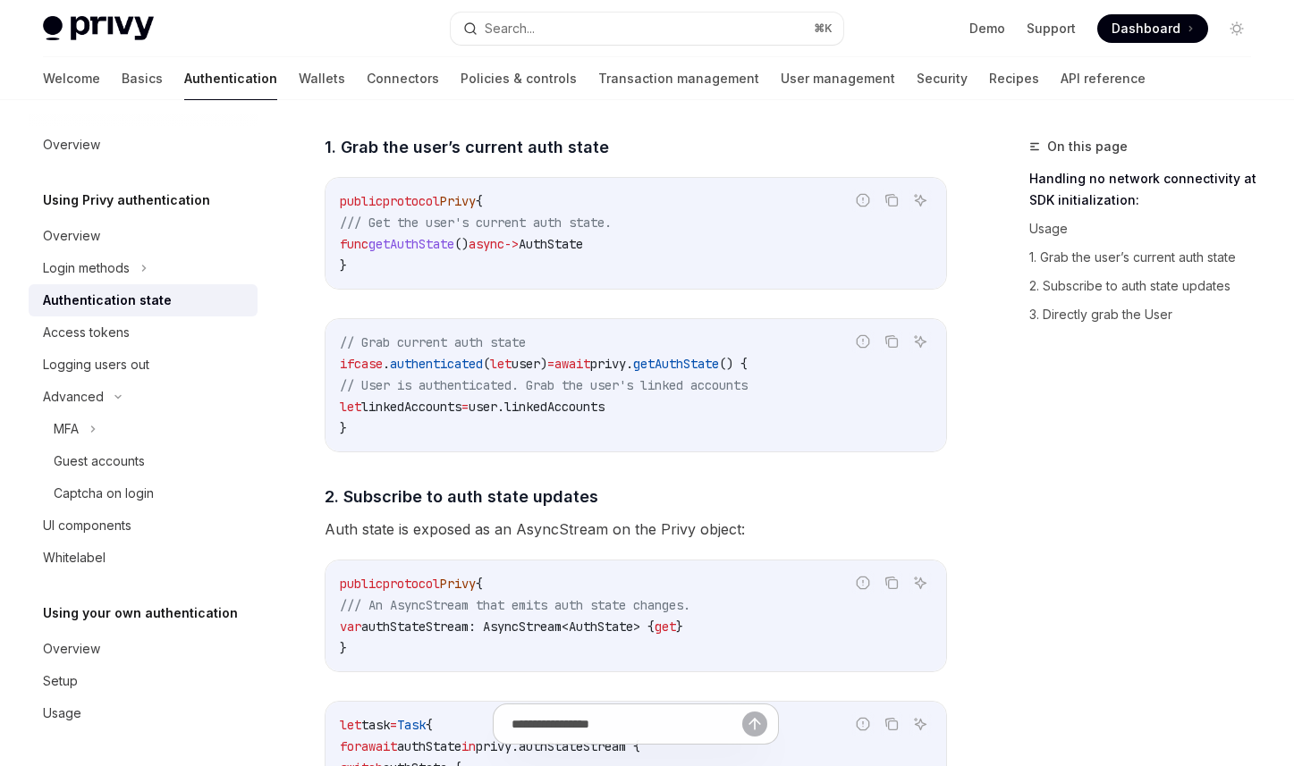
scroll to position [1092, 0]
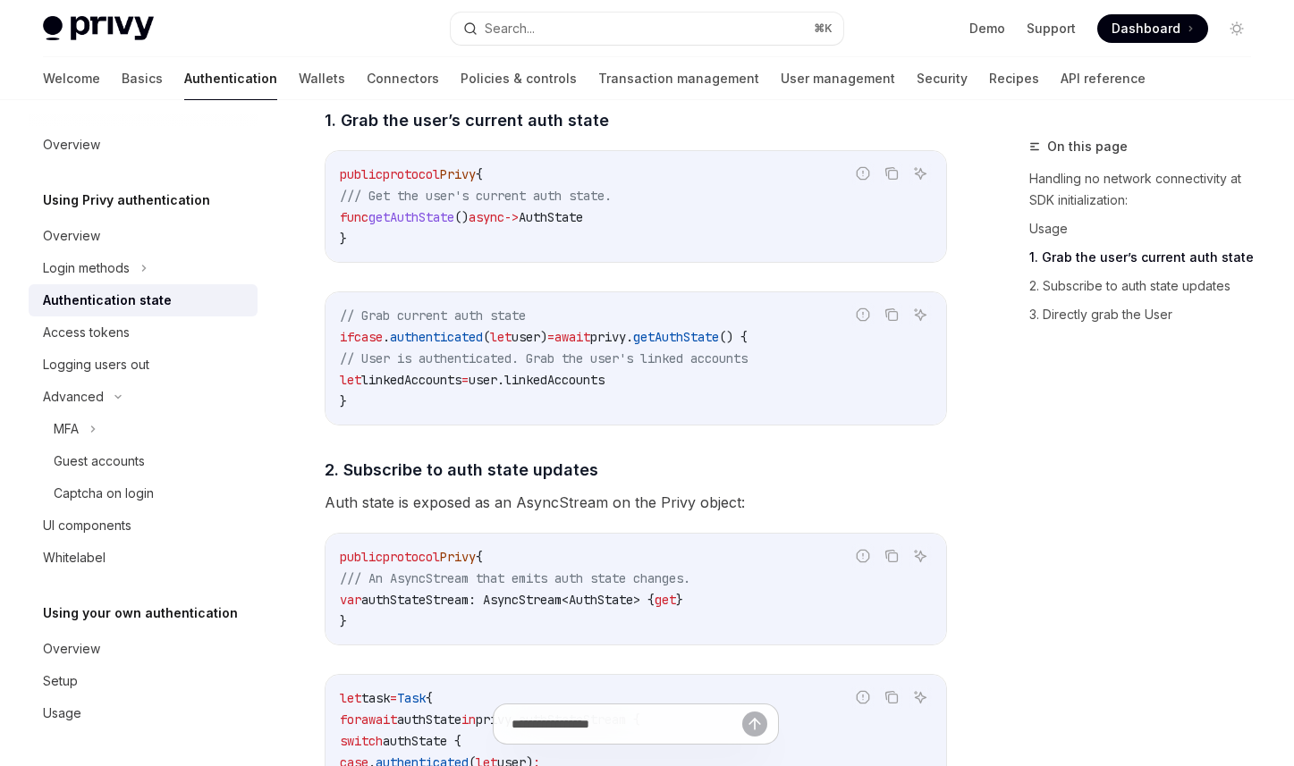
click at [583, 401] on code "// Grab current auth state if case . authenticated ( let user) = await privy. g…" at bounding box center [636, 358] width 592 height 107
click at [622, 407] on code "// Grab current auth state if case . authenticated ( let user) = await privy. g…" at bounding box center [636, 358] width 592 height 107
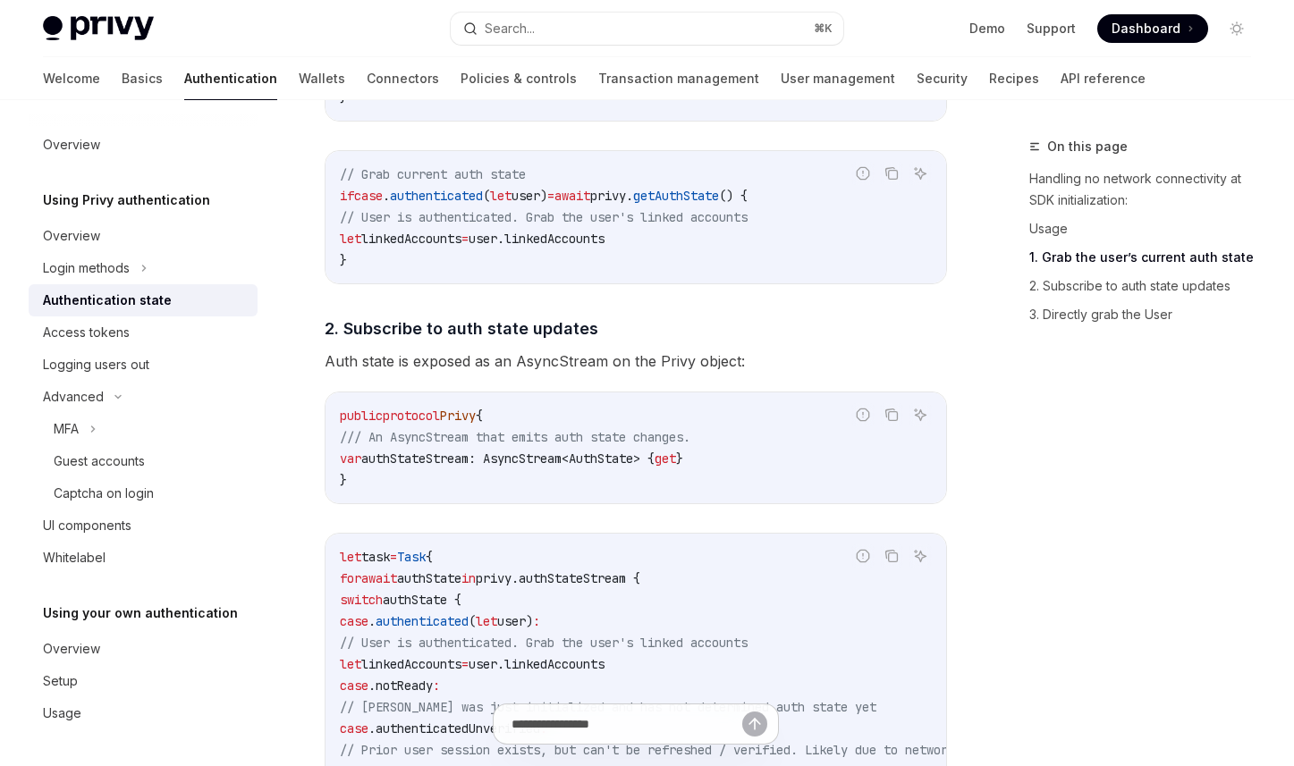
click at [690, 453] on code "public protocol Privy { /// An AsyncStream that emits auth state changes. var a…" at bounding box center [636, 448] width 592 height 86
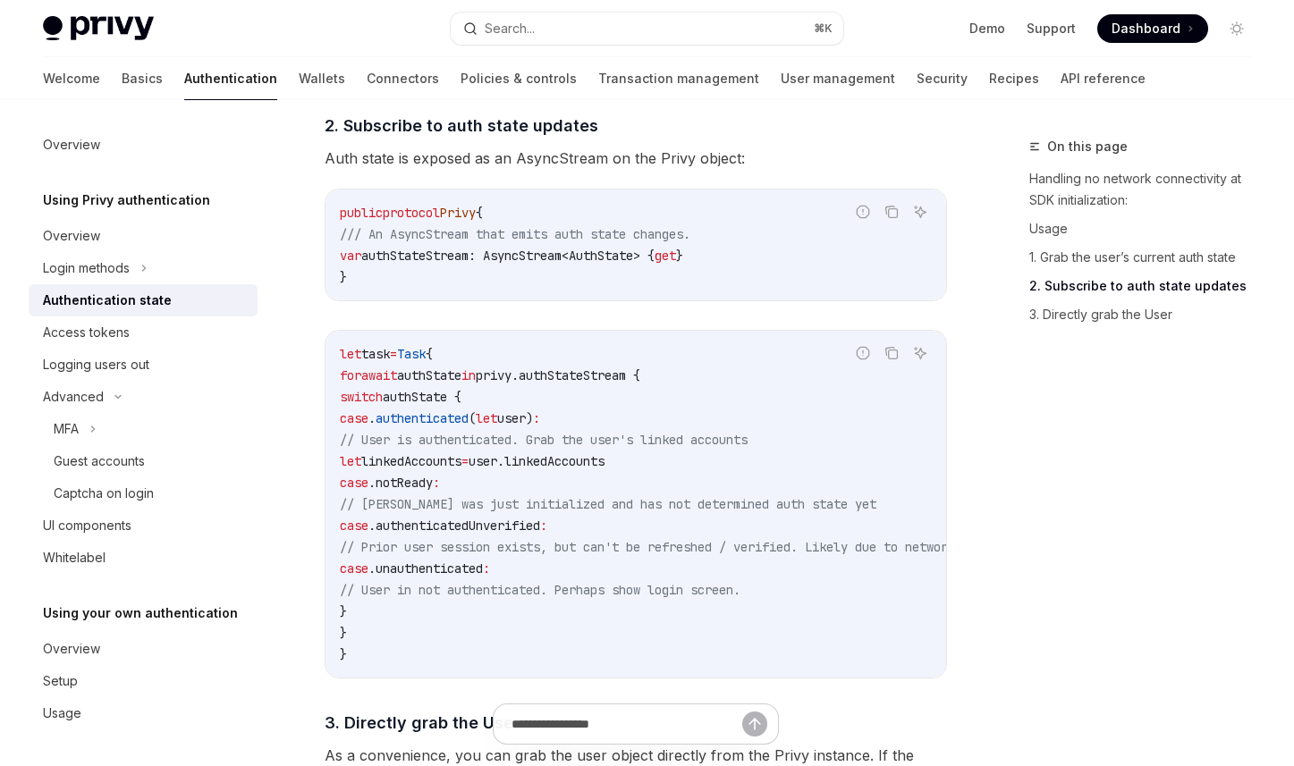
scroll to position [1433, 0]
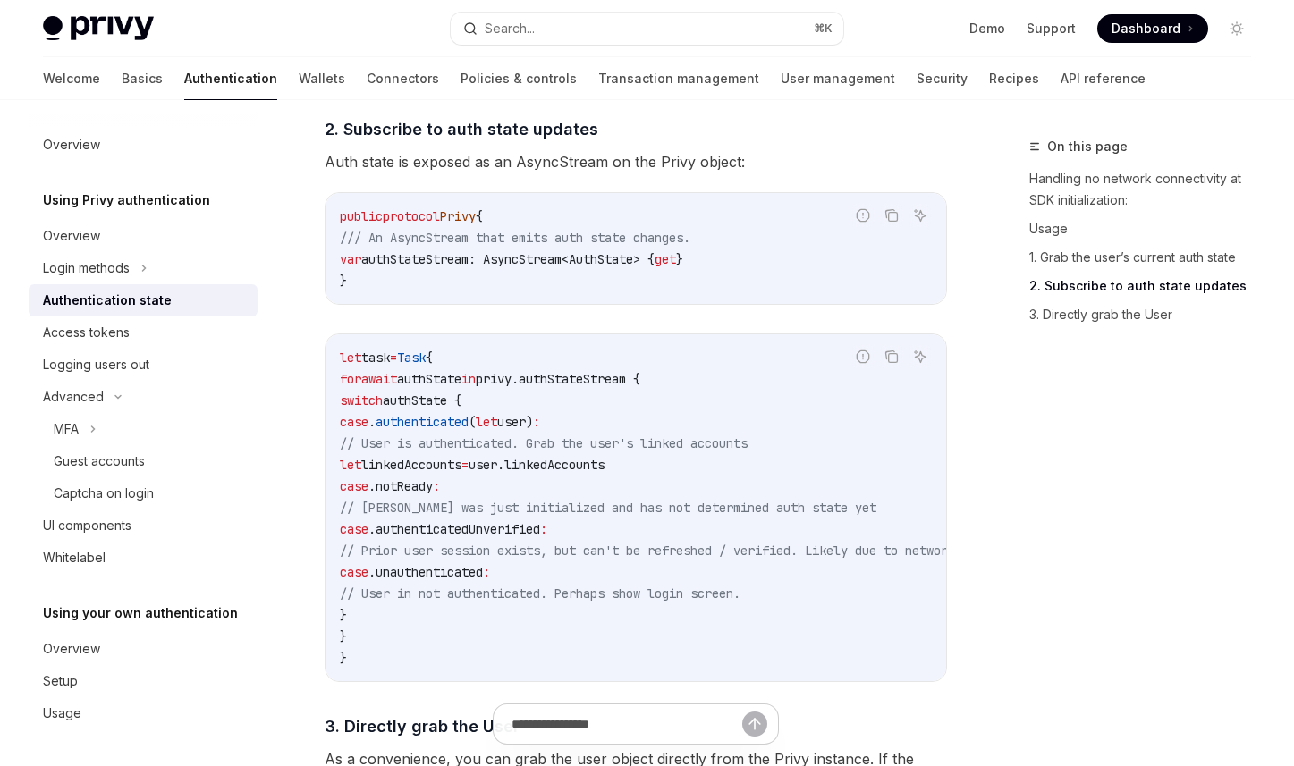
click at [604, 300] on div "public protocol Privy { /// An AsyncStream that emits auth state changes. var a…" at bounding box center [636, 248] width 621 height 111
click at [615, 258] on span "authStateStream: AsyncStream<AuthState> {" at bounding box center [507, 259] width 293 height 16
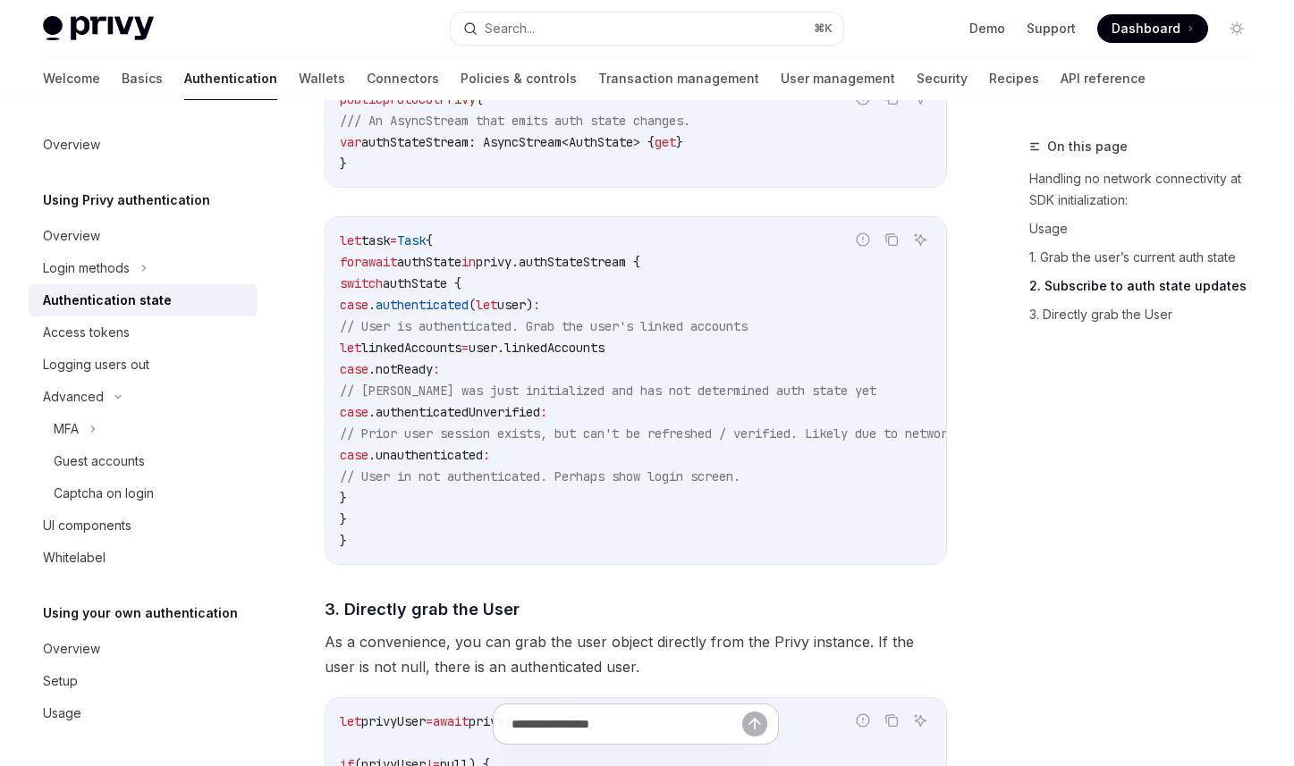
scroll to position [1581, 0]
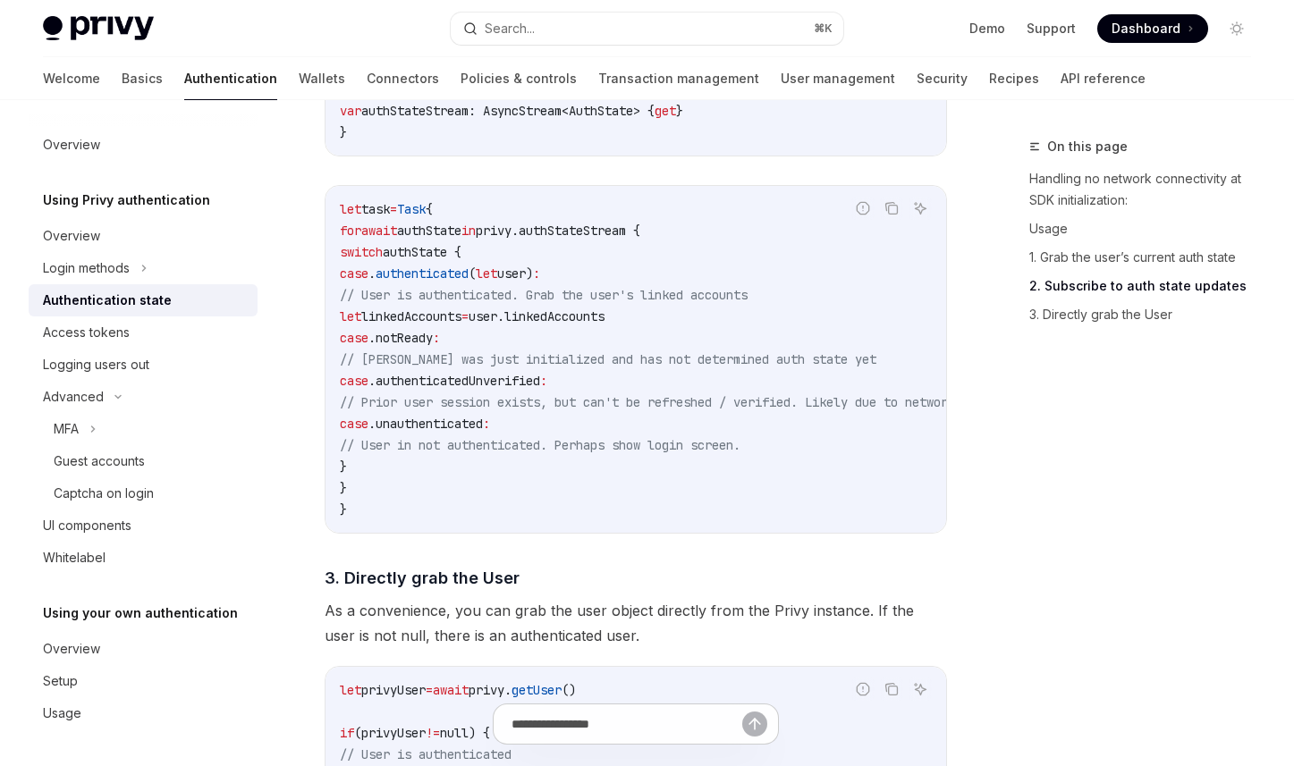
click at [483, 423] on span "unauthenticated" at bounding box center [429, 424] width 107 height 16
click at [539, 389] on span "authenticatedUnverified" at bounding box center [458, 381] width 165 height 16
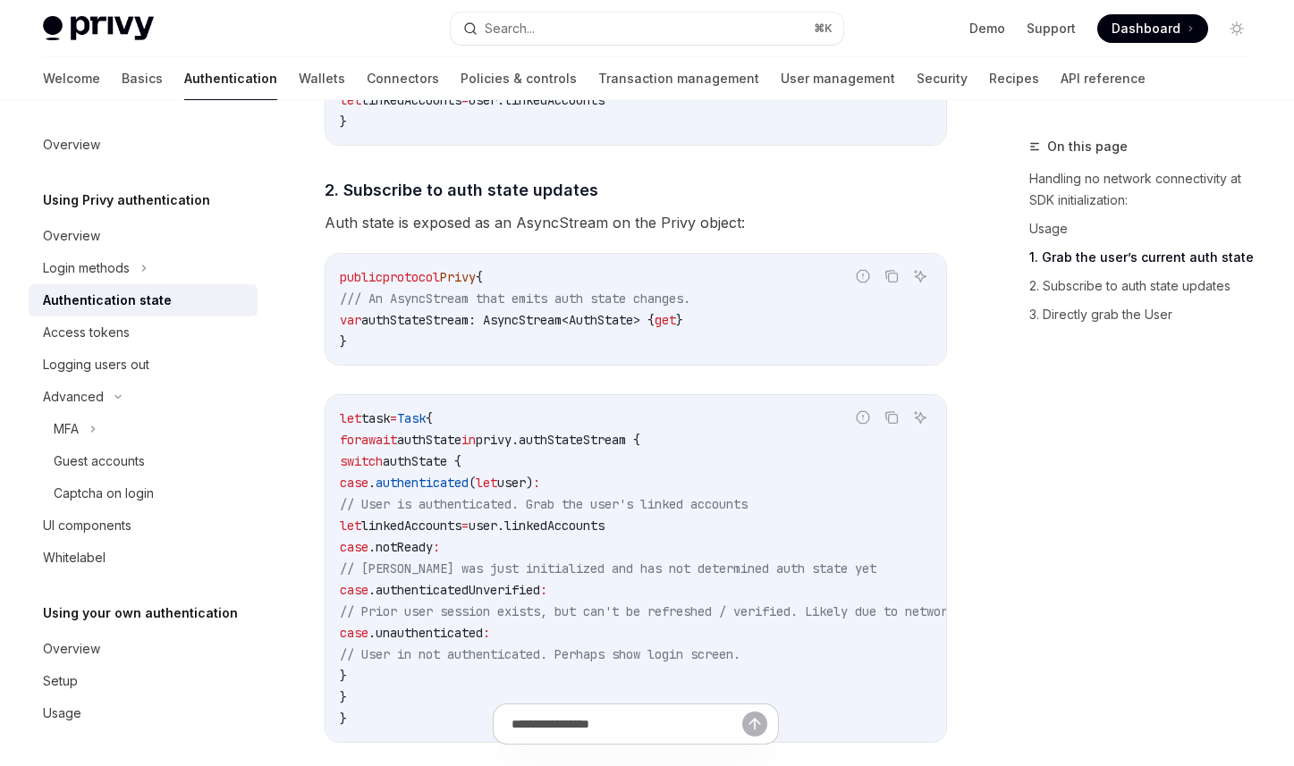
scroll to position [1466, 0]
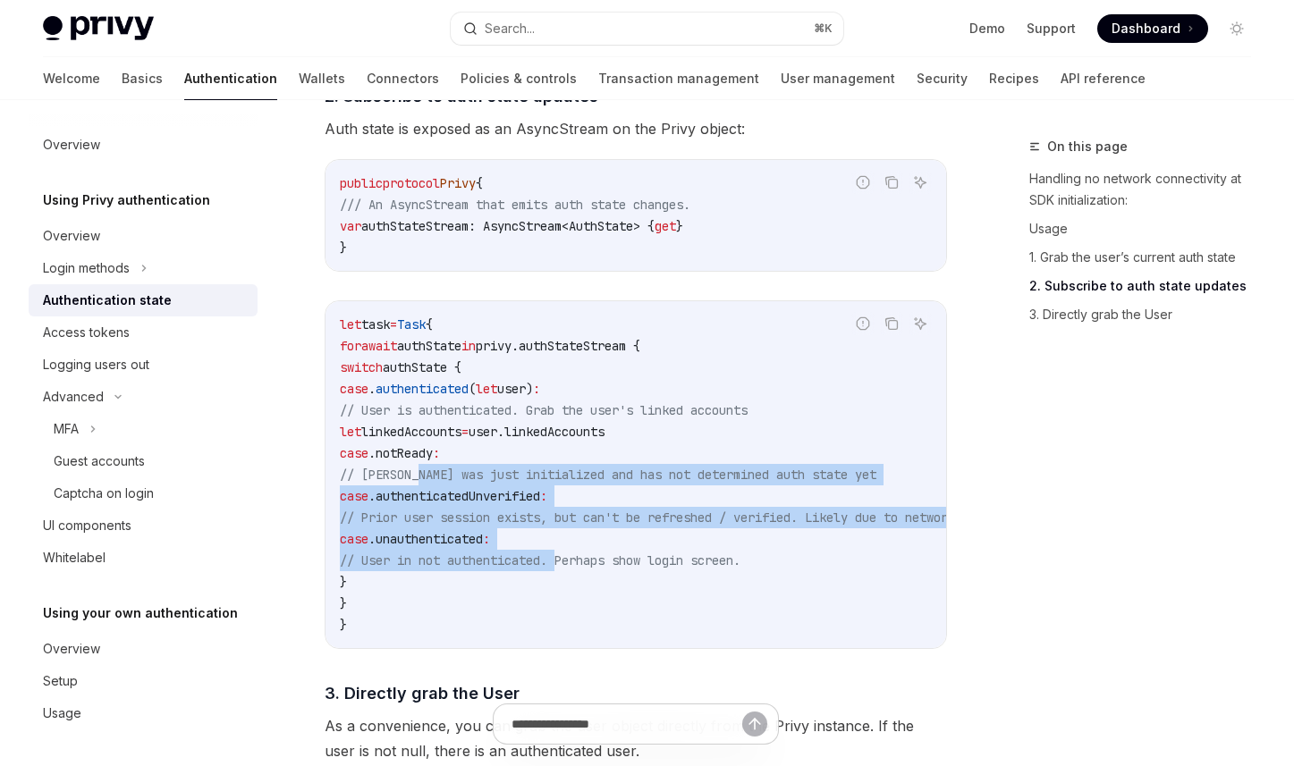
drag, startPoint x: 566, startPoint y: 571, endPoint x: 420, endPoint y: 476, distance: 173.9
click at [419, 478] on code "let task = Task { for await authState in privy.authStateStream { switch authSta…" at bounding box center [719, 475] width 758 height 322
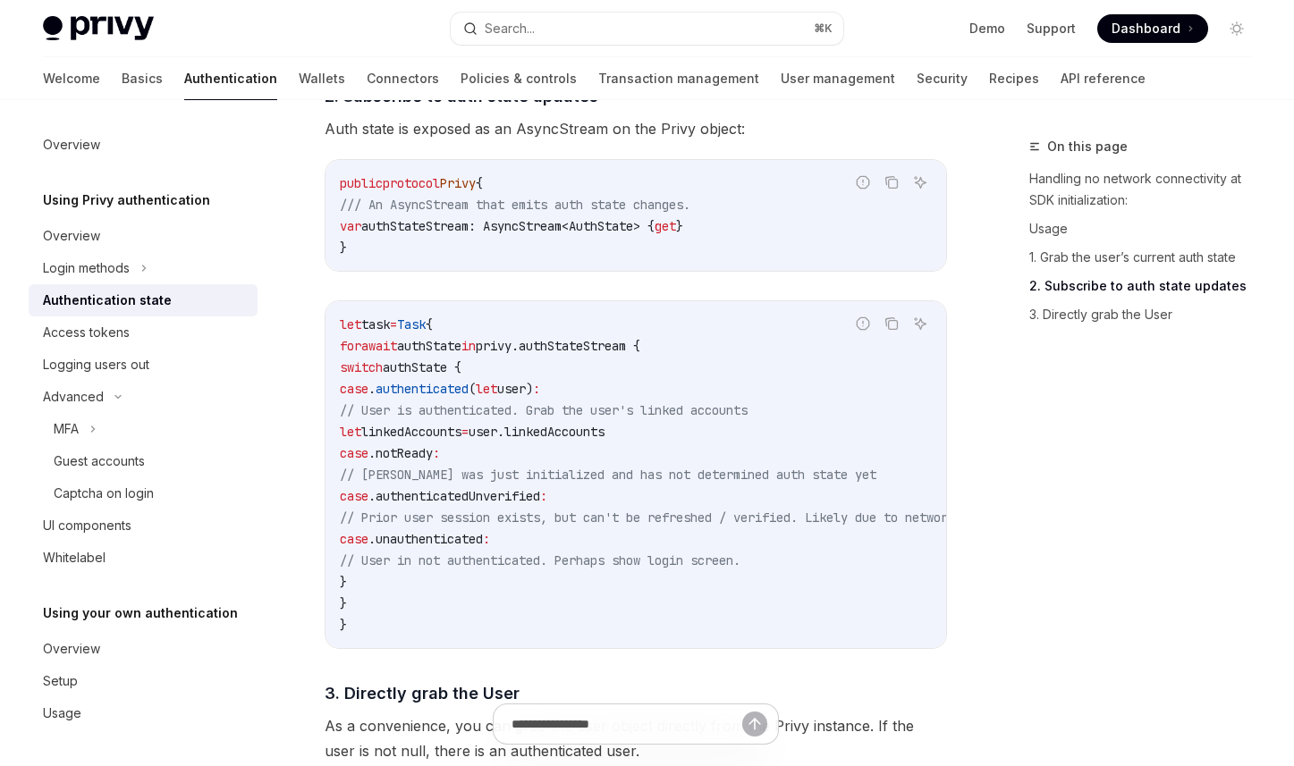
click at [540, 503] on span "authenticatedUnverified" at bounding box center [458, 496] width 165 height 16
drag, startPoint x: 555, startPoint y: 550, endPoint x: 376, endPoint y: 497, distance: 187.3
click at [376, 497] on code "let task = Task { for await authState in privy.authStateStream { switch authSta…" at bounding box center [719, 475] width 758 height 322
click at [447, 504] on span "authenticatedUnverified" at bounding box center [458, 496] width 165 height 16
drag, startPoint x: 517, startPoint y: 566, endPoint x: 392, endPoint y: 458, distance: 165.5
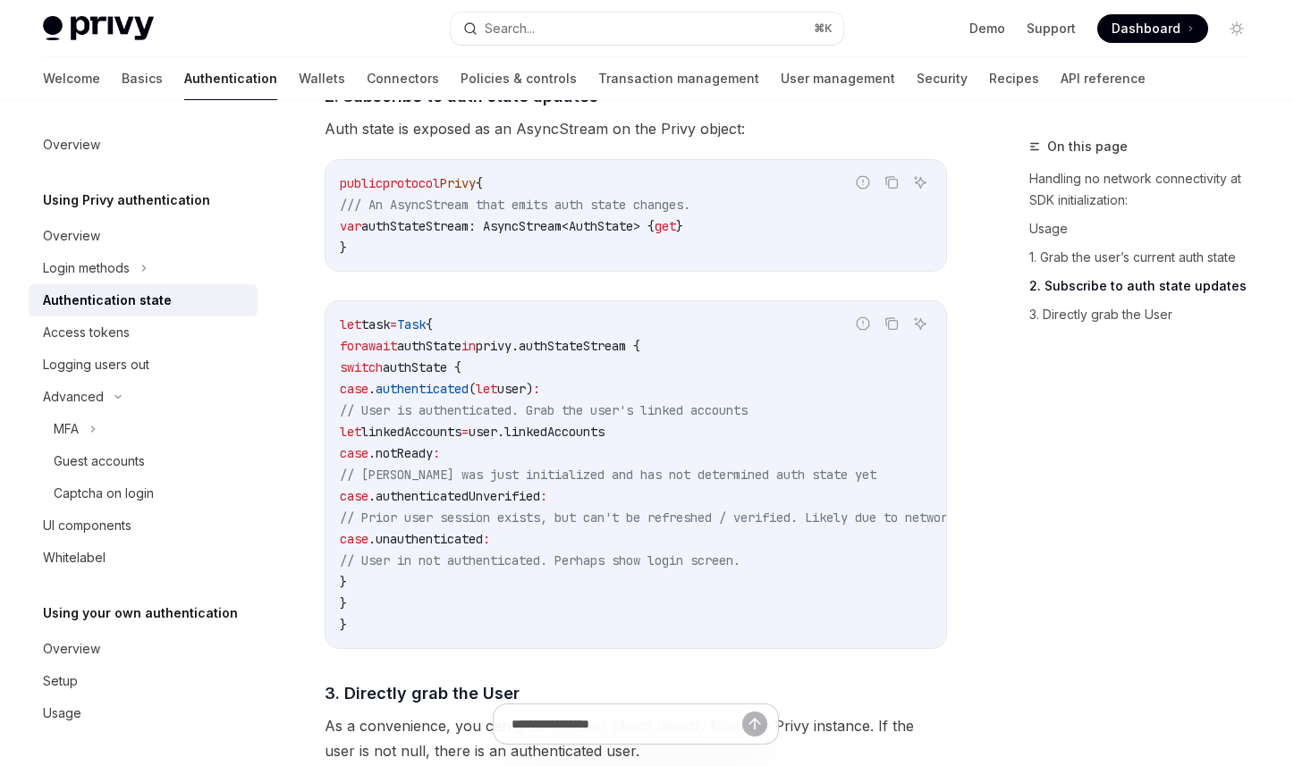
click at [392, 458] on code "let task = Task { for await authState in privy.authStateStream { switch authSta…" at bounding box center [719, 475] width 758 height 322
click at [587, 544] on code "let task = Task { for await authState in privy.authStateStream { switch authSta…" at bounding box center [719, 475] width 758 height 322
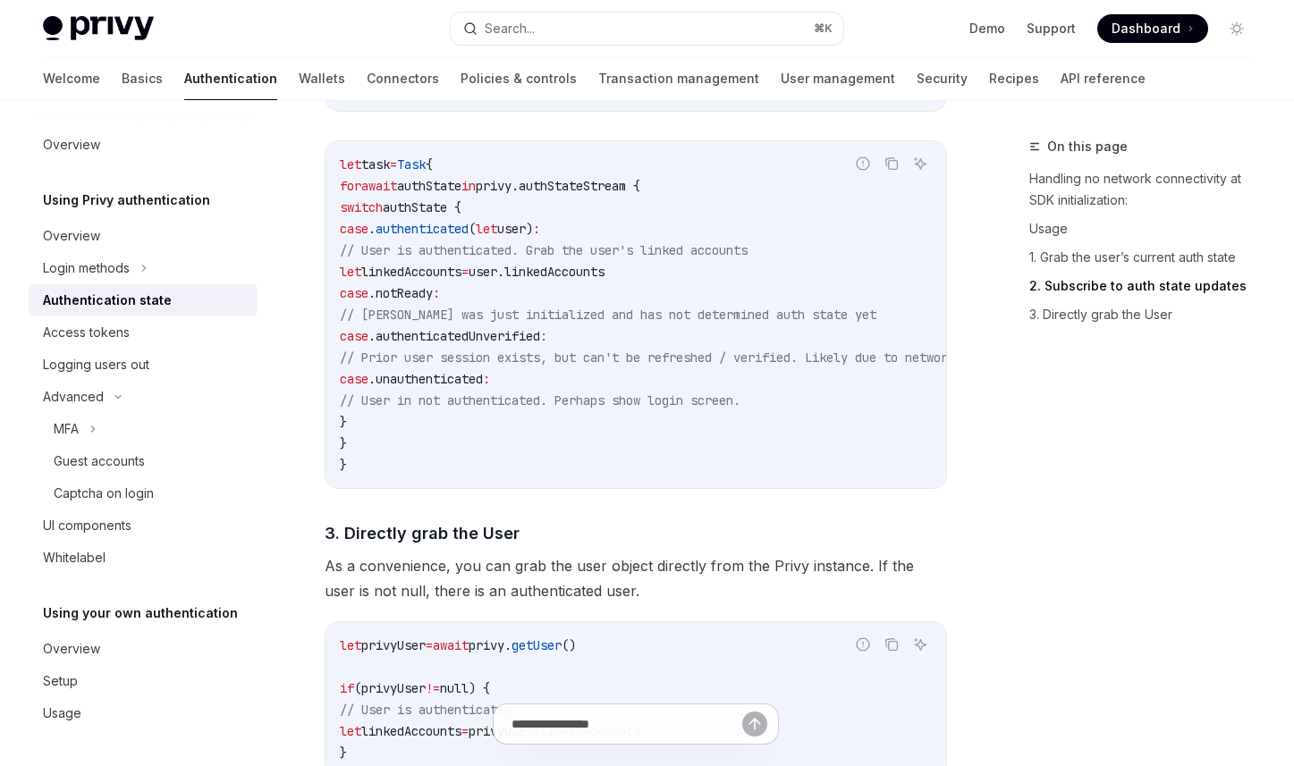
scroll to position [1629, 0]
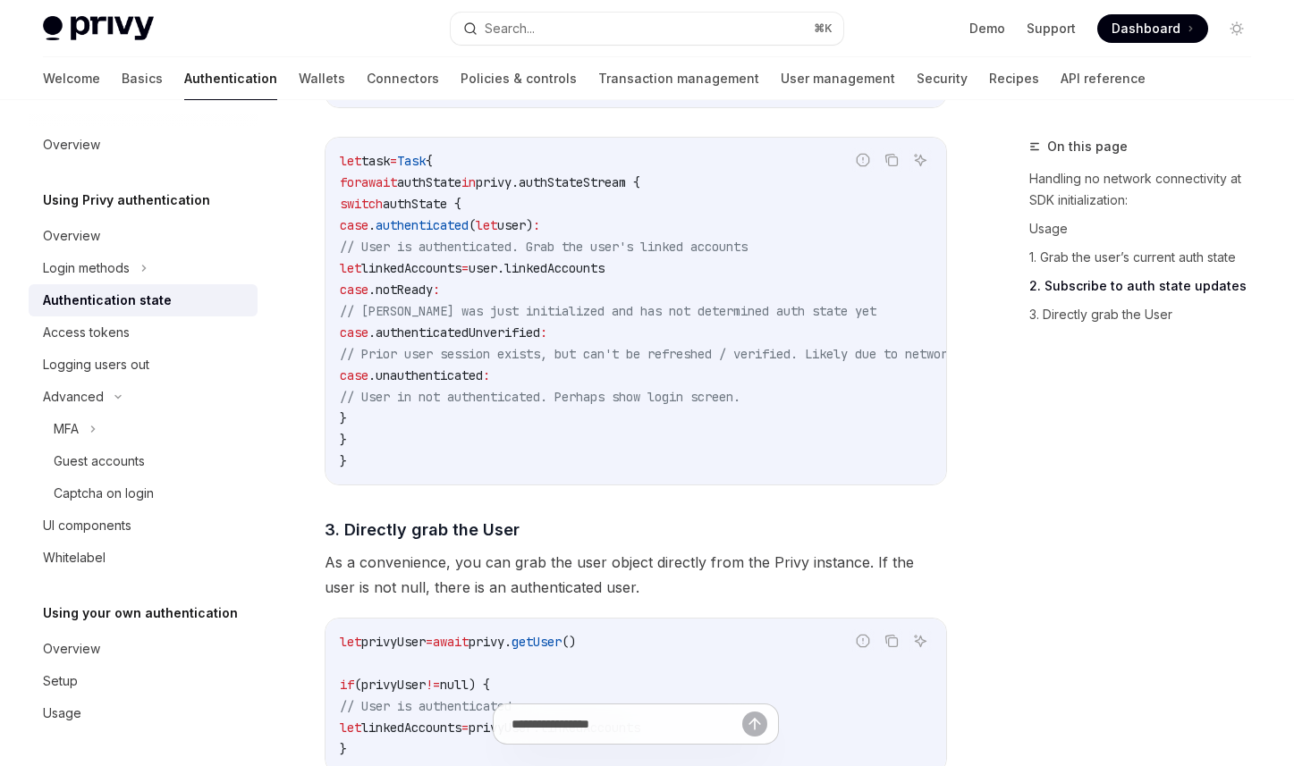
click at [581, 398] on span "// User in not authenticated. Perhaps show login screen." at bounding box center [540, 397] width 401 height 16
click at [575, 319] on span "// [PERSON_NAME] was just initialized and has not determined auth state yet" at bounding box center [608, 311] width 537 height 16
click at [812, 319] on span "// [PERSON_NAME] was just initialized and has not determined auth state yet" at bounding box center [608, 311] width 537 height 16
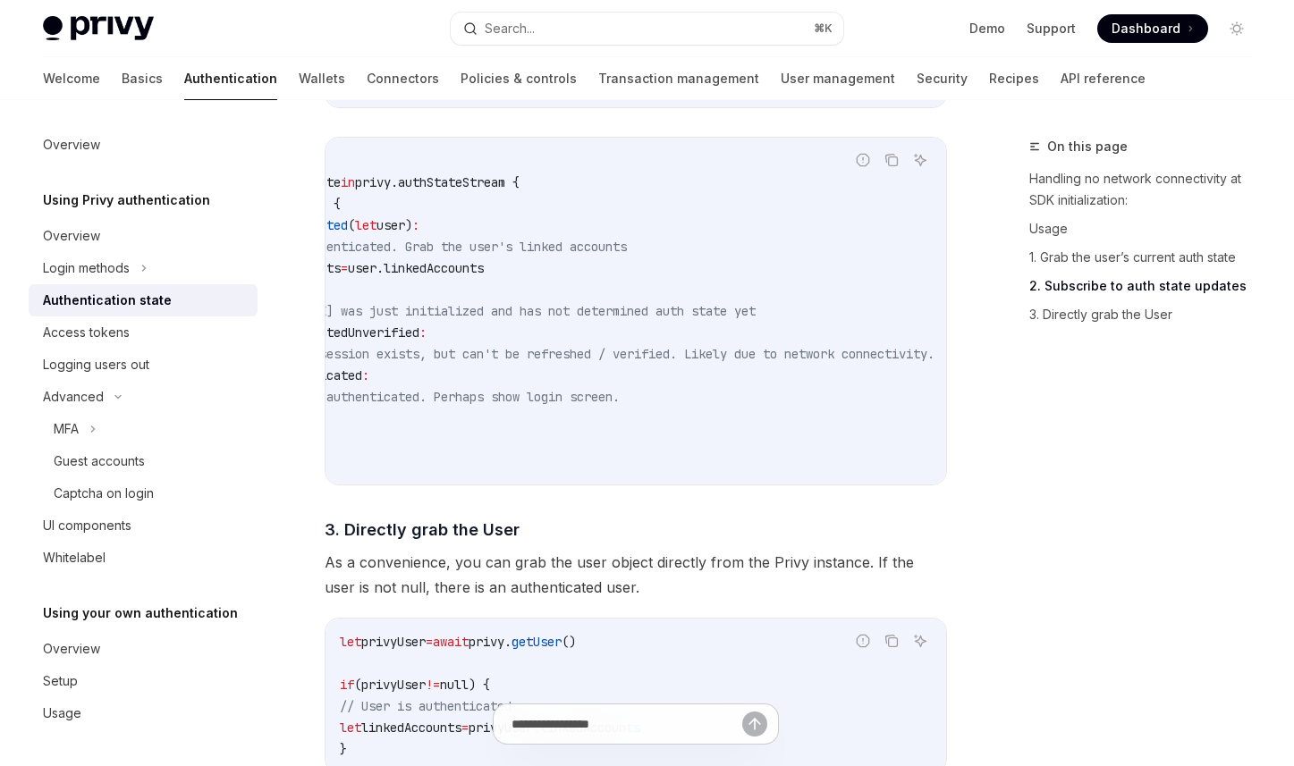
scroll to position [0, 197]
click at [699, 362] on span "// Prior user session exists, but can't be refreshed / verified. Likely due to …" at bounding box center [545, 354] width 715 height 16
click at [774, 362] on span "// Prior user session exists, but can't be refreshed / verified. Likely due to …" at bounding box center [545, 354] width 715 height 16
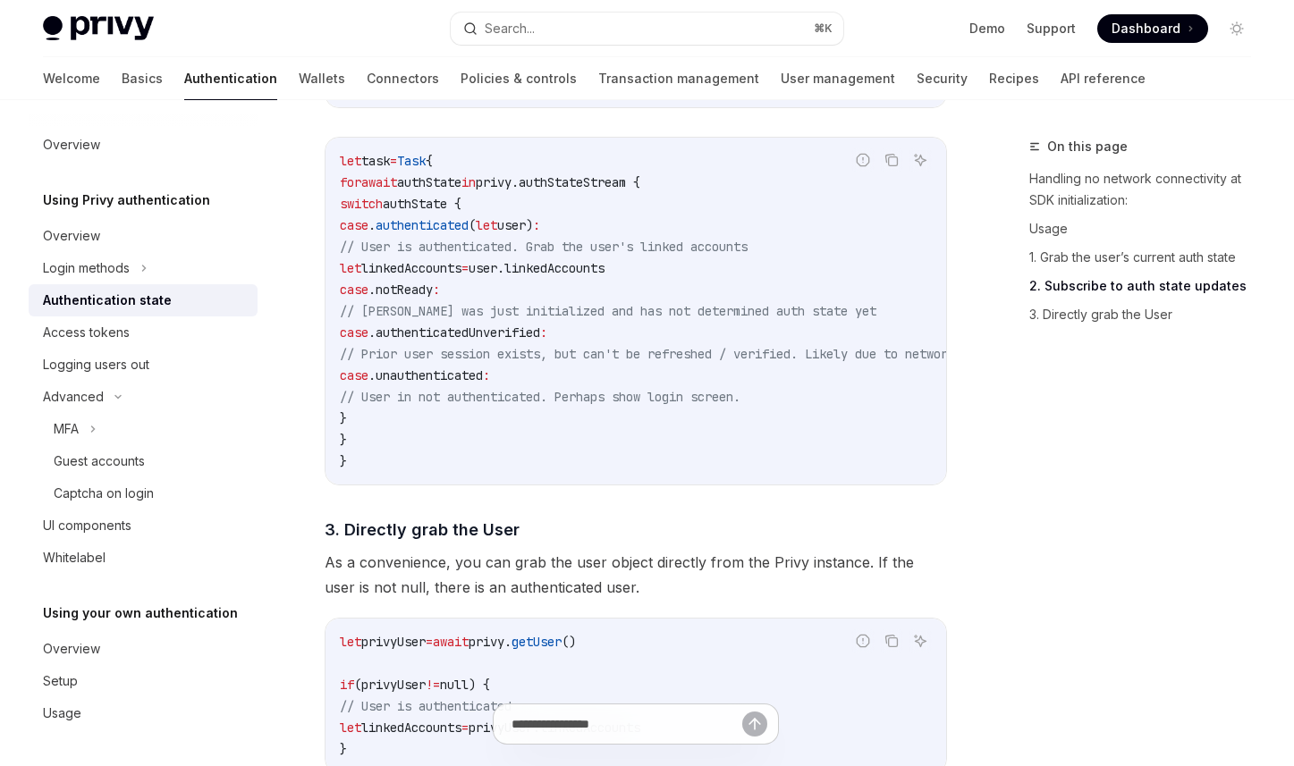
click at [496, 341] on span "authenticatedUnverified" at bounding box center [458, 333] width 165 height 16
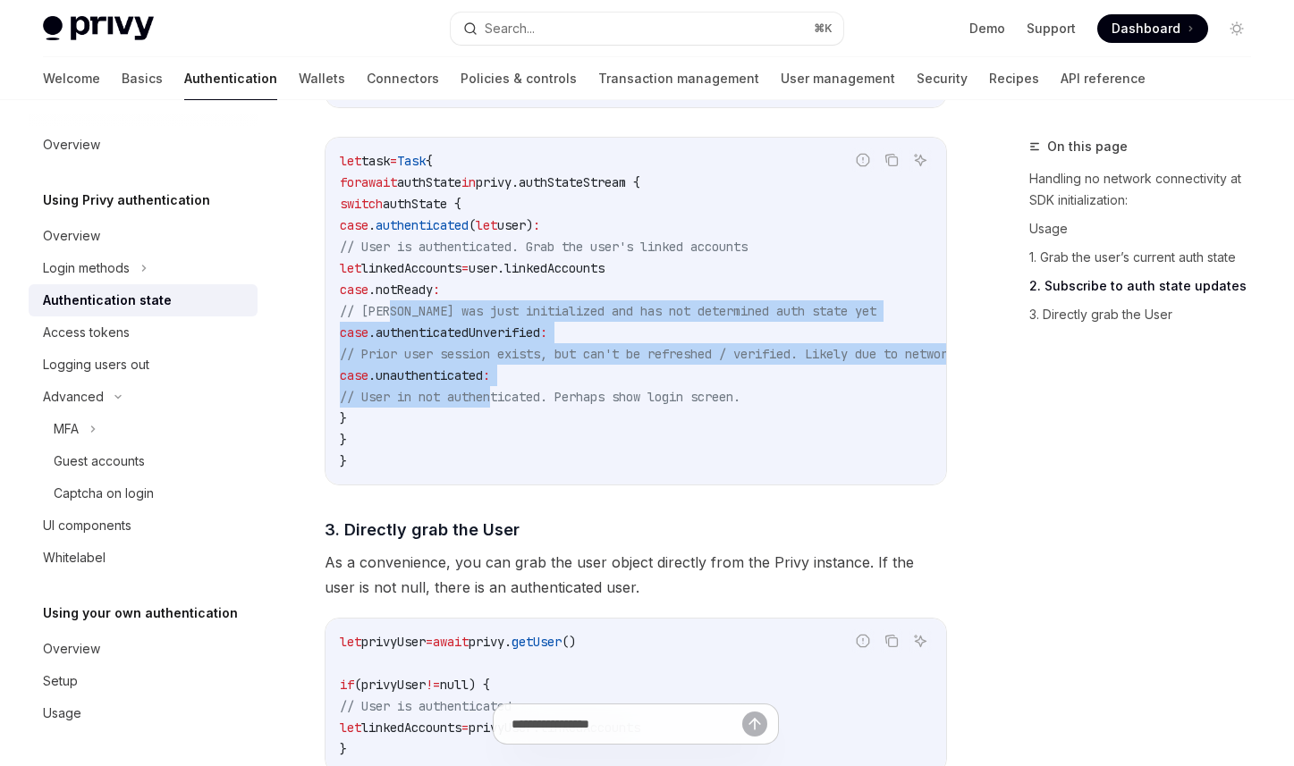
drag, startPoint x: 497, startPoint y: 411, endPoint x: 390, endPoint y: 328, distance: 135.8
click at [390, 328] on code "let task = Task { for await authState in privy.authStateStream { switch authSta…" at bounding box center [719, 311] width 758 height 322
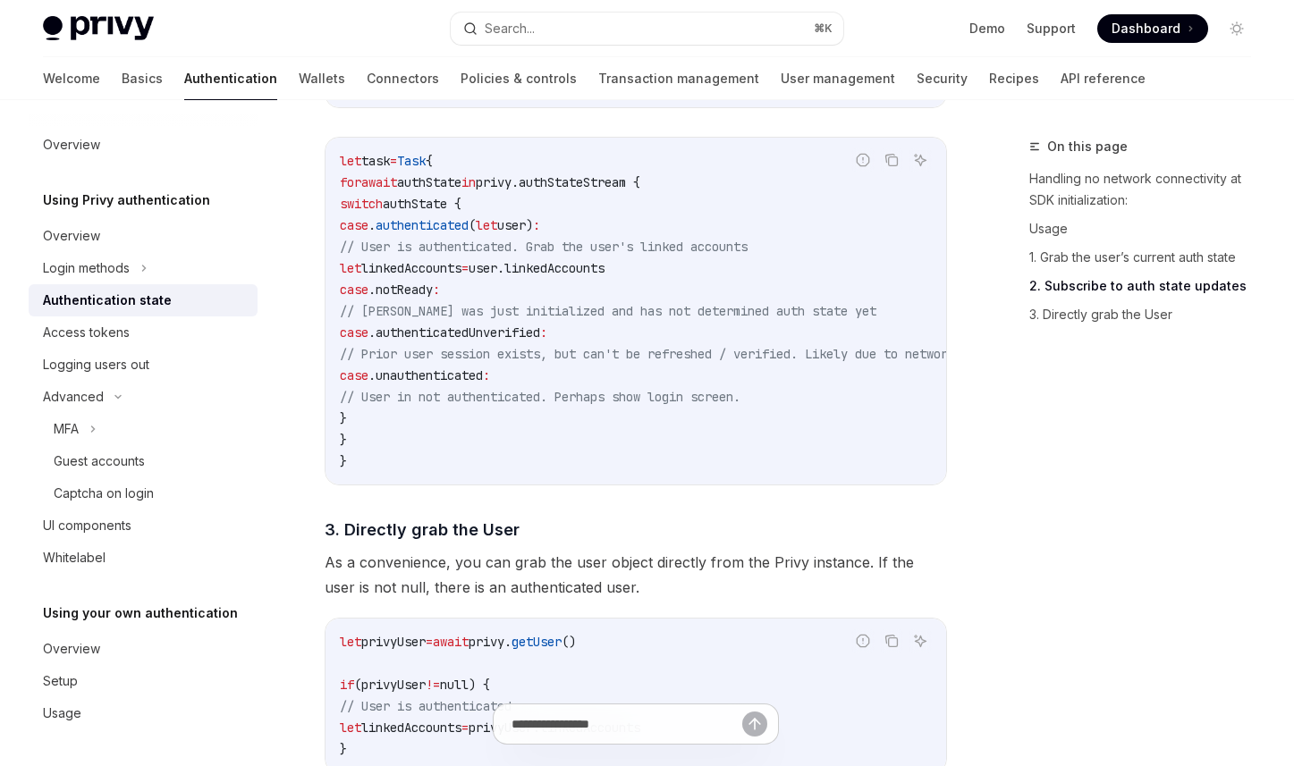
click at [427, 354] on span "// Prior user session exists, but can't be refreshed / verified. Likely due to …" at bounding box center [697, 354] width 715 height 16
drag, startPoint x: 396, startPoint y: 343, endPoint x: 666, endPoint y: 410, distance: 278.5
click at [666, 410] on code "let task = Task { for await authState in privy.authStateStream { switch authSta…" at bounding box center [719, 311] width 758 height 322
click at [666, 405] on span "// User in not authenticated. Perhaps show login screen." at bounding box center [540, 397] width 401 height 16
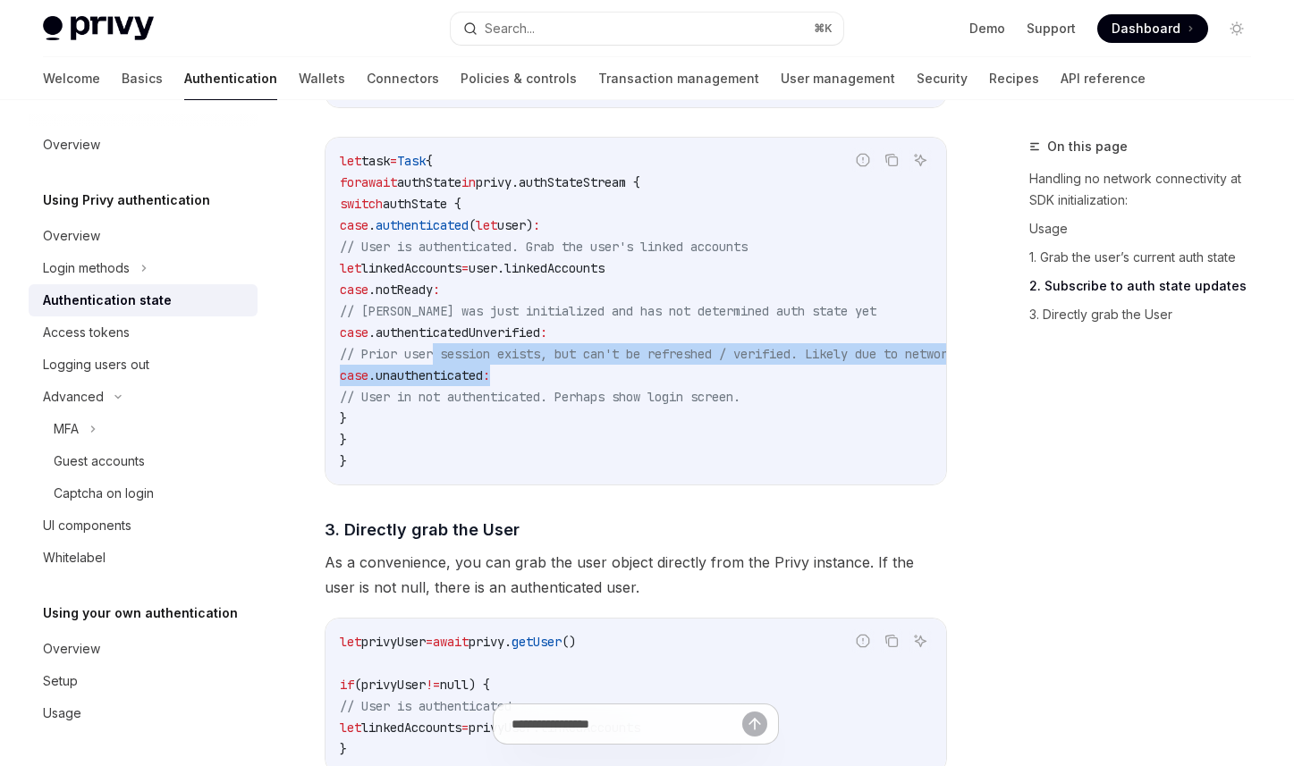
drag, startPoint x: 582, startPoint y: 378, endPoint x: 438, endPoint y: 353, distance: 146.1
click at [438, 353] on code "let task = Task { for await authState in privy.authStateStream { switch authSta…" at bounding box center [719, 311] width 758 height 322
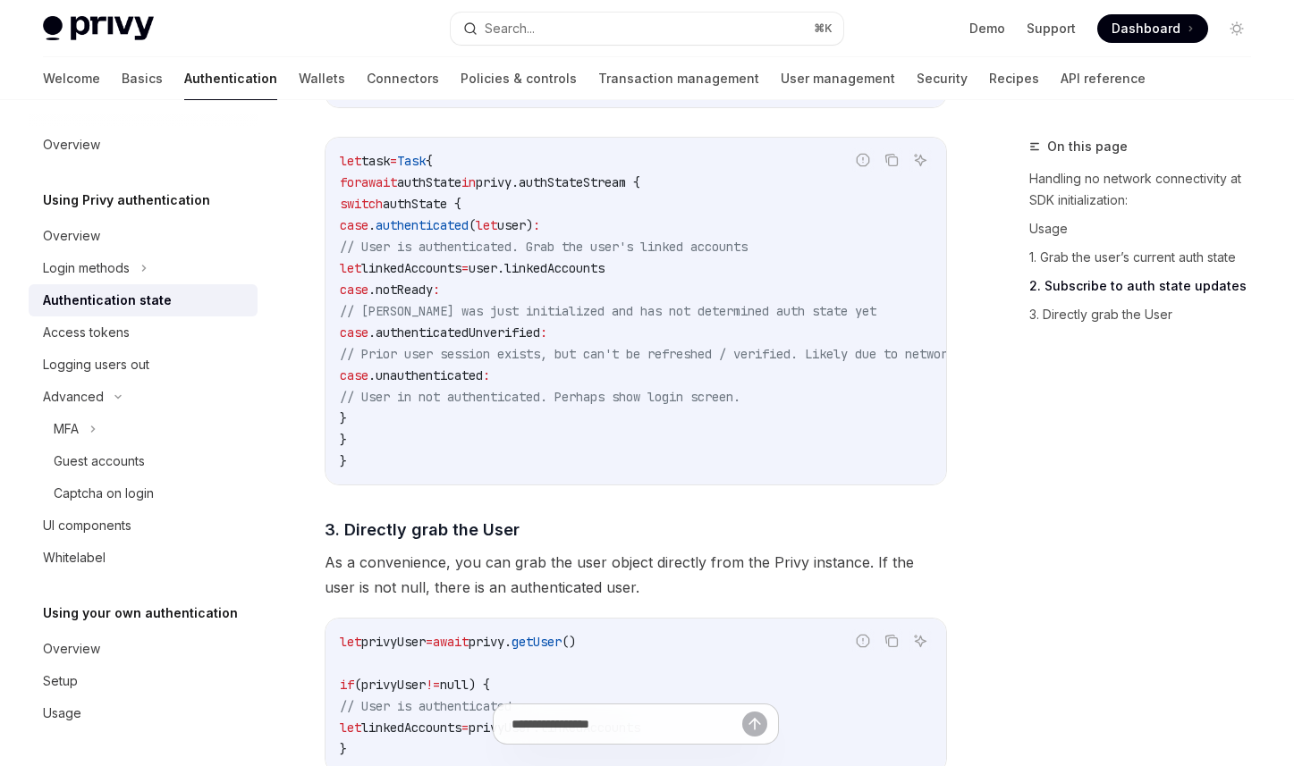
click at [509, 350] on code "let task = Task { for await authState in privy.authStateStream { switch authSta…" at bounding box center [719, 311] width 758 height 322
click at [433, 298] on span "notReady" at bounding box center [404, 290] width 57 height 16
click at [516, 341] on span "authenticatedUnverified" at bounding box center [458, 333] width 165 height 16
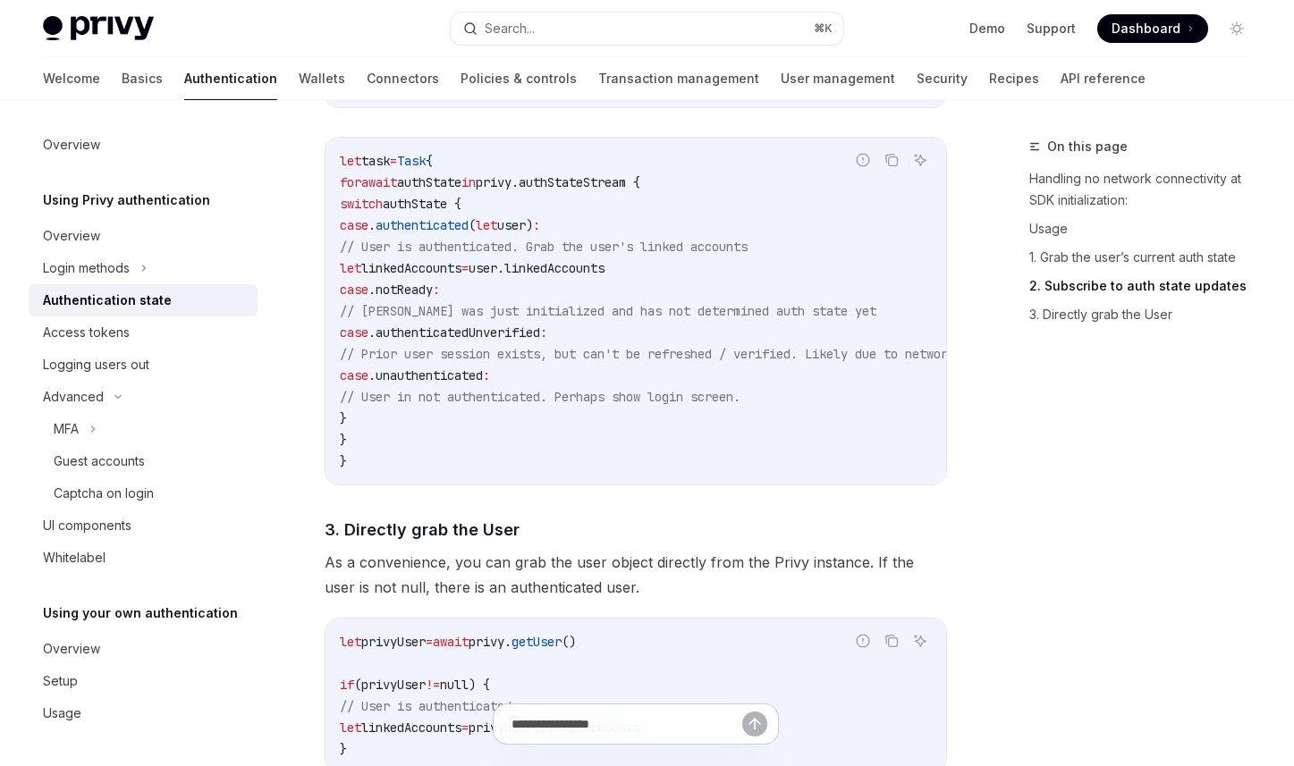
click at [469, 224] on span "authenticated" at bounding box center [422, 225] width 93 height 16
click at [540, 336] on span "authenticatedUnverified" at bounding box center [458, 333] width 165 height 16
click at [540, 338] on span "authenticatedUnverified" at bounding box center [458, 333] width 165 height 16
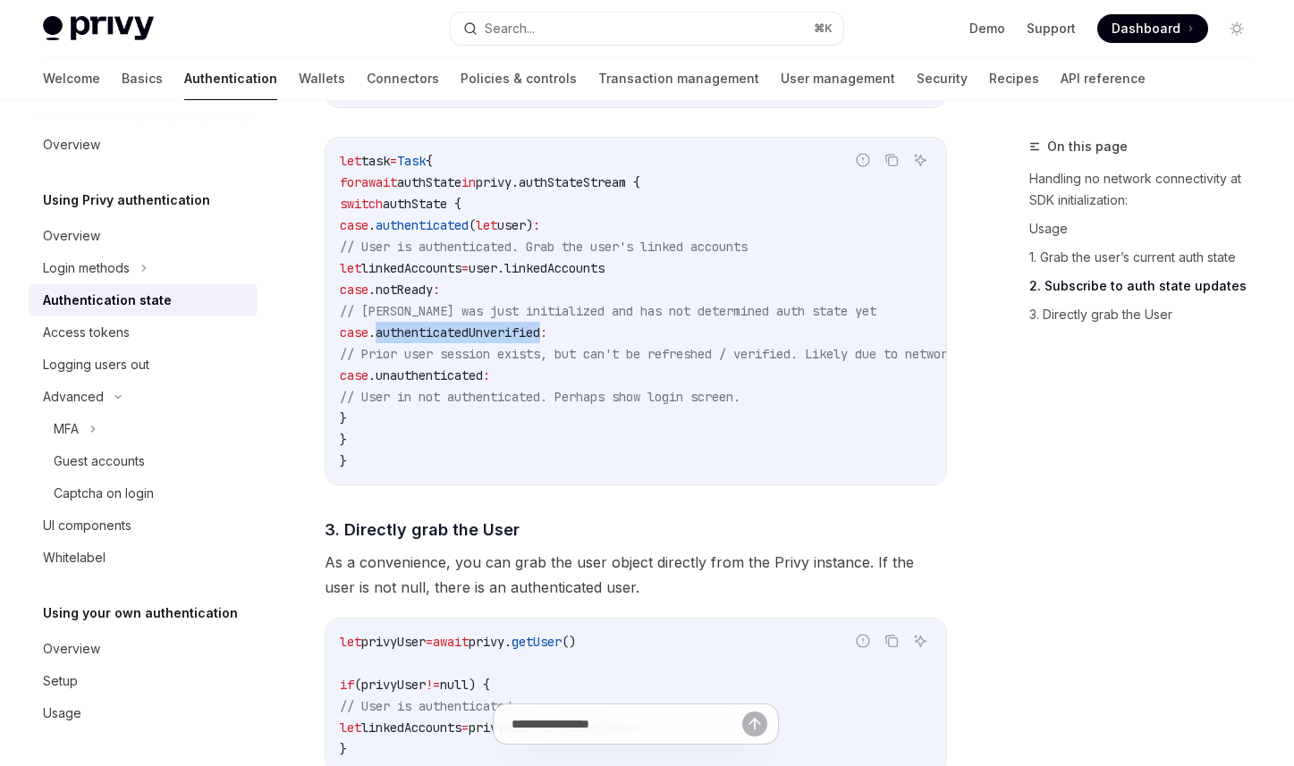
click at [540, 338] on span "authenticatedUnverified" at bounding box center [458, 333] width 165 height 16
click at [540, 332] on span "authenticatedUnverified" at bounding box center [458, 333] width 165 height 16
click at [631, 334] on code "let task = Task { for await authState in privy.authStateStream { switch authSta…" at bounding box center [719, 311] width 758 height 322
drag, startPoint x: 652, startPoint y: 334, endPoint x: 432, endPoint y: 336, distance: 220.0
click at [432, 336] on code "let task = Task { for await authState in privy.authStateStream { switch authSta…" at bounding box center [719, 311] width 758 height 322
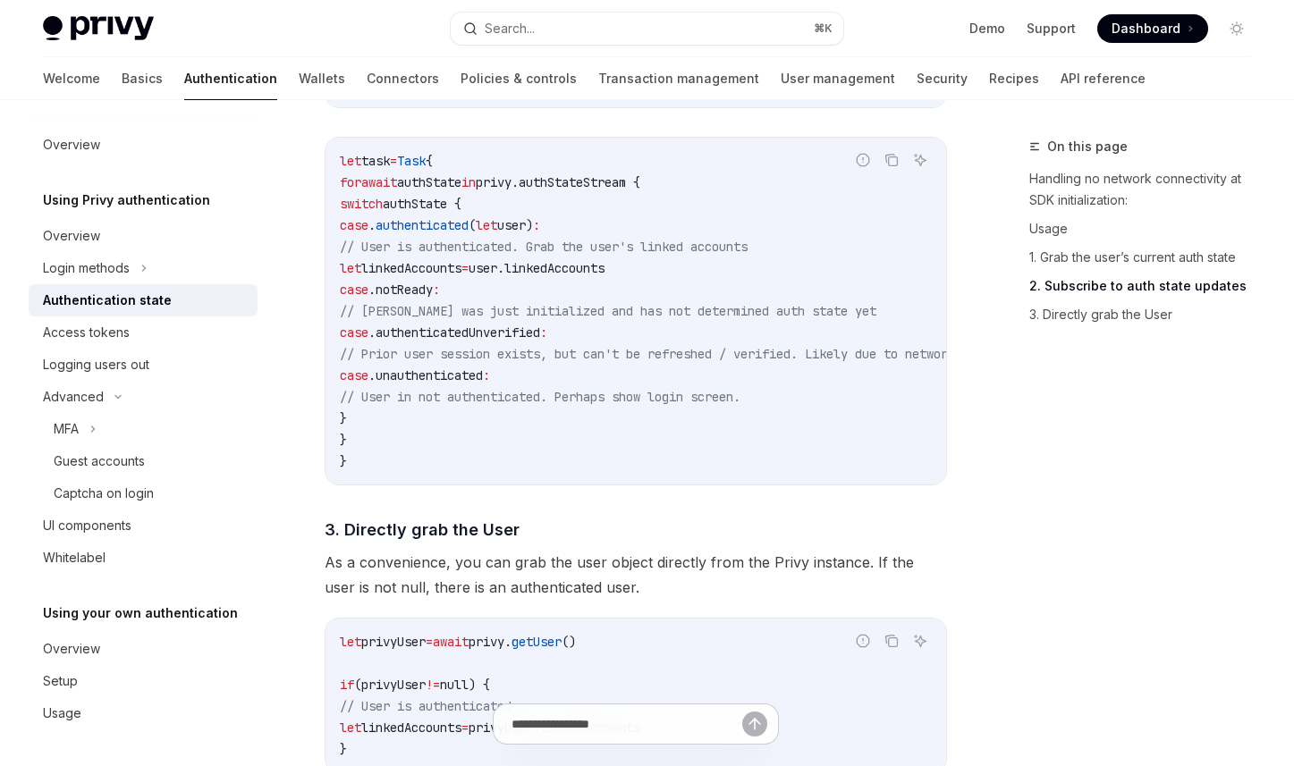
click at [556, 317] on span "// [PERSON_NAME] was just initialized and has not determined auth state yet" at bounding box center [608, 311] width 537 height 16
click at [524, 339] on span "authenticatedUnverified" at bounding box center [458, 333] width 165 height 16
